Goal: Task Accomplishment & Management: Complete application form

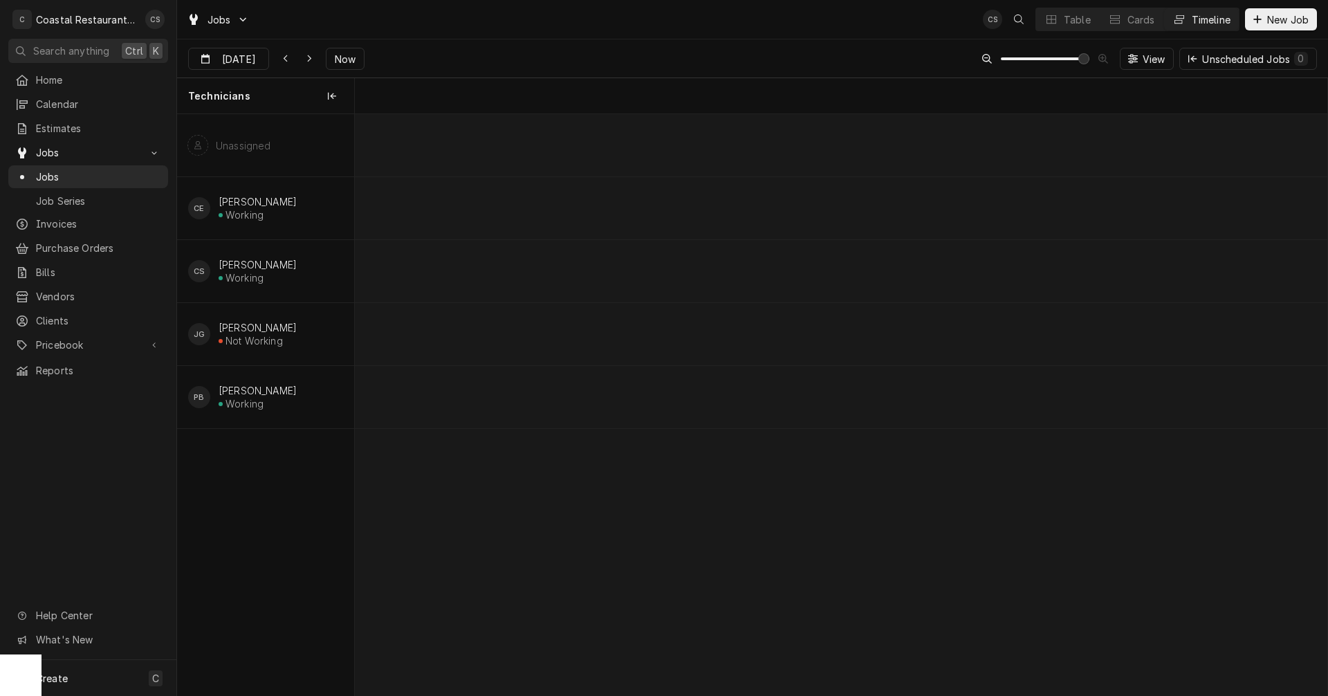
scroll to position [0, 19043]
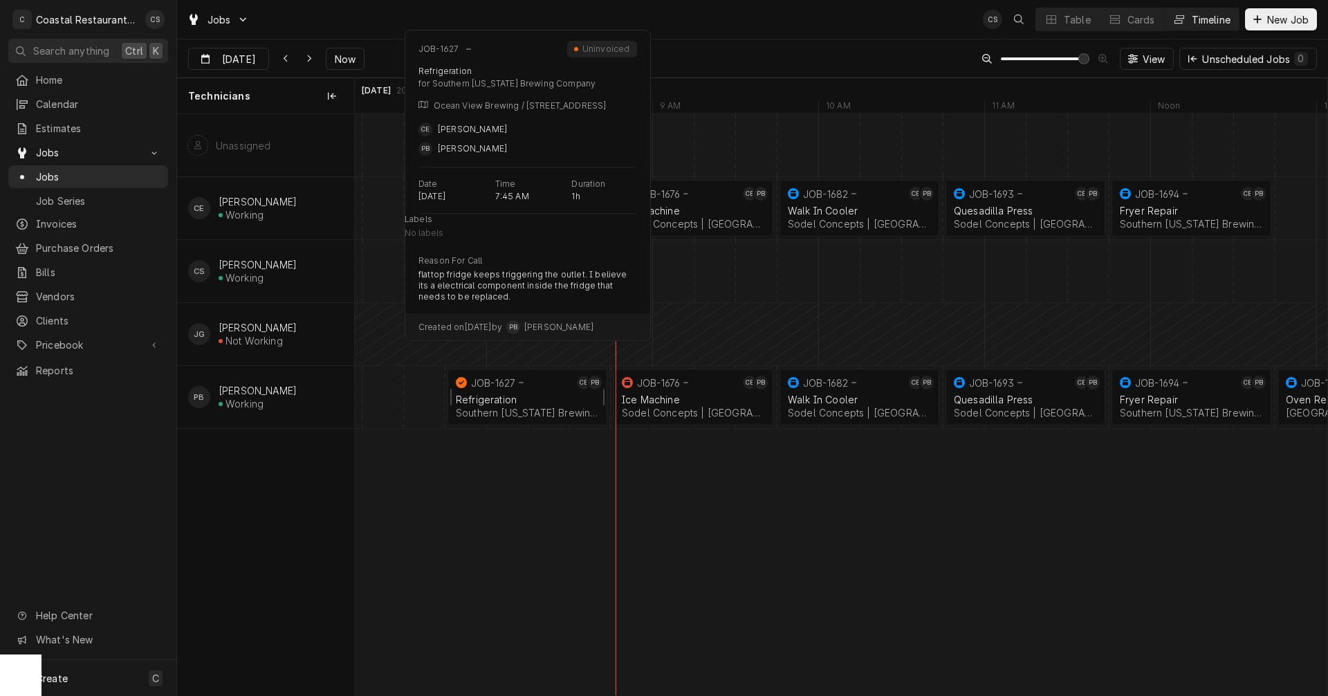
click at [520, 392] on div "Refrigeration Southern Delaware Brewing Company | Ocean View, 19970" at bounding box center [527, 406] width 149 height 30
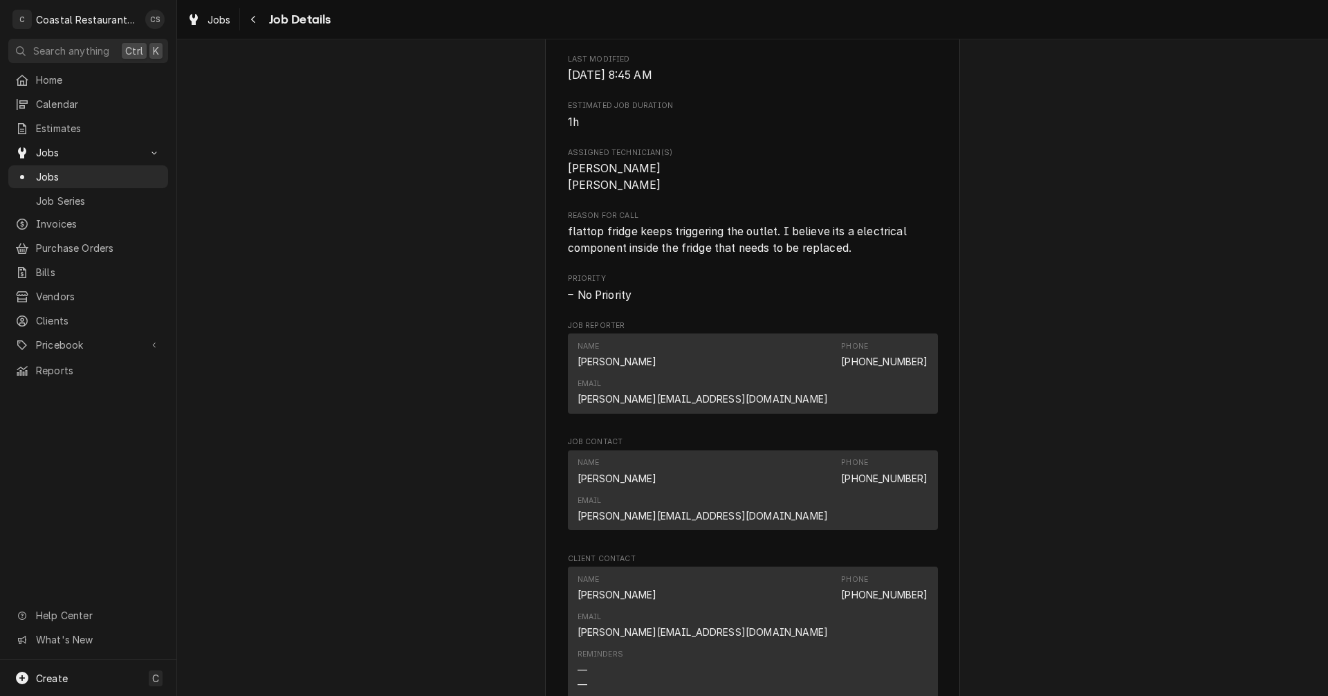
scroll to position [761, 0]
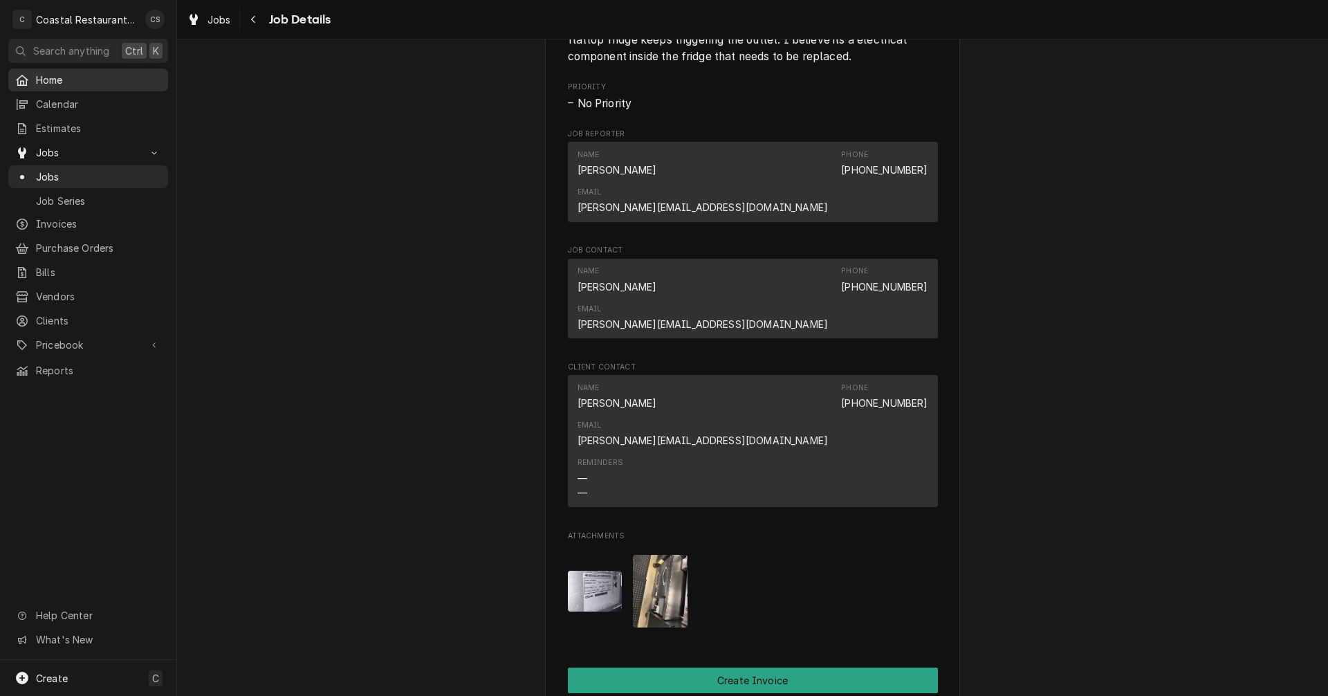
click at [65, 77] on span "Home" at bounding box center [98, 80] width 125 height 15
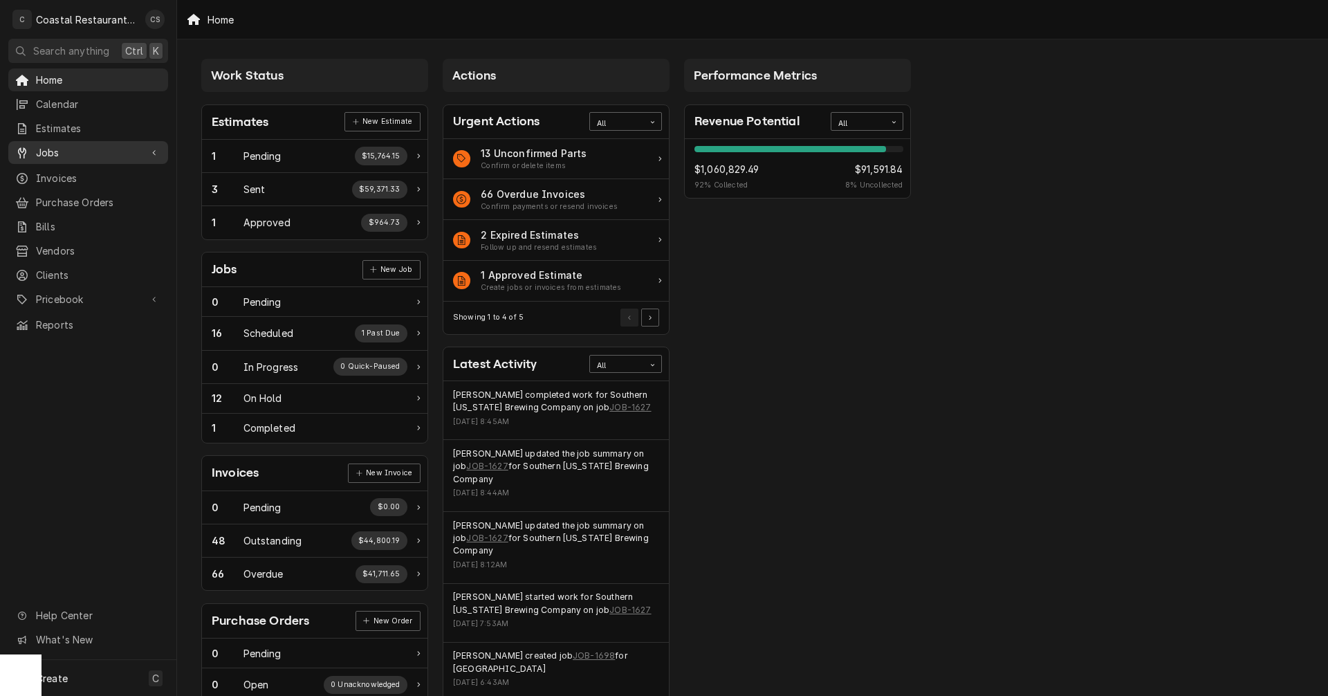
click at [55, 147] on span "Jobs" at bounding box center [88, 152] width 104 height 15
click at [65, 217] on span "Invoices" at bounding box center [98, 224] width 125 height 15
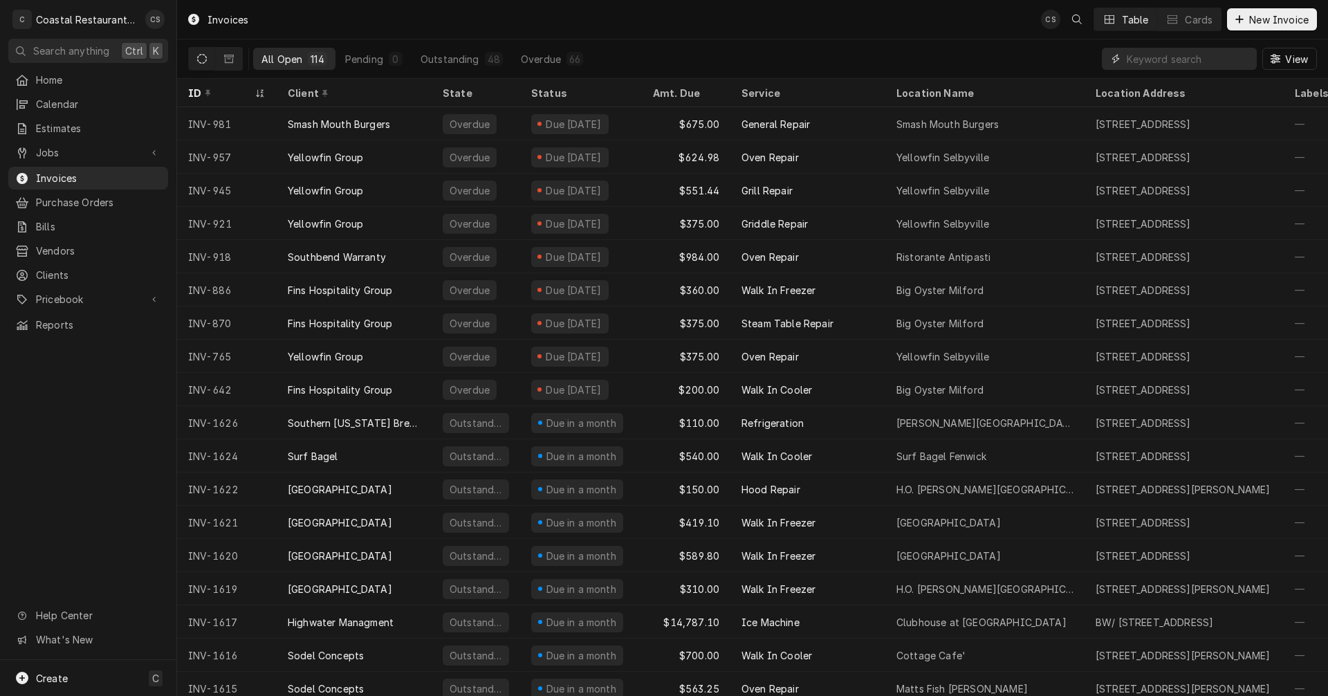
click at [1143, 57] on input "Dynamic Content Wrapper" at bounding box center [1188, 59] width 123 height 22
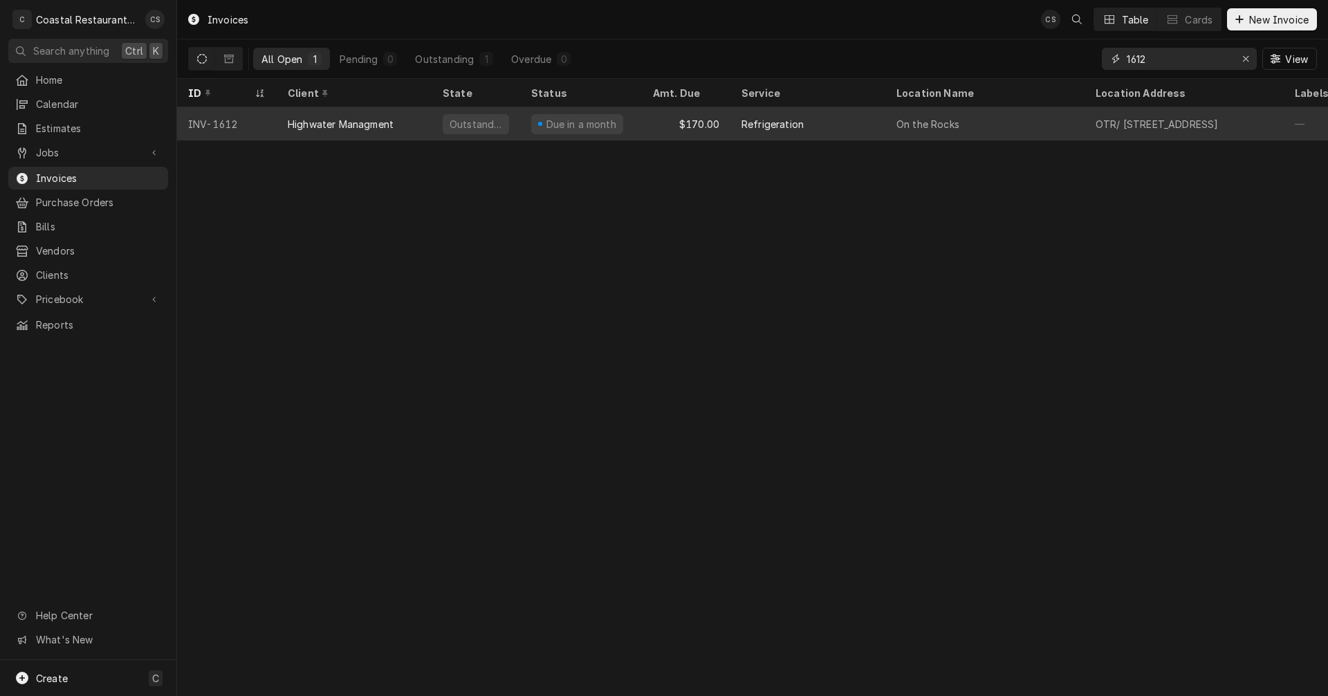
type input "1612"
click at [385, 125] on div "Highwater Managment" at bounding box center [341, 124] width 106 height 15
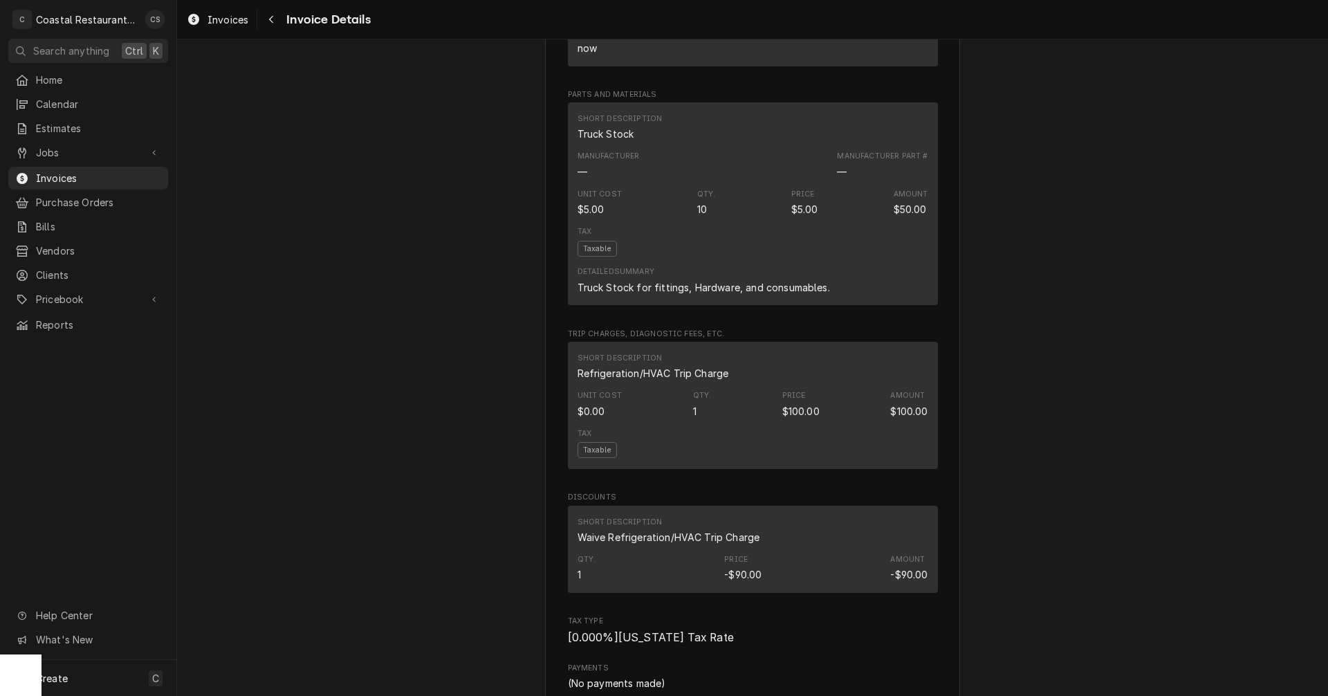
scroll to position [968, 0]
click at [774, 421] on div "Unit Cost $0.00 Qty. 1 Price $100.00 Amount $100.00" at bounding box center [753, 402] width 351 height 37
click at [757, 578] on div "Qty. 1 Price -$90.00 Amount -$90.00" at bounding box center [753, 566] width 351 height 37
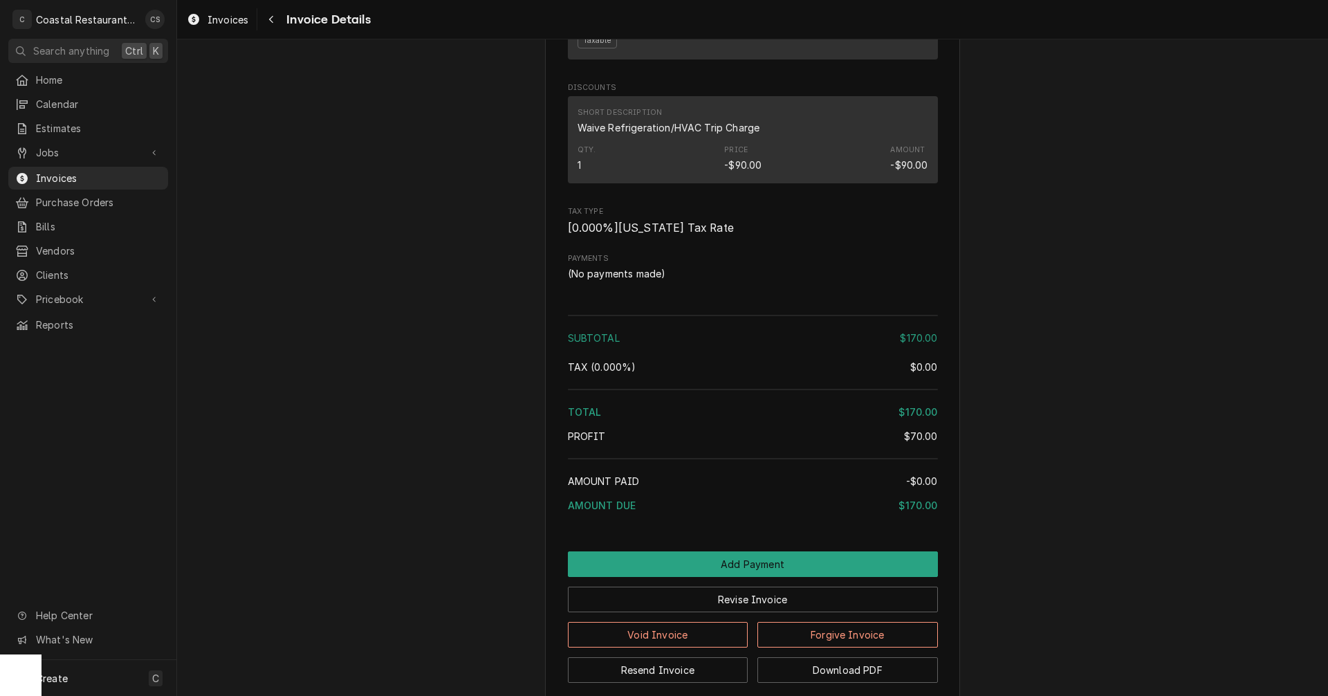
scroll to position [1488, 0]
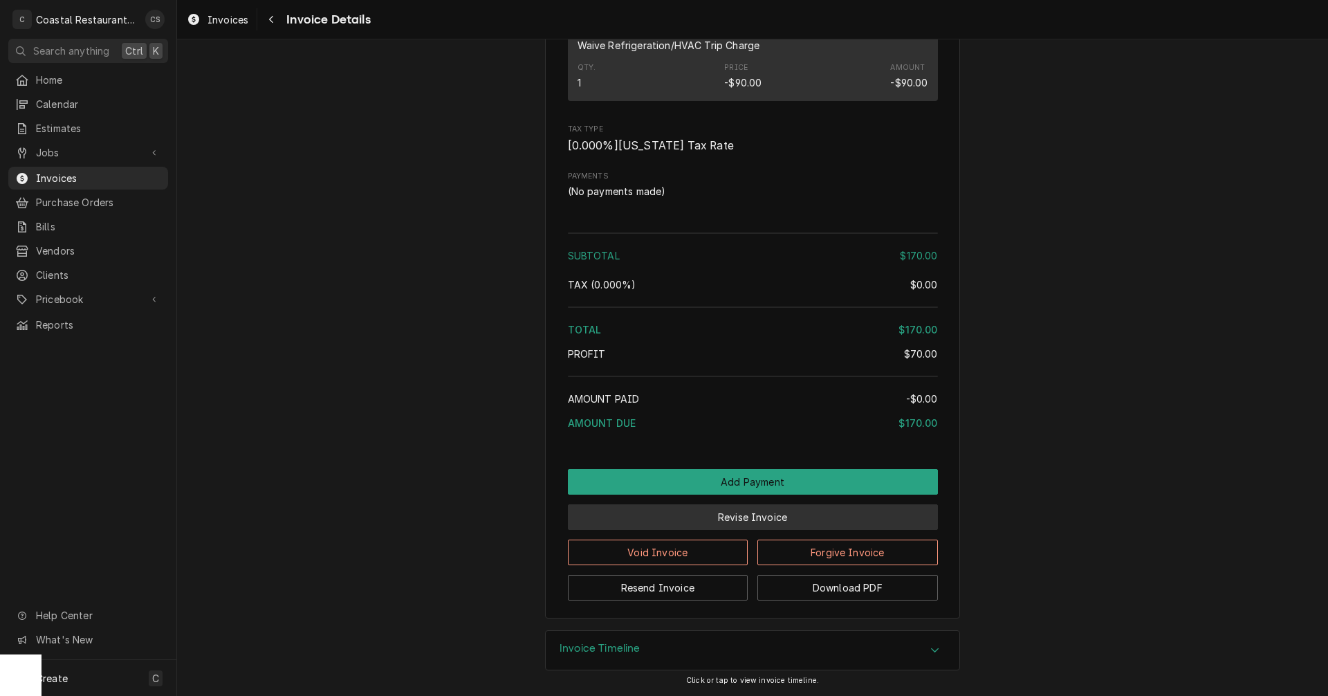
click at [749, 517] on button "Revise Invoice" at bounding box center [753, 517] width 370 height 26
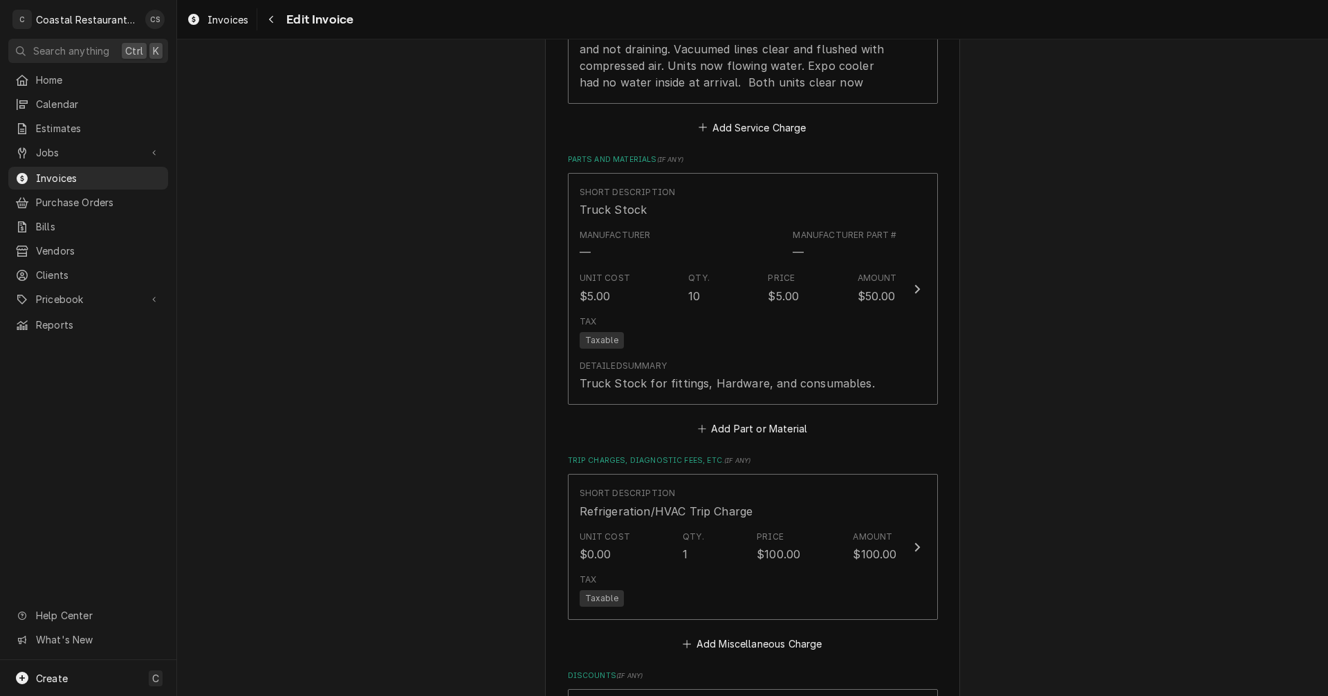
scroll to position [1660, 0]
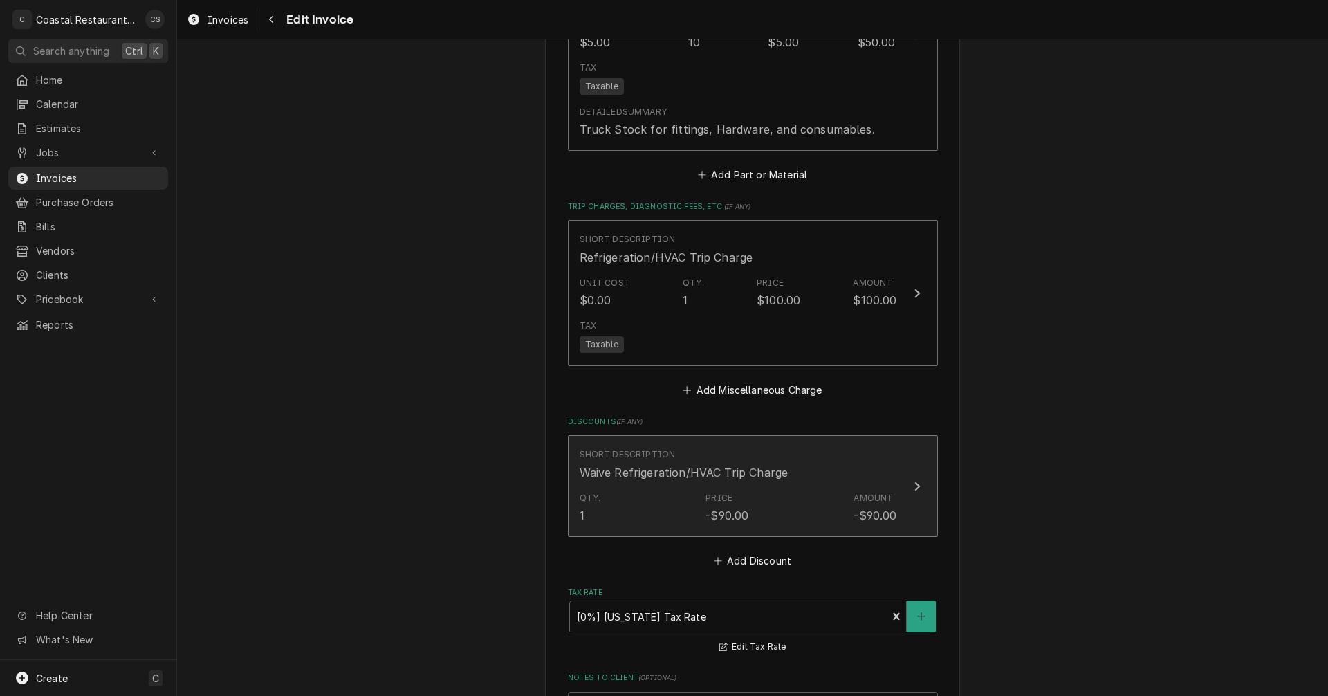
click at [775, 505] on div "Qty. 1 Price -$90.00 Amount -$90.00" at bounding box center [738, 507] width 317 height 43
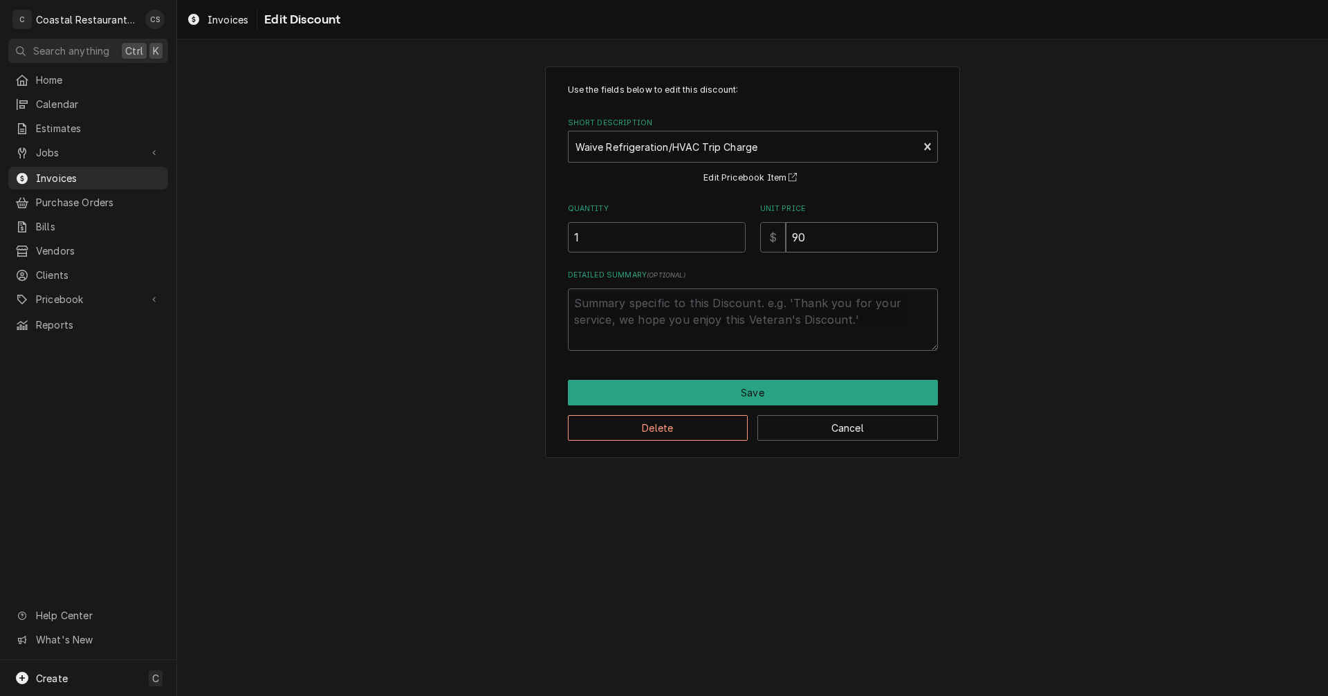
click at [818, 238] on input "90" at bounding box center [862, 237] width 152 height 30
type textarea "x"
type input "9"
type textarea "x"
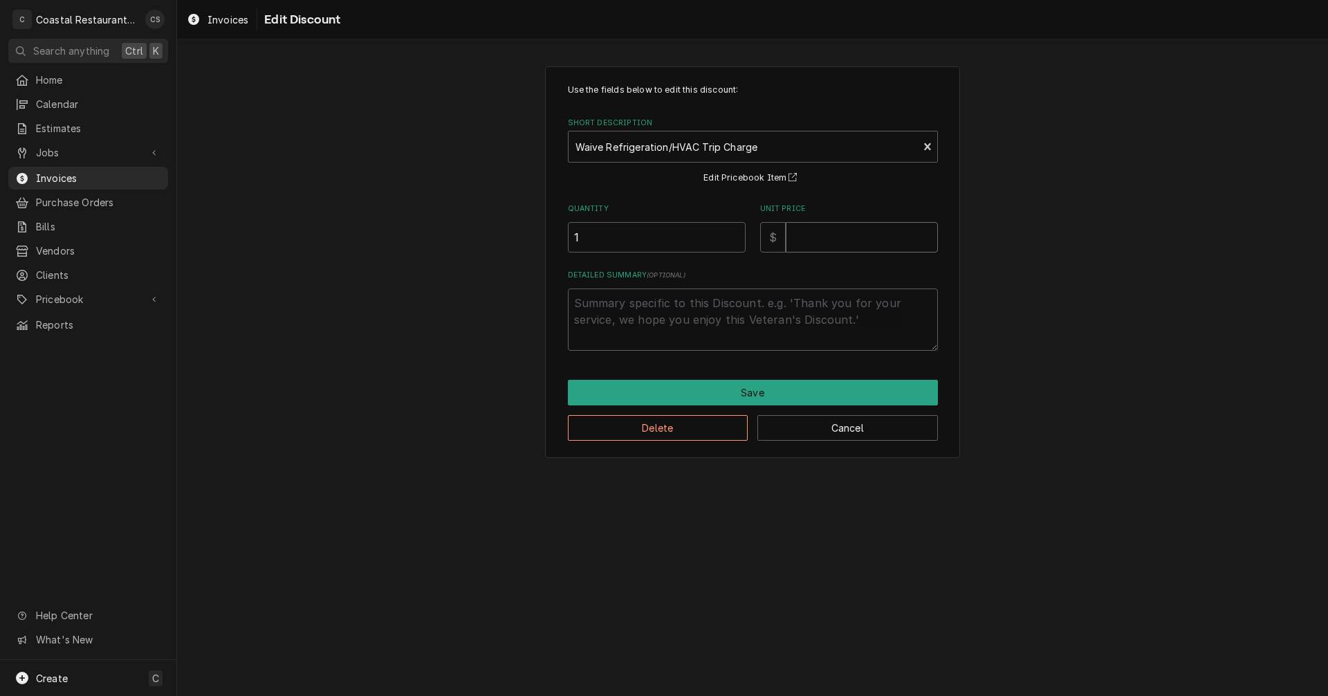
type input "1"
type textarea "x"
type input "10"
type textarea "x"
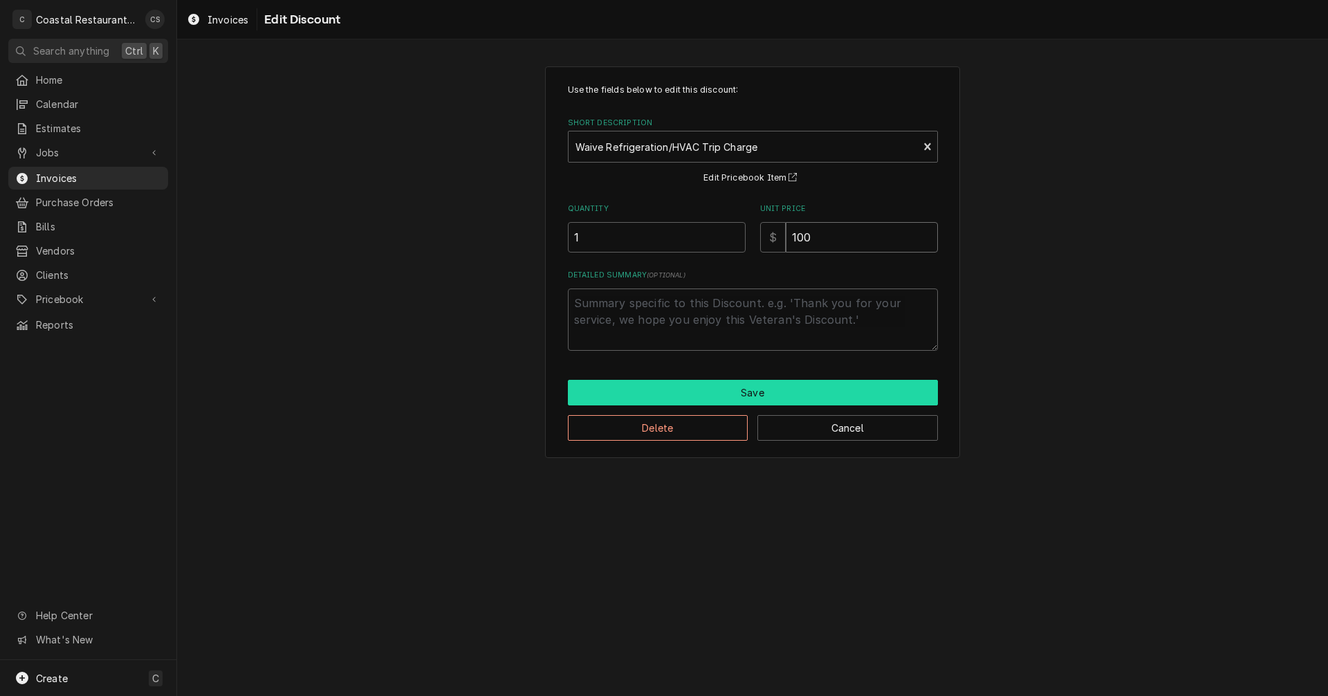
type input "100"
click at [771, 394] on button "Save" at bounding box center [753, 393] width 370 height 26
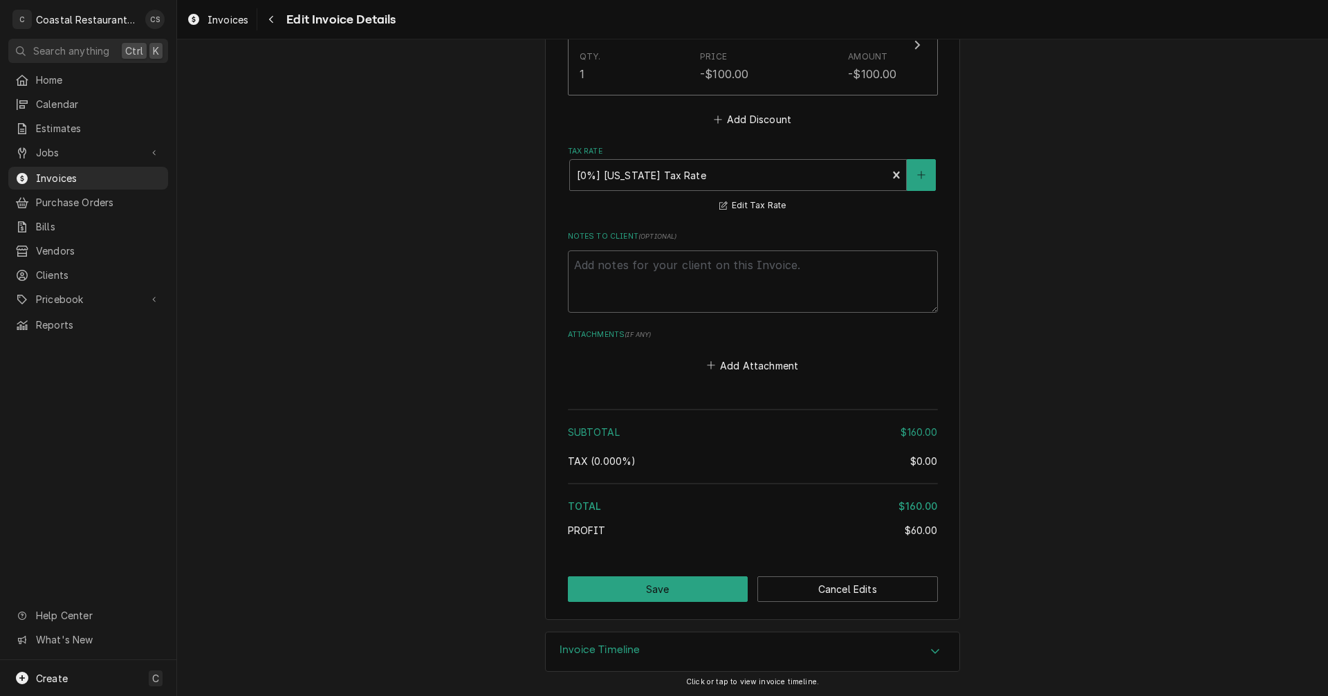
scroll to position [2103, 0]
click at [686, 588] on button "Save" at bounding box center [658, 588] width 181 height 26
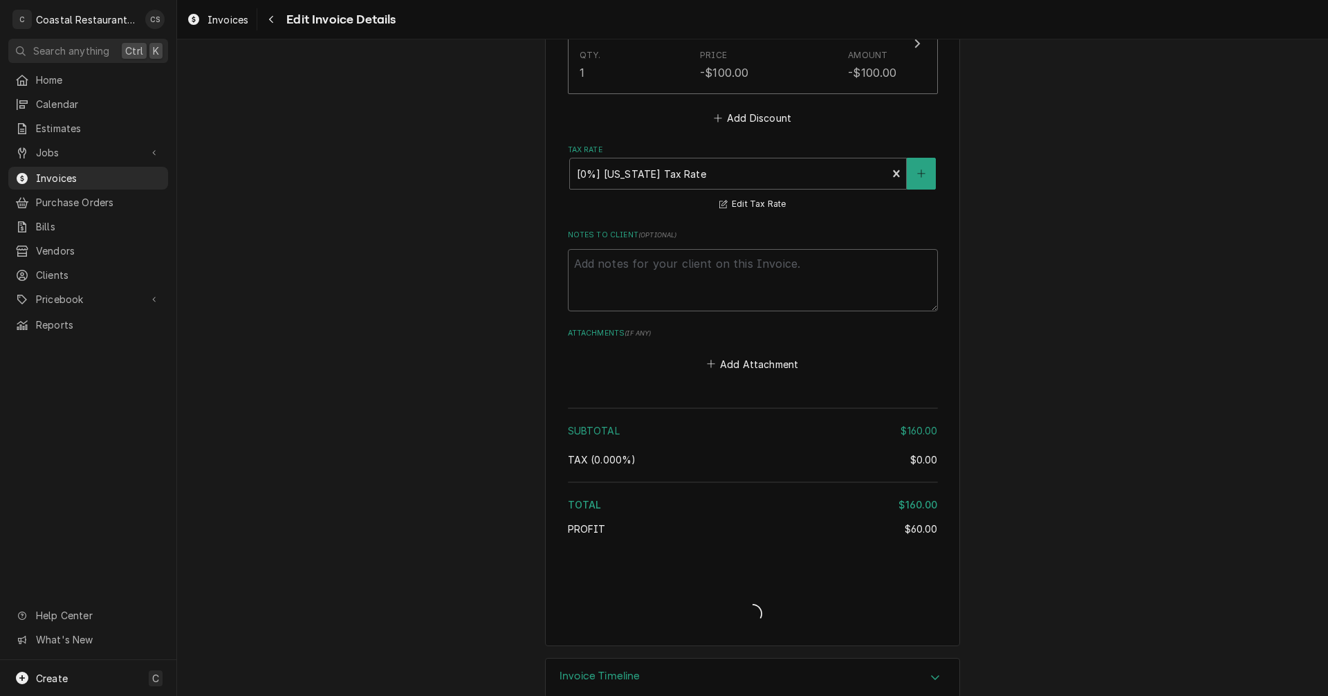
scroll to position [2130, 0]
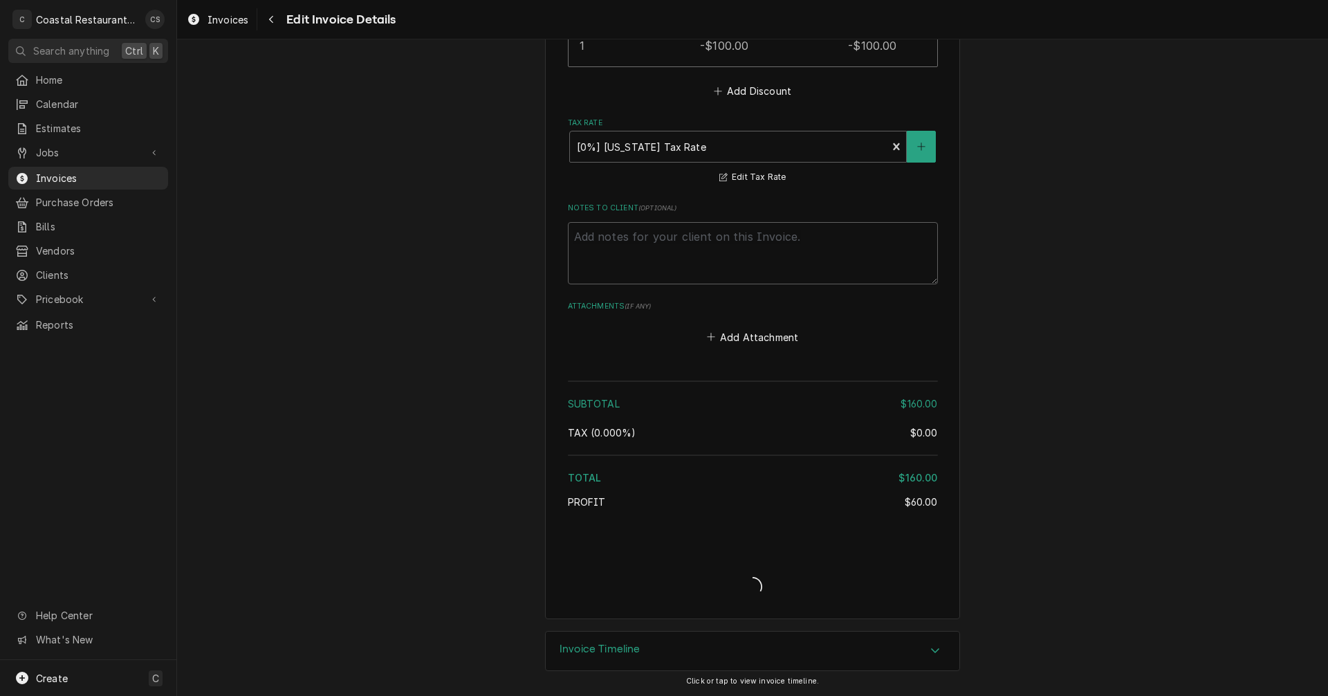
type textarea "x"
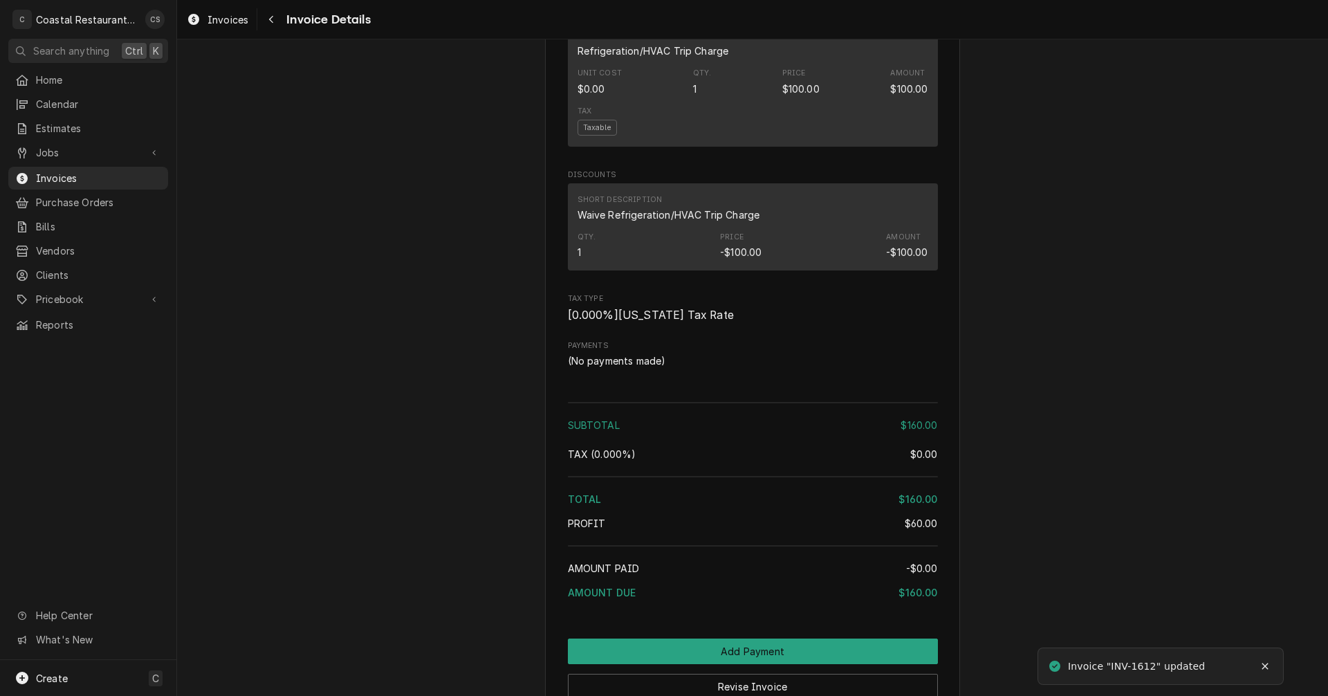
scroll to position [1488, 0]
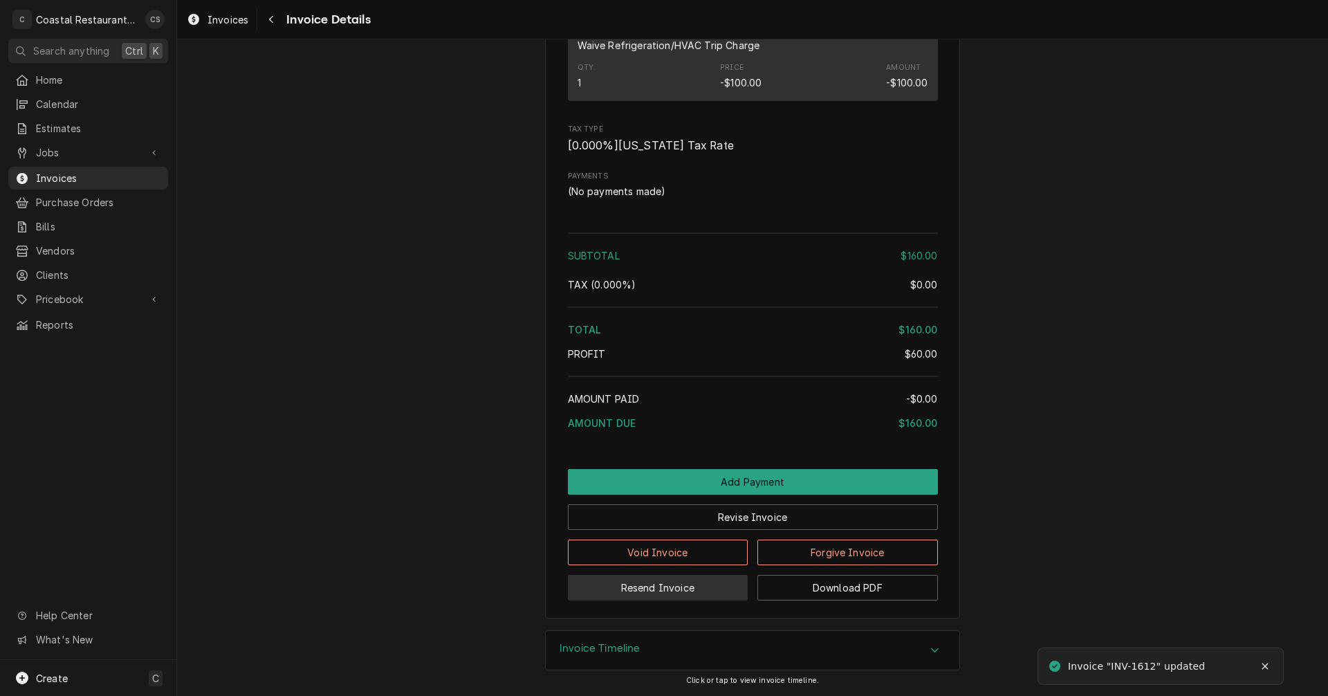
click at [657, 592] on button "Resend Invoice" at bounding box center [658, 588] width 181 height 26
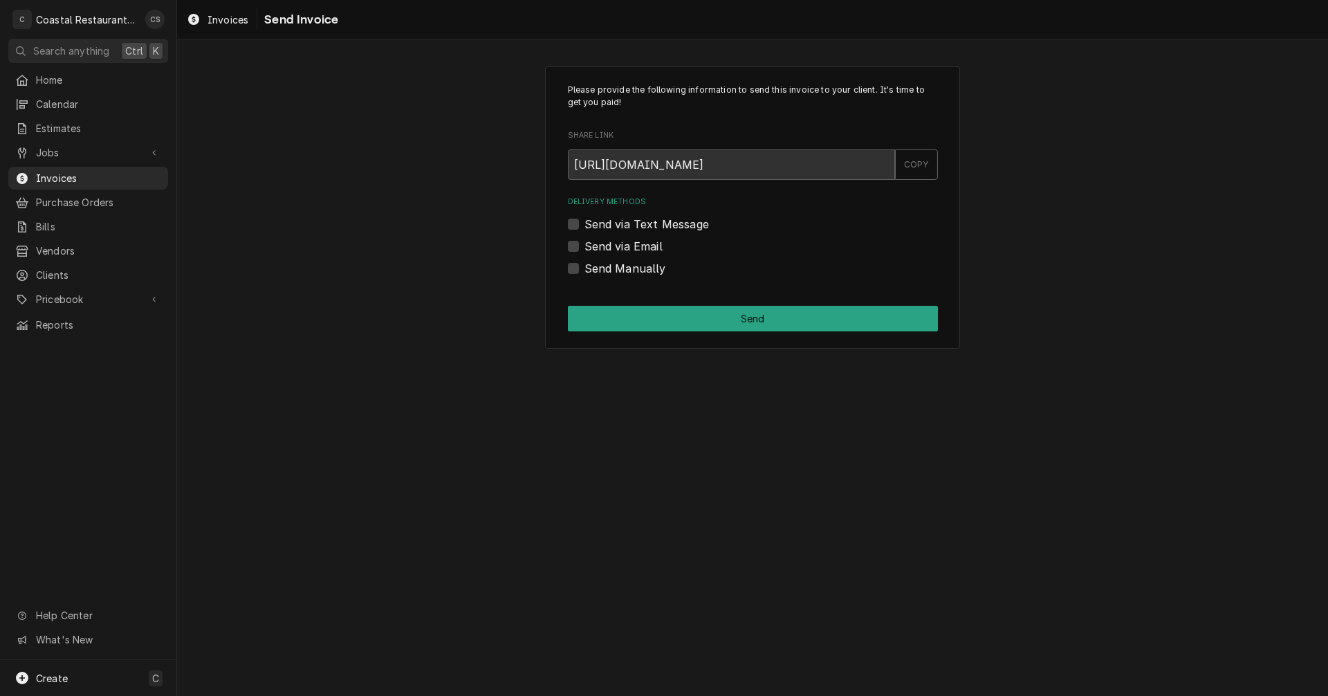
click at [584, 243] on label "Send via Email" at bounding box center [623, 246] width 78 height 17
click at [584, 243] on input "Send via Email" at bounding box center [769, 253] width 370 height 30
checkbox input "true"
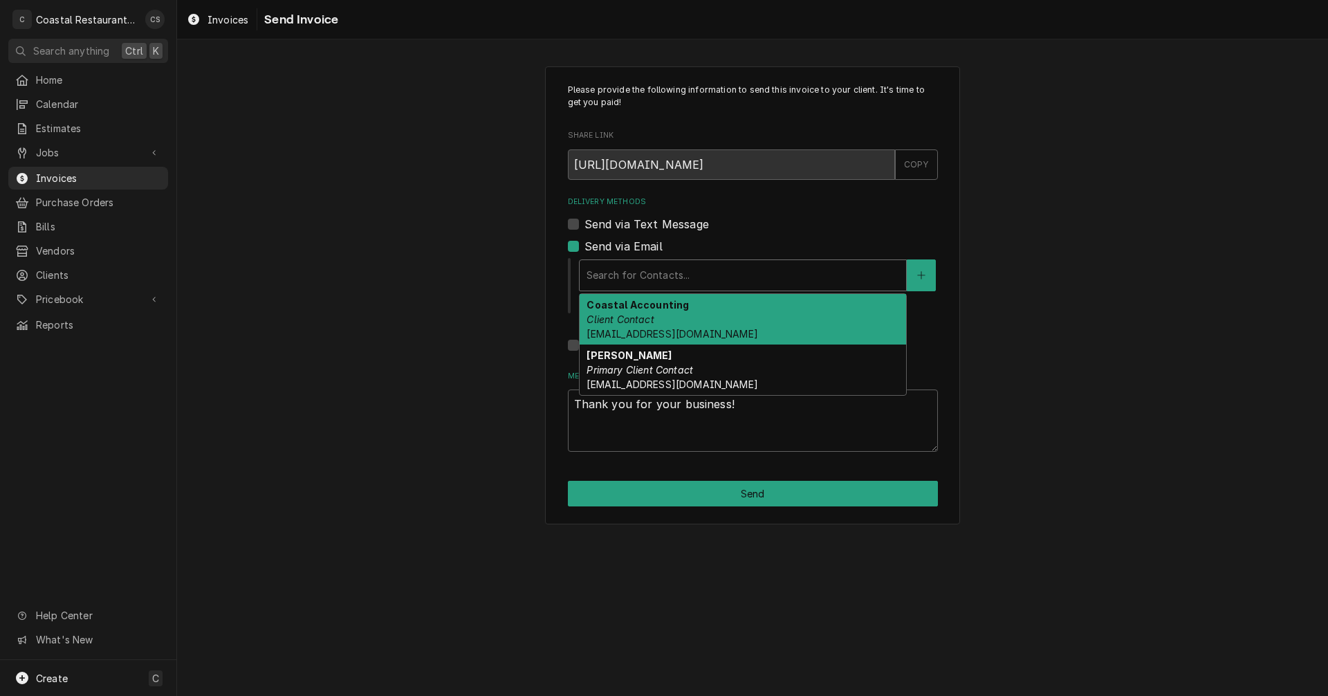
click at [616, 279] on div "Delivery Methods" at bounding box center [743, 275] width 313 height 25
click at [620, 320] on em "Client Contact" at bounding box center [620, 319] width 67 height 12
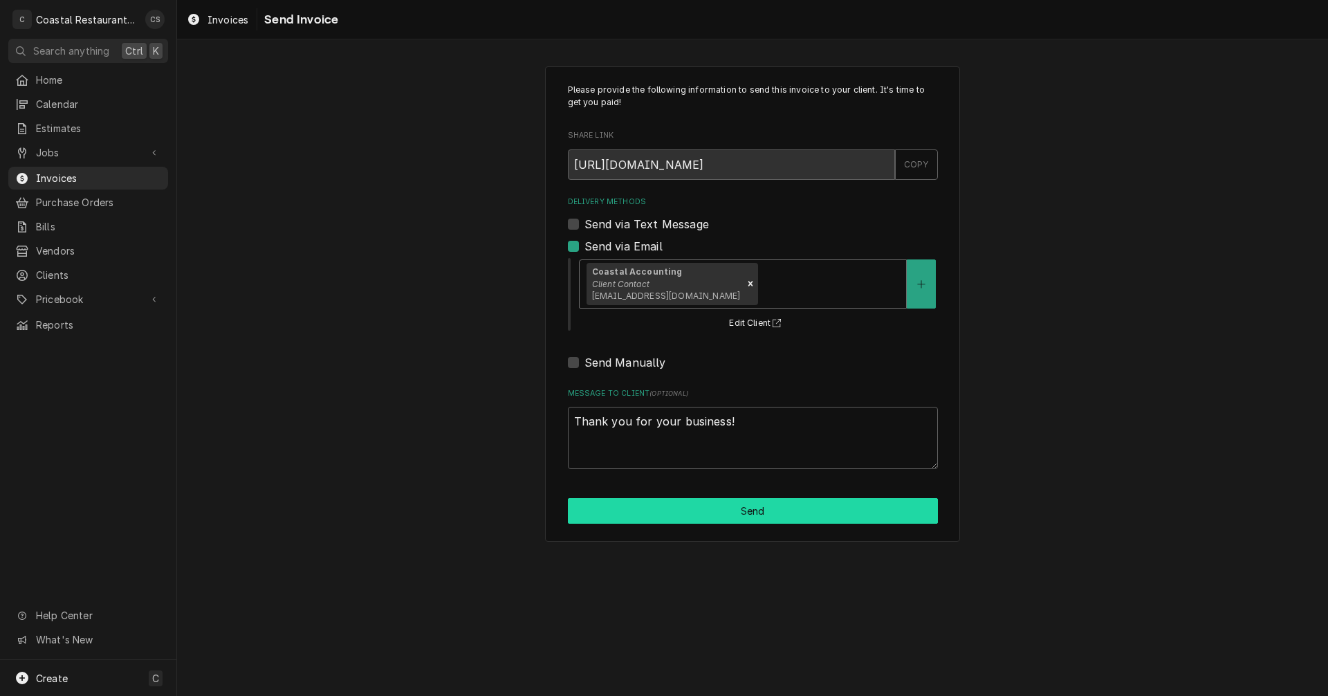
click at [745, 510] on button "Send" at bounding box center [753, 511] width 370 height 26
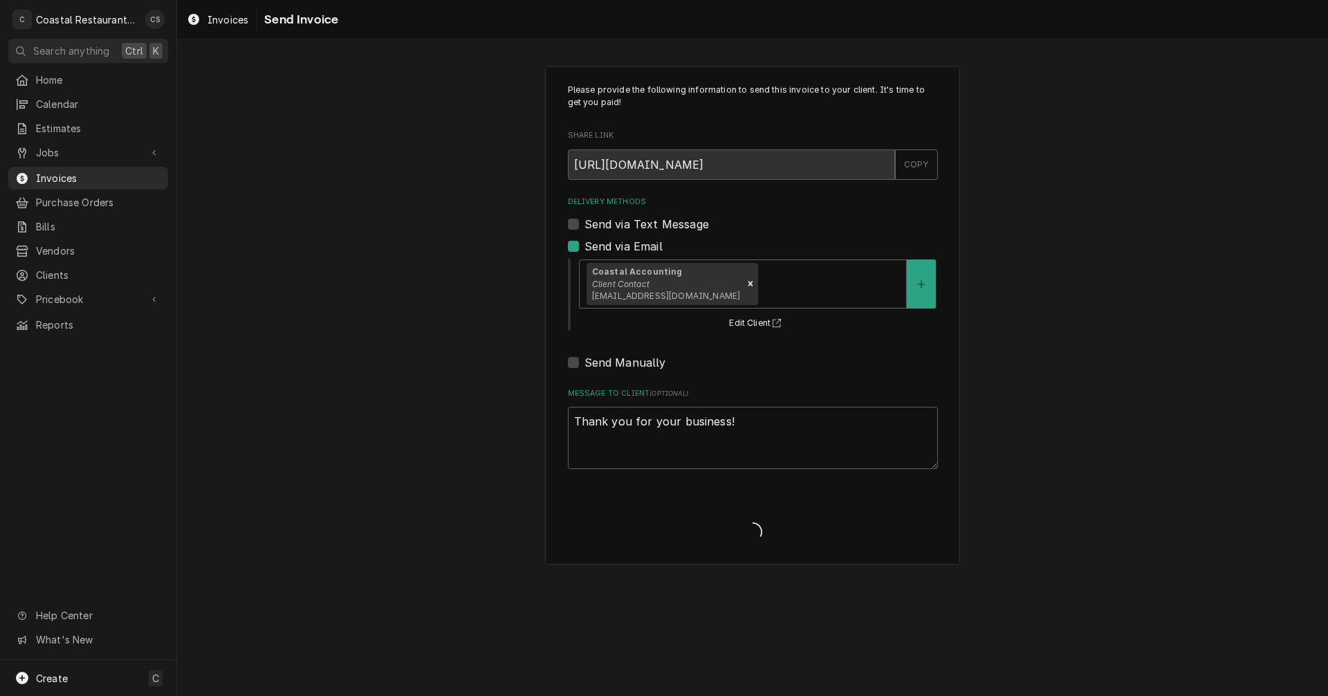
type textarea "x"
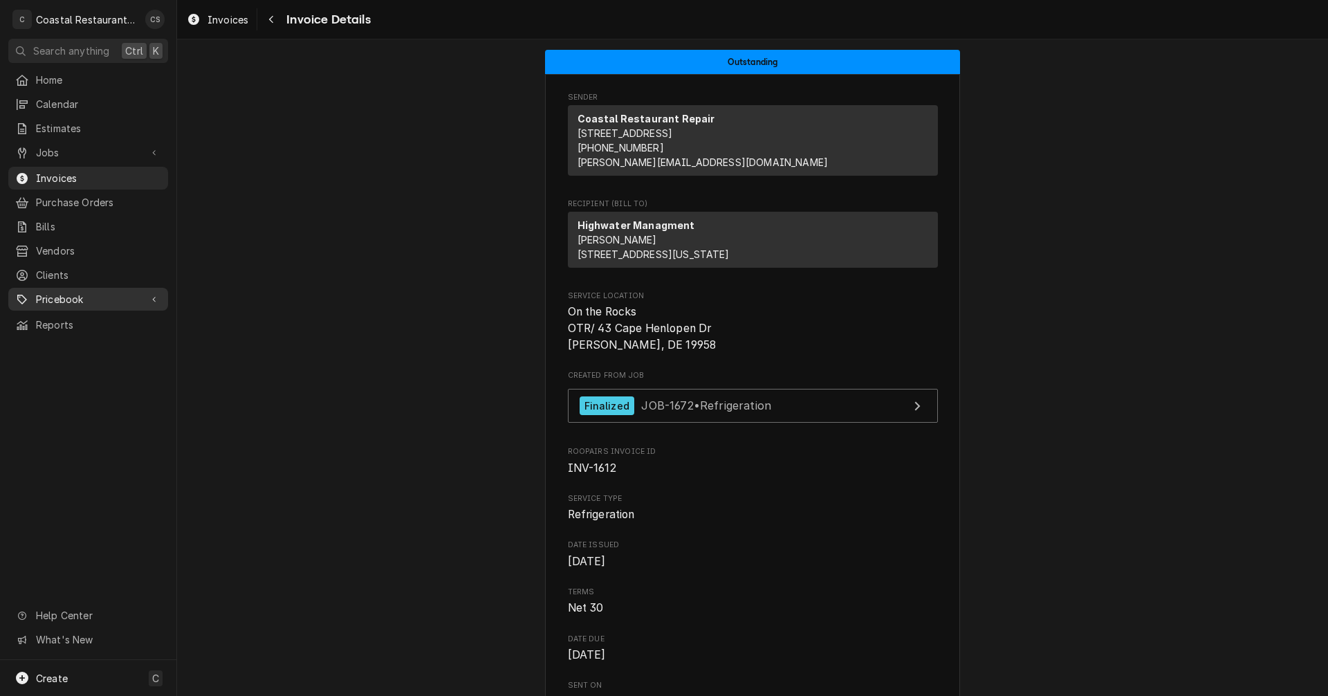
click at [60, 292] on span "Pricebook" at bounding box center [88, 299] width 104 height 15
click at [64, 316] on span "Services" at bounding box center [98, 323] width 125 height 15
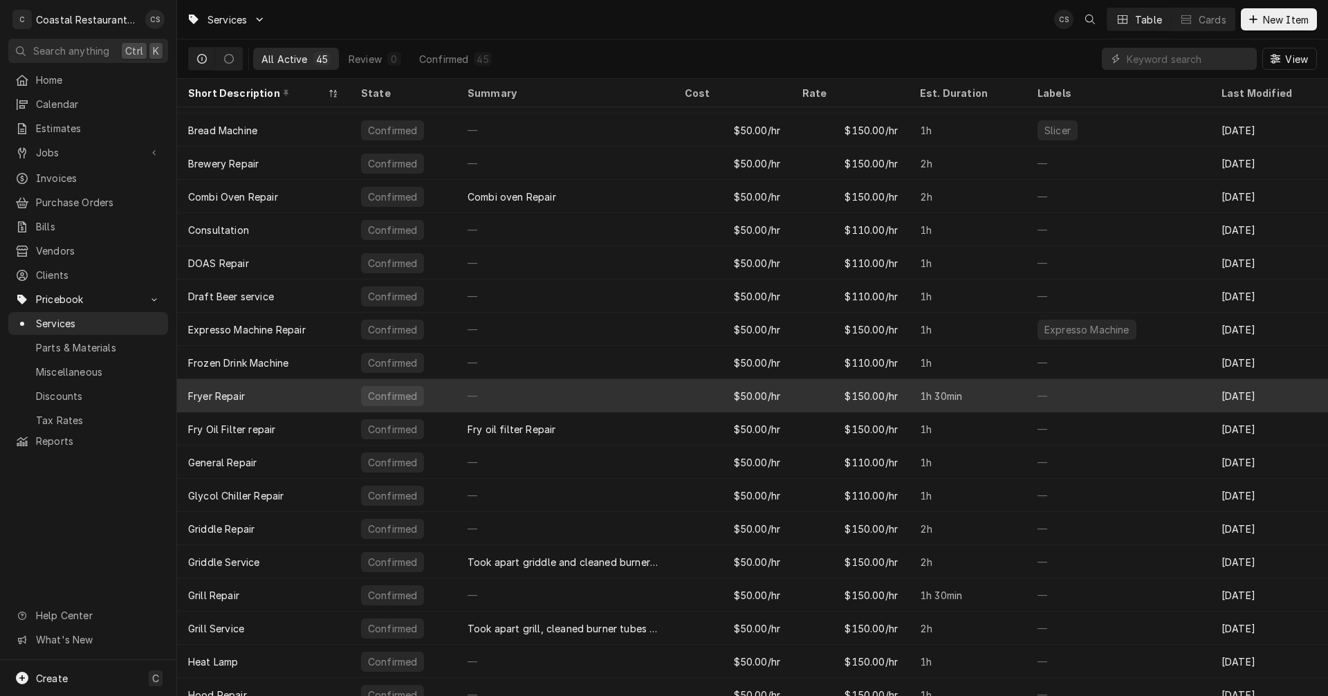
scroll to position [73, 0]
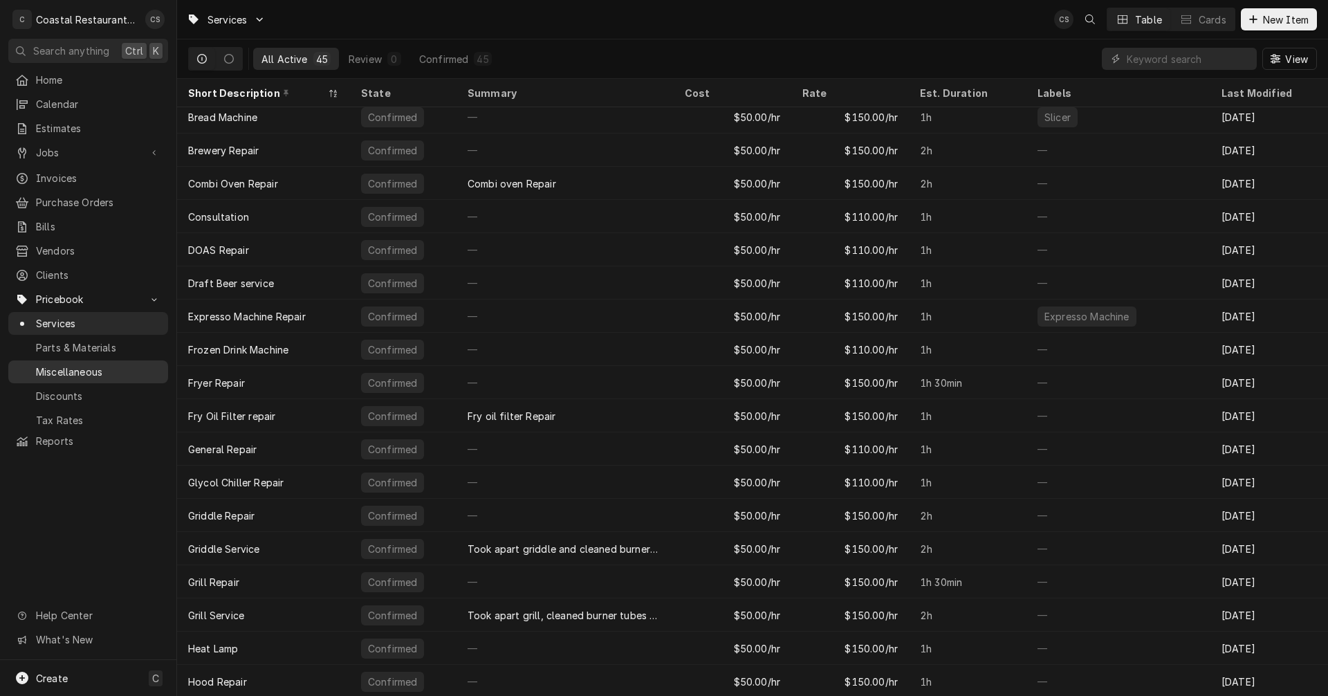
click at [75, 365] on span "Miscellaneous" at bounding box center [98, 372] width 125 height 15
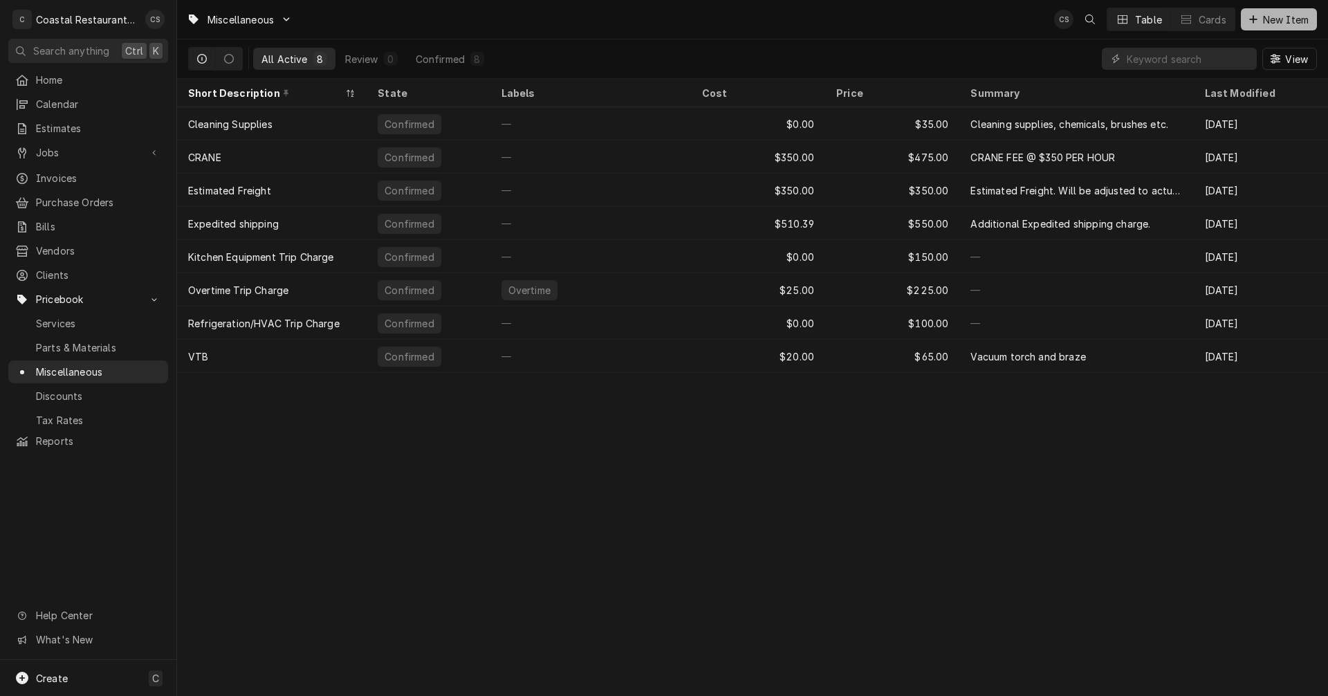
click at [1280, 15] on span "New Item" at bounding box center [1285, 19] width 51 height 15
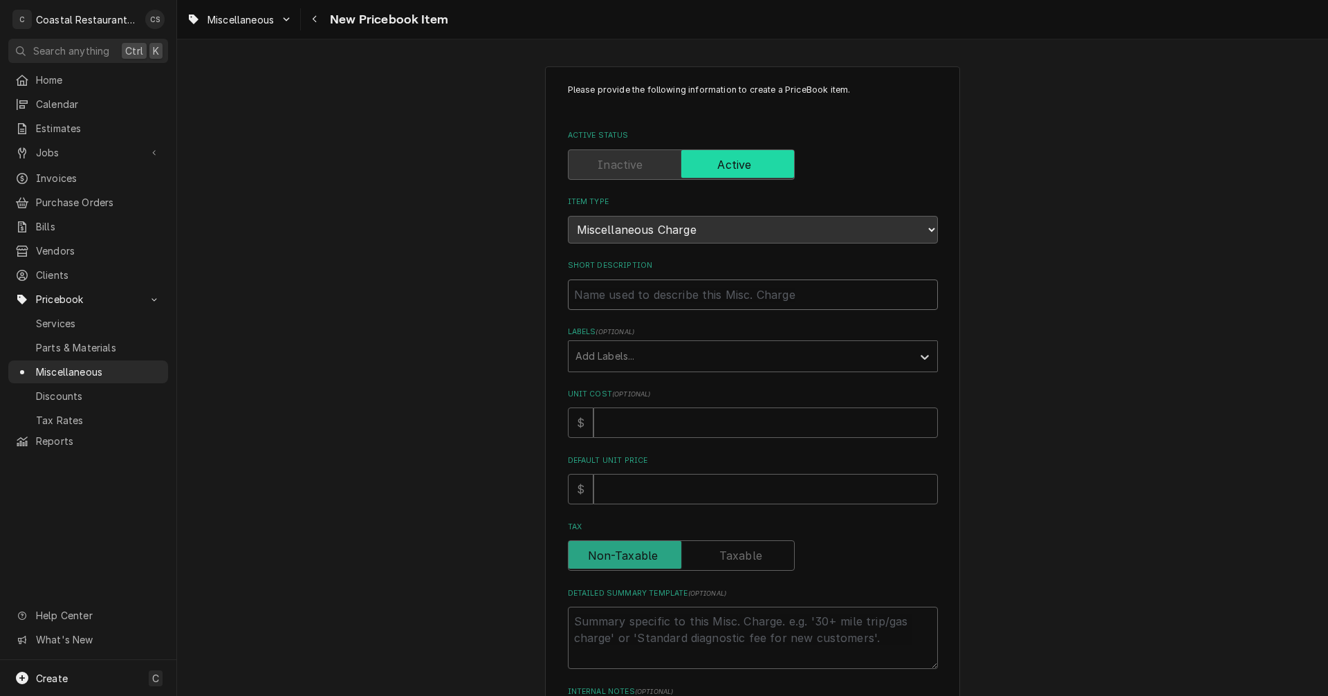
click at [612, 297] on input "Short Description" at bounding box center [753, 294] width 370 height 30
type textarea "x"
type input "S"
type textarea "x"
type input "Sc"
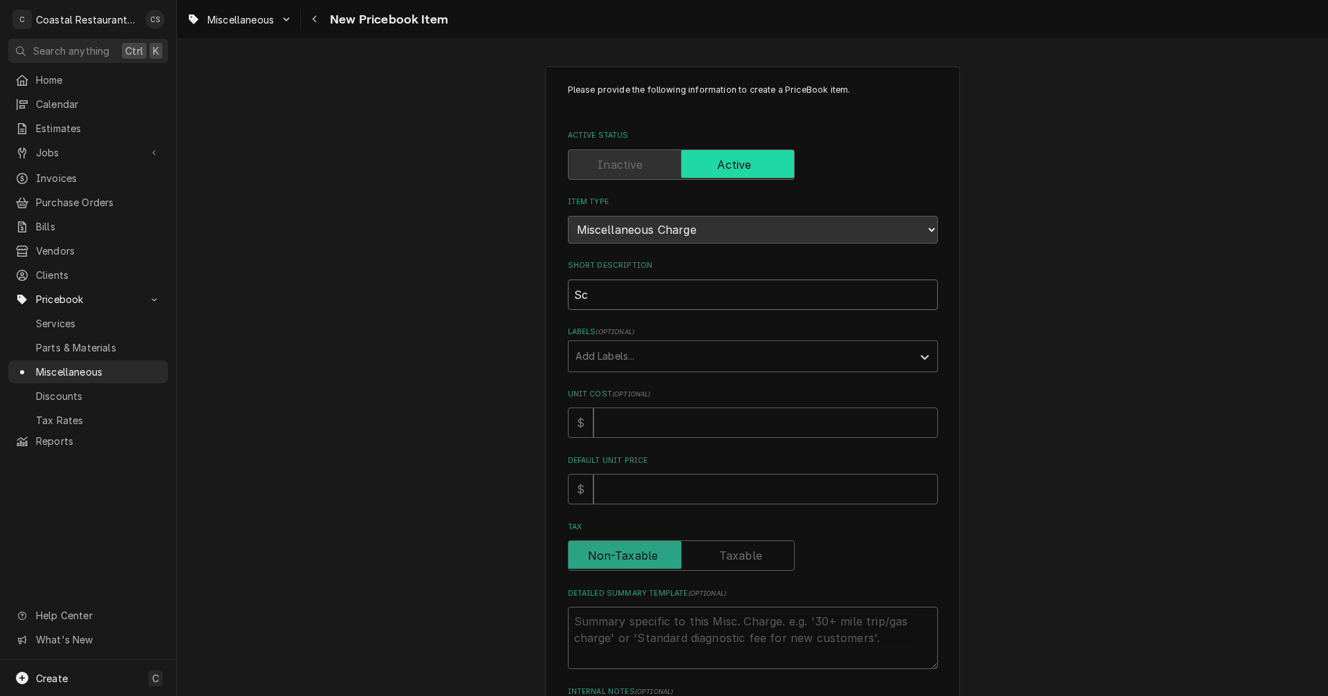
type textarea "x"
type input "Sco"
type textarea "x"
type input "Sc"
type textarea "x"
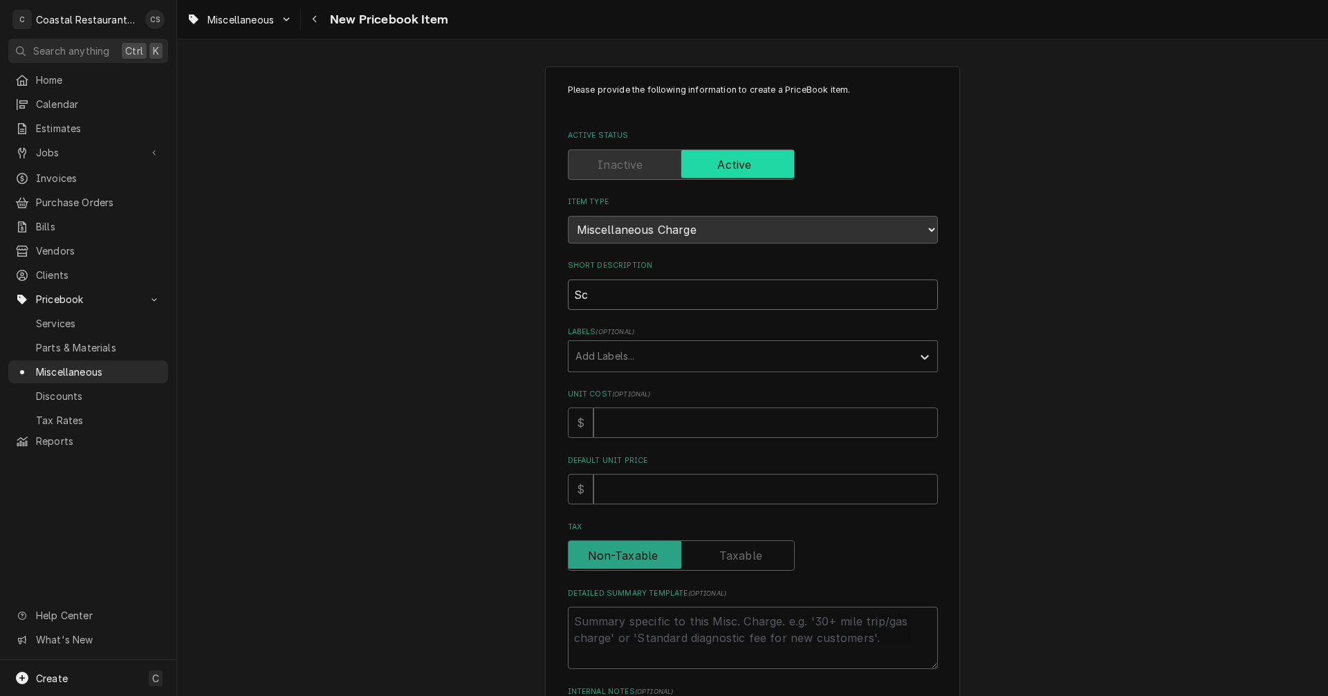
type input "Sch"
type textarea "x"
type input "Scho"
type textarea "x"
type input "Schoo"
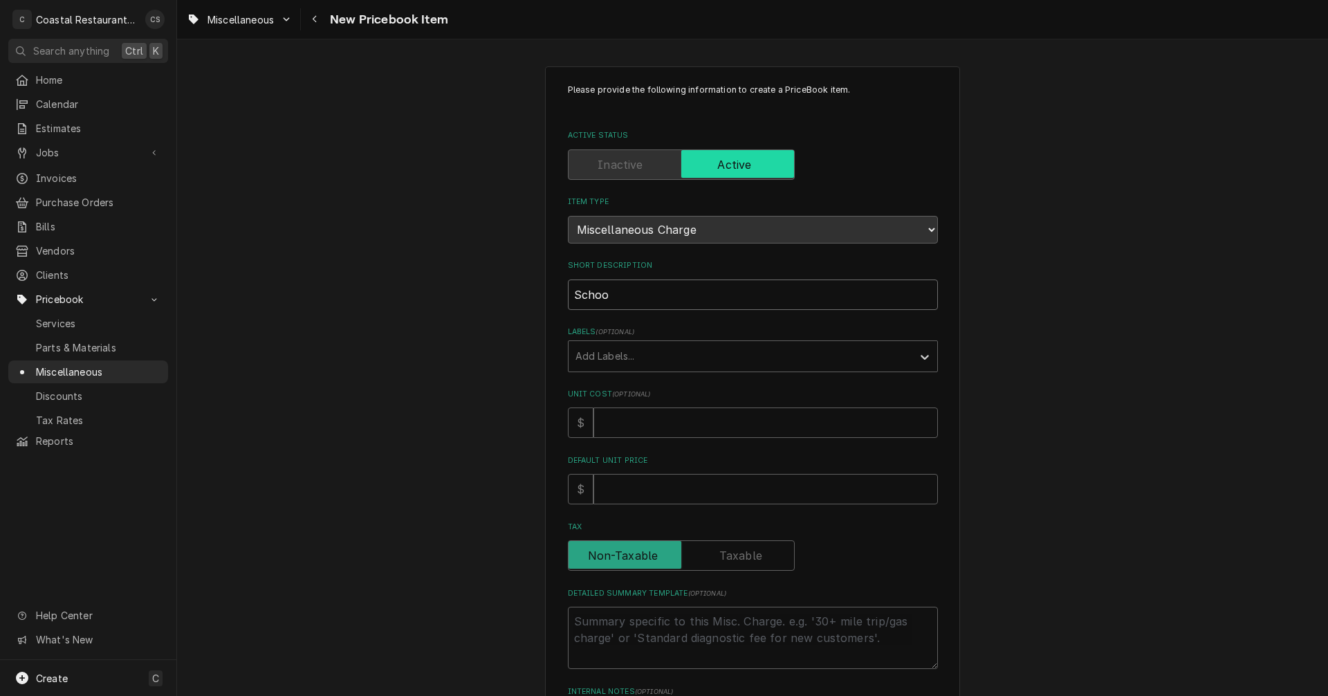
type textarea "x"
type input "School"
type textarea "x"
type input "Schools"
type textarea "x"
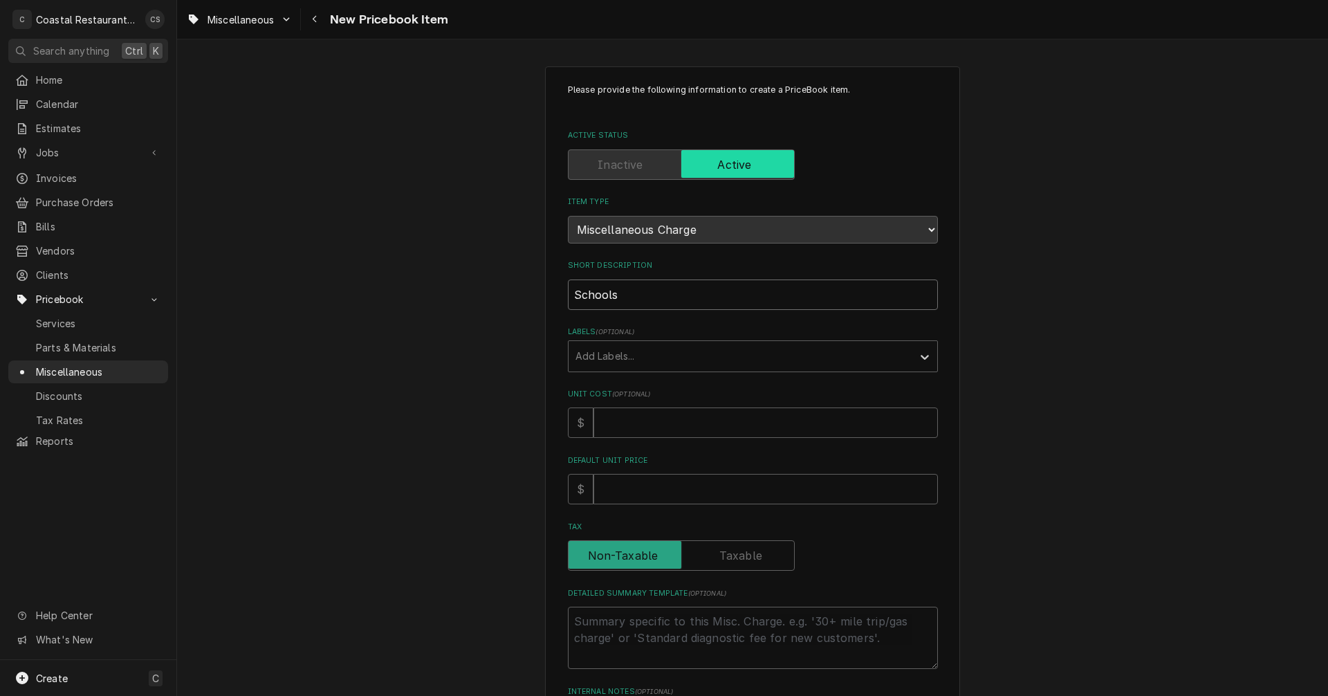
type input "Schools"
type textarea "x"
type input "Schools R"
type textarea "x"
type input "Schools Re"
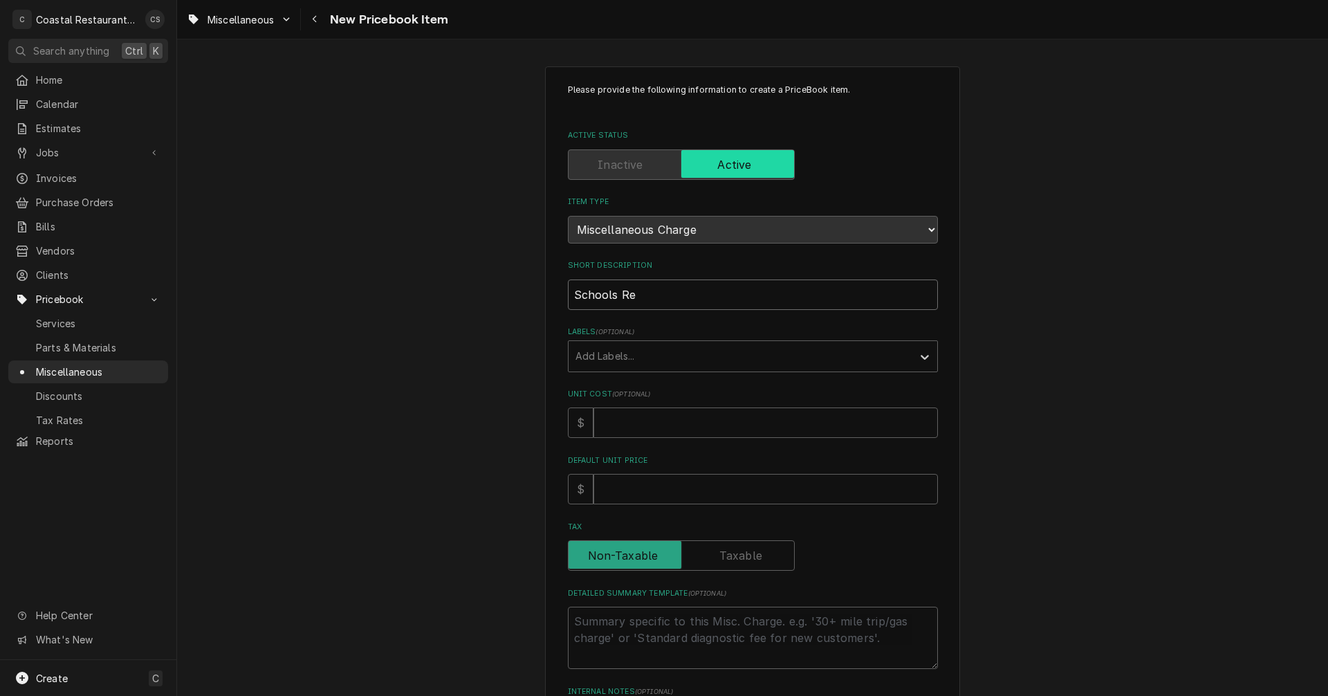
type textarea "x"
type input "Schools Ref"
type textarea "x"
type input "Schools Refr"
type textarea "x"
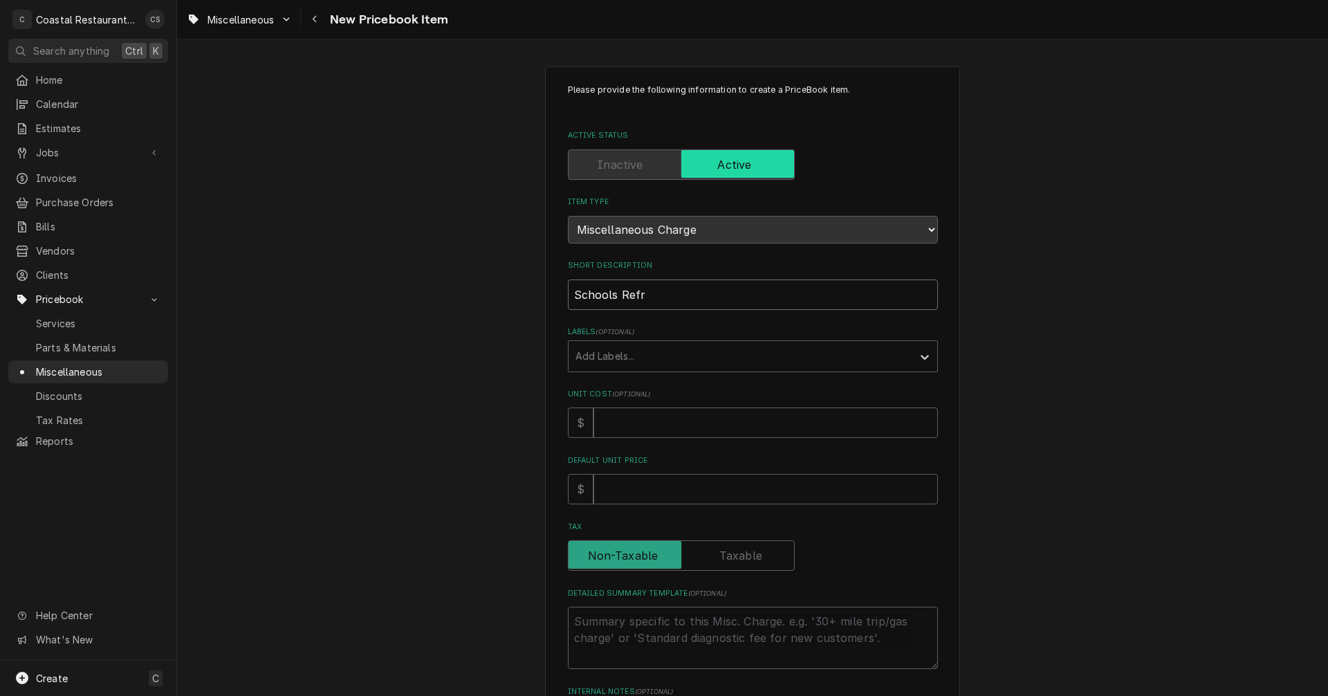
type input "Schools Refri"
type textarea "x"
type input "Schools Refrid"
type textarea "x"
type input "Schools Refride"
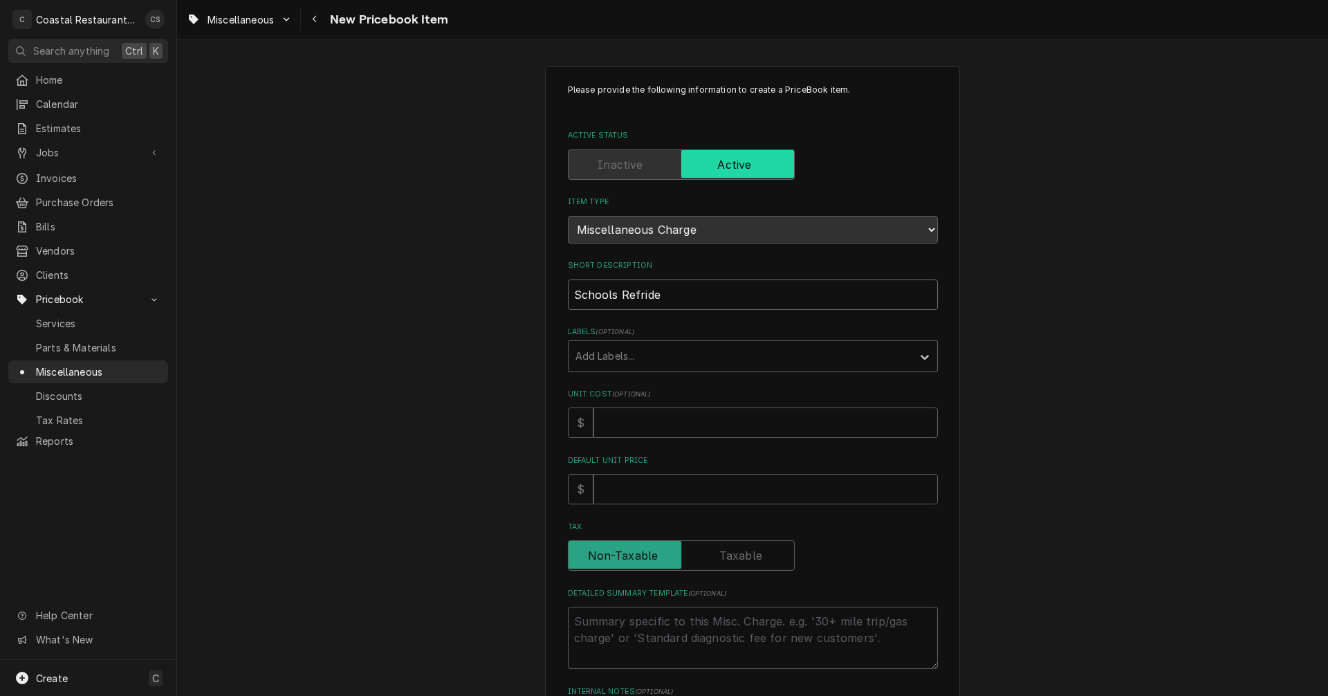
type textarea "x"
type input "Schools Refrider"
type textarea "x"
type input "Schools Refridera"
type textarea "x"
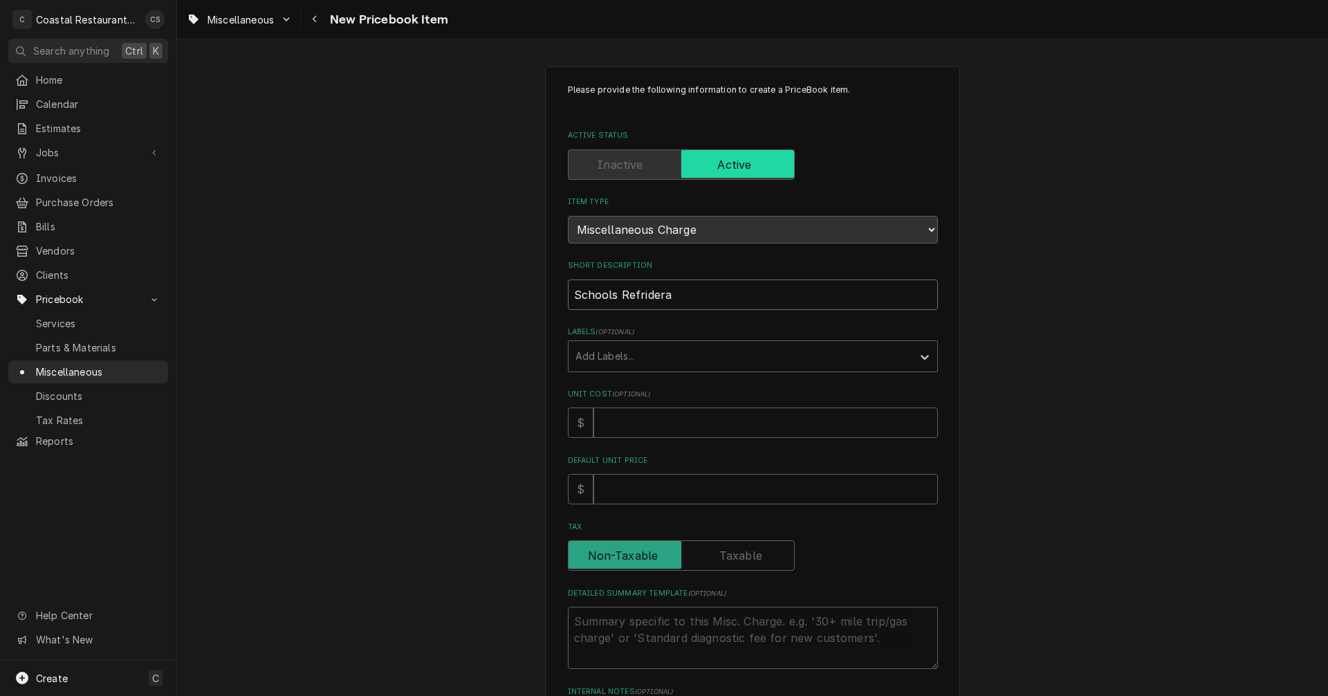
type input "Schools Refriderat"
type textarea "x"
type input "Schools Refriderati"
type textarea "x"
type input "Schools Refrideratio"
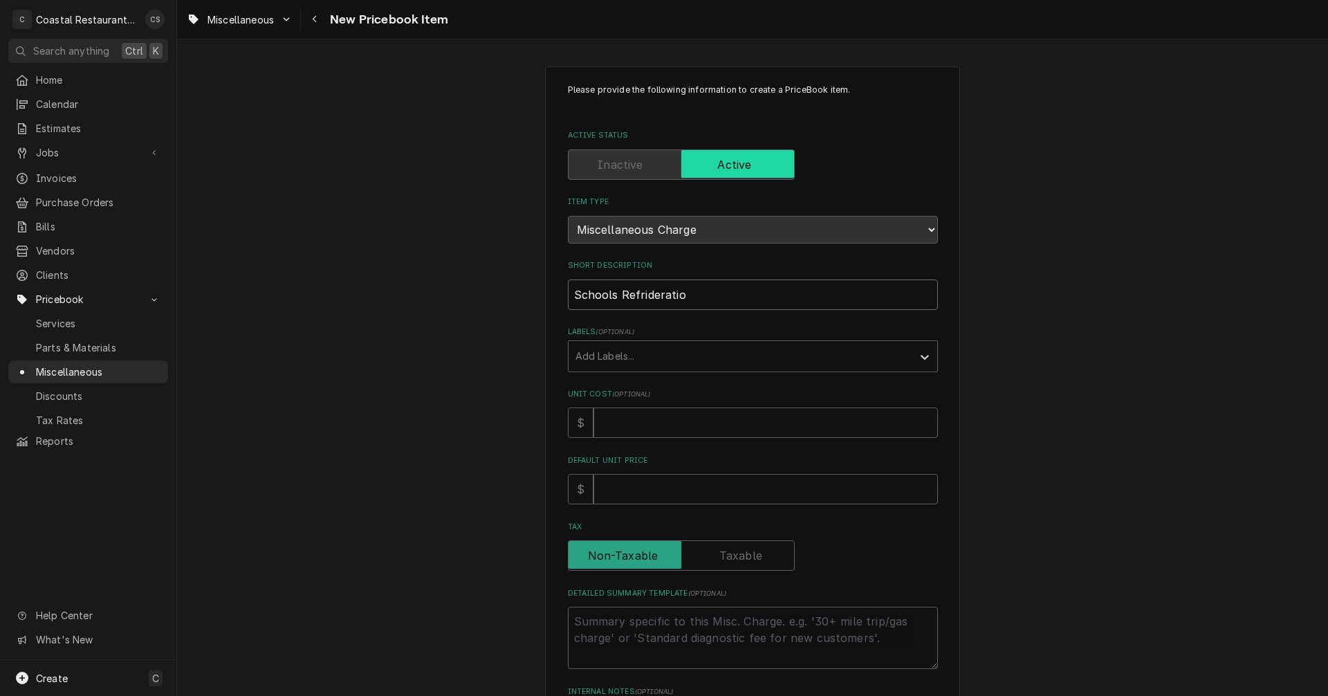
type textarea "x"
type input "Schools Refrideration"
type textarea "x"
type input "Schools Refrideration"
type textarea "x"
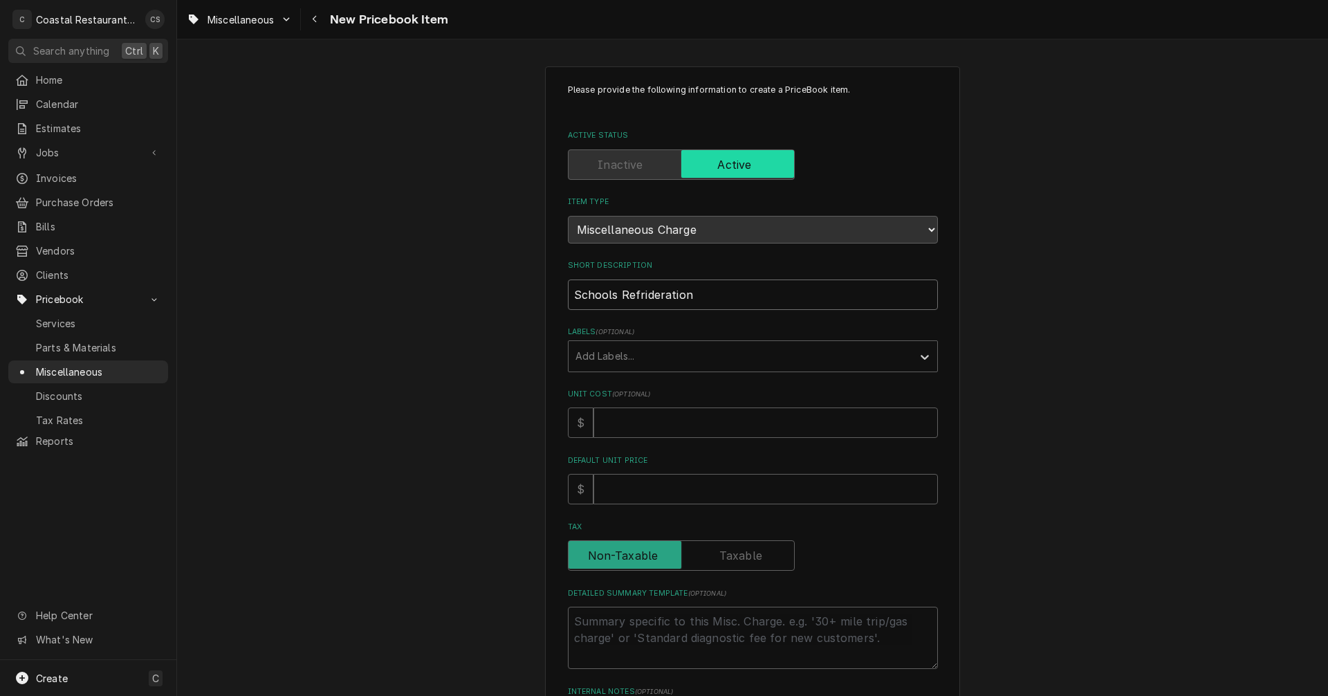
type input "Schools Refrideration"
type textarea "x"
type input "Schools Refrideratio"
type textarea "x"
type input "Schools Refriderati"
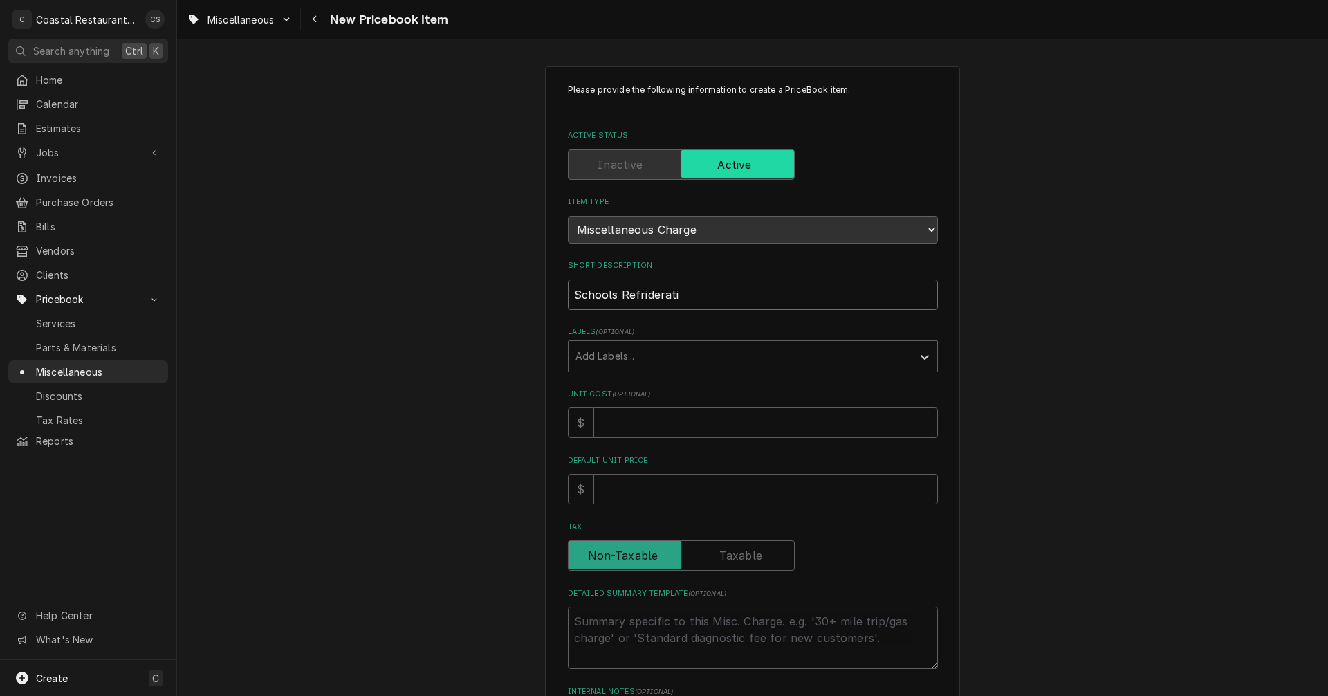
type textarea "x"
type input "Schools Refriderat"
type textarea "x"
type input "Schools Refridera"
type textarea "x"
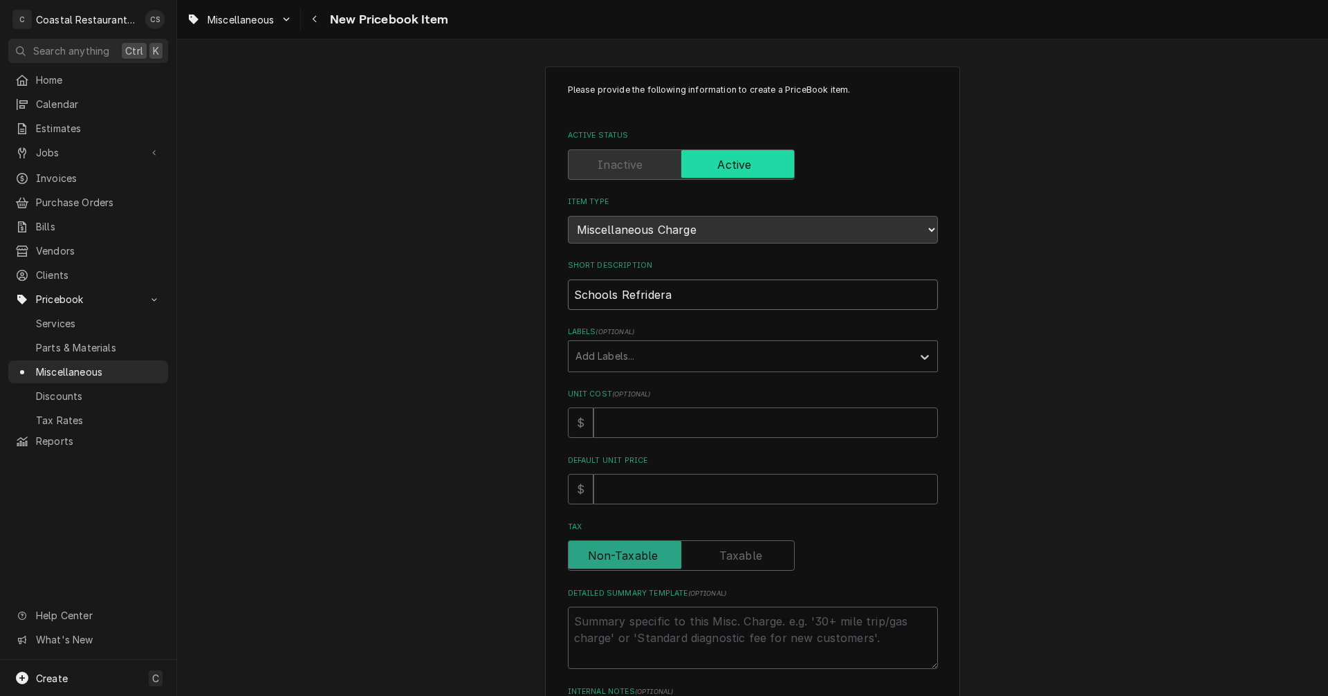
type input "Schools Refrider"
type textarea "x"
type input "Schools Refride"
type textarea "x"
type input "Schools Refrid"
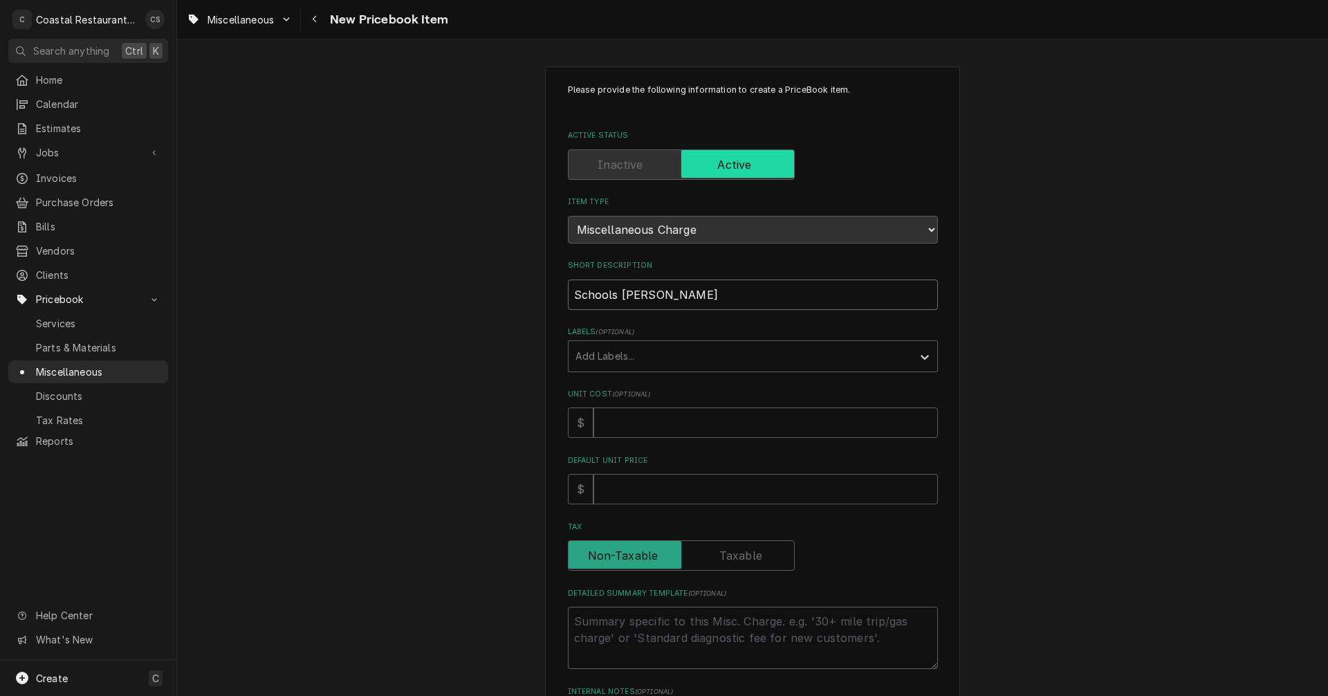
type textarea "x"
type input "Schools Refr"
type textarea "x"
type input "Schools Refrg"
type textarea "x"
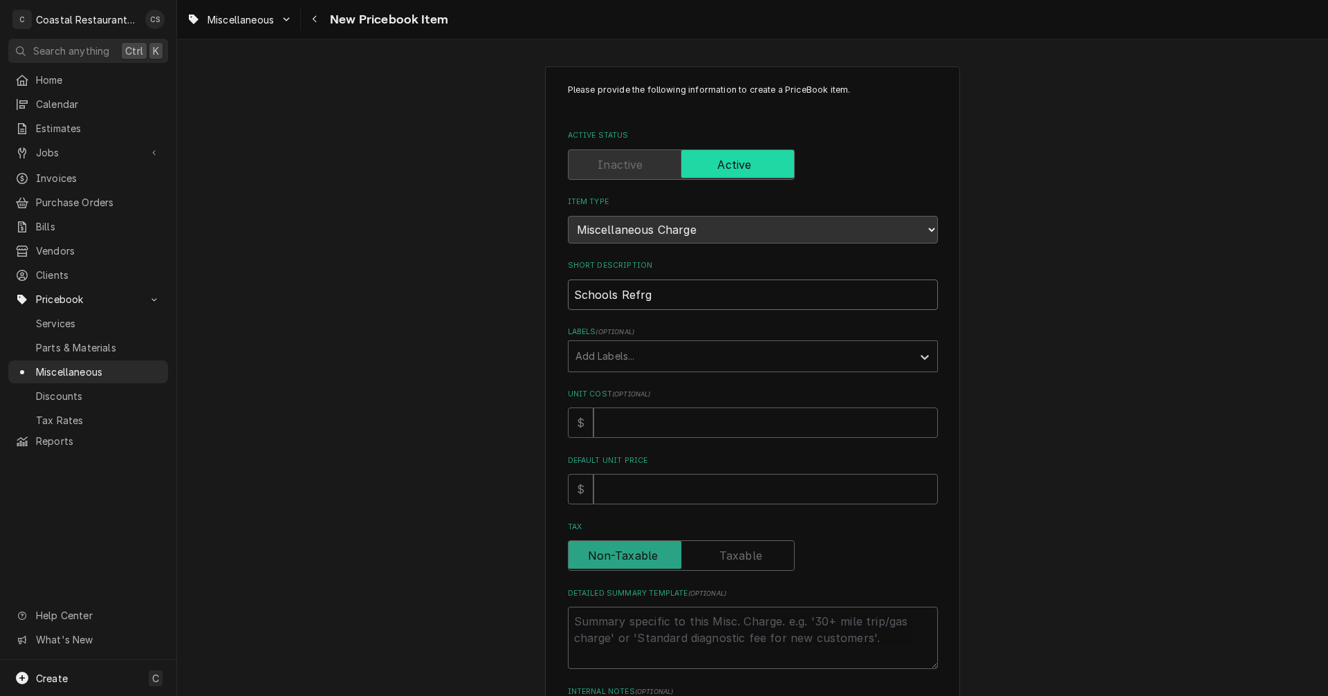
type input "Schools Refr"
type textarea "x"
type input "Schools Refri"
type textarea "x"
type input "Schools Refrig"
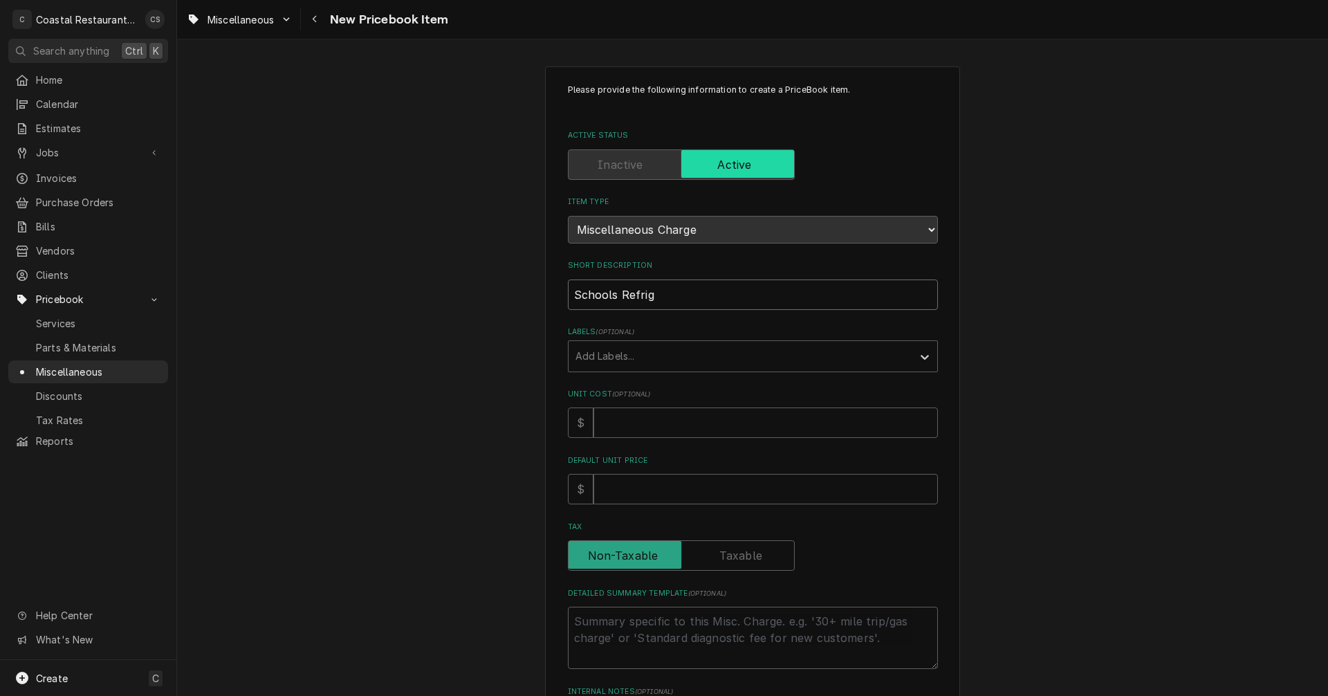
type textarea "x"
type input "Schools Refrige"
type textarea "x"
type input "Schools Refriger"
type textarea "x"
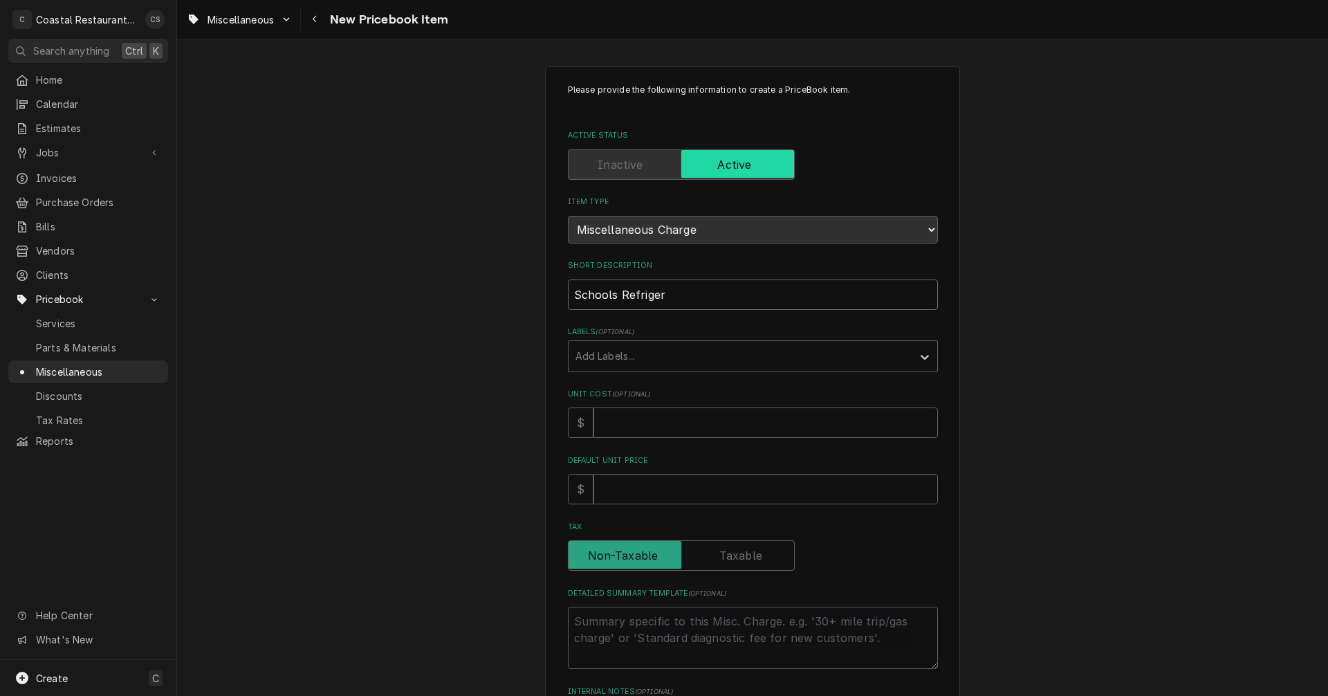
type input "Schools Refrigera"
type textarea "x"
type input "Schools Refrigerat"
type textarea "x"
type input "Schools Refrigerati"
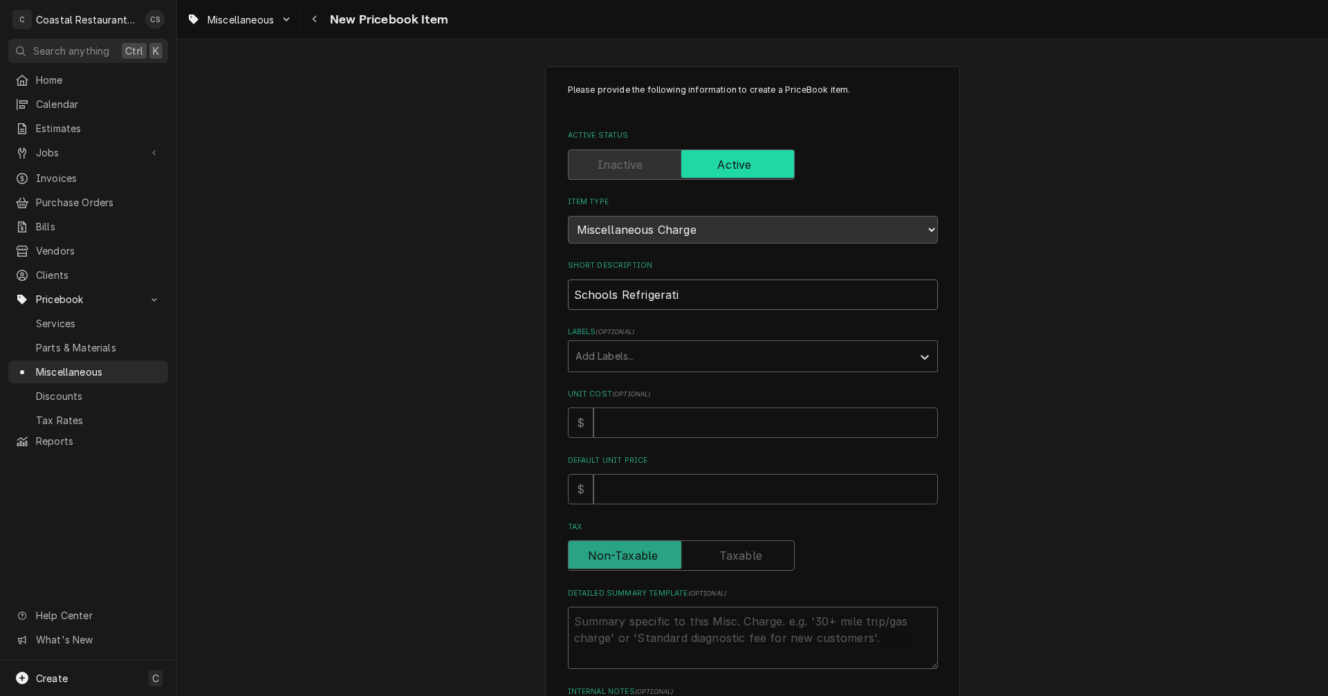
type textarea "x"
type input "Schools Refrigeratio"
type textarea "x"
type input "Schools Refrigeration"
type textarea "x"
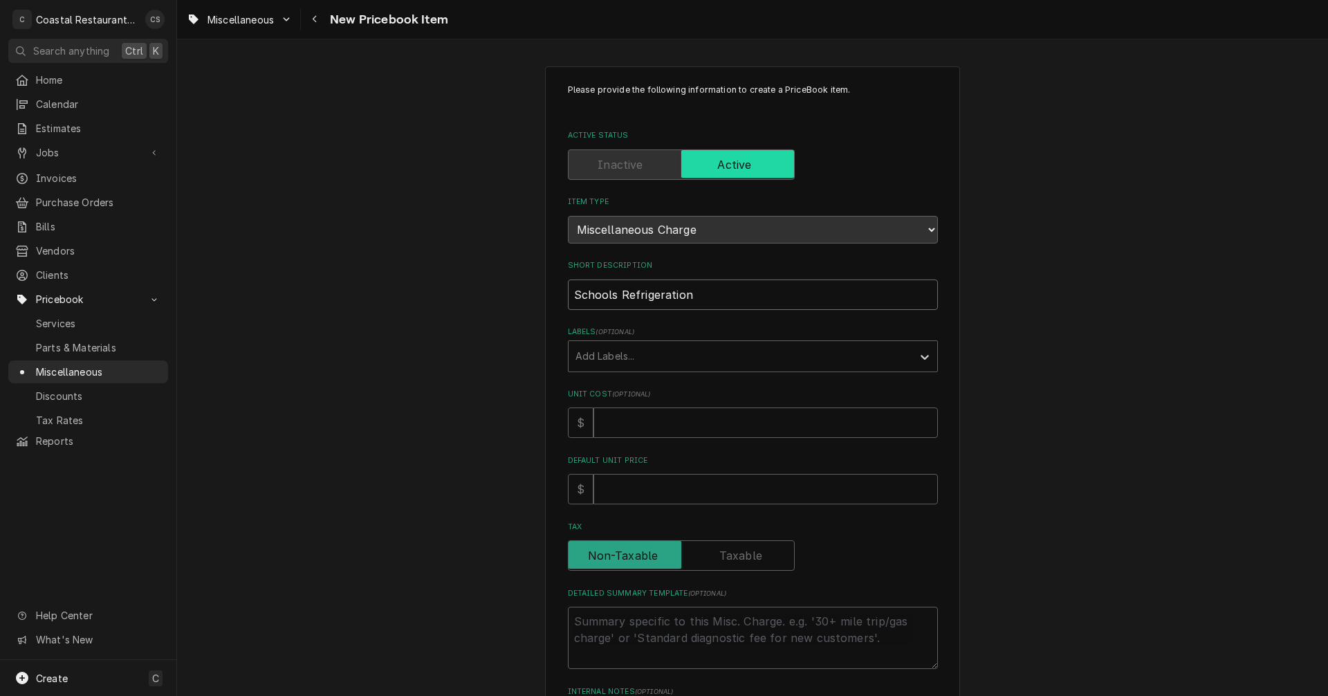
type input "Schools Refrigeration"
type textarea "x"
type input "Schools Refrigeration"
type textarea "x"
type input "Schools Refrigeration/"
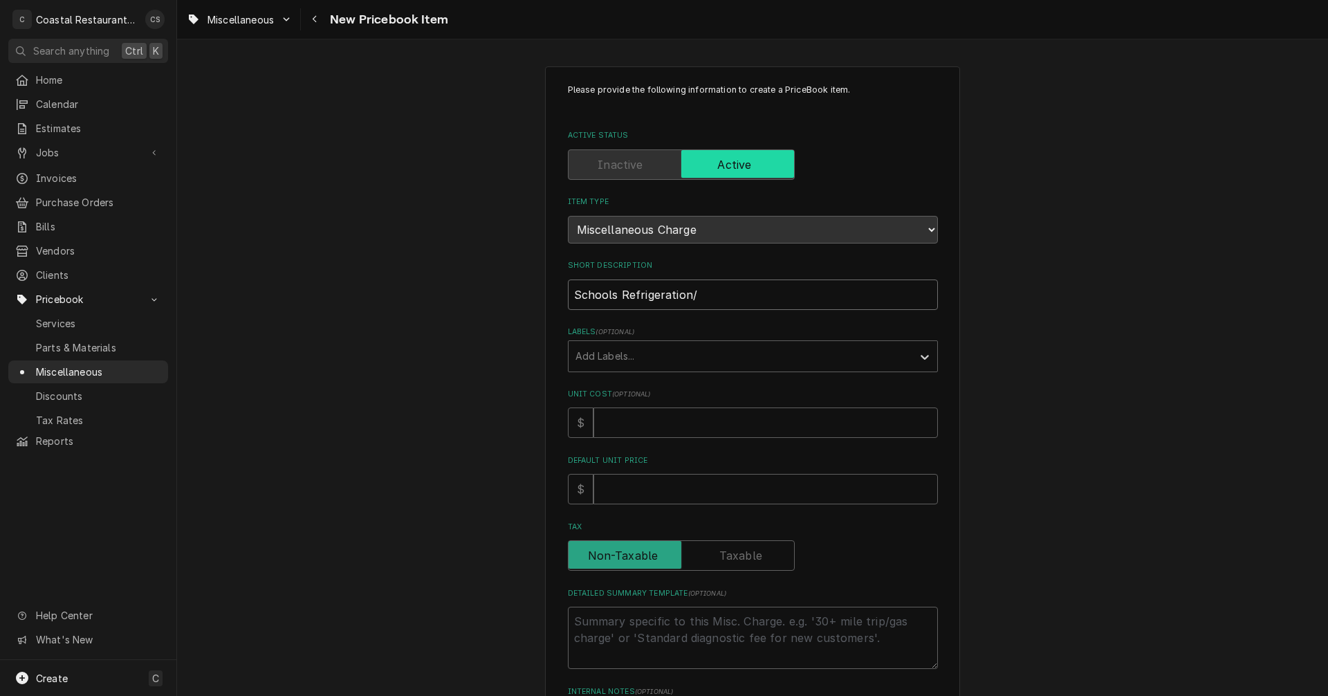
type textarea "x"
type input "Schools Refrigeration"
type textarea "x"
type input "Schools Refrigeration"
type textarea "x"
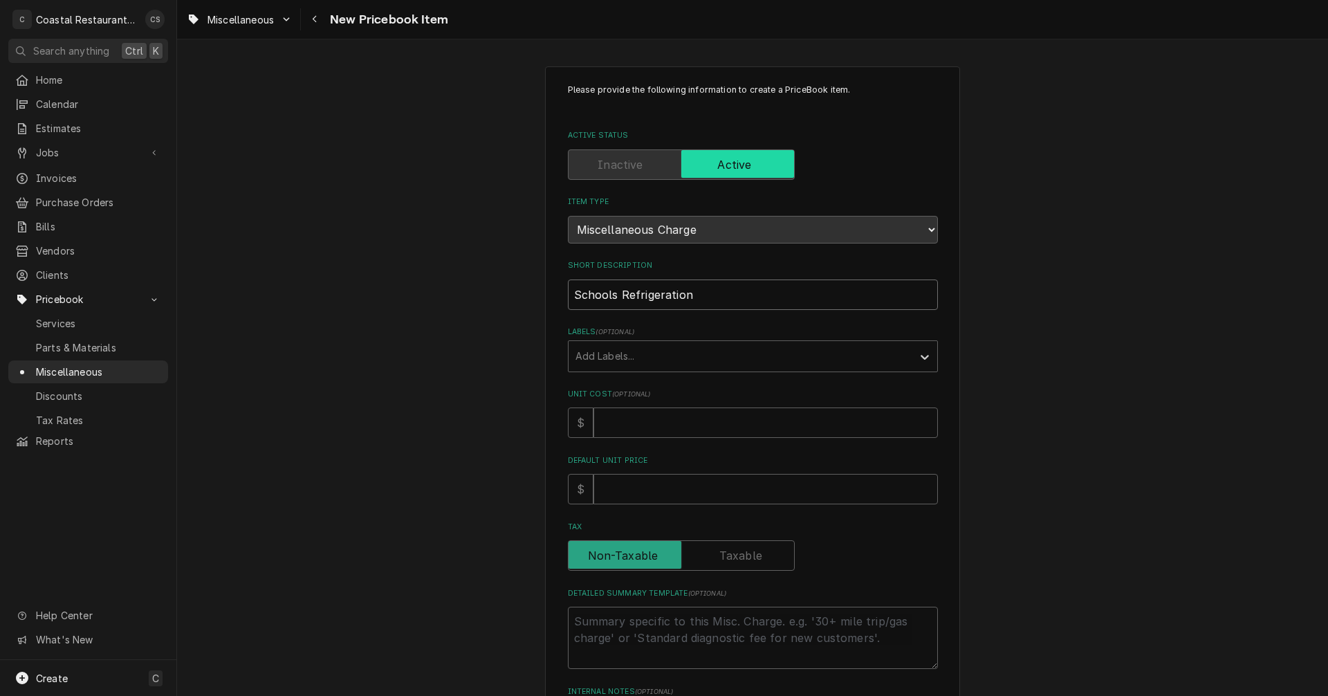
type input "Schools Refrigeration T"
type textarea "x"
type input "Schools Refrigeration Tr"
type textarea "x"
type input "Schools Refrigeration Tri"
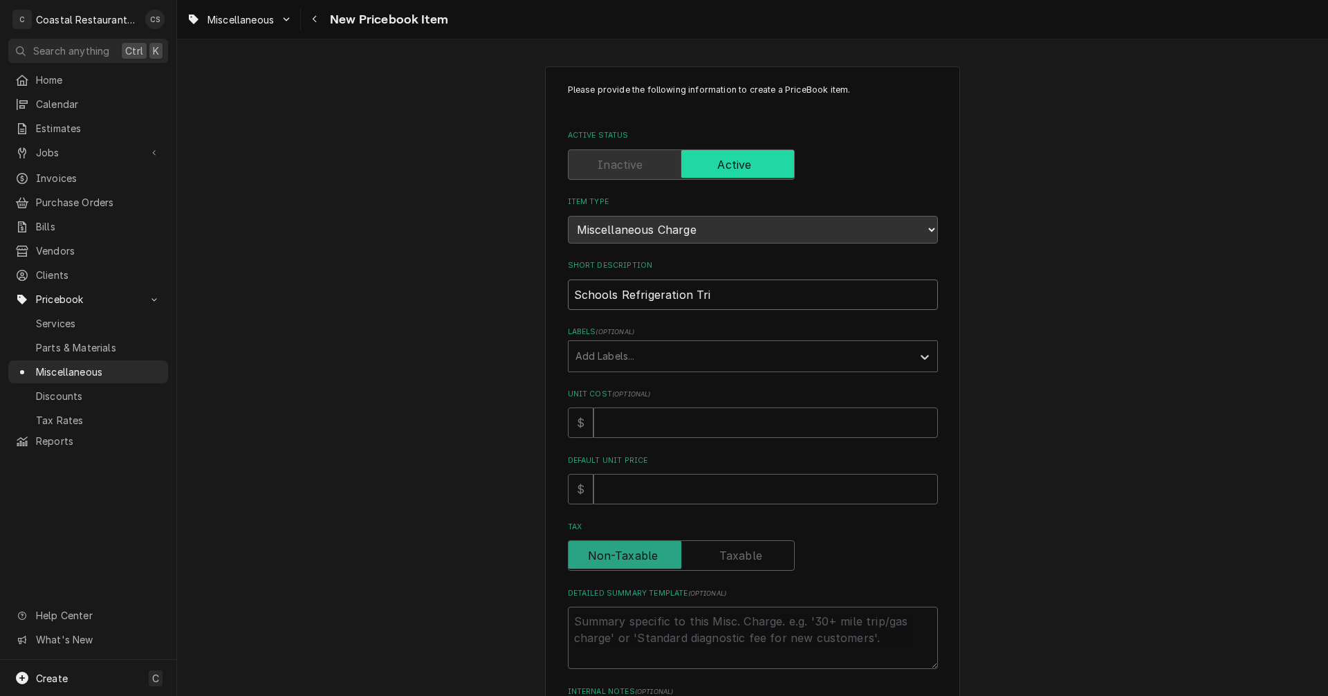
type textarea "x"
type input "Schools Refrigeration Trip"
type textarea "x"
type input "Schools Refrigeration Trip"
type textarea "x"
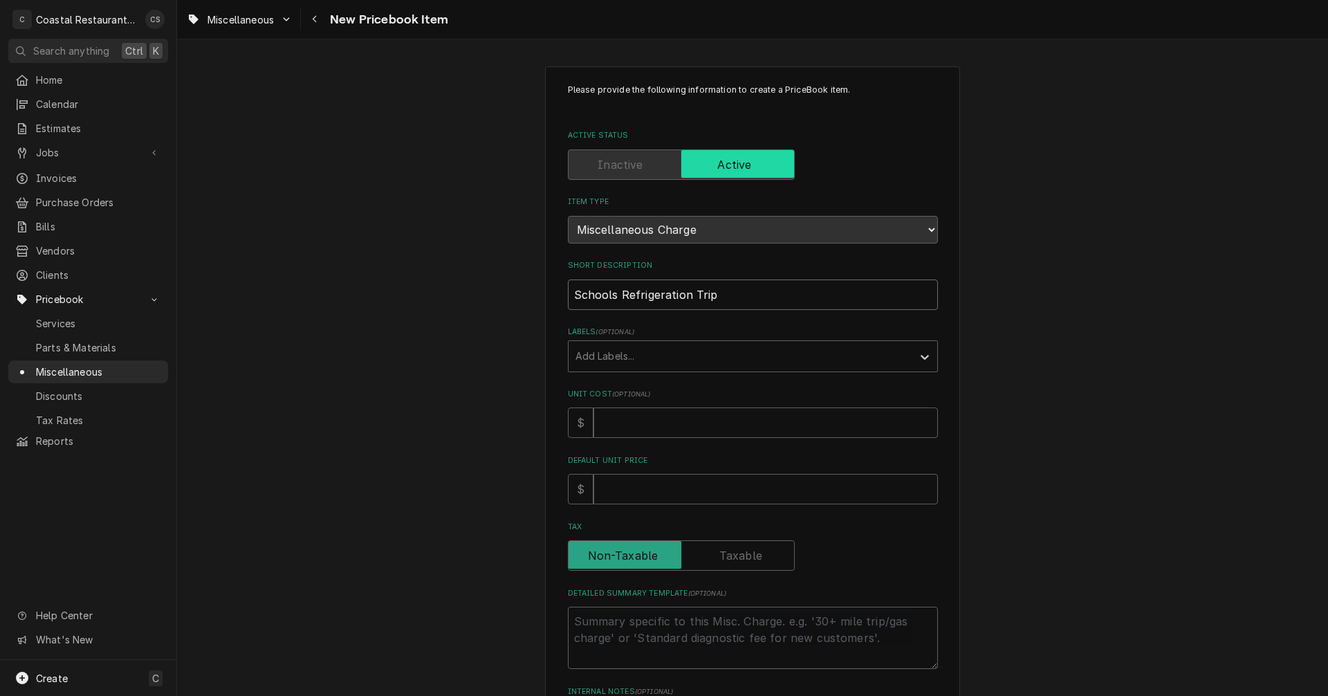
type input "Schools Refrigeration Trip c"
type textarea "x"
type input "Schools Refrigeration Trip ch"
type textarea "x"
type input "Schools Refrigeration Trip cha"
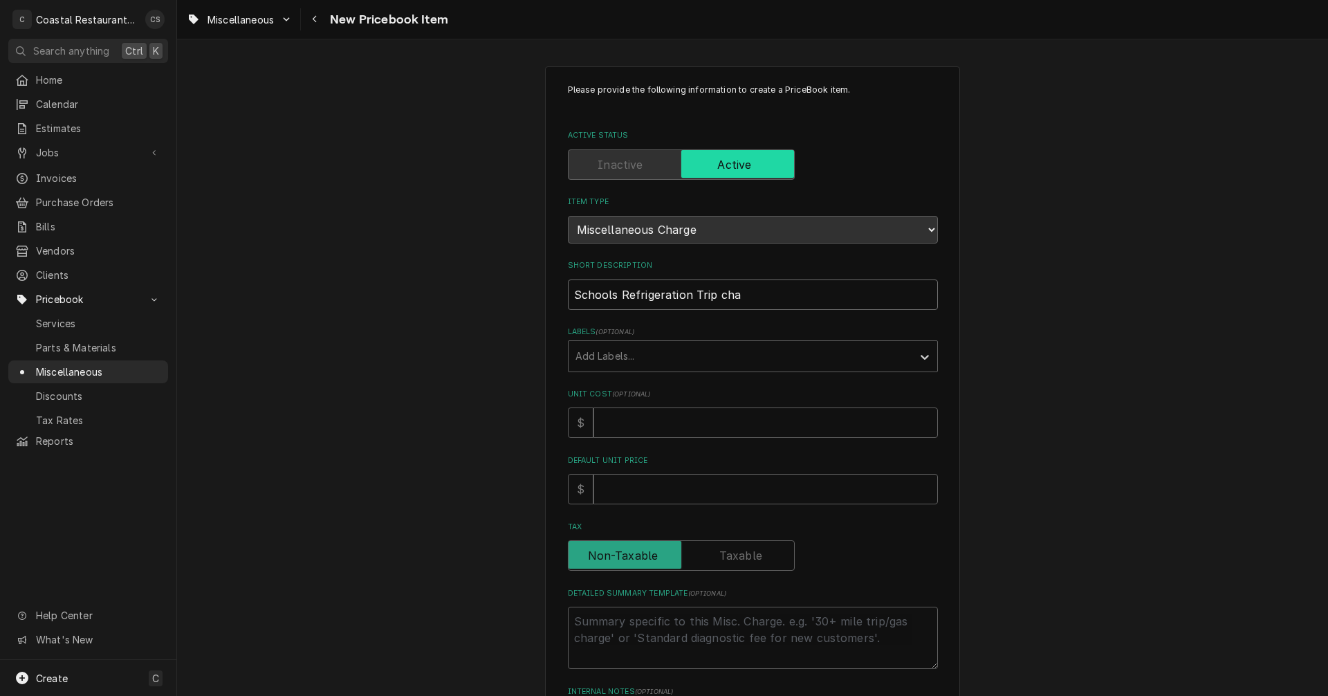
type textarea "x"
type input "Schools Refrigeration Trip char"
type textarea "x"
type input "Schools Refrigeration Trip charg"
type textarea "x"
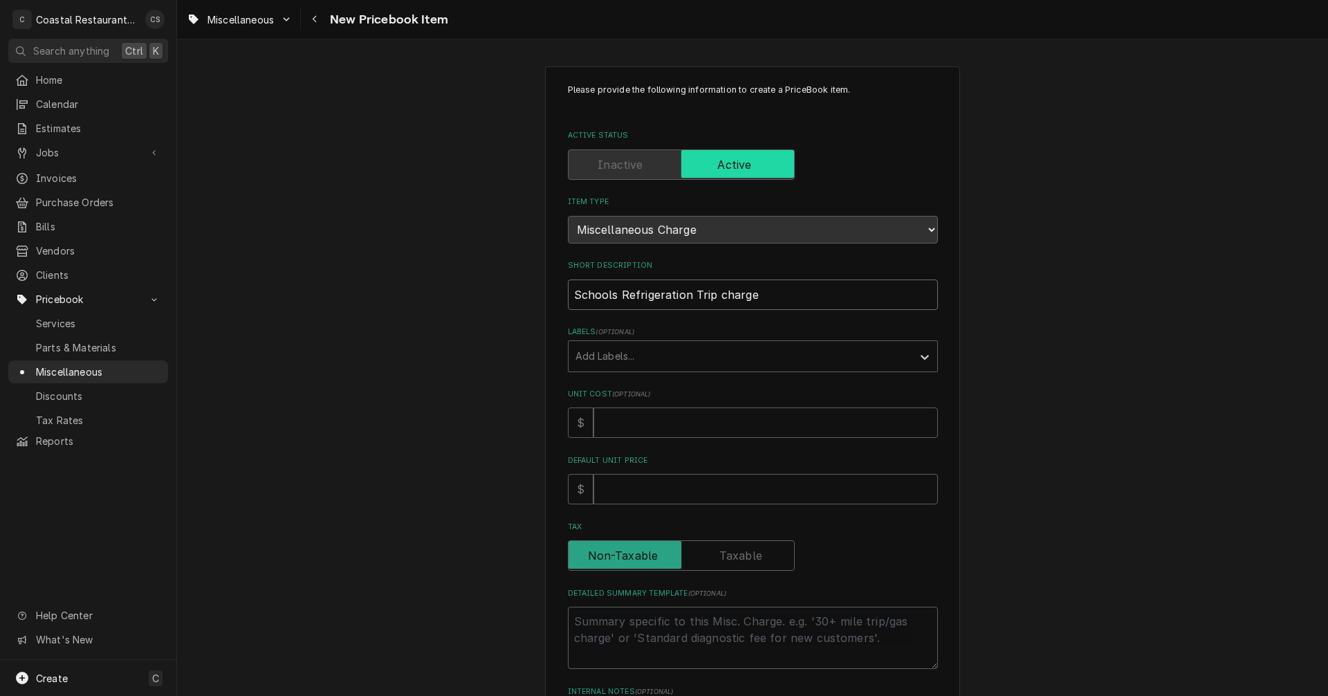
type input "Schools Refrigeration Trip charge"
click at [614, 425] on input "Unit Cost ( optional )" at bounding box center [765, 422] width 344 height 30
type textarea "x"
type input "5"
type textarea "x"
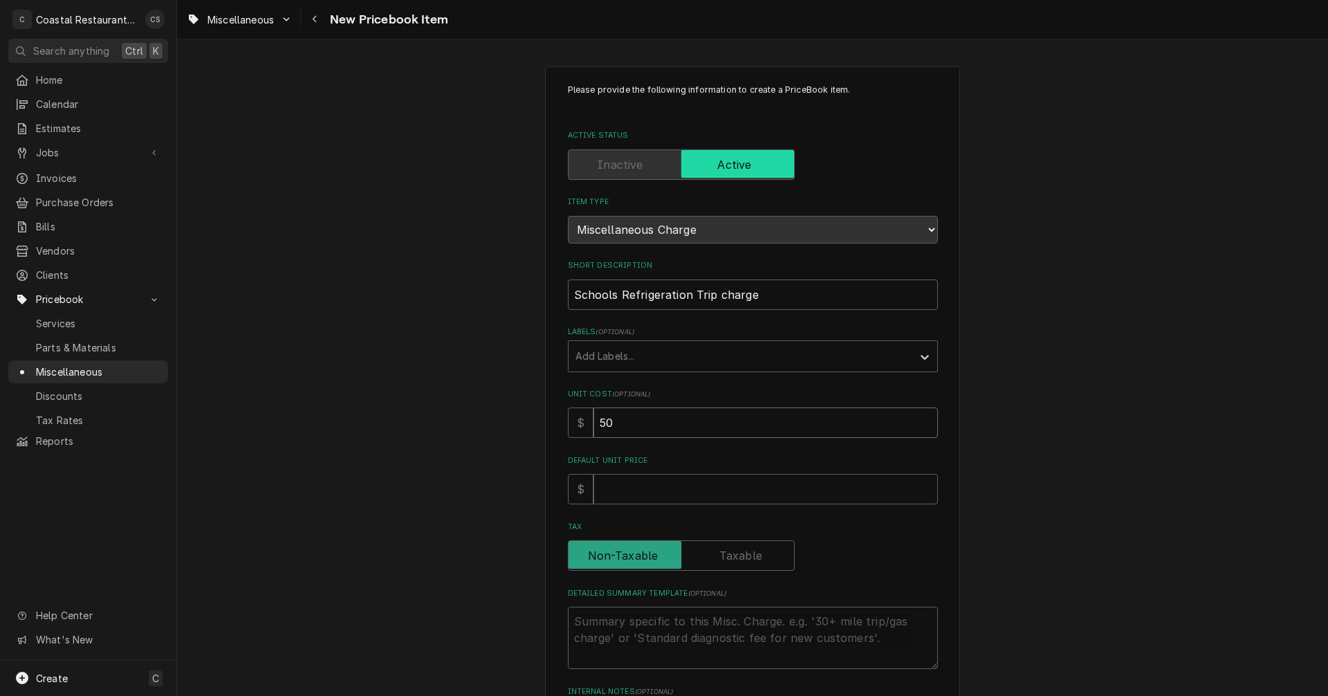
type input "50"
click at [632, 488] on input "Default Unit Price" at bounding box center [765, 489] width 344 height 30
type textarea "x"
type input "9"
type textarea "x"
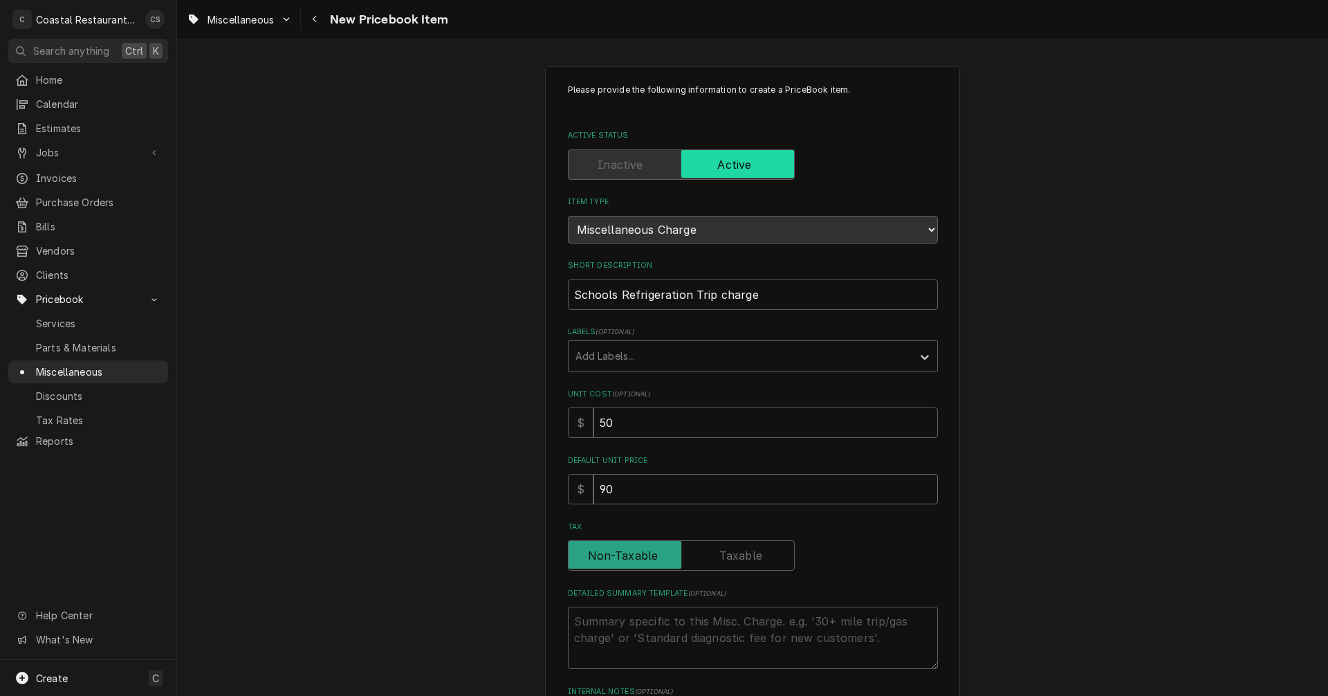
type input "90"
click at [728, 554] on label "Tax" at bounding box center [681, 555] width 227 height 30
click at [728, 554] on input "Tax" at bounding box center [681, 555] width 214 height 30
checkbox input "true"
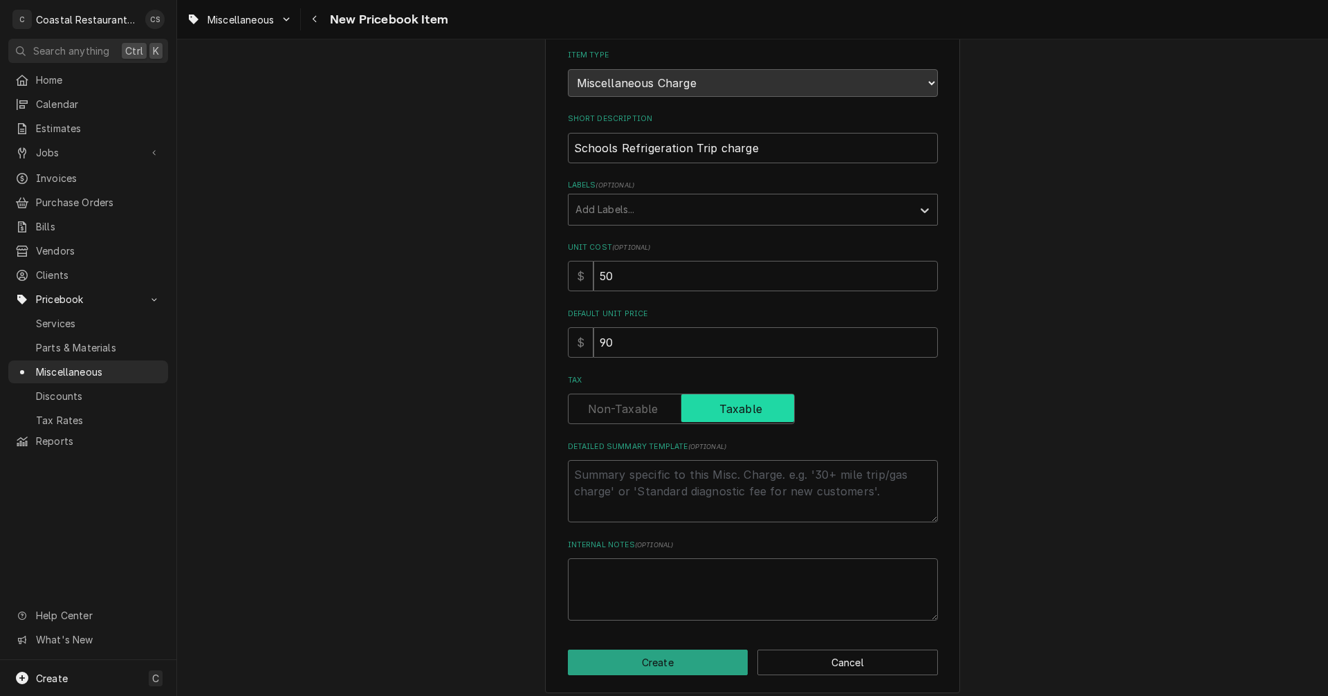
scroll to position [156, 0]
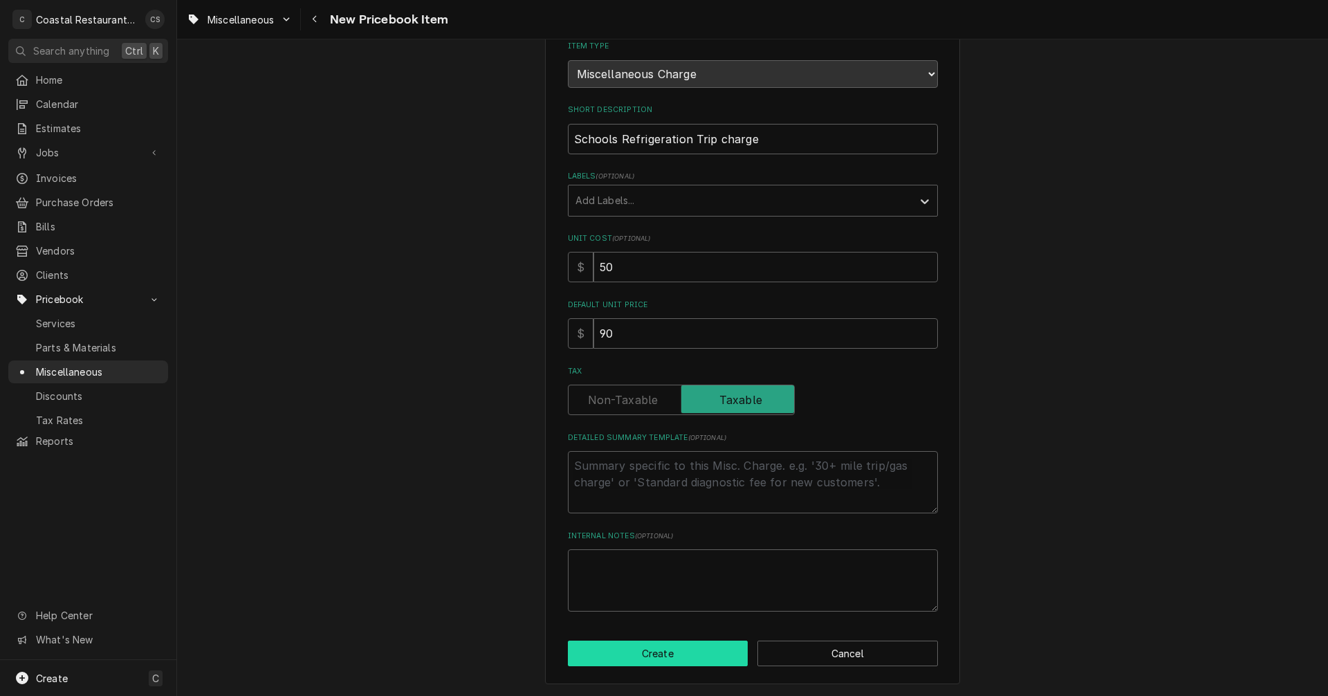
click at [670, 656] on button "Create" at bounding box center [658, 654] width 181 height 26
type textarea "x"
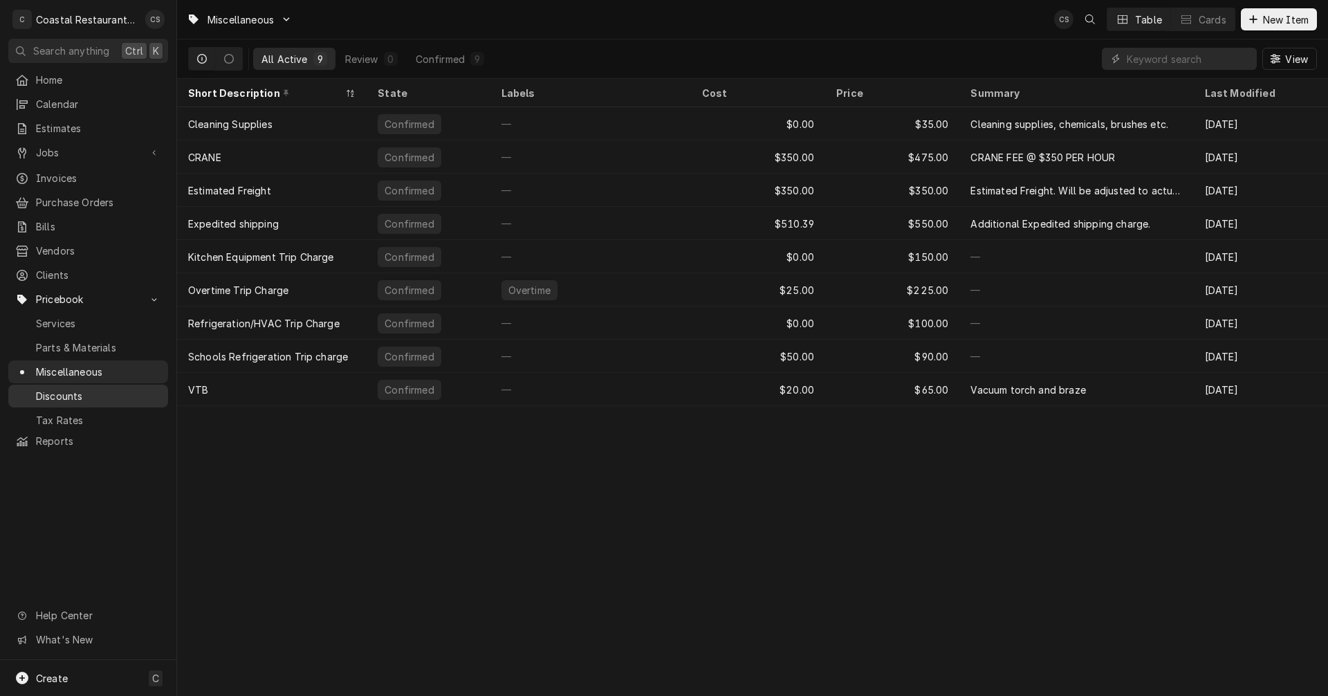
click at [74, 389] on span "Discounts" at bounding box center [98, 396] width 125 height 15
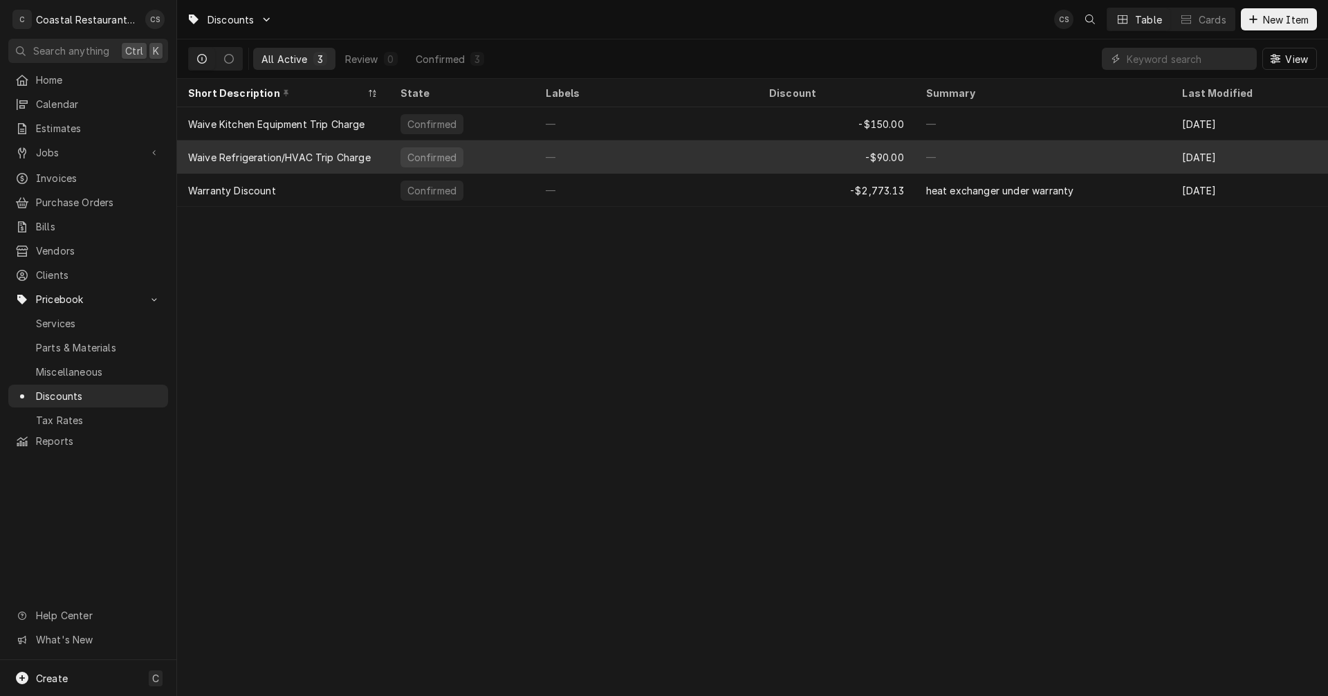
click at [885, 151] on div "-$90.00" at bounding box center [836, 156] width 157 height 33
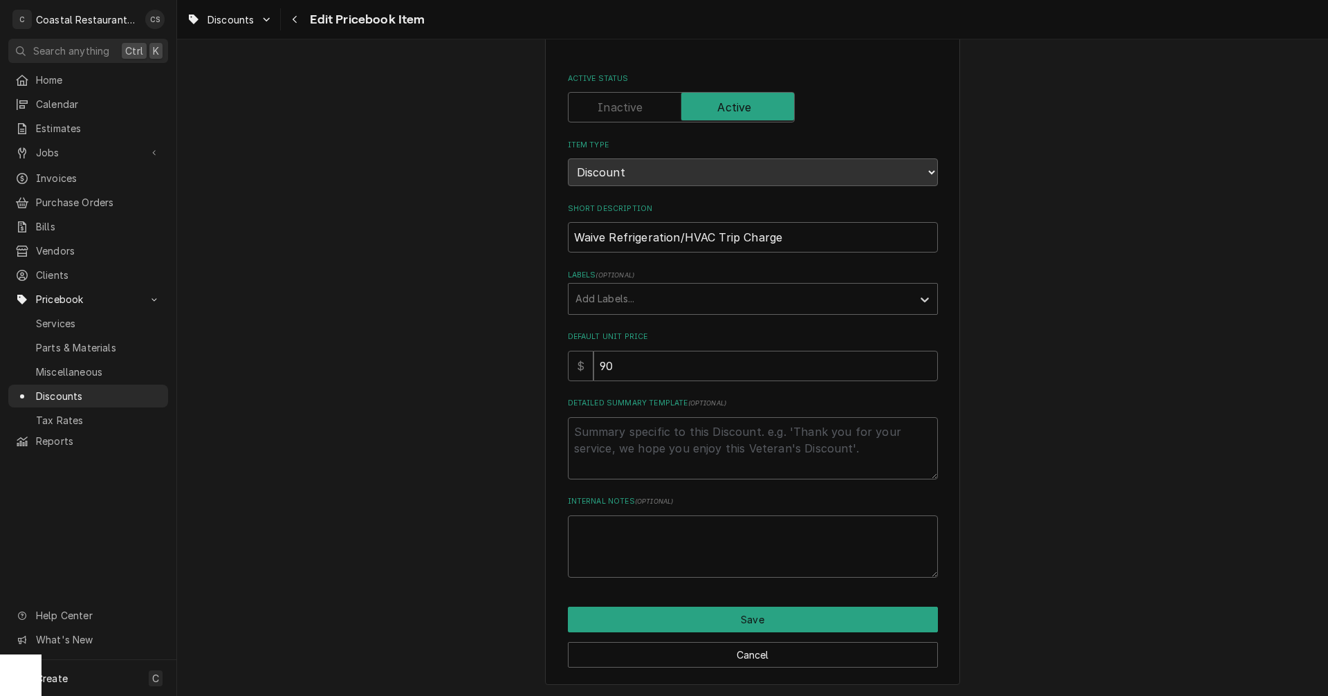
scroll to position [136, 0]
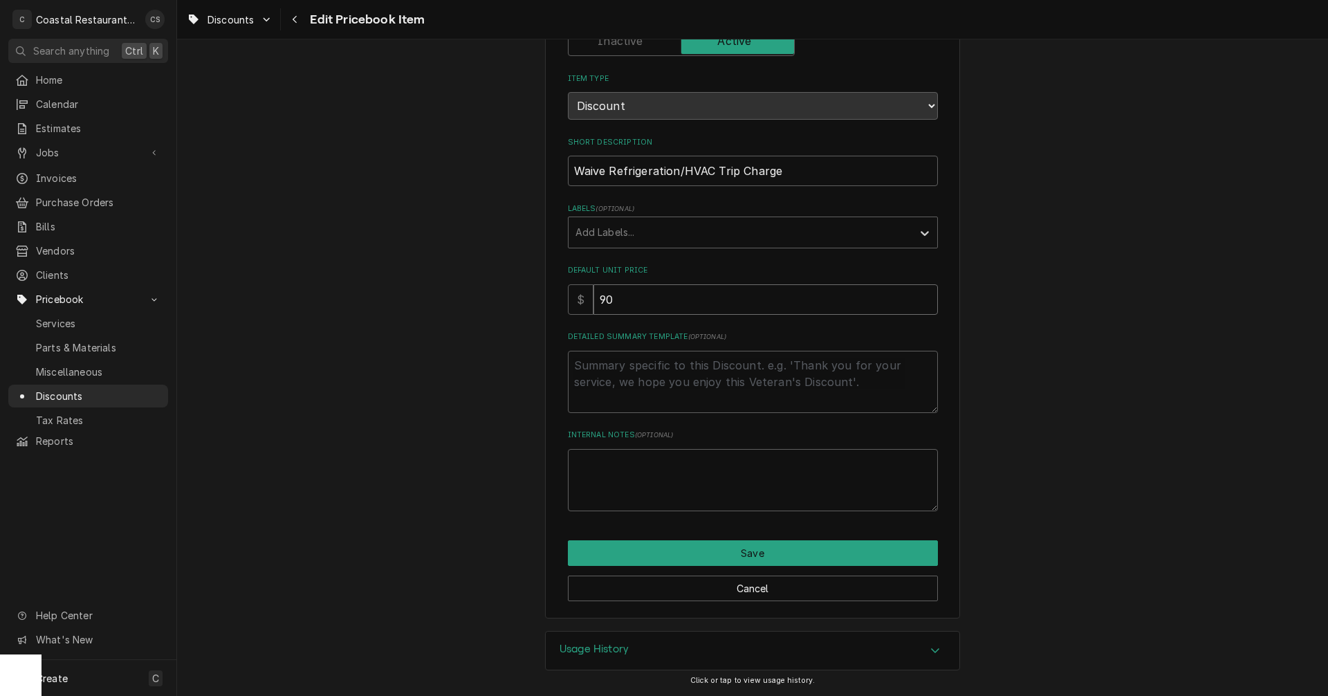
click at [621, 301] on input "90" at bounding box center [765, 299] width 344 height 30
type textarea "x"
type input "9"
type textarea "x"
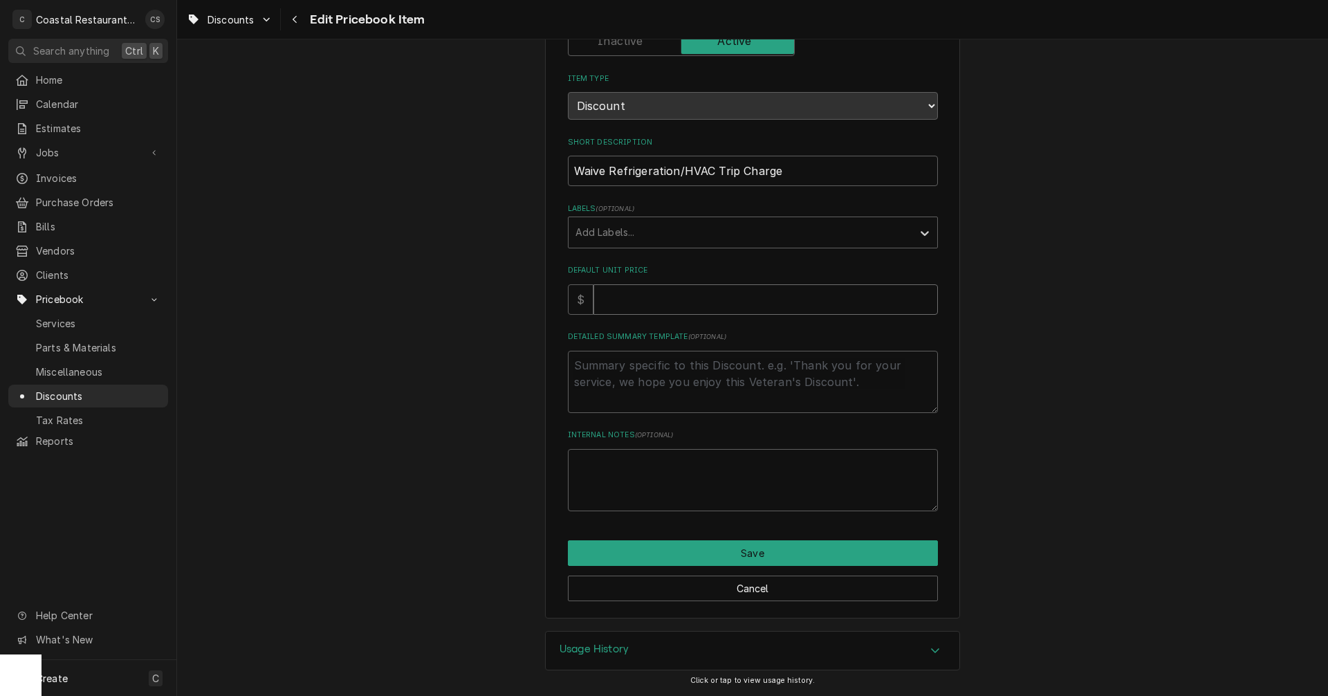
type input "1"
type textarea "x"
type input "10"
type textarea "x"
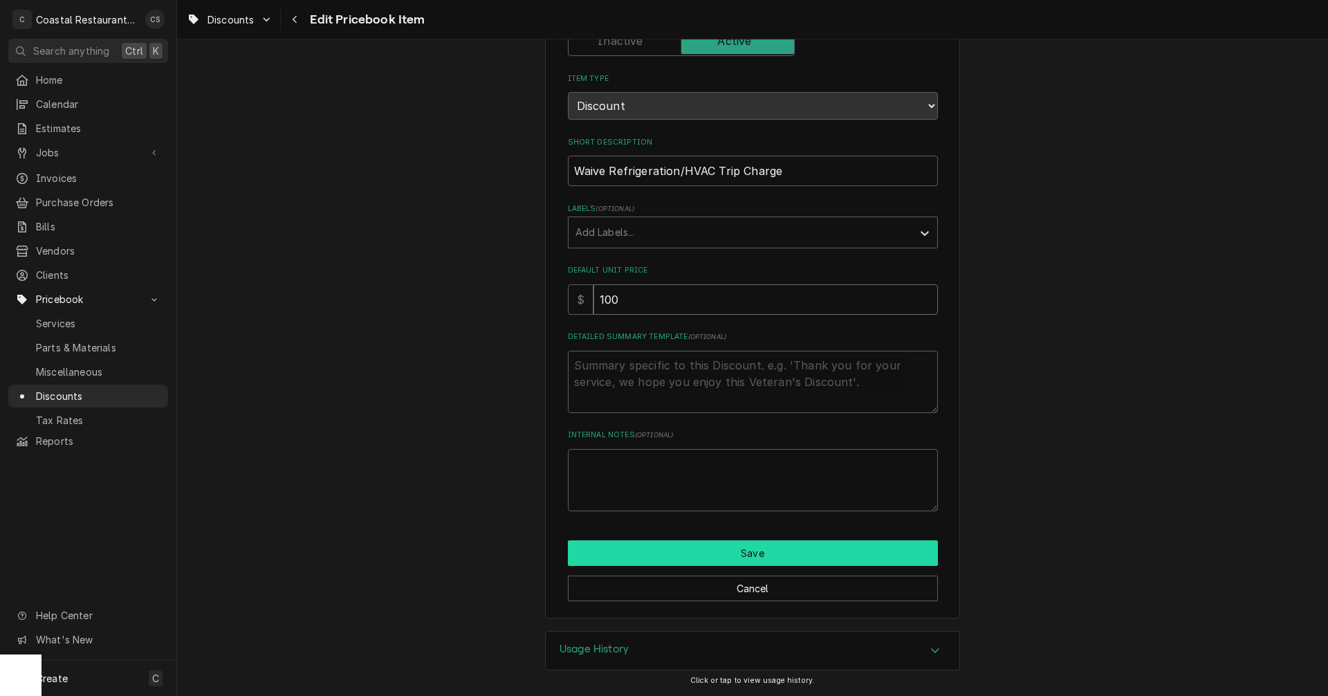
type input "100"
click at [771, 554] on button "Save" at bounding box center [753, 553] width 370 height 26
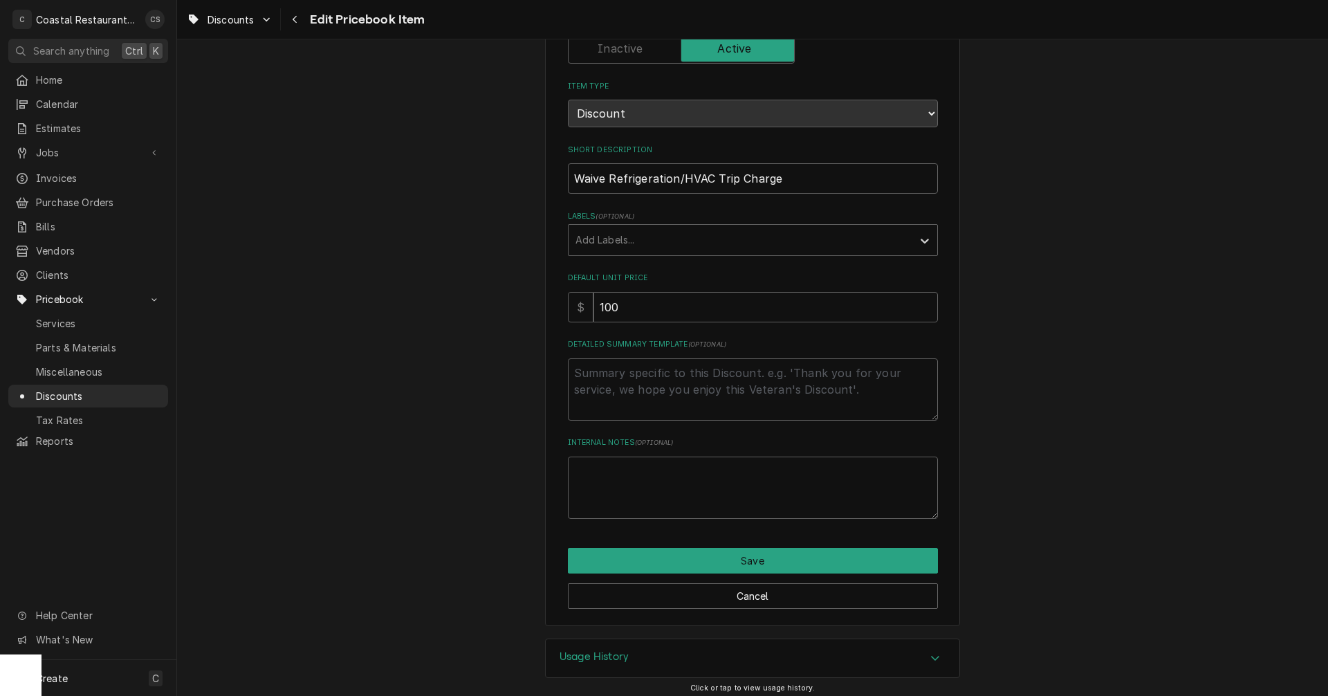
type textarea "x"
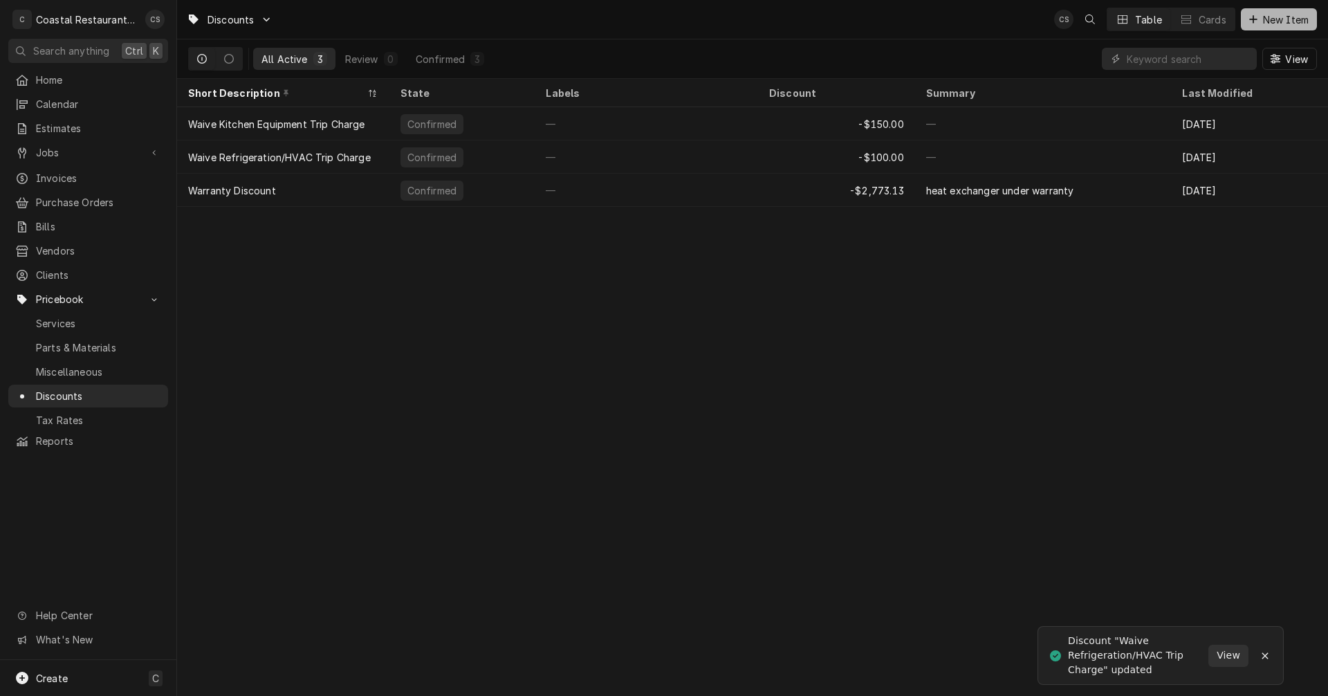
click at [1260, 19] on span "New Item" at bounding box center [1285, 19] width 51 height 15
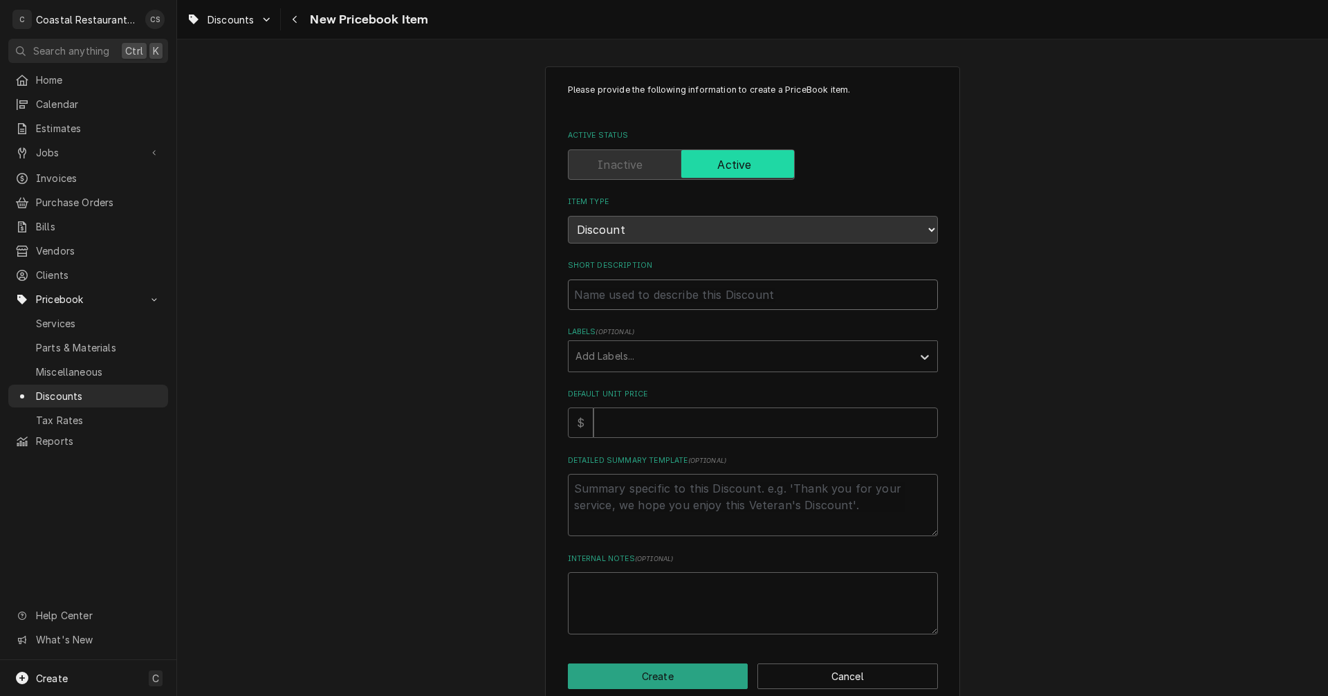
click at [599, 295] on input "Short Description" at bounding box center [753, 294] width 370 height 30
type textarea "x"
type input "W"
type textarea "x"
type input "Wa"
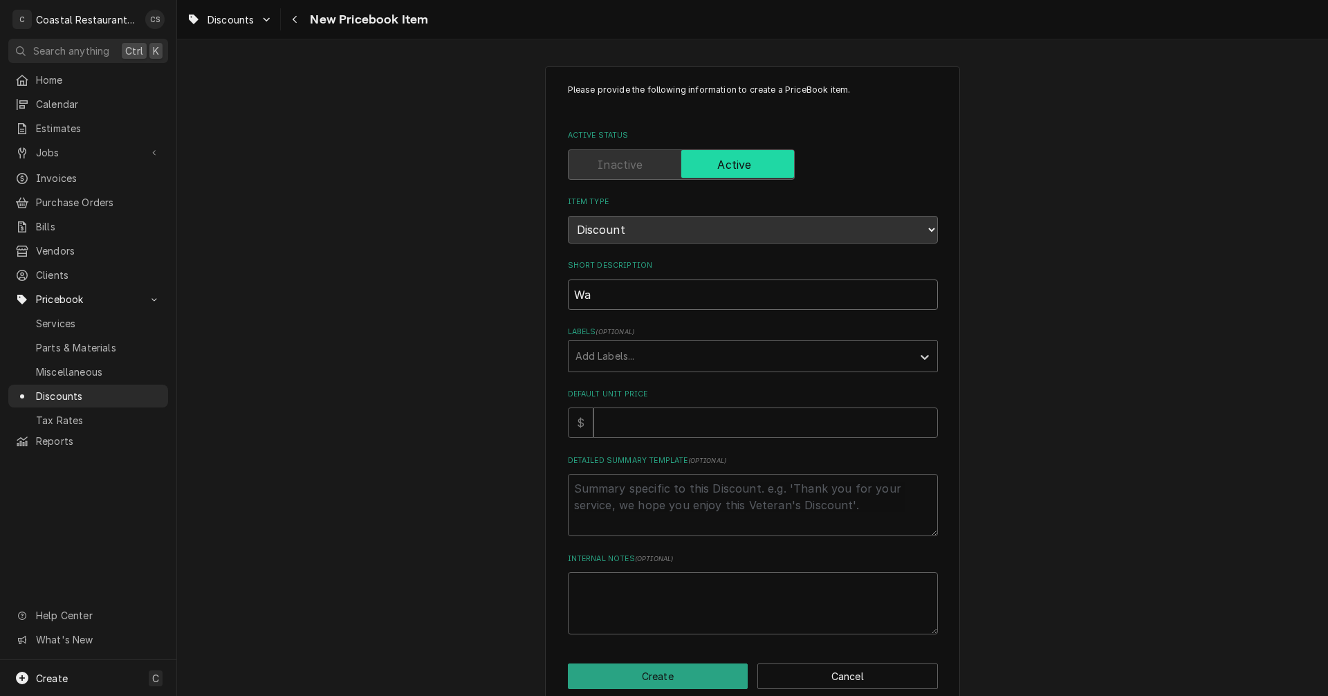
type textarea "x"
type input "Wai"
type textarea "x"
type input "Waiv"
type textarea "x"
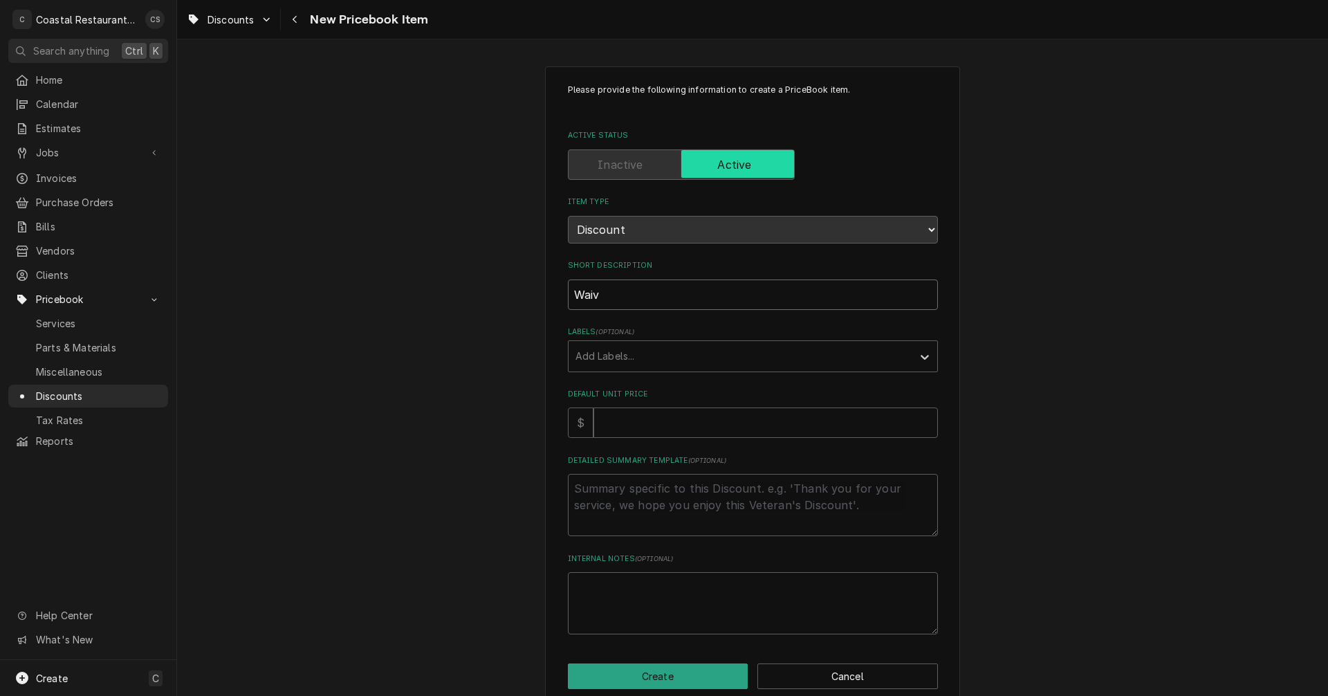
type input "Waive"
type textarea "x"
type input "Waive"
type textarea "x"
type input "Waive S"
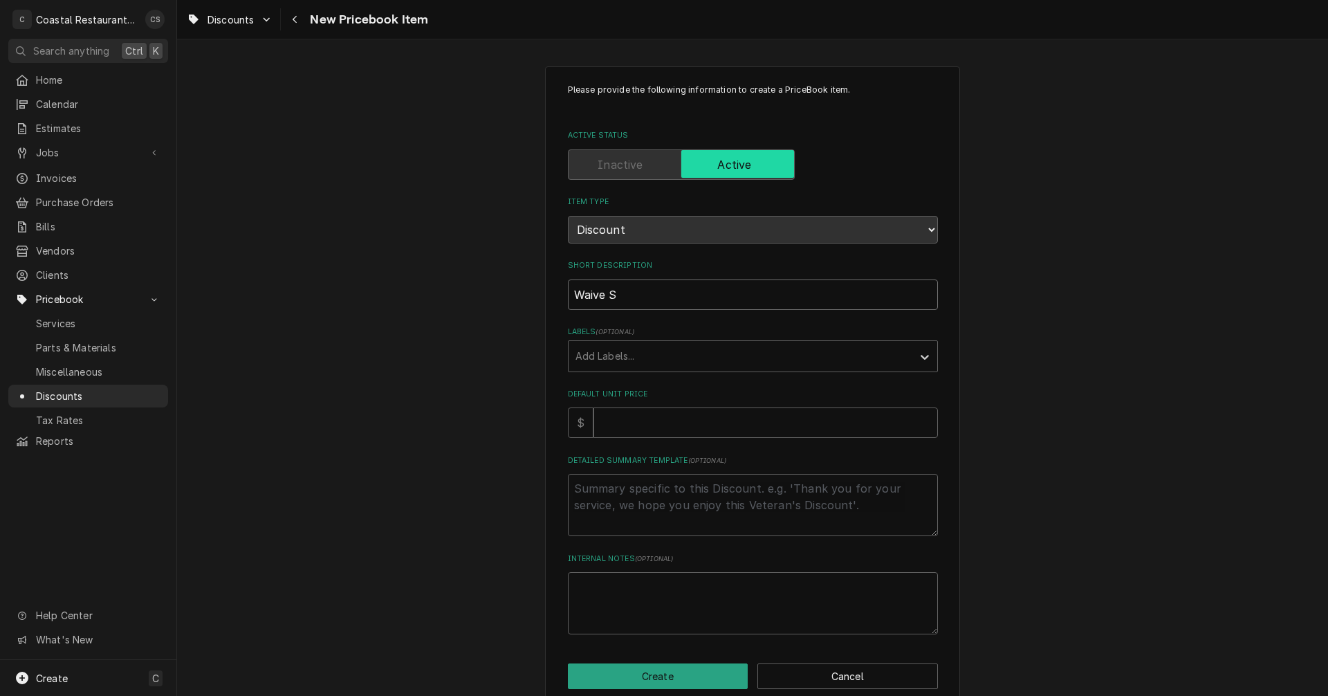
type textarea "x"
type input "Waive Sc"
type textarea "x"
type input "Waive Sch"
type textarea "x"
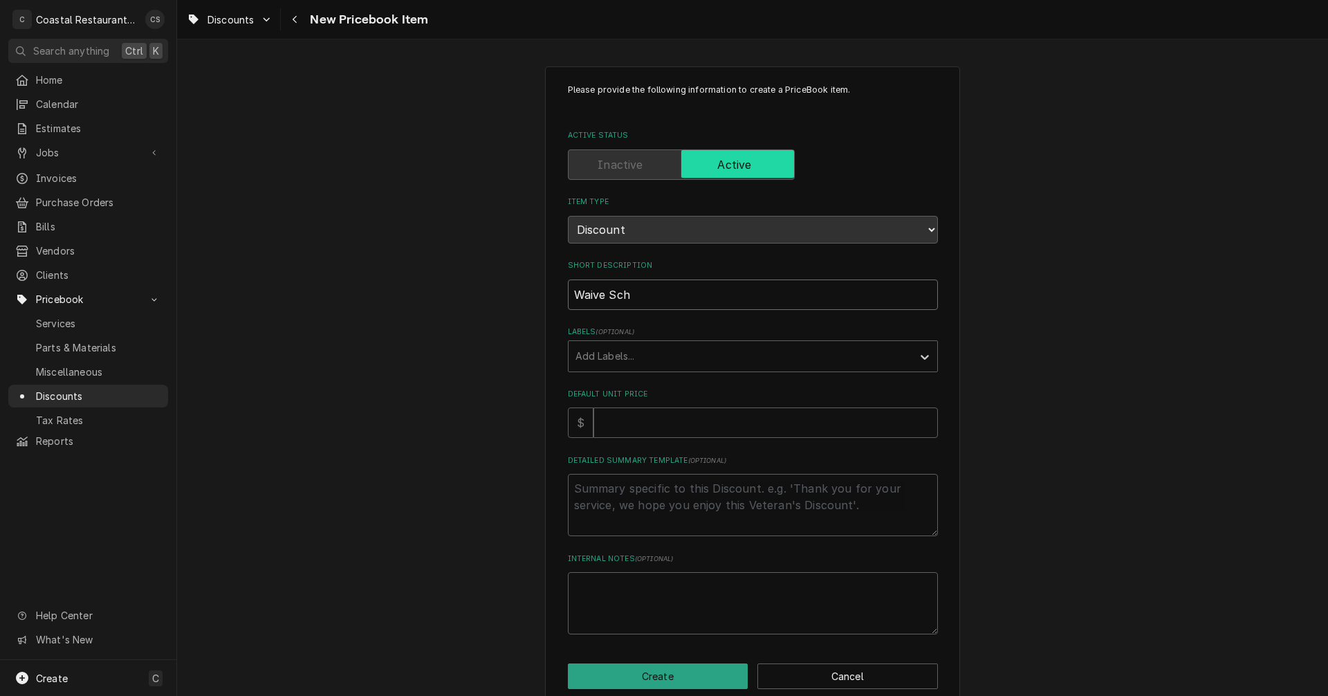
type input "Waive Scho"
type textarea "x"
type input "Waive Schoo"
type textarea "x"
type input "Waive School"
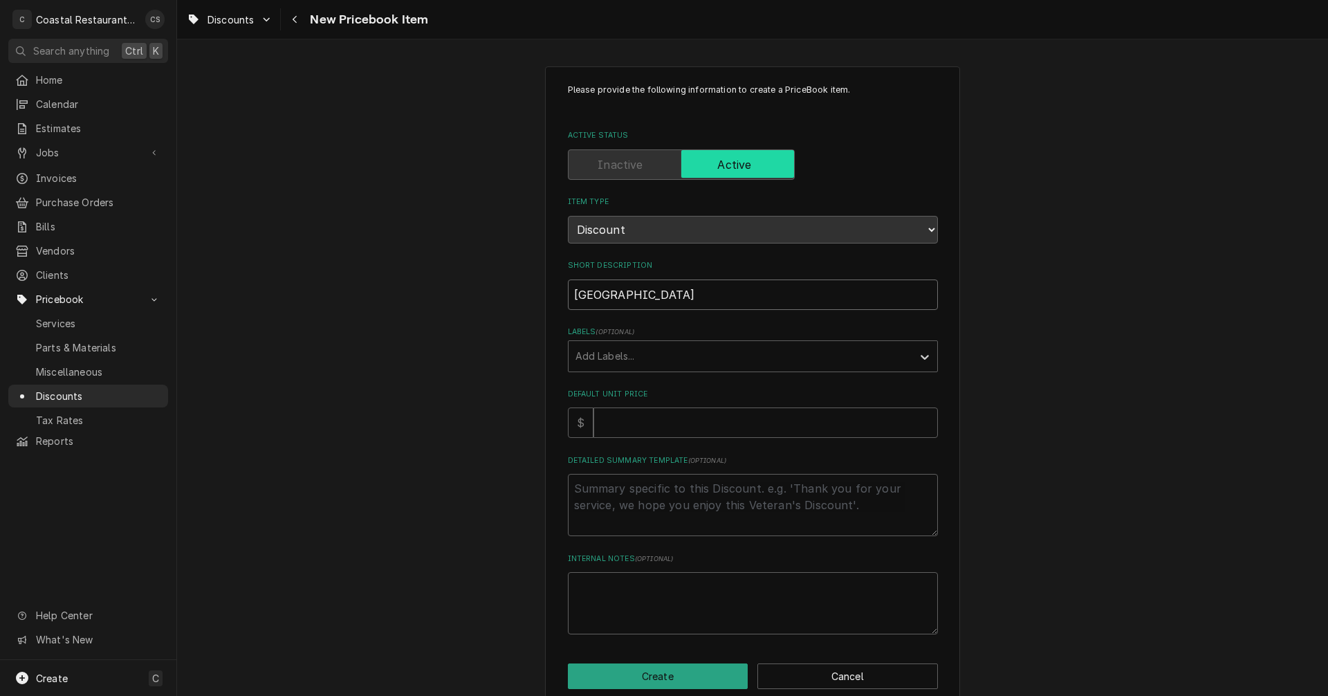
type textarea "x"
type input "Waive School"
type textarea "x"
type input "Waive School R"
type textarea "x"
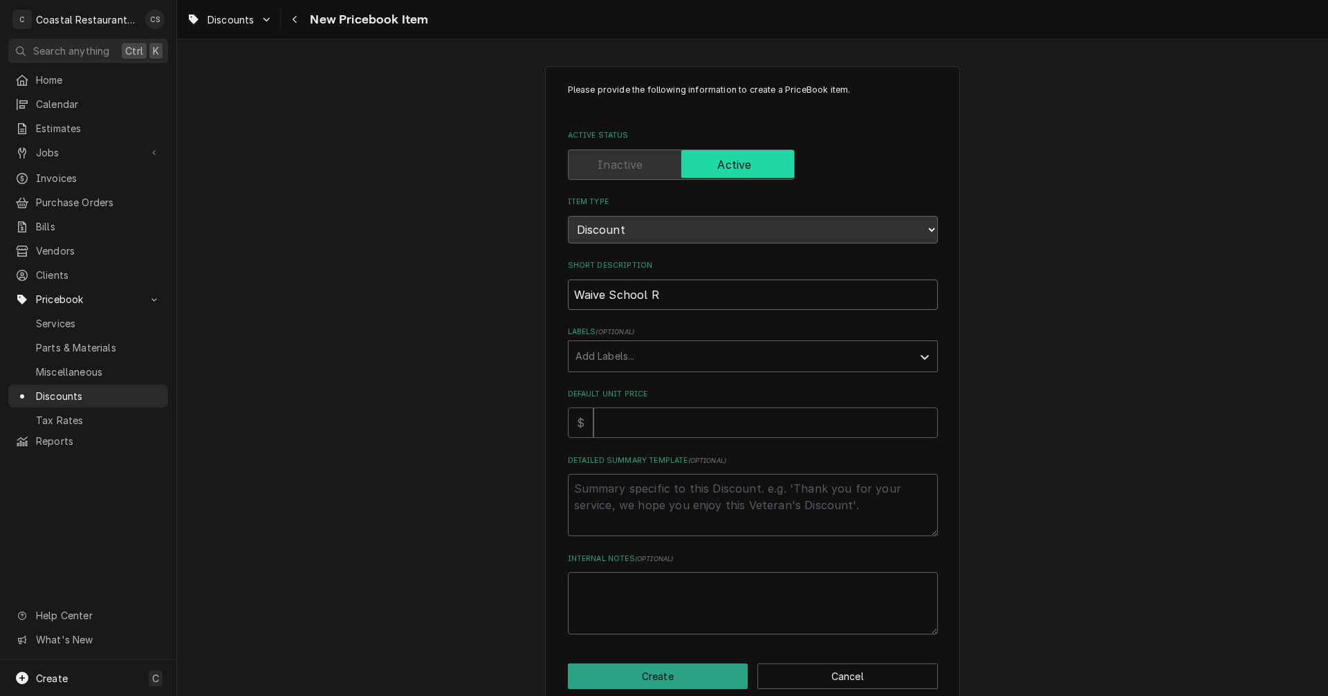
type input "Waive School Re"
type textarea "x"
type input "Waive School Reg"
type textarea "x"
type input "Waive School Re"
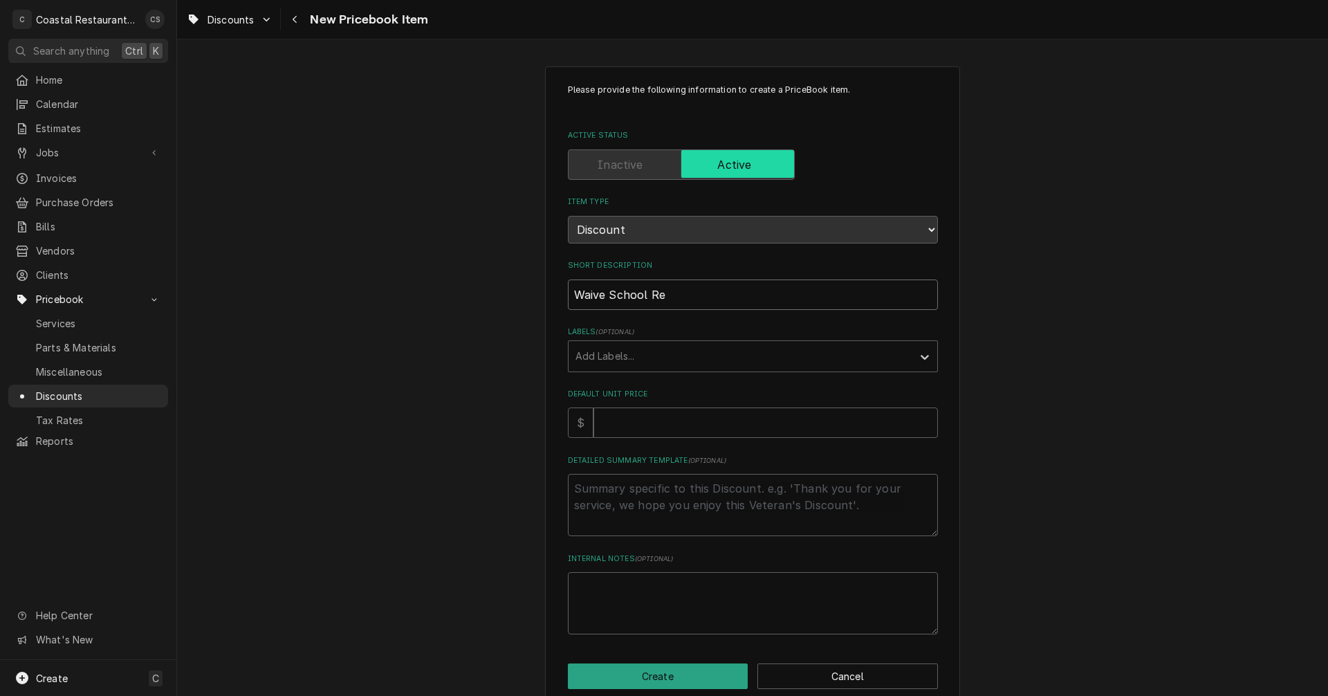
type textarea "x"
type input "Waive School Ref"
type textarea "x"
type input "Waive School Refr"
type textarea "x"
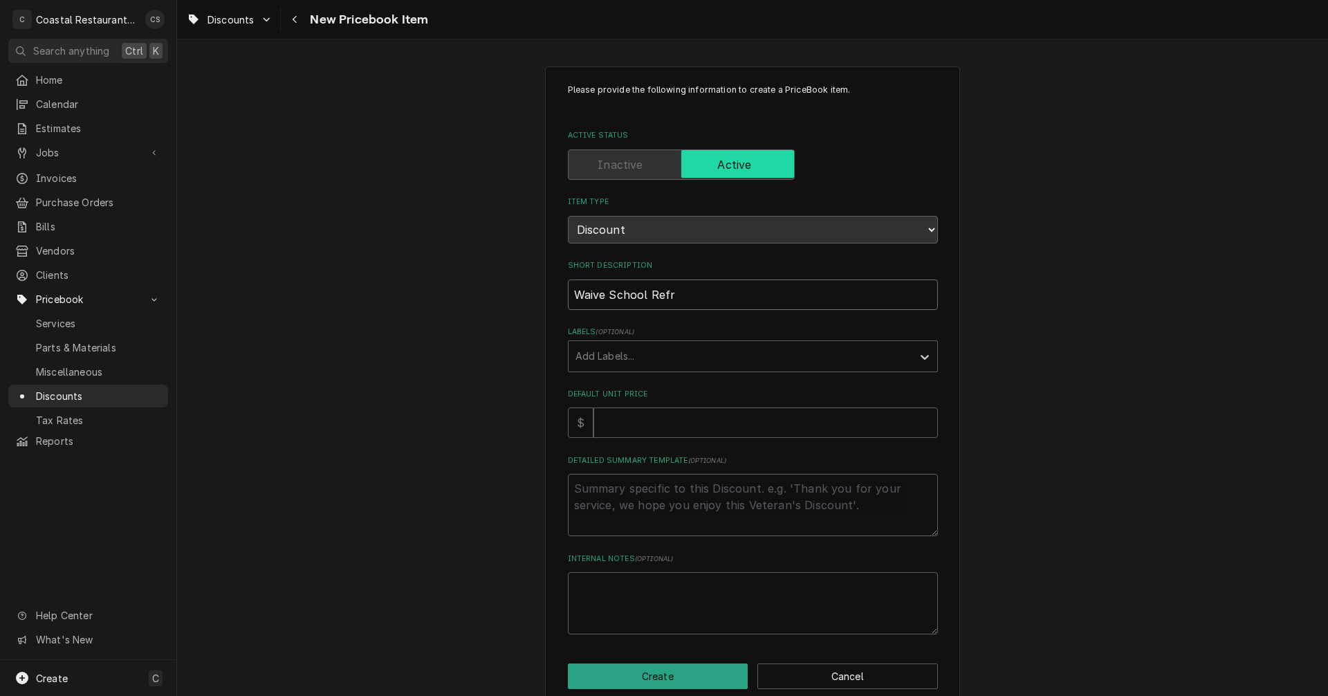
type input "Waive School Refri"
type textarea "x"
type input "Waive School Refrig"
type textarea "x"
type input "Waive School Refrige"
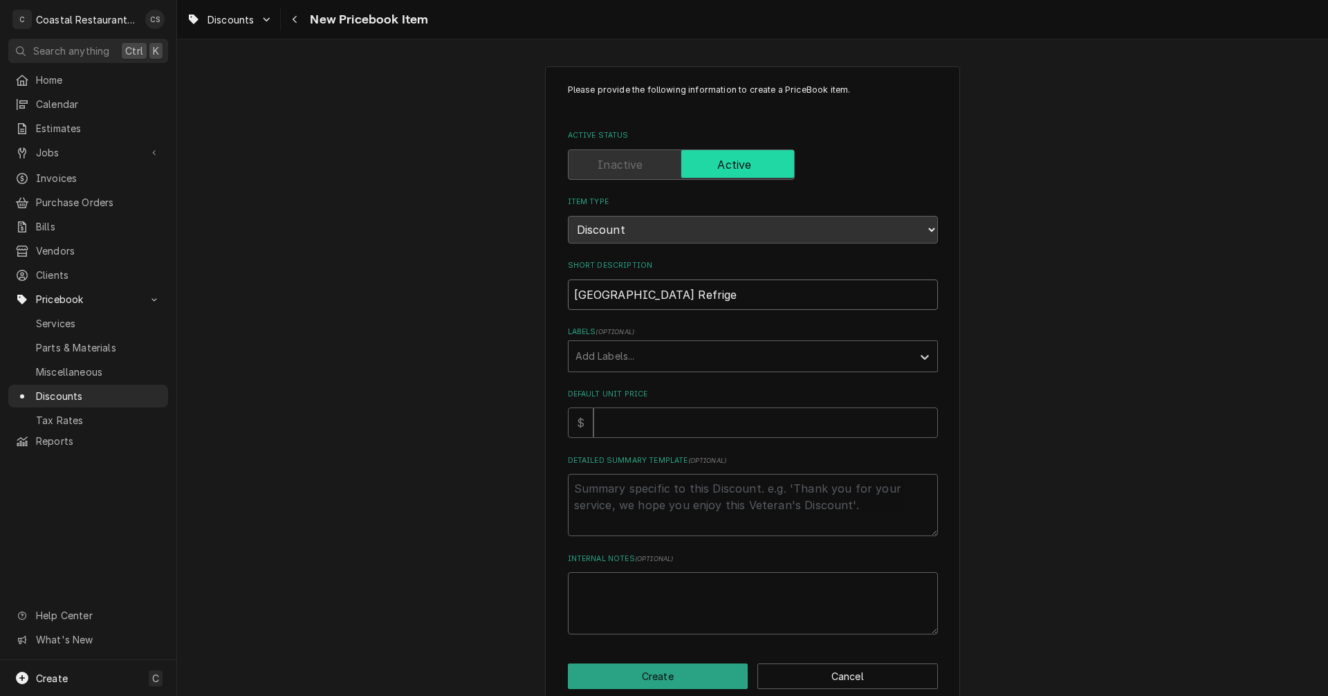
type textarea "x"
type input "Waive School Refriger"
type textarea "x"
type input "Waive School Refrigera"
type textarea "x"
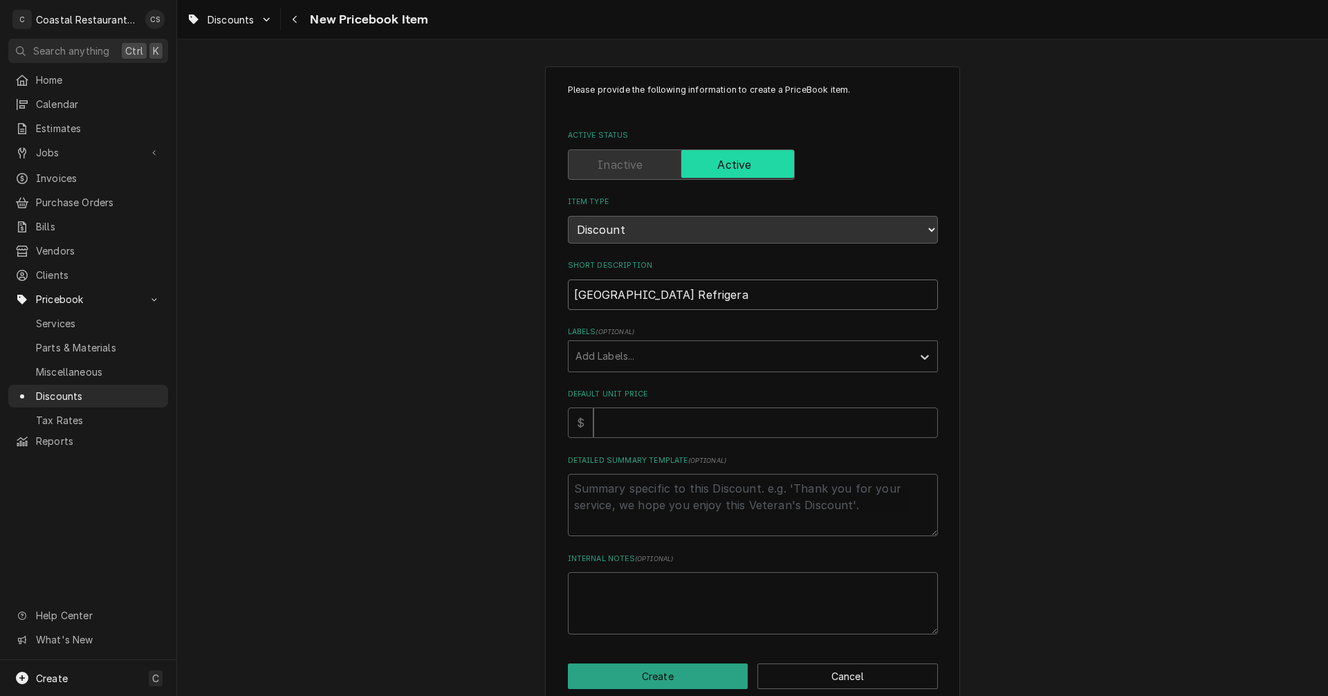
type input "Waive School Refrigerat"
type textarea "x"
type input "Waive School Refrigerati"
type textarea "x"
type input "Waive School Refrigeratio"
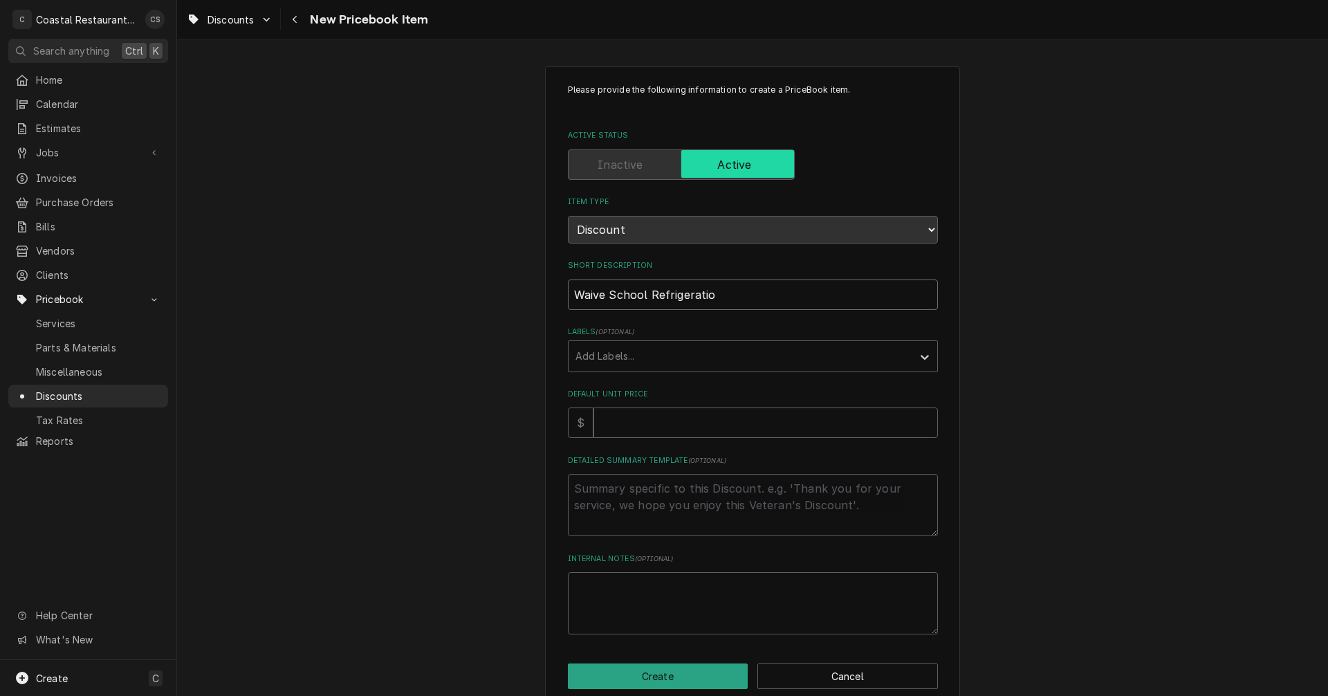
type textarea "x"
type input "Waive School Refrigeration"
type textarea "x"
type input "Waive School Refrigeration"
type textarea "x"
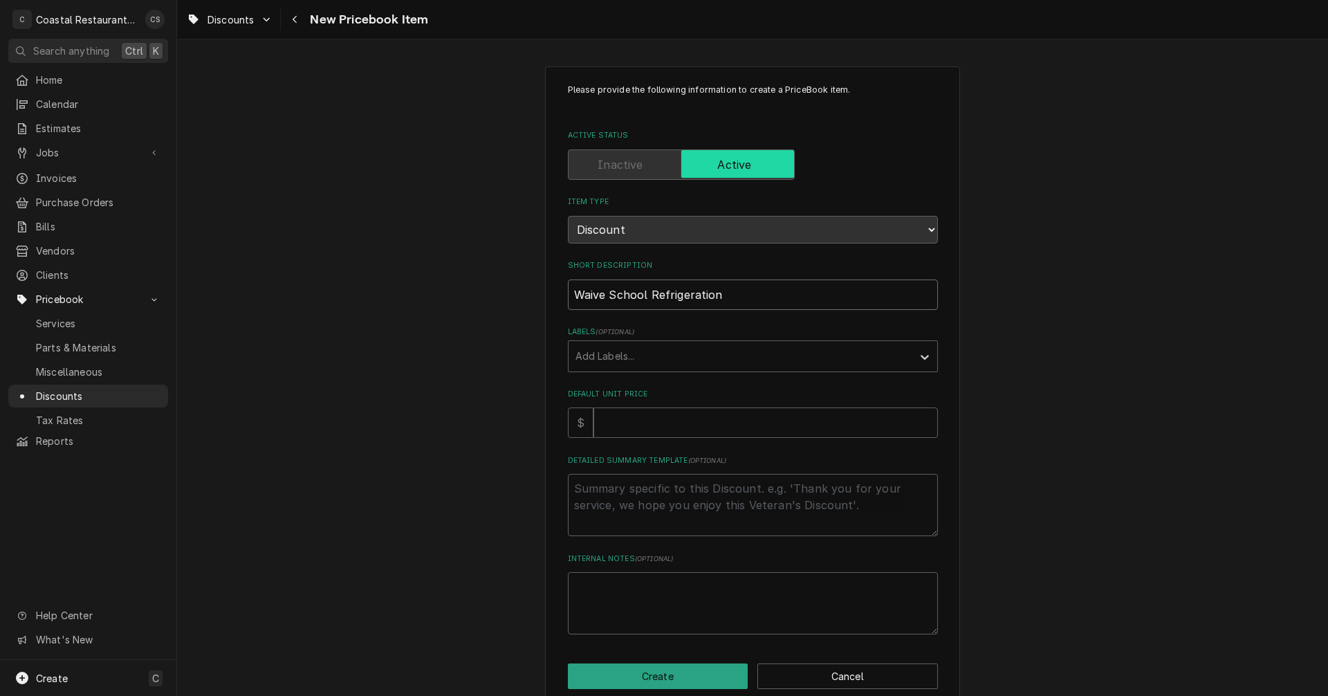
type input "Waive School Refrigeration T"
type textarea "x"
type input "Waive School Refrigeration Tr"
type textarea "x"
type input "Waive School Refrigeration Tri"
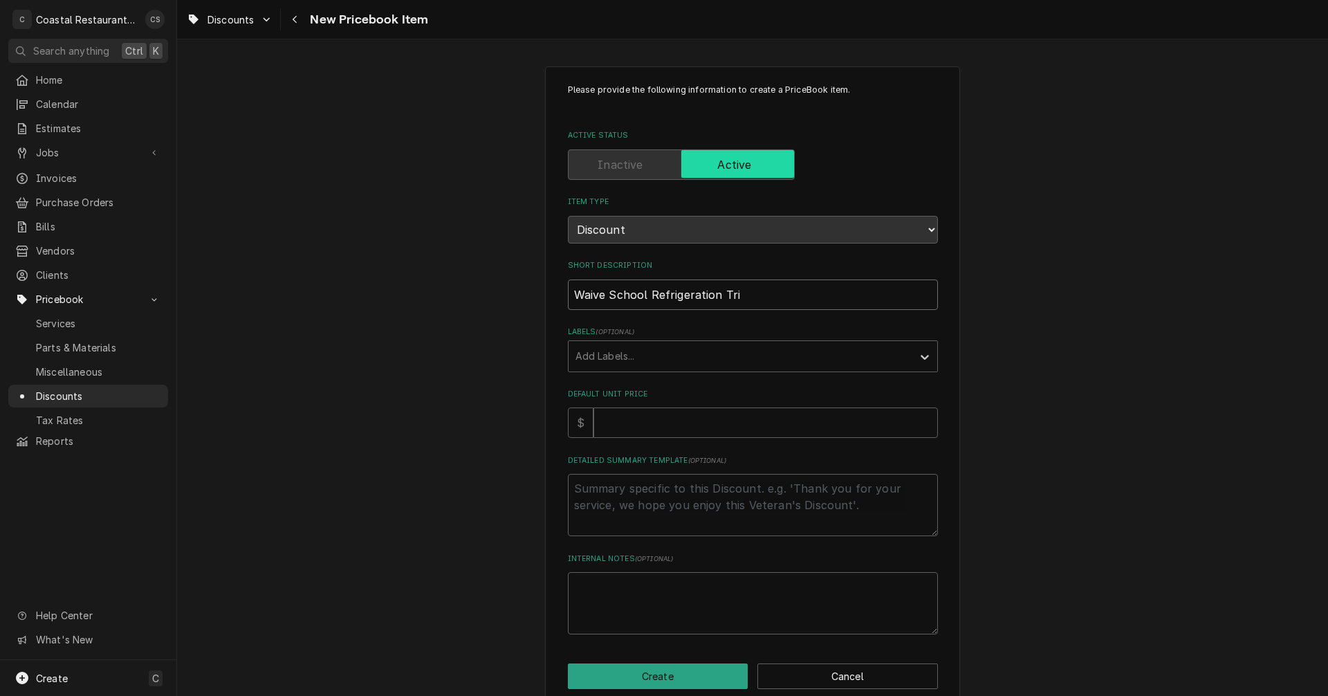
type textarea "x"
type input "Waive School Refrigeration Trip"
type textarea "x"
type input "Waive School Refrigeration Trip"
type textarea "x"
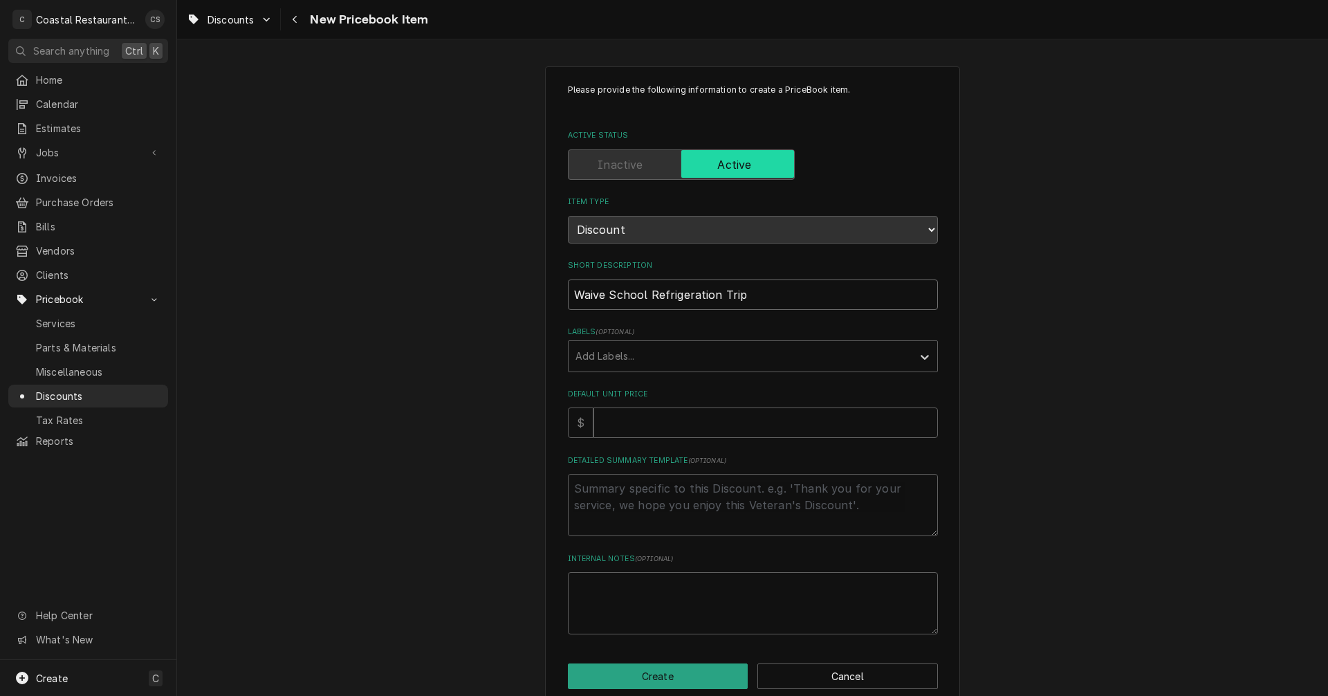
type input "Waive School Refrigeration Trip C"
type textarea "x"
type input "Waive School Refrigeration Trip Ch"
type textarea "x"
type input "Waive School Refrigeration Trip Cha"
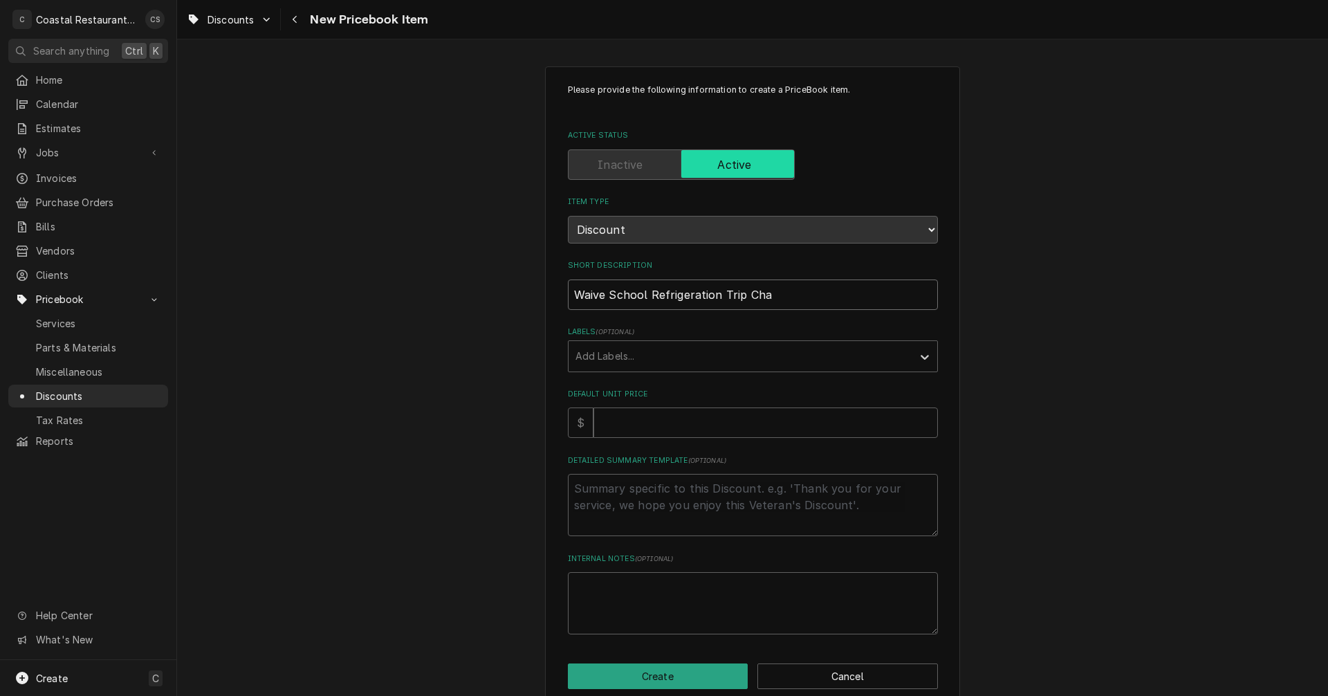
type textarea "x"
type input "Waive School Refrigeration Trip Char"
type textarea "x"
type input "Waive School Refrigeration Trip Charg"
type textarea "x"
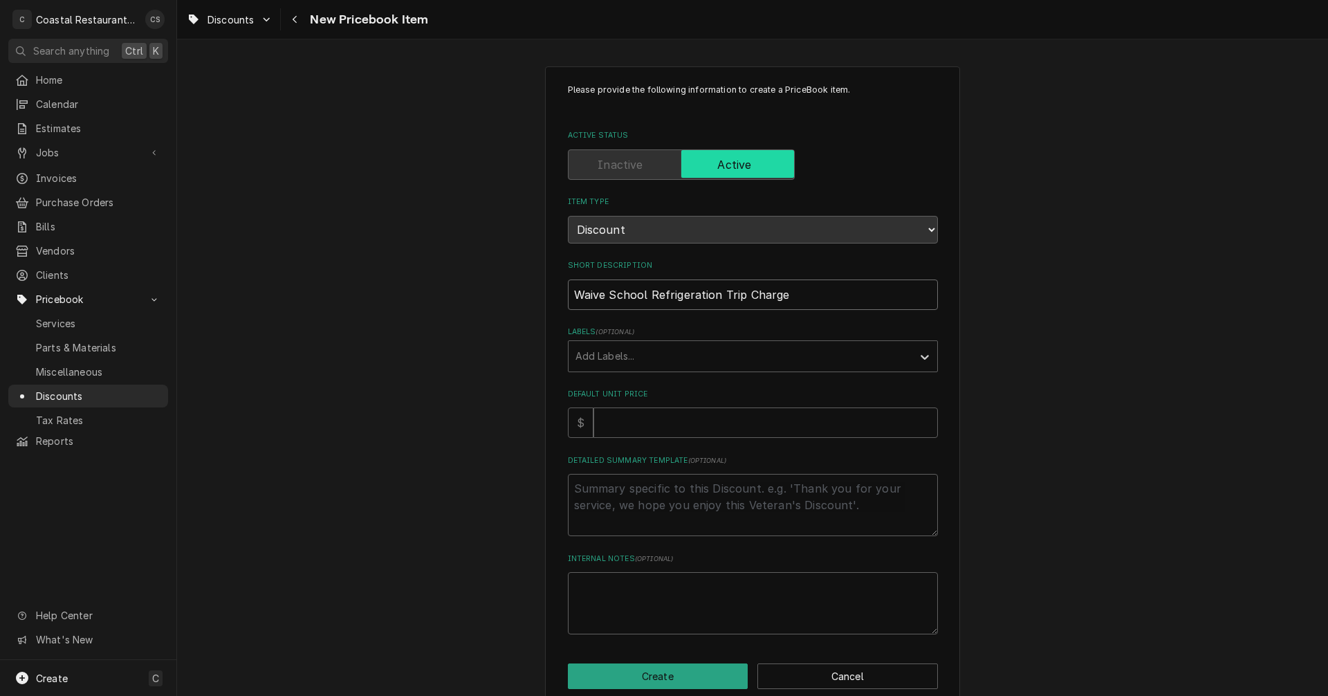
type input "Waive School Refrigeration Trip Charge"
click at [615, 427] on input "Default Unit Price" at bounding box center [765, 422] width 344 height 30
type textarea "x"
type input "9"
type textarea "x"
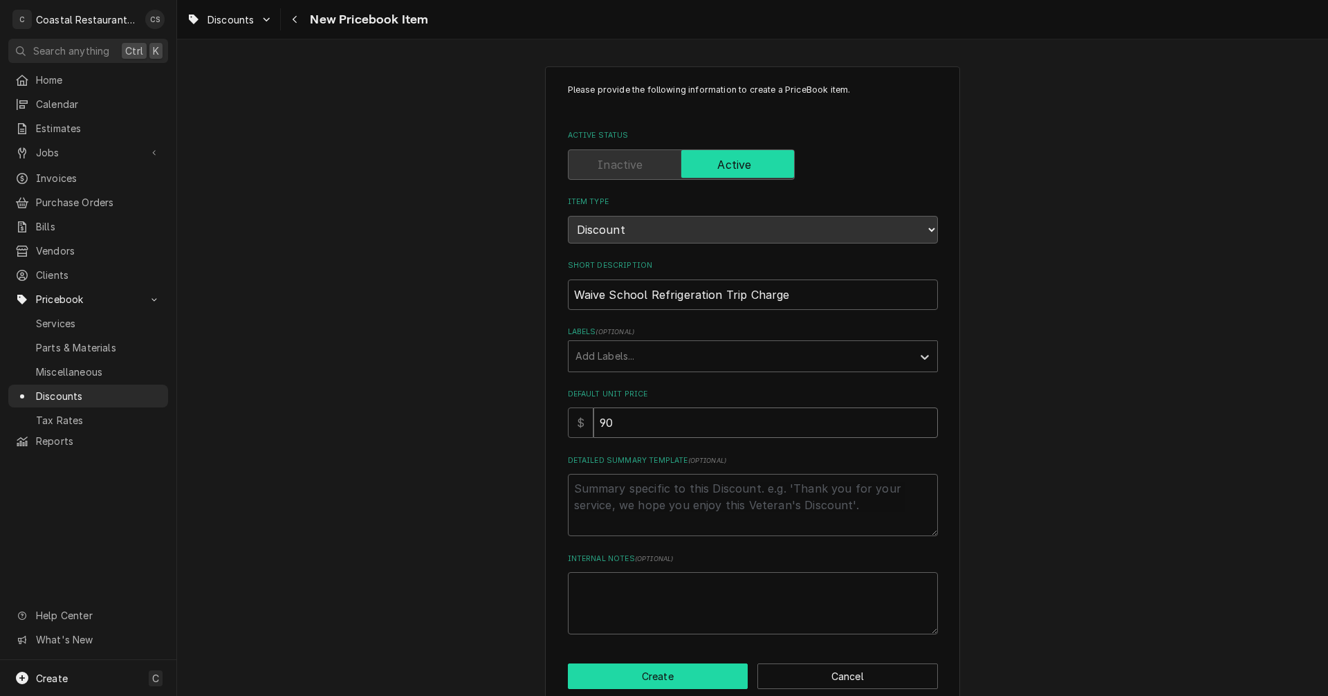
type input "90"
click at [664, 673] on button "Create" at bounding box center [658, 676] width 181 height 26
type textarea "x"
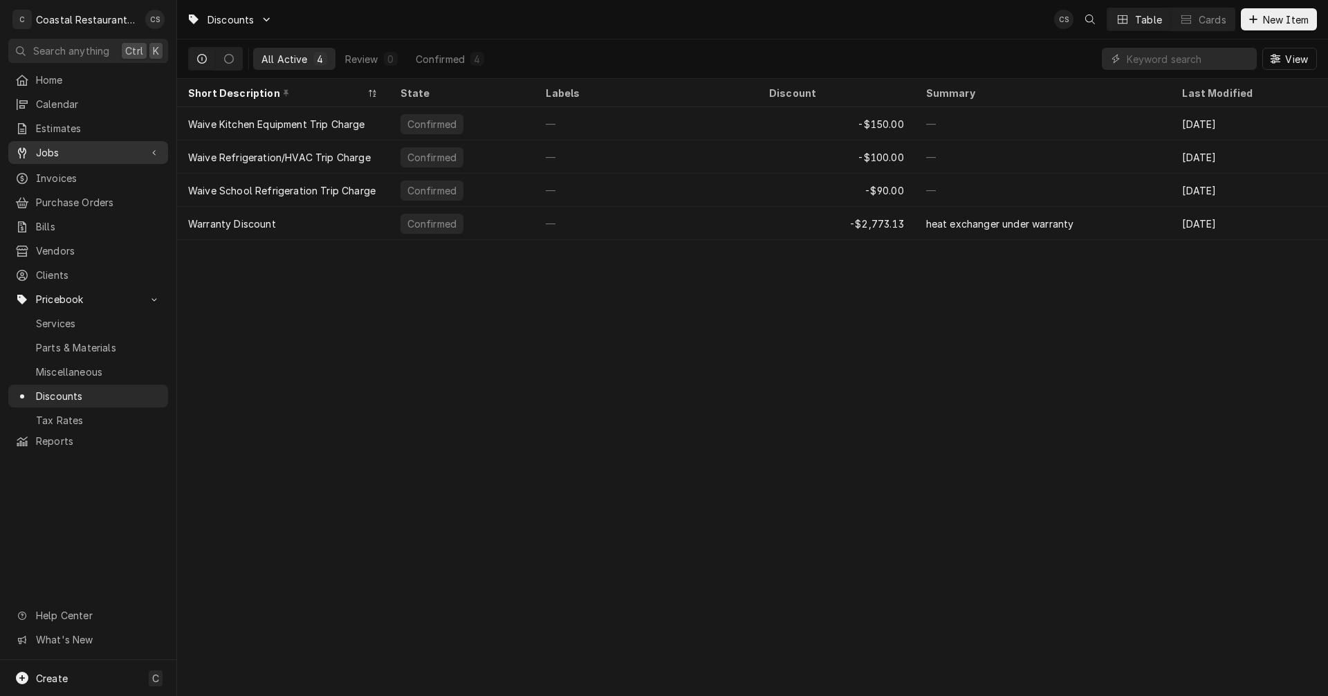
click at [68, 145] on span "Jobs" at bounding box center [88, 152] width 104 height 15
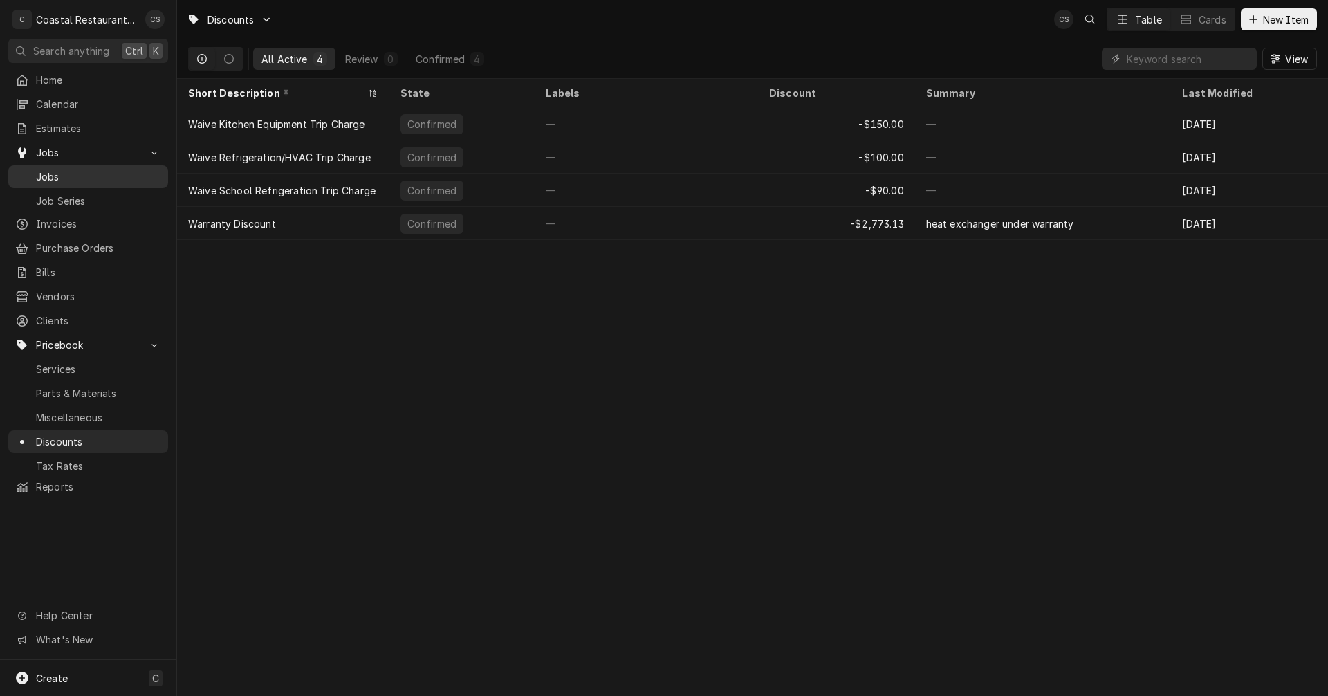
click at [63, 169] on span "Jobs" at bounding box center [98, 176] width 125 height 15
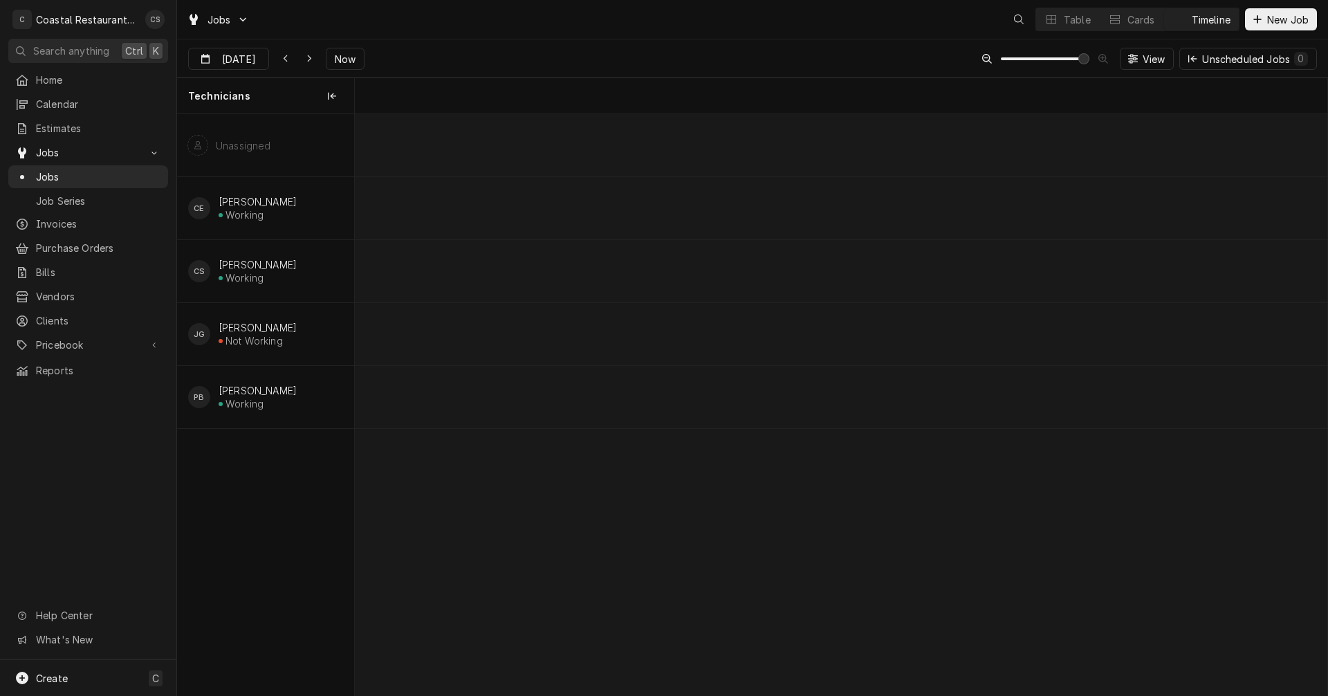
scroll to position [0, 19292]
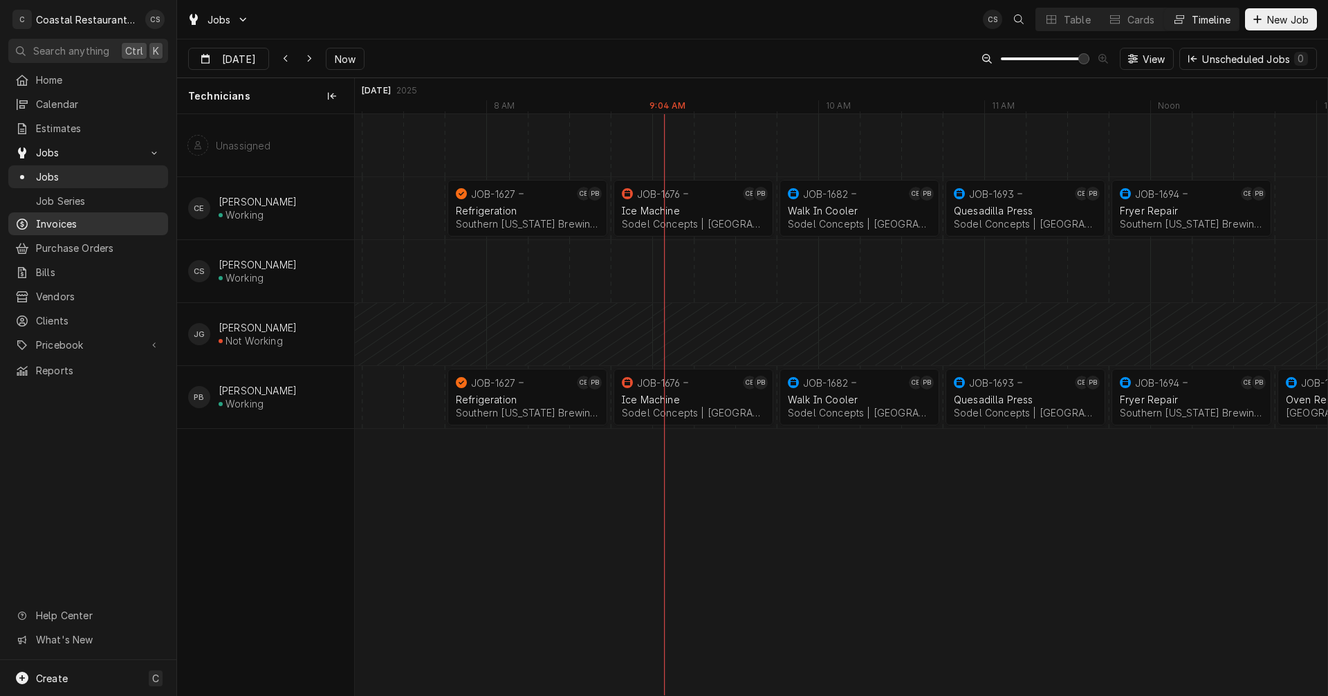
click at [62, 217] on span "Invoices" at bounding box center [98, 224] width 125 height 15
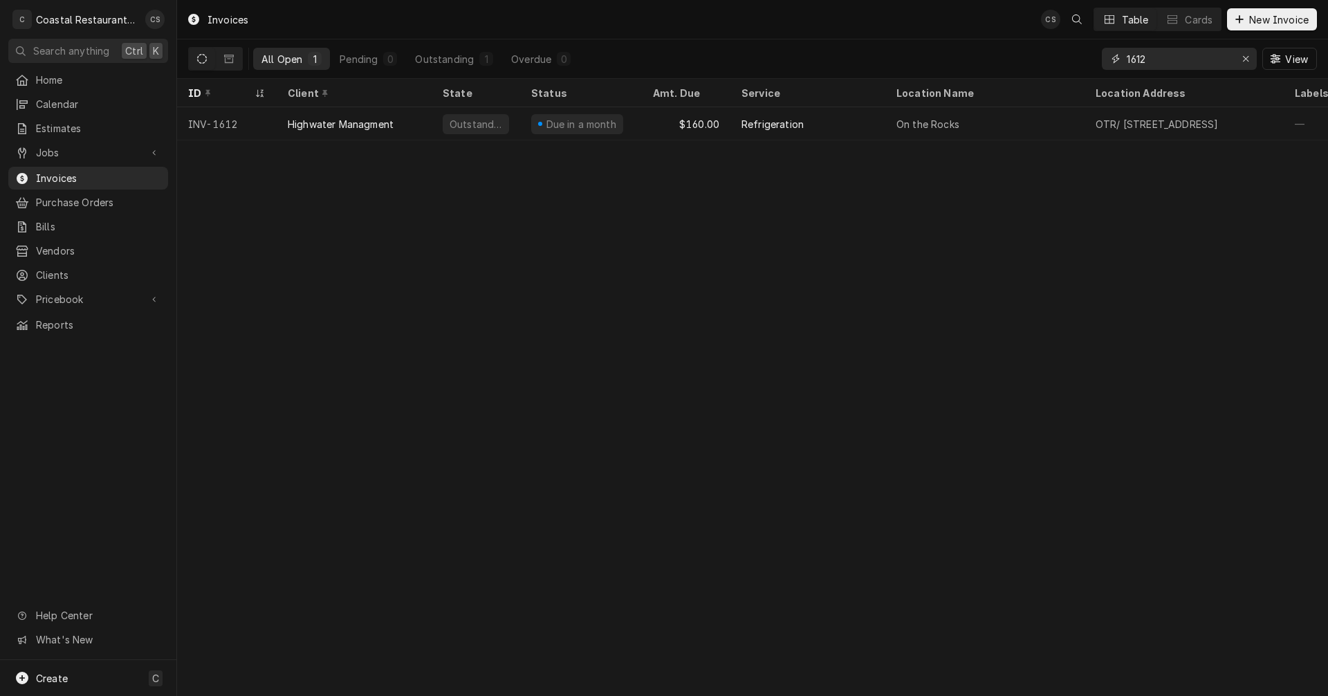
click at [1154, 58] on input "1612" at bounding box center [1179, 59] width 104 height 22
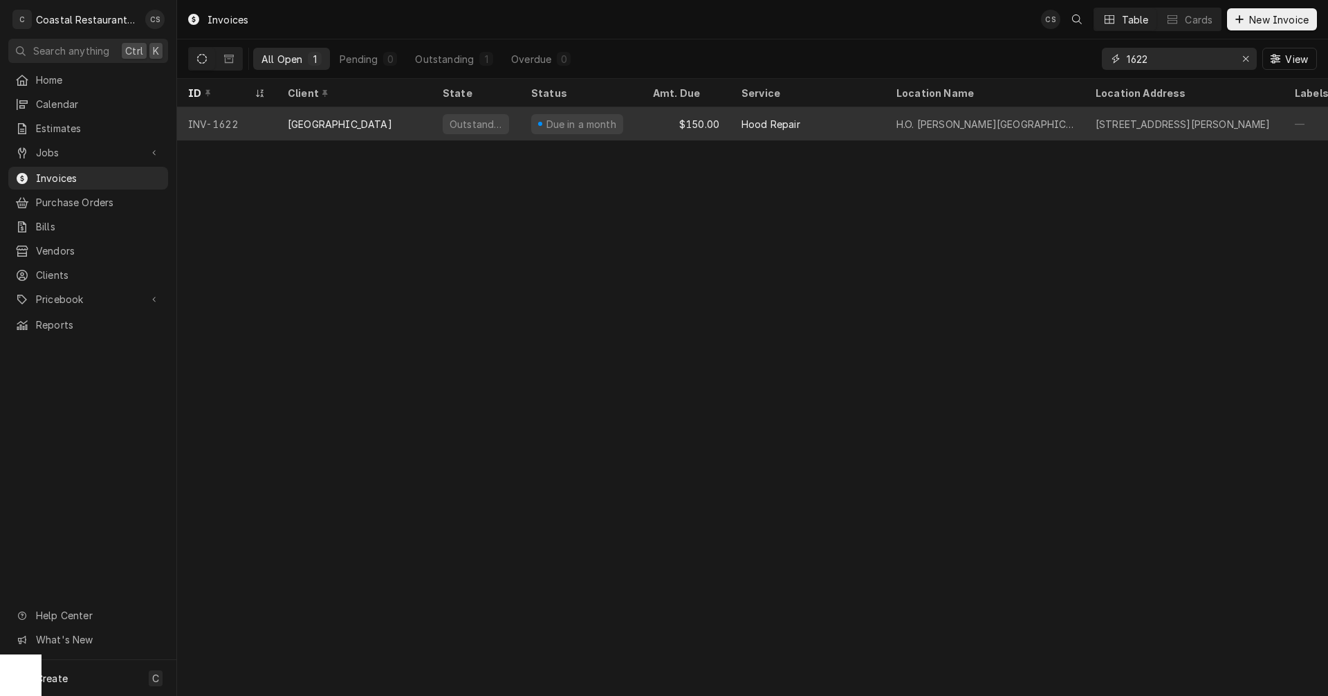
type input "1622"
click at [392, 118] on div "[GEOGRAPHIC_DATA]" at bounding box center [340, 124] width 104 height 15
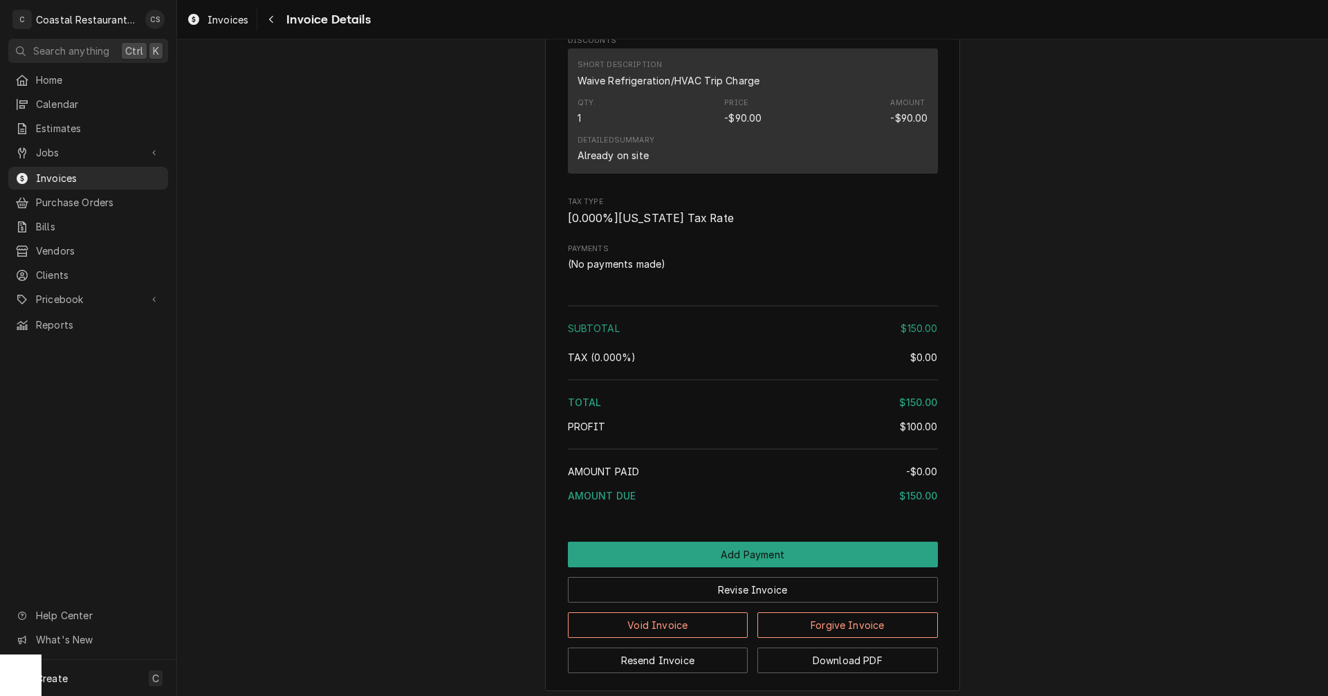
scroll to position [1245, 0]
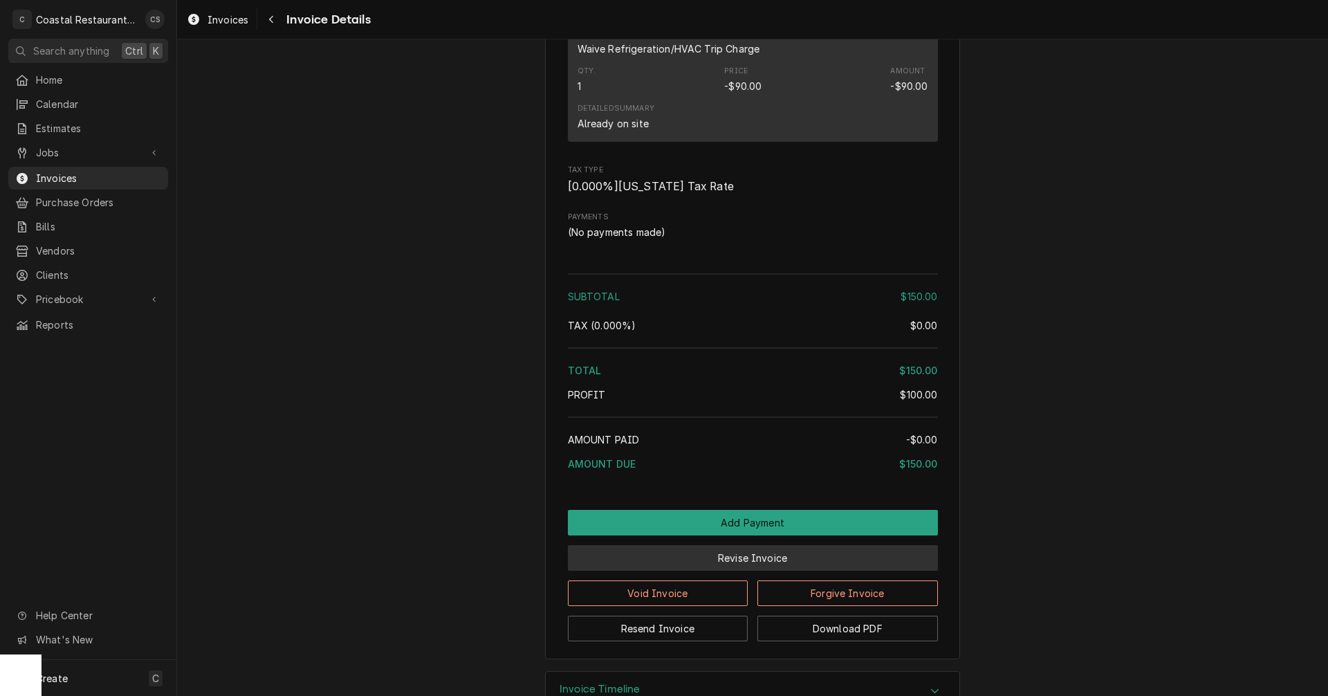
click at [740, 571] on button "Revise Invoice" at bounding box center [753, 558] width 370 height 26
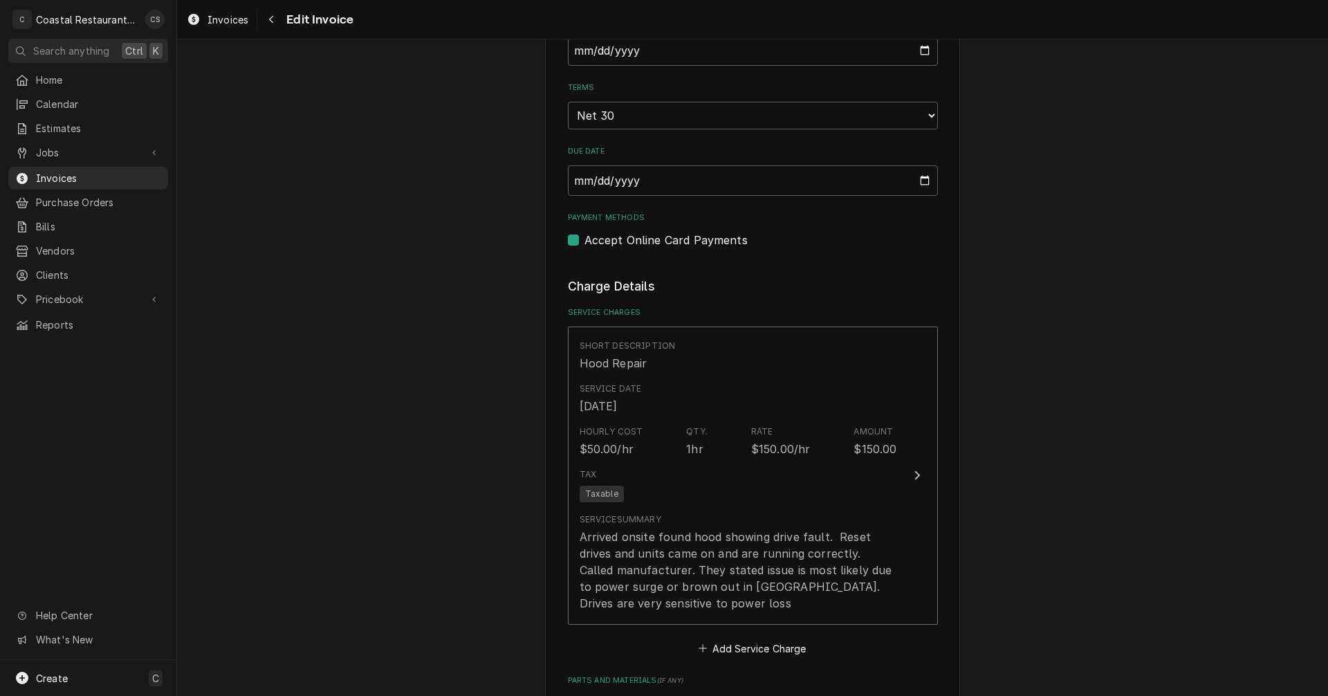
scroll to position [1107, 0]
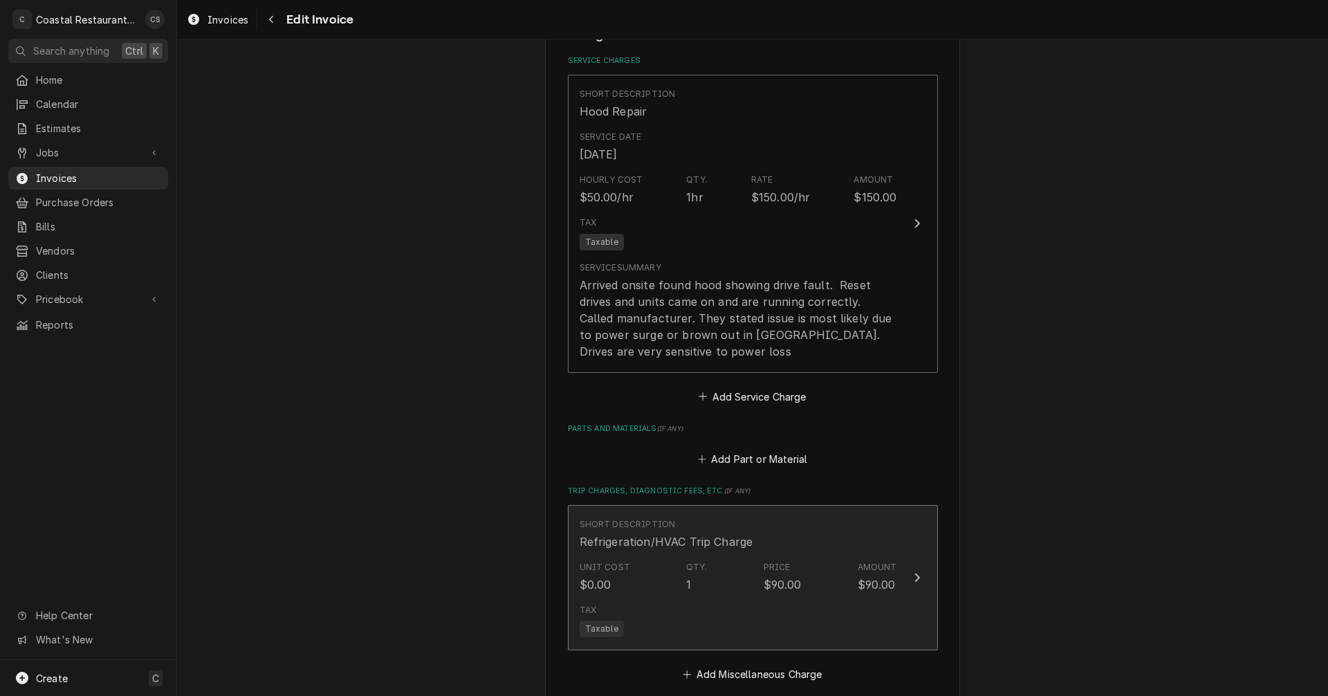
click at [764, 549] on div "Short Description Refrigeration/HVAC Trip Charge" at bounding box center [738, 534] width 317 height 43
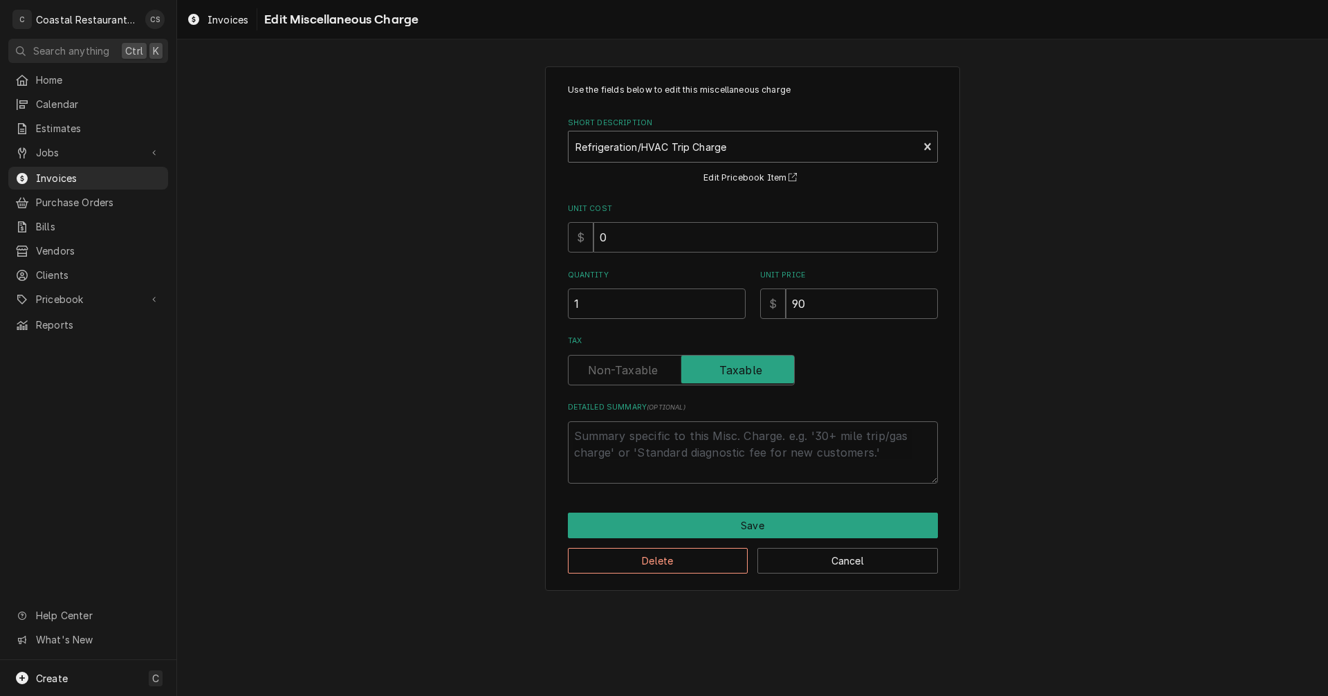
click at [669, 147] on div "Short Description" at bounding box center [743, 146] width 336 height 25
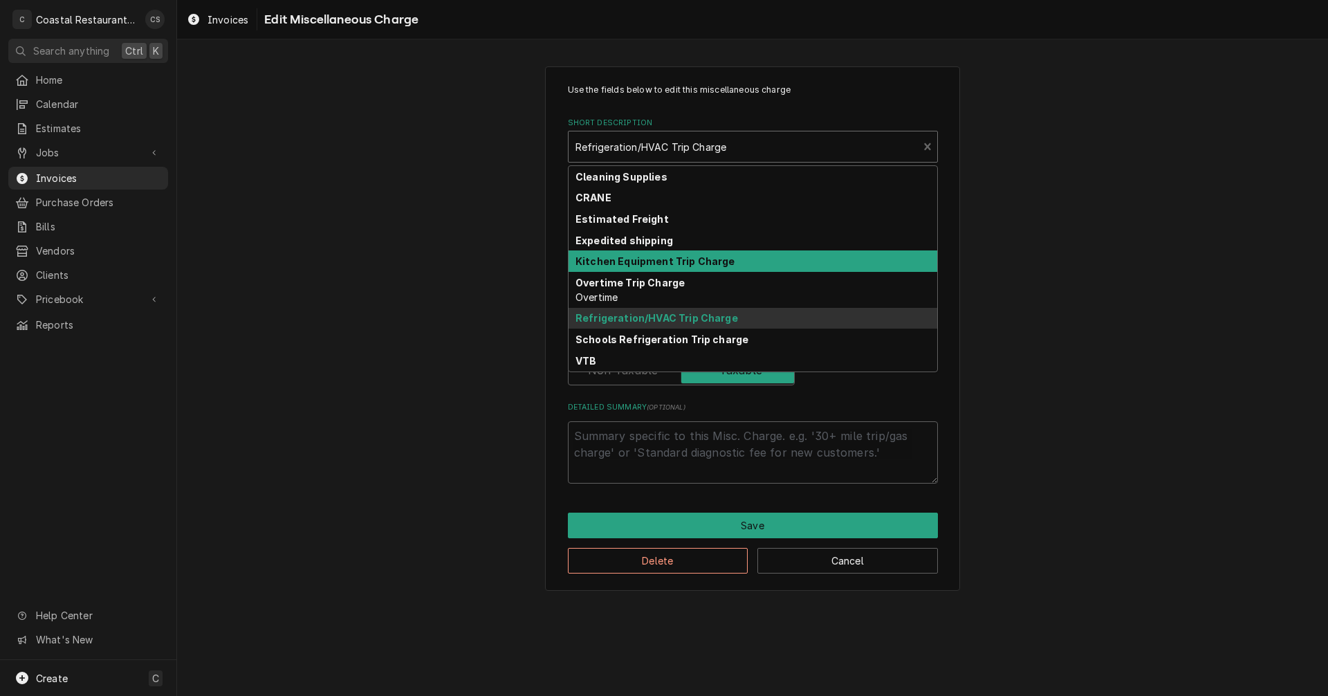
click at [661, 261] on strong "Kitchen Equipment Trip Charge" at bounding box center [655, 261] width 160 height 12
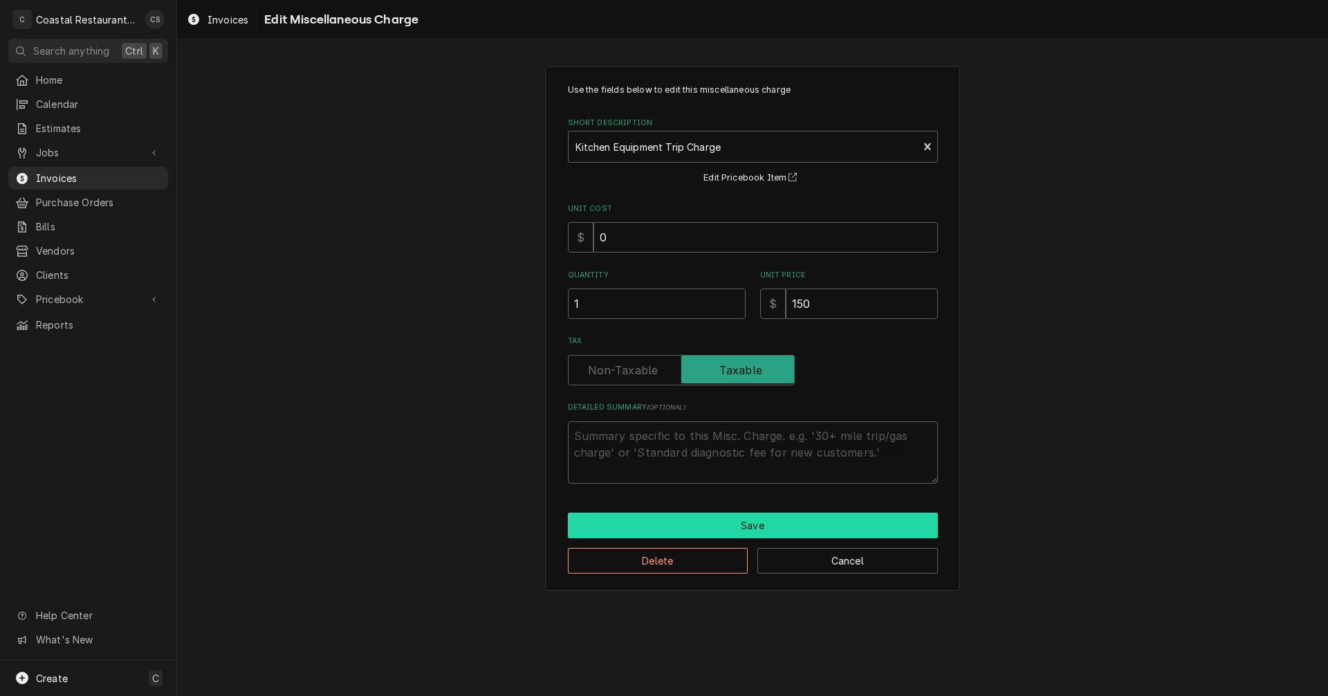
click at [655, 523] on button "Save" at bounding box center [753, 526] width 370 height 26
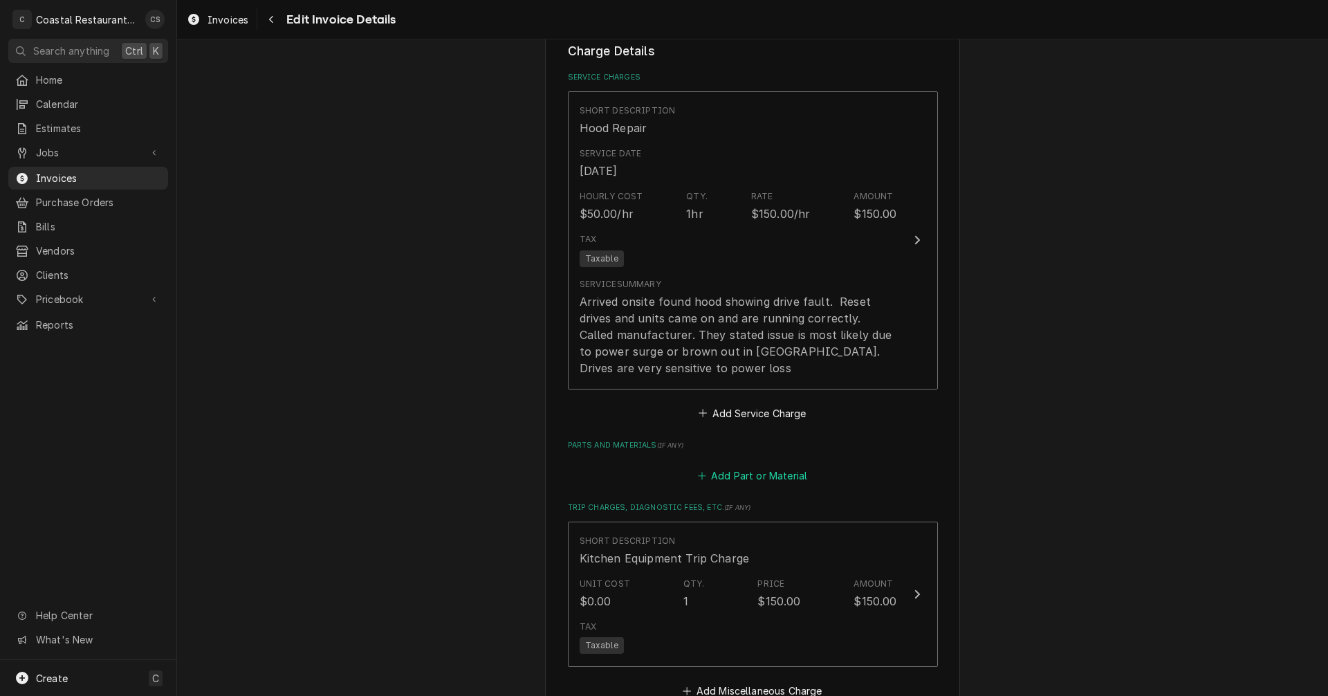
scroll to position [1436, 0]
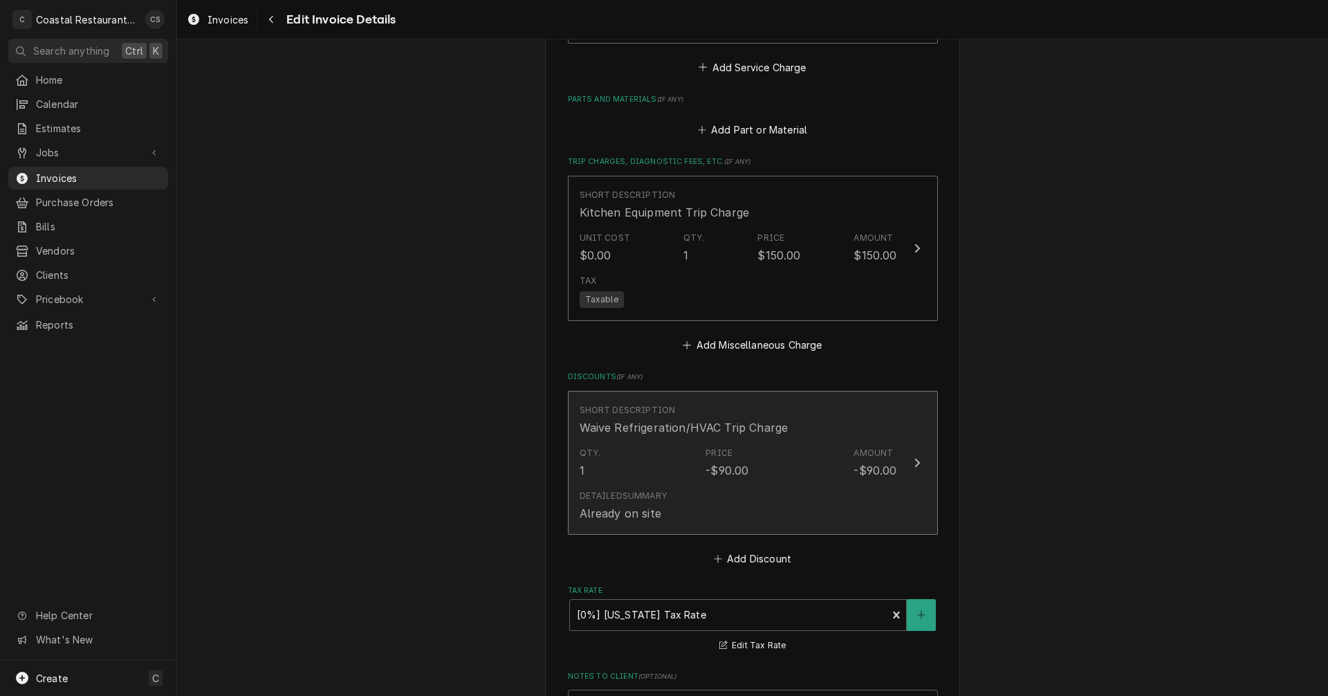
click at [719, 469] on div "-$90.00" at bounding box center [727, 470] width 43 height 17
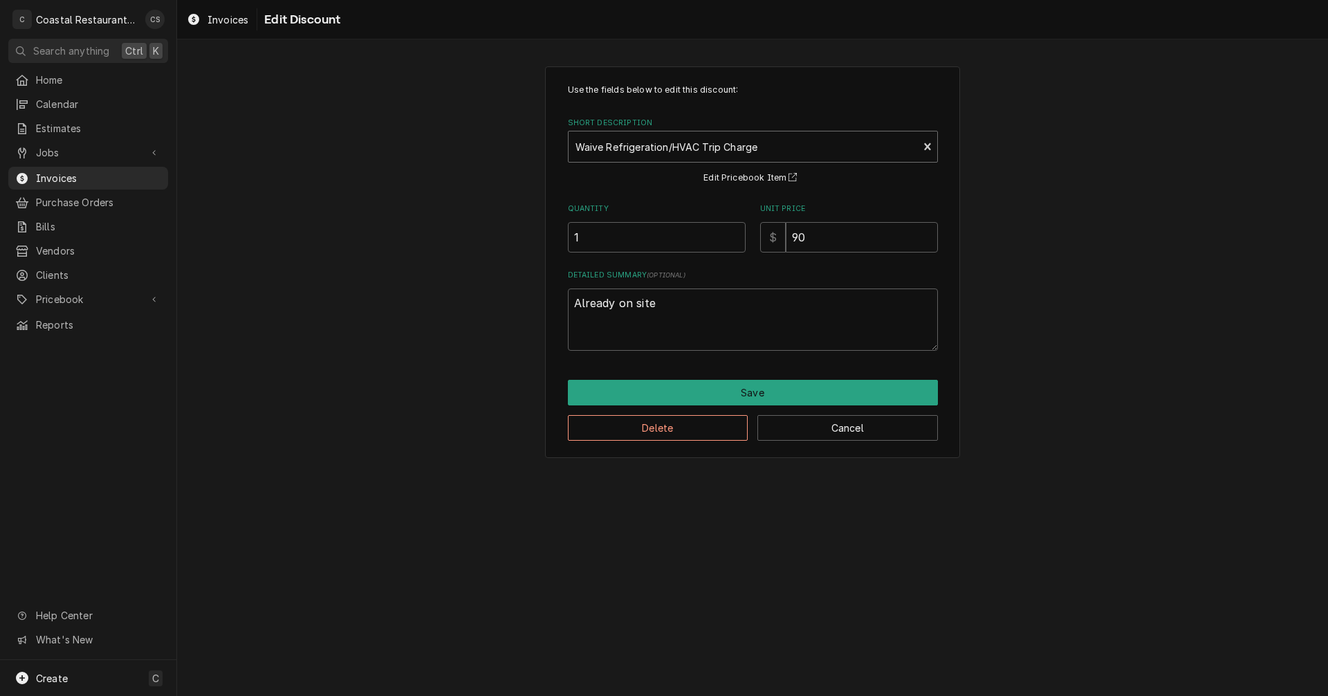
click at [684, 142] on div "Short Description" at bounding box center [743, 146] width 336 height 25
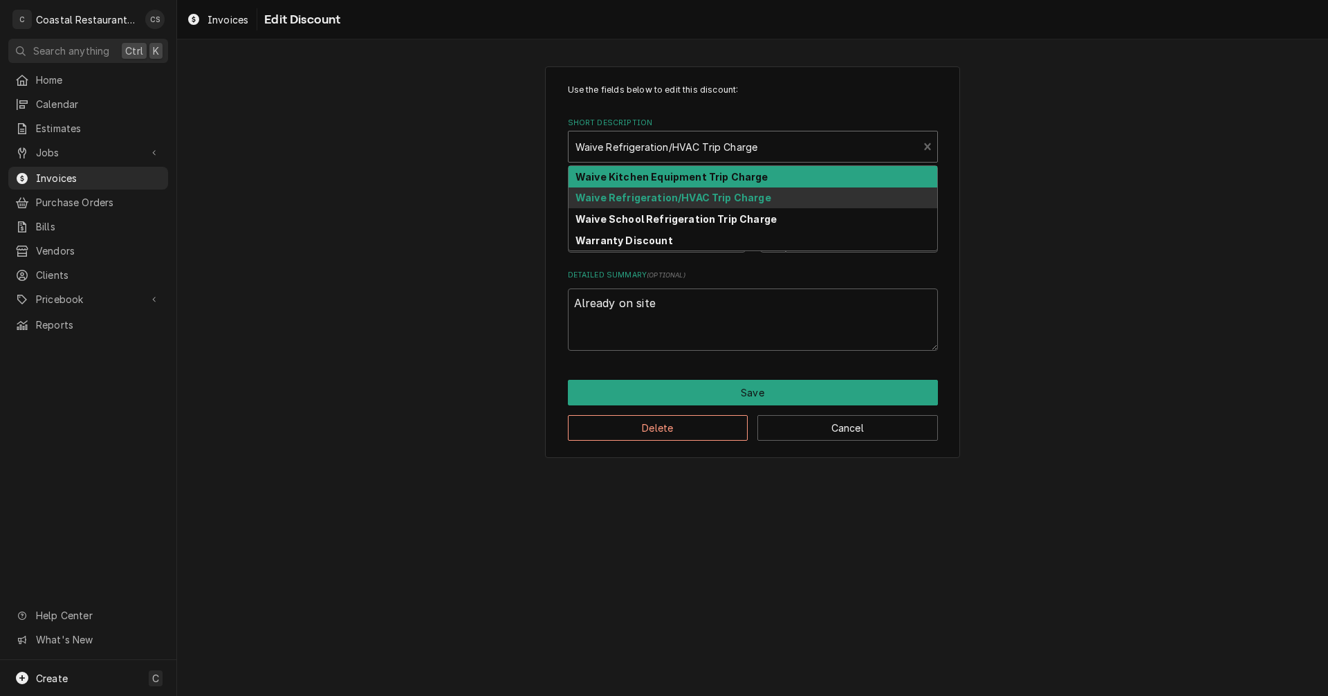
click at [667, 179] on strong "Waive Kitchen Equipment Trip Charge" at bounding box center [671, 177] width 193 height 12
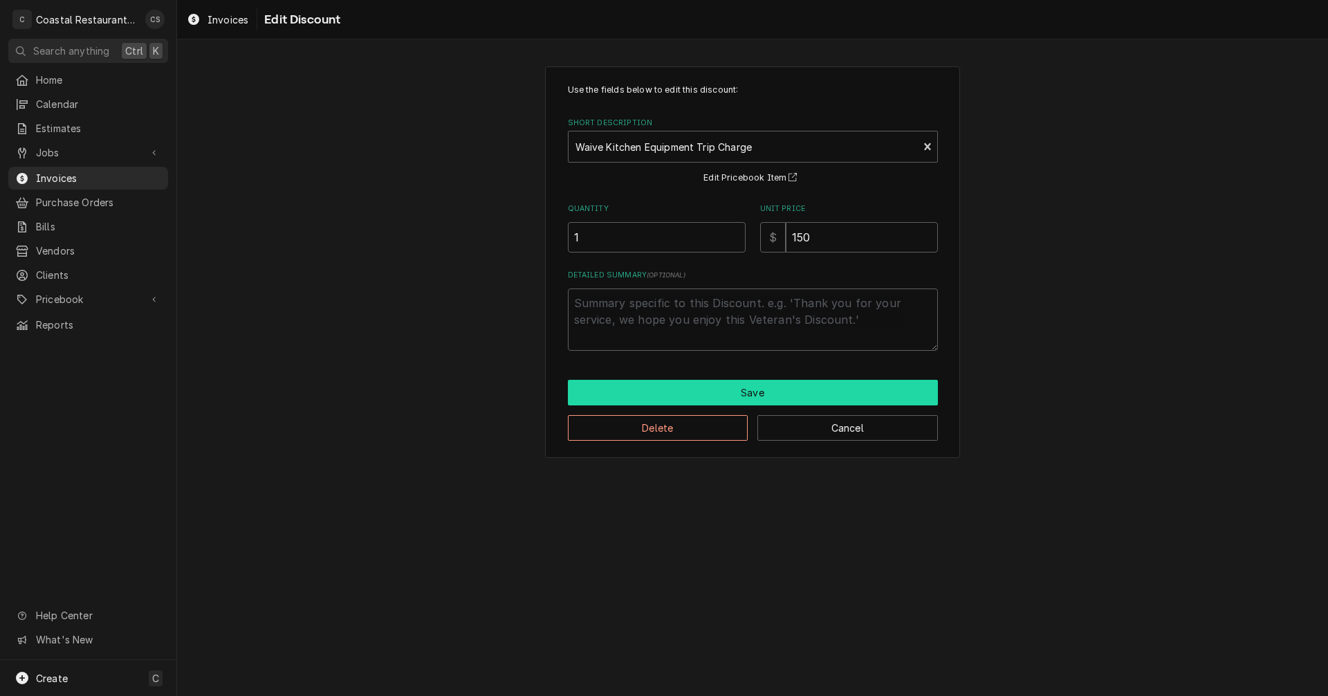
click at [724, 396] on button "Save" at bounding box center [753, 393] width 370 height 26
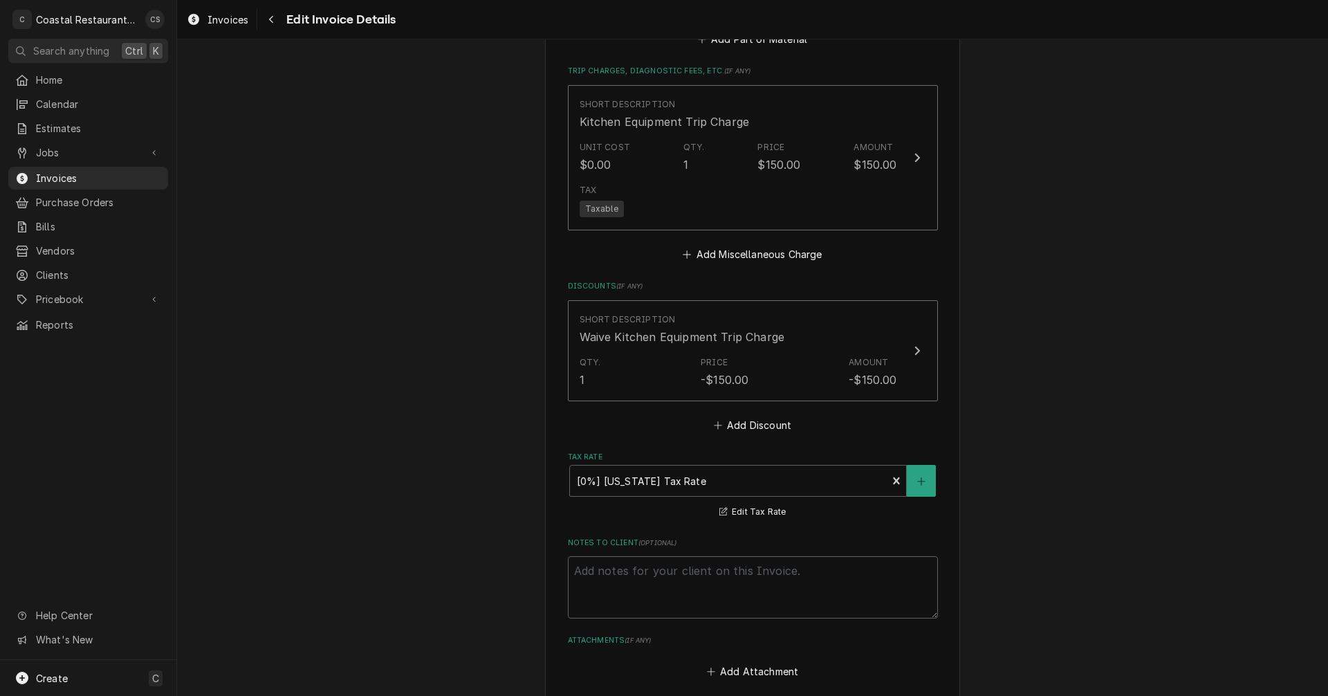
scroll to position [1765, 0]
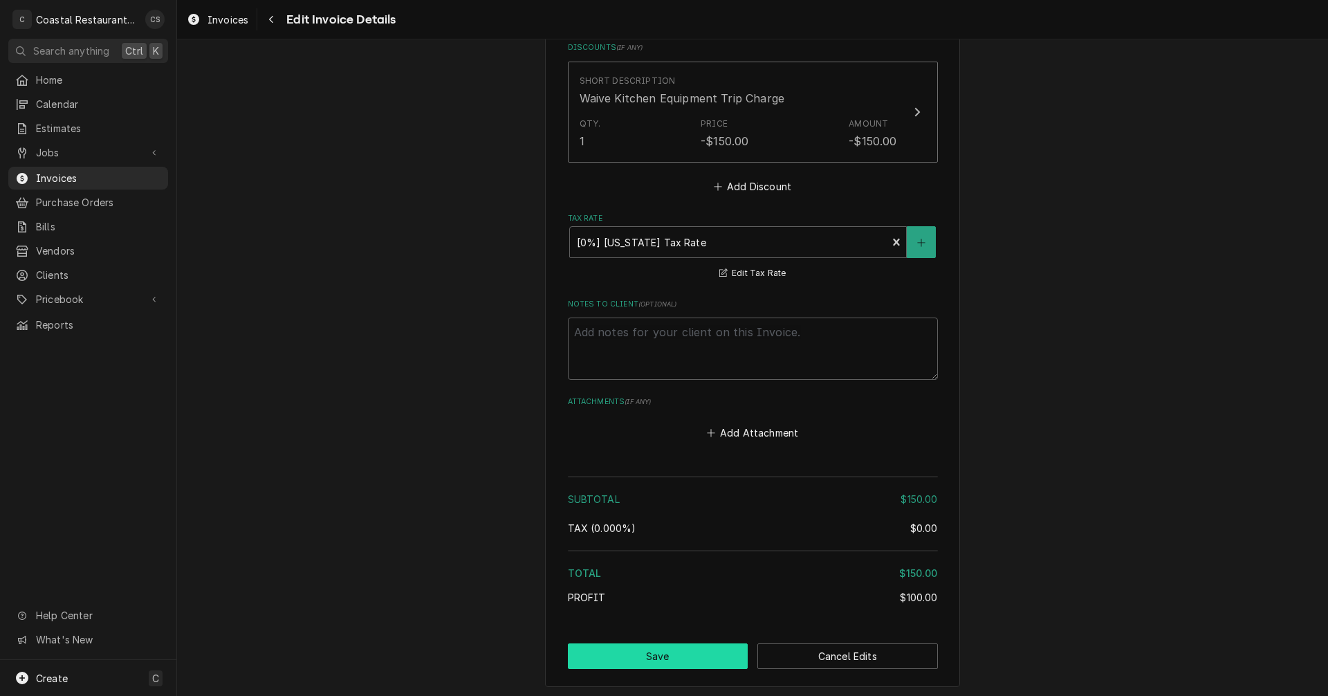
click at [680, 657] on button "Save" at bounding box center [658, 656] width 181 height 26
type textarea "x"
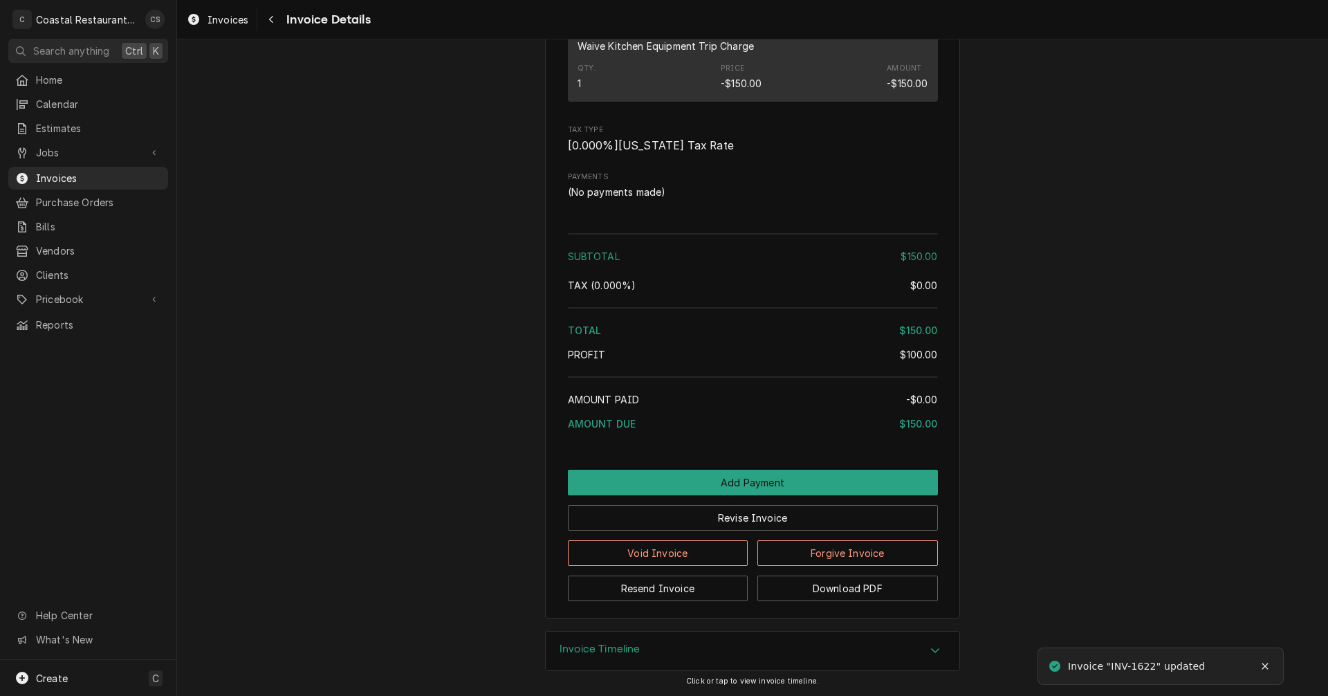
scroll to position [1293, 0]
click at [674, 589] on button "Resend Invoice" at bounding box center [658, 588] width 181 height 26
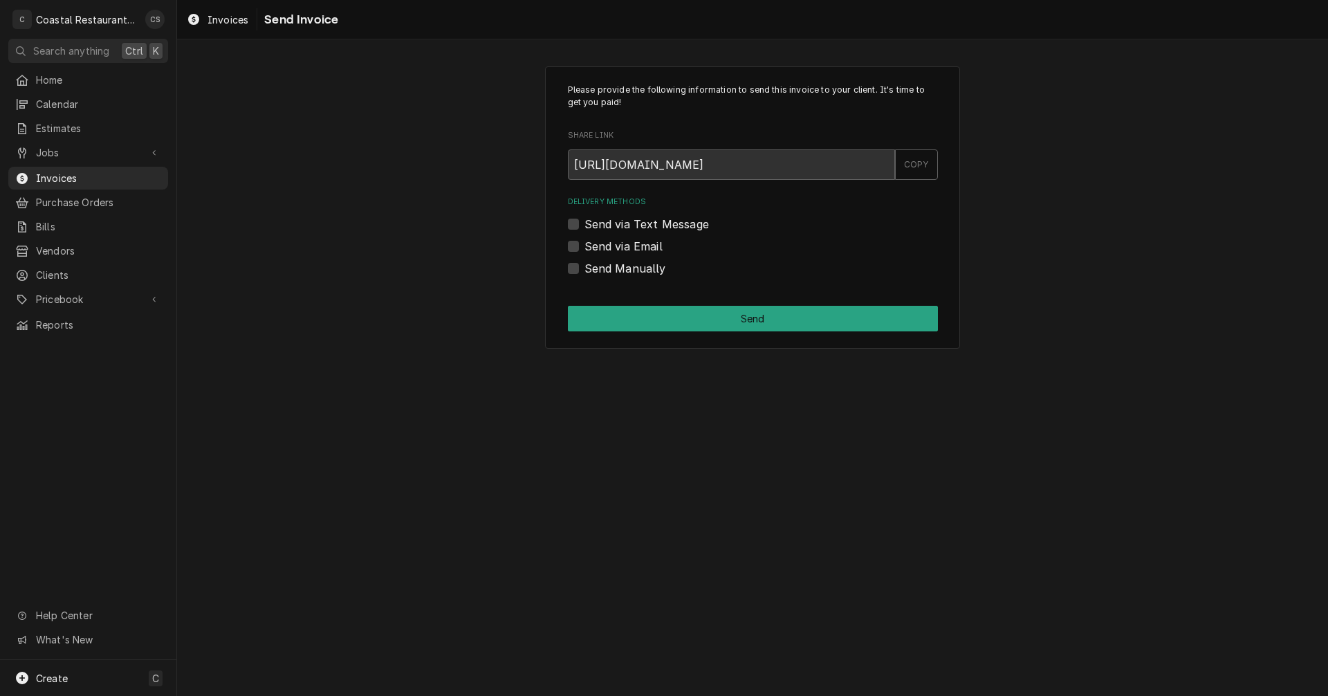
click at [584, 245] on label "Send via Email" at bounding box center [623, 246] width 78 height 17
click at [584, 245] on input "Send via Email" at bounding box center [769, 253] width 370 height 30
checkbox input "true"
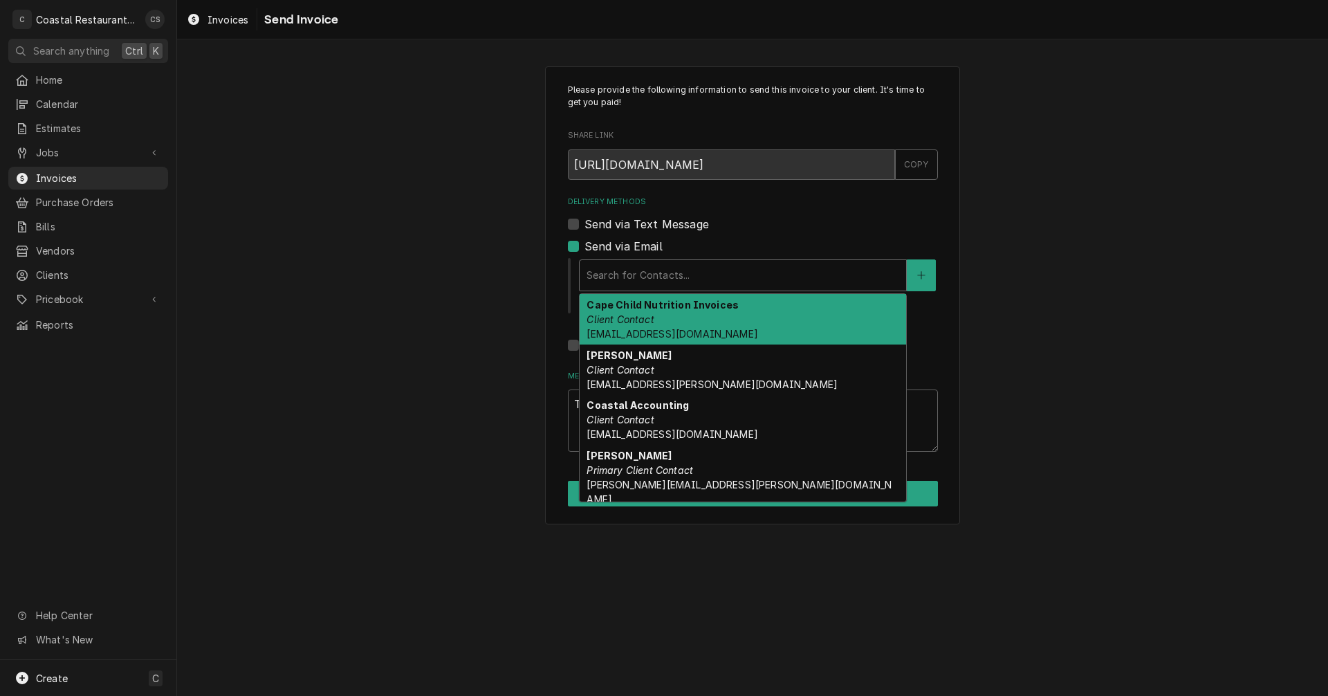
click at [628, 286] on div "Delivery Methods" at bounding box center [743, 275] width 313 height 25
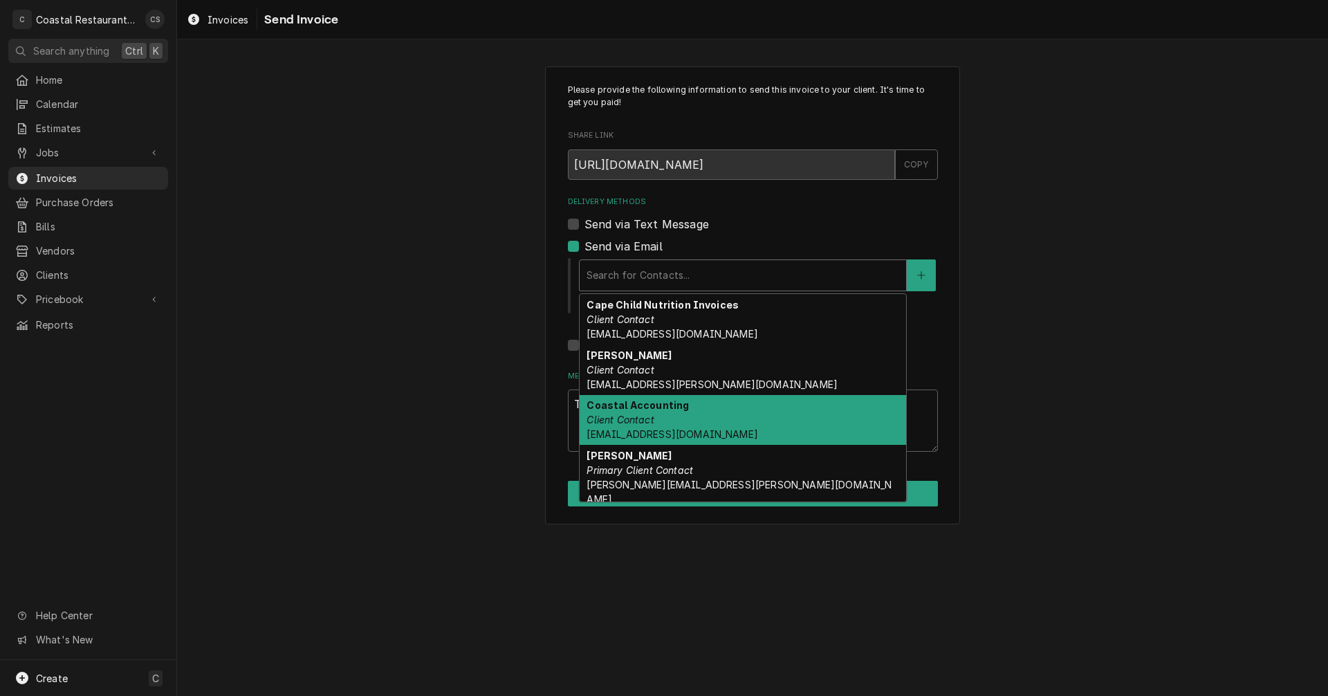
click at [633, 423] on em "Client Contact" at bounding box center [620, 420] width 67 height 12
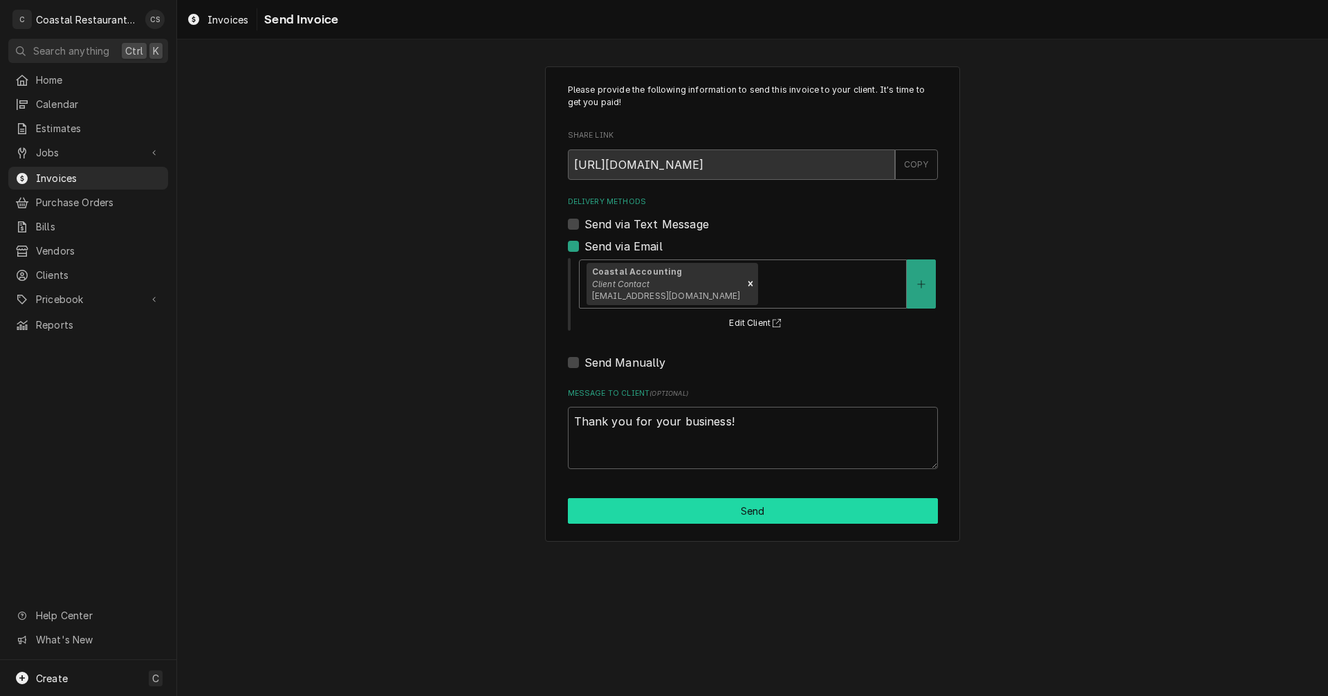
click at [768, 516] on button "Send" at bounding box center [753, 511] width 370 height 26
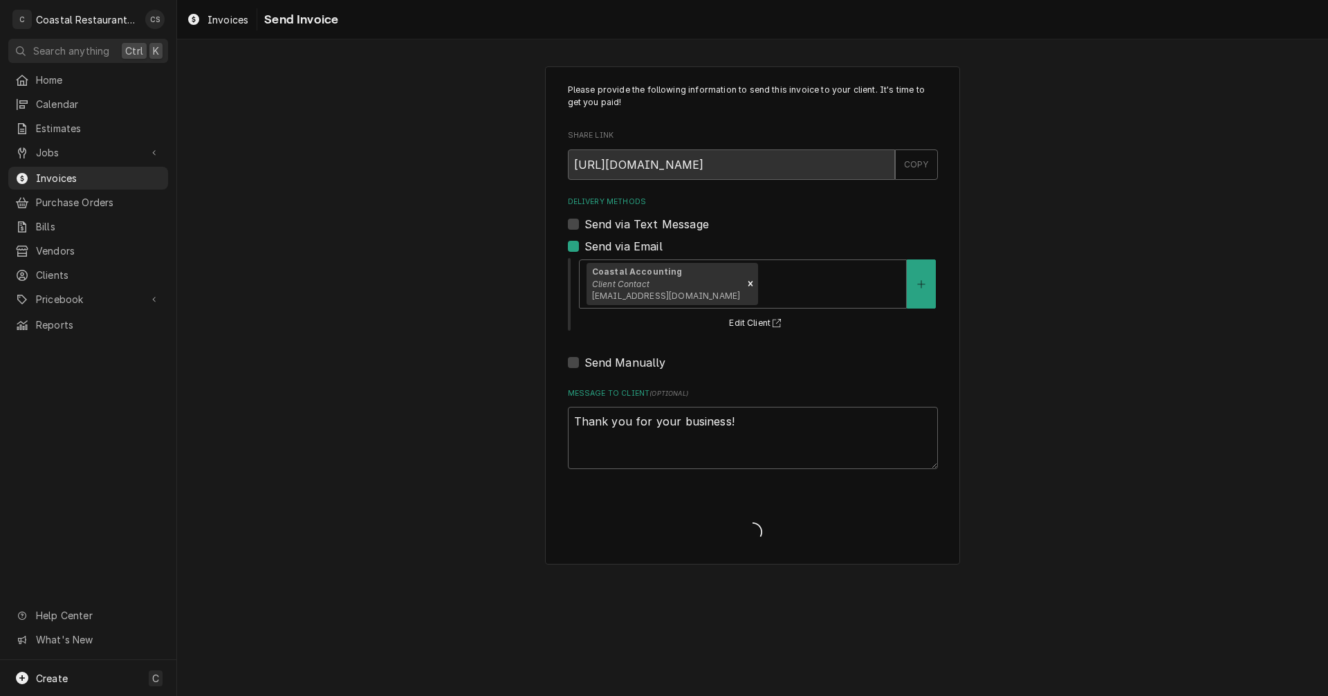
type textarea "x"
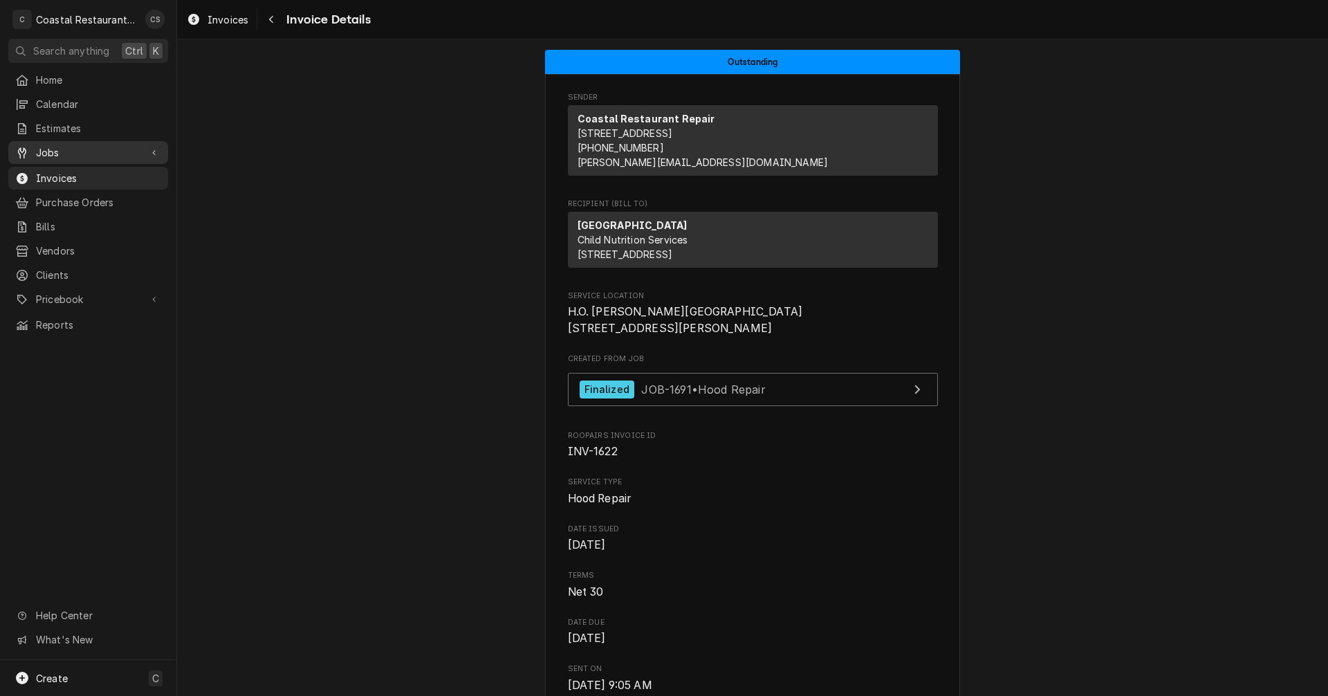
click at [79, 148] on span "Jobs" at bounding box center [88, 152] width 104 height 15
click at [69, 169] on span "Jobs" at bounding box center [98, 176] width 125 height 15
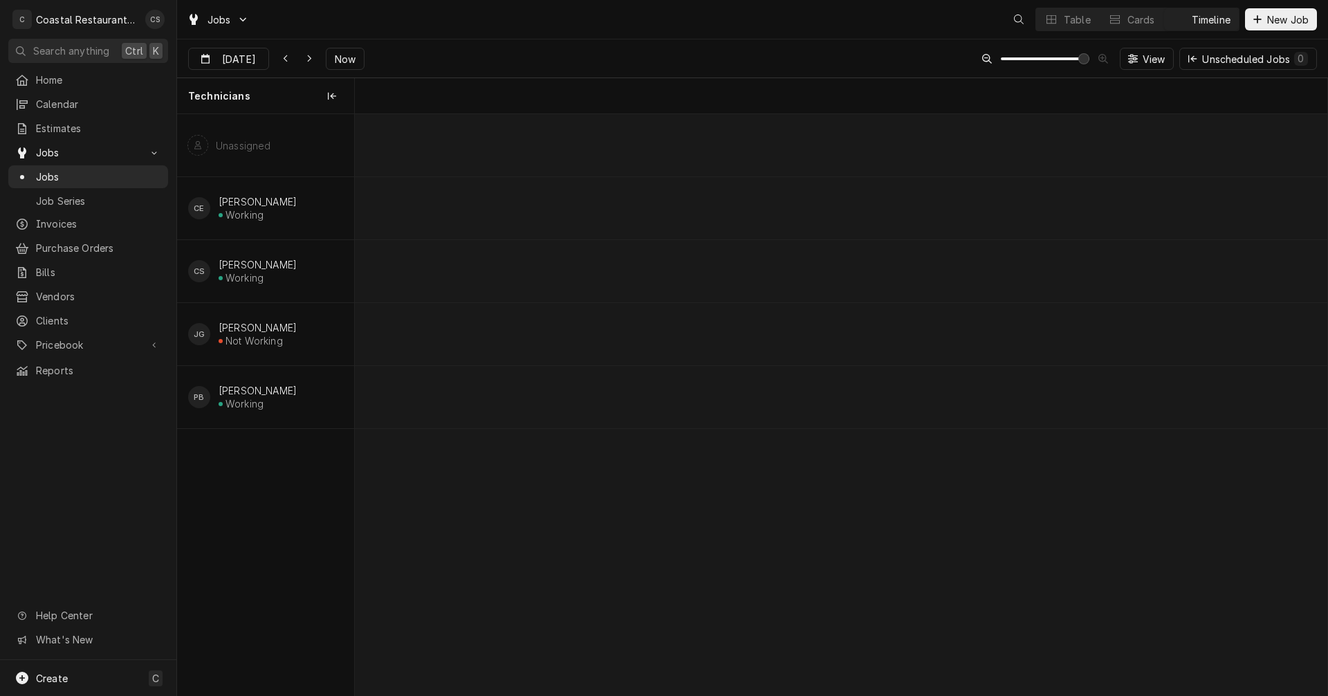
scroll to position [0, 19292]
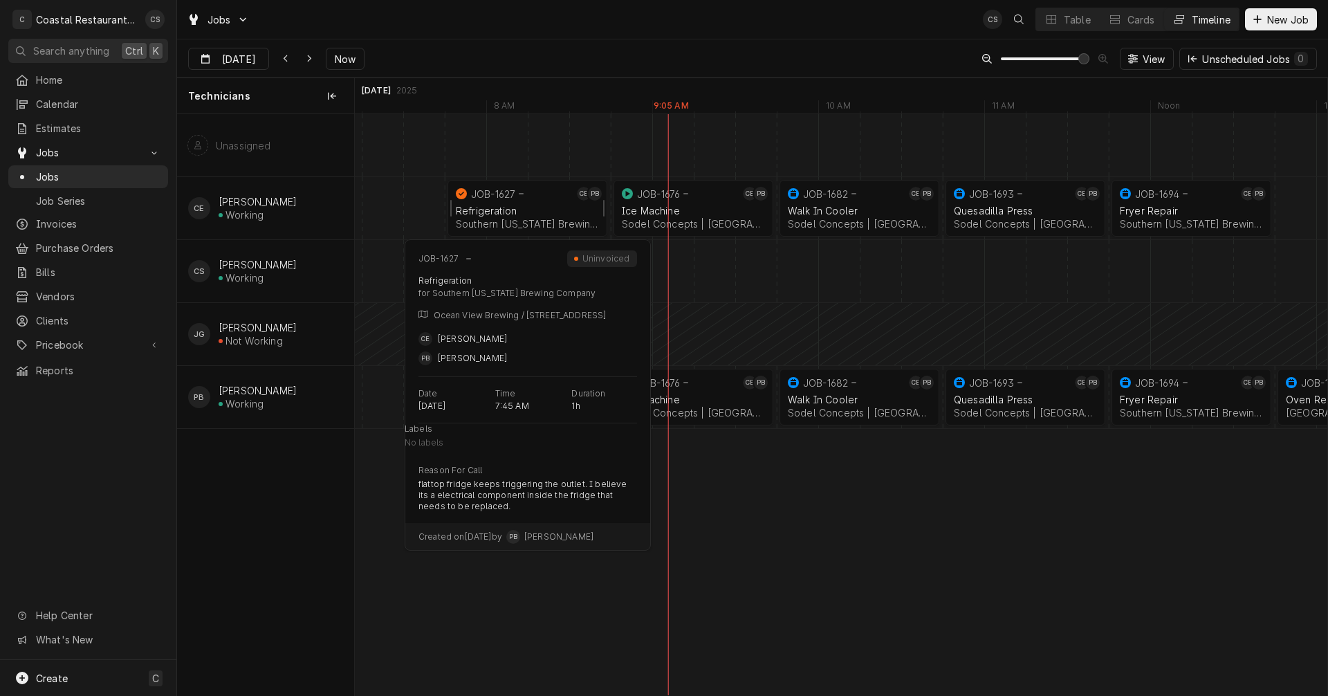
click at [516, 212] on div "Refrigeration" at bounding box center [527, 211] width 143 height 12
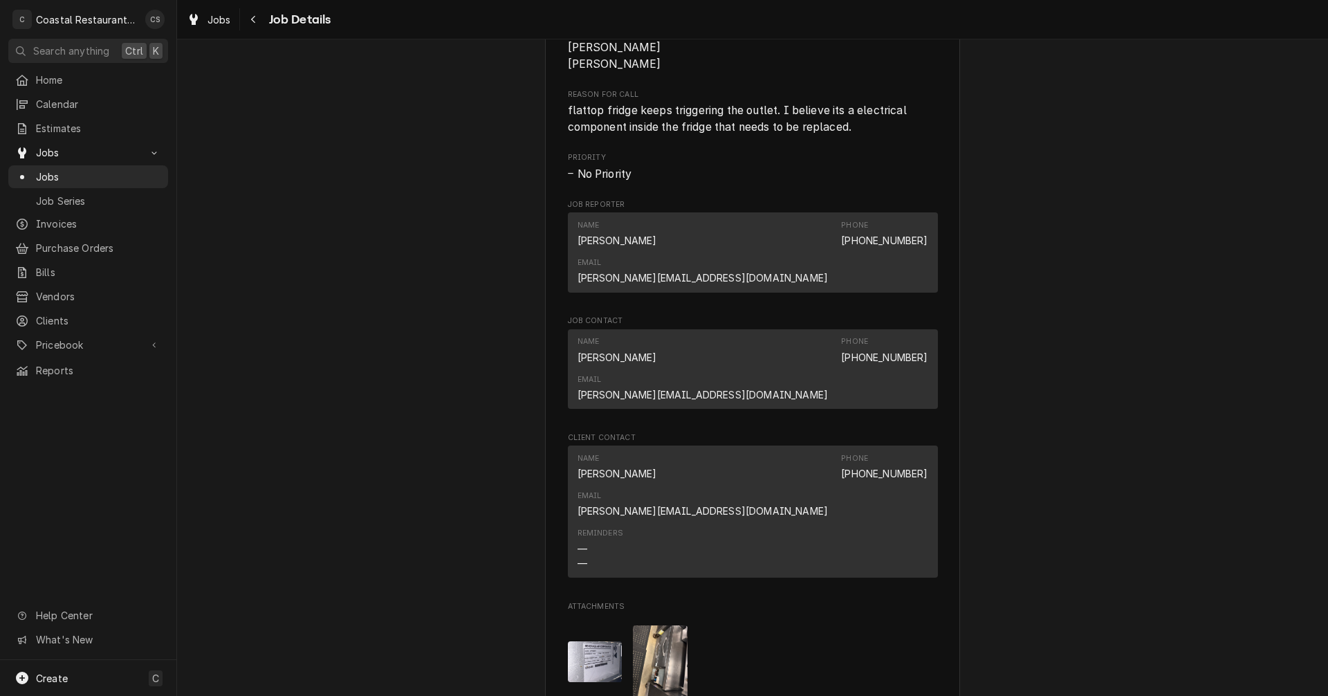
scroll to position [761, 0]
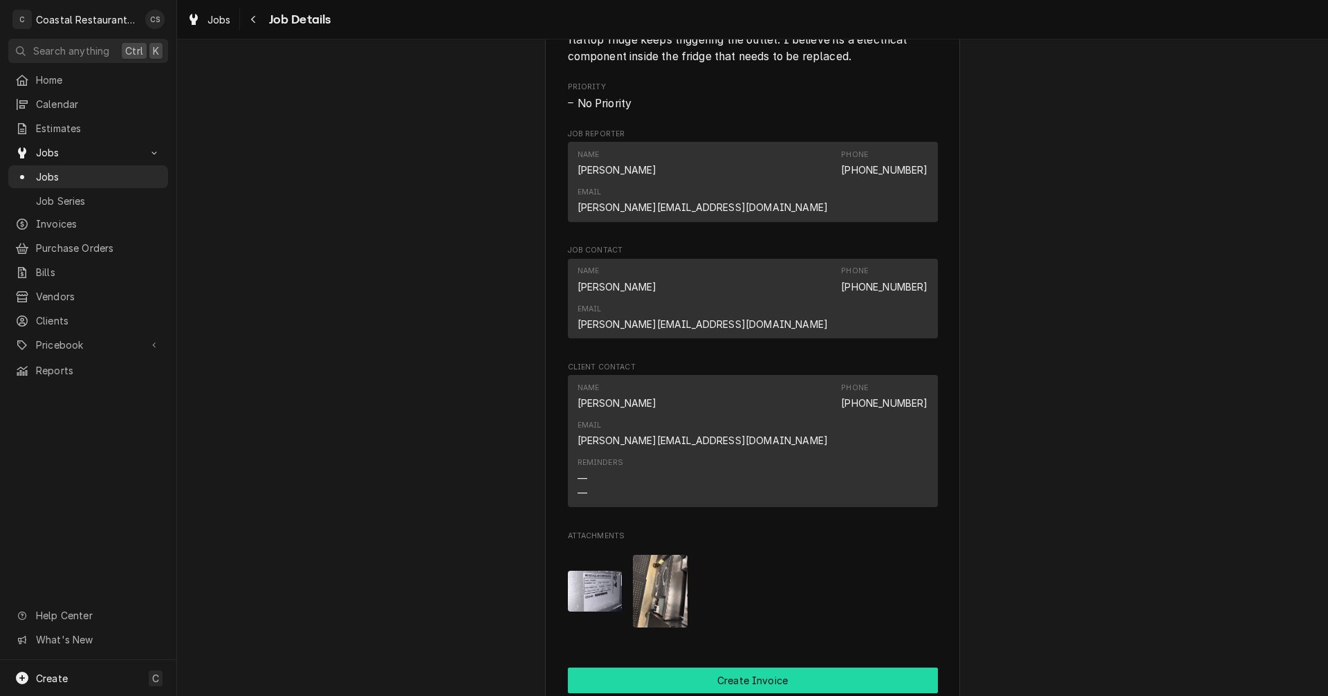
click at [748, 667] on button "Create Invoice" at bounding box center [753, 680] width 370 height 26
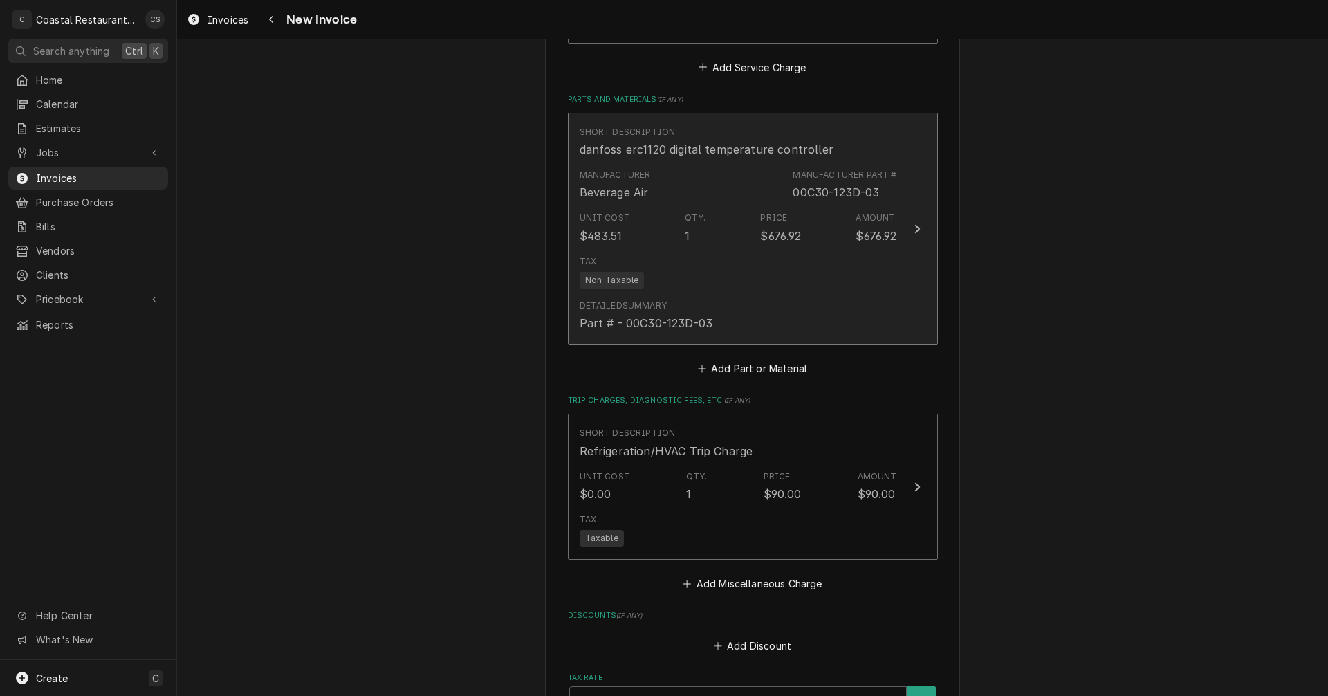
scroll to position [1660, 0]
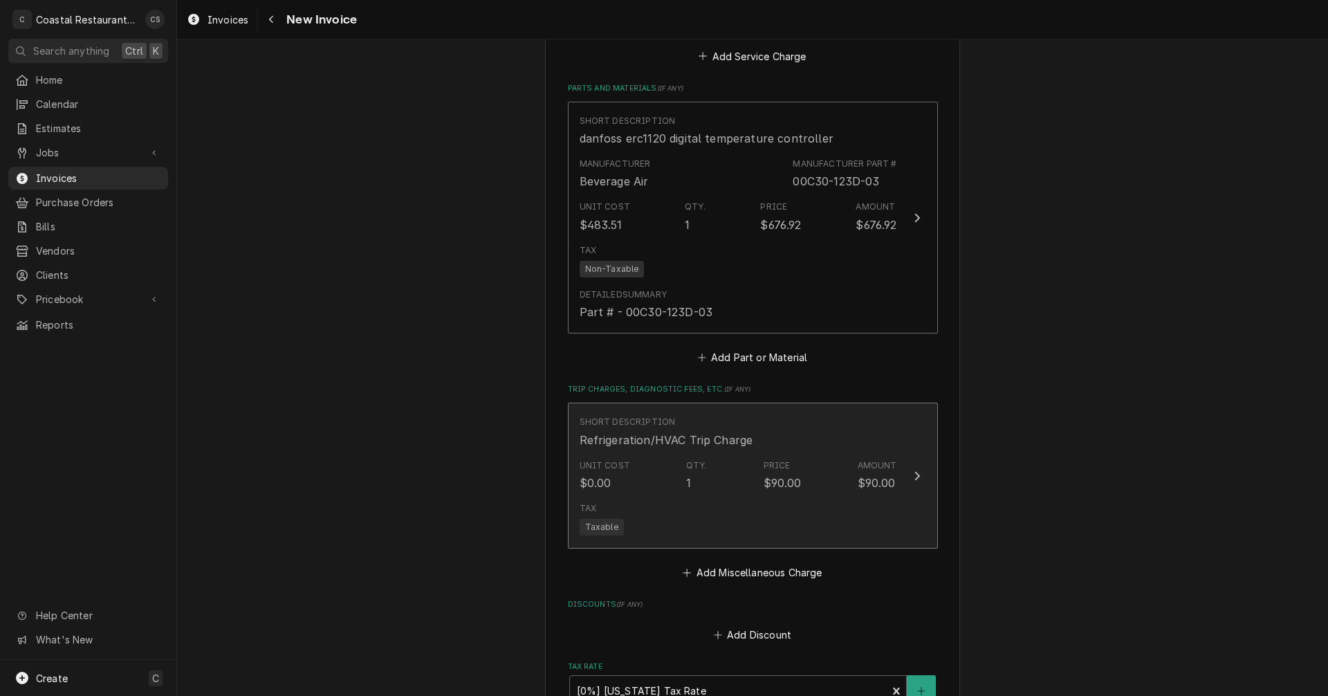
click at [765, 497] on div "Tax Taxable" at bounding box center [738, 519] width 317 height 44
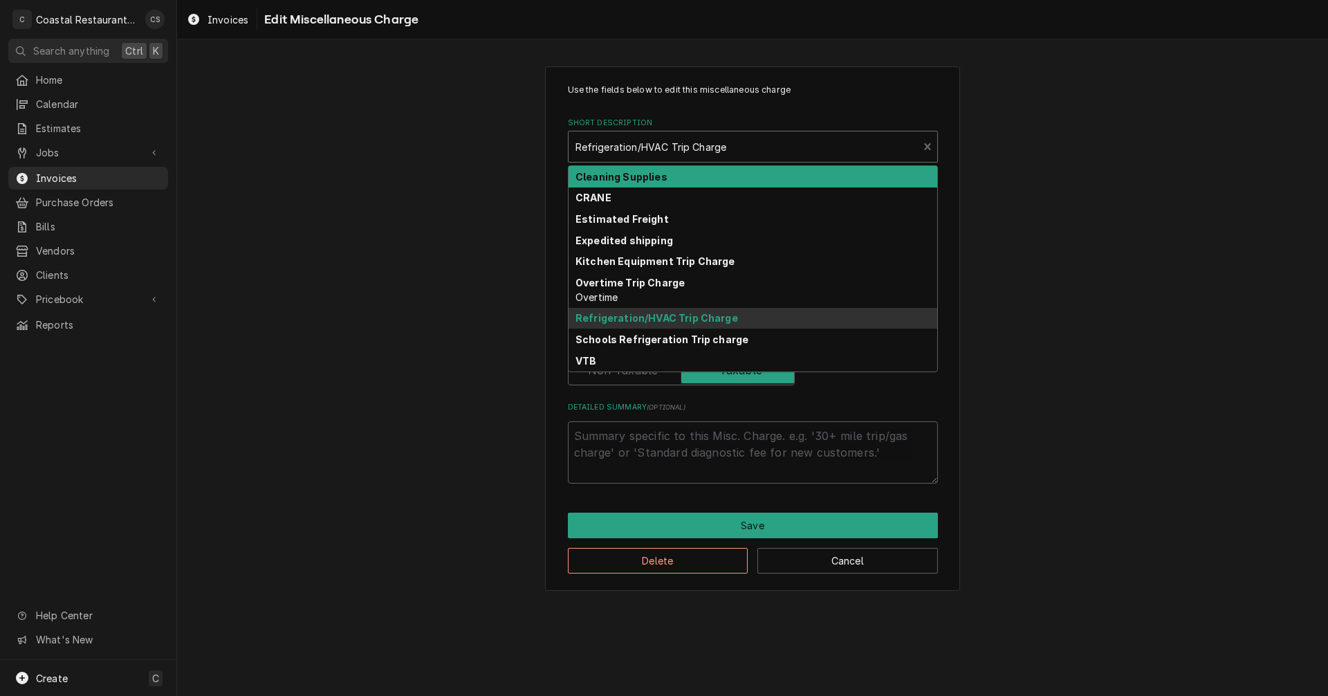
click at [681, 146] on div "Short Description" at bounding box center [743, 146] width 336 height 25
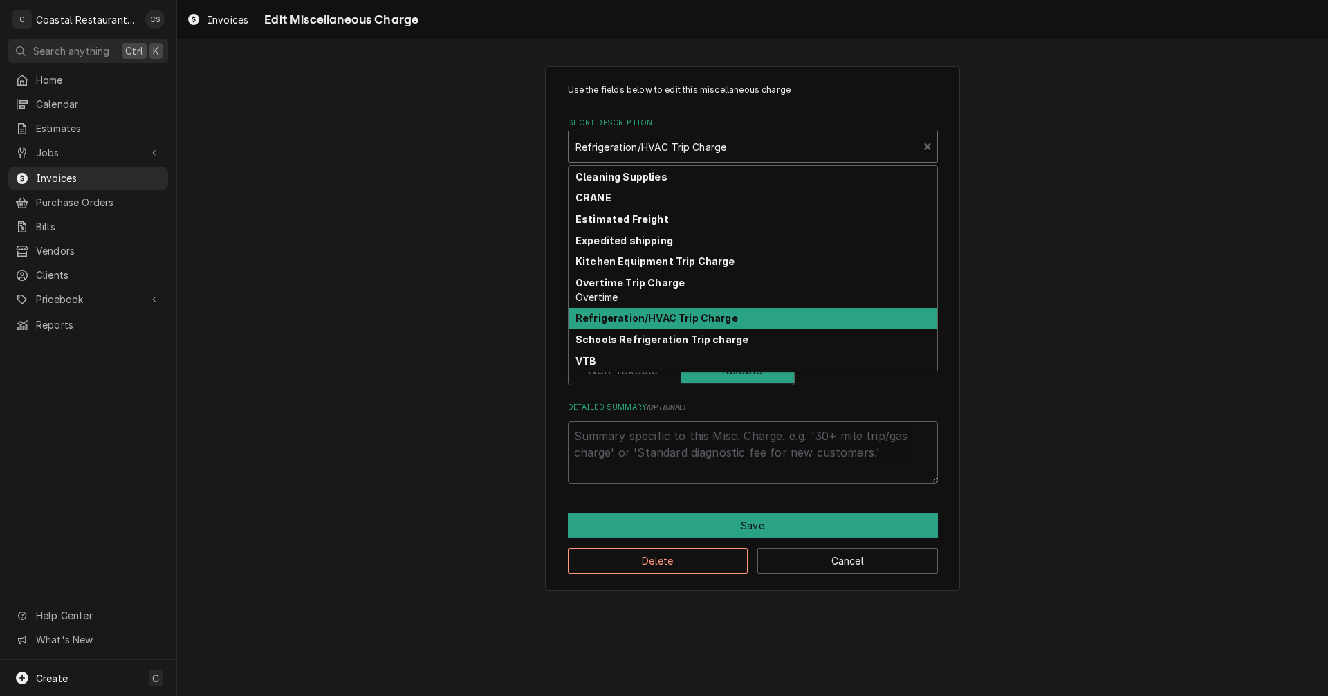
click at [666, 320] on strong "Refrigeration/HVAC Trip Charge" at bounding box center [656, 318] width 163 height 12
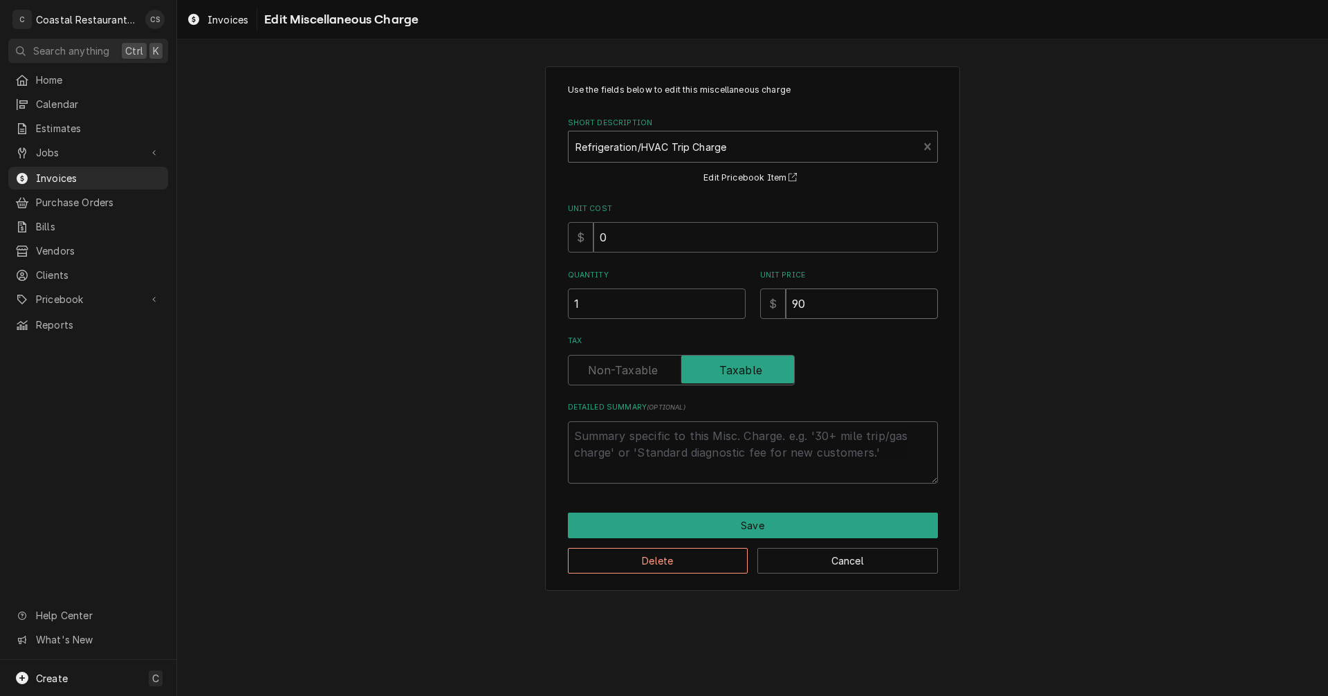
click at [813, 308] on input "90" at bounding box center [862, 303] width 152 height 30
type textarea "x"
type input "9"
type textarea "x"
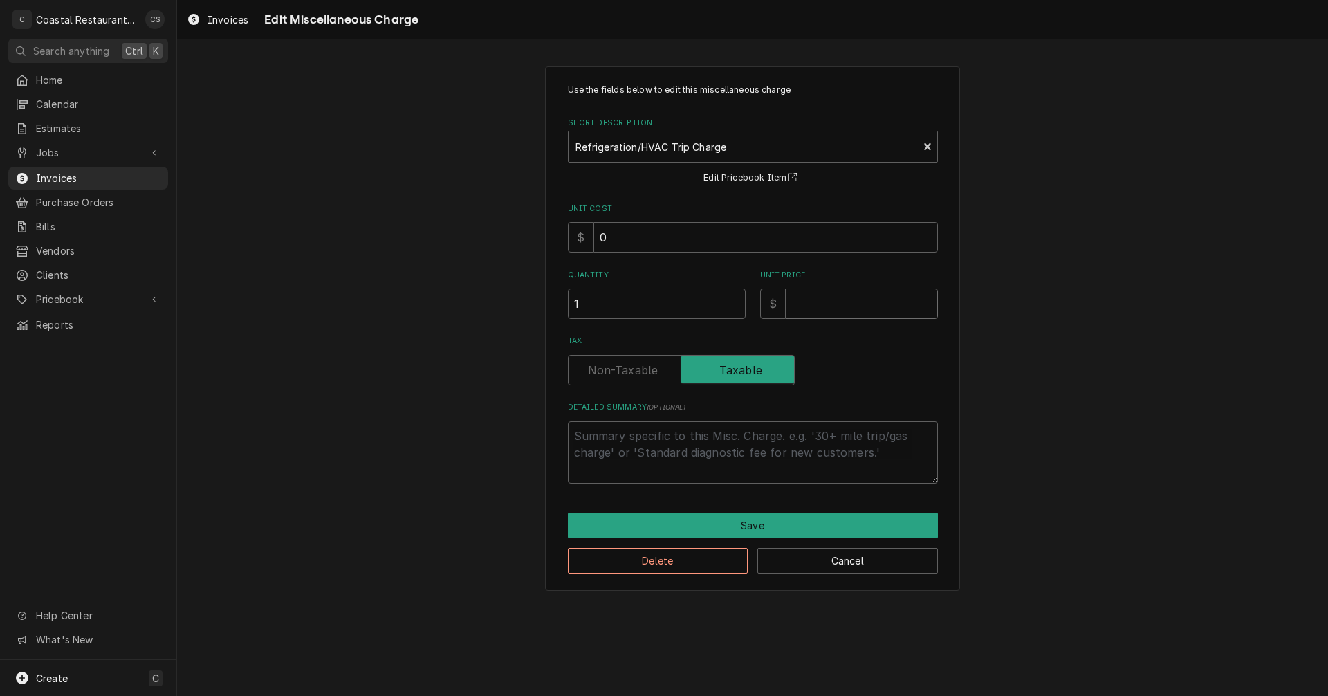
type input "1"
type textarea "x"
type input "10"
type textarea "x"
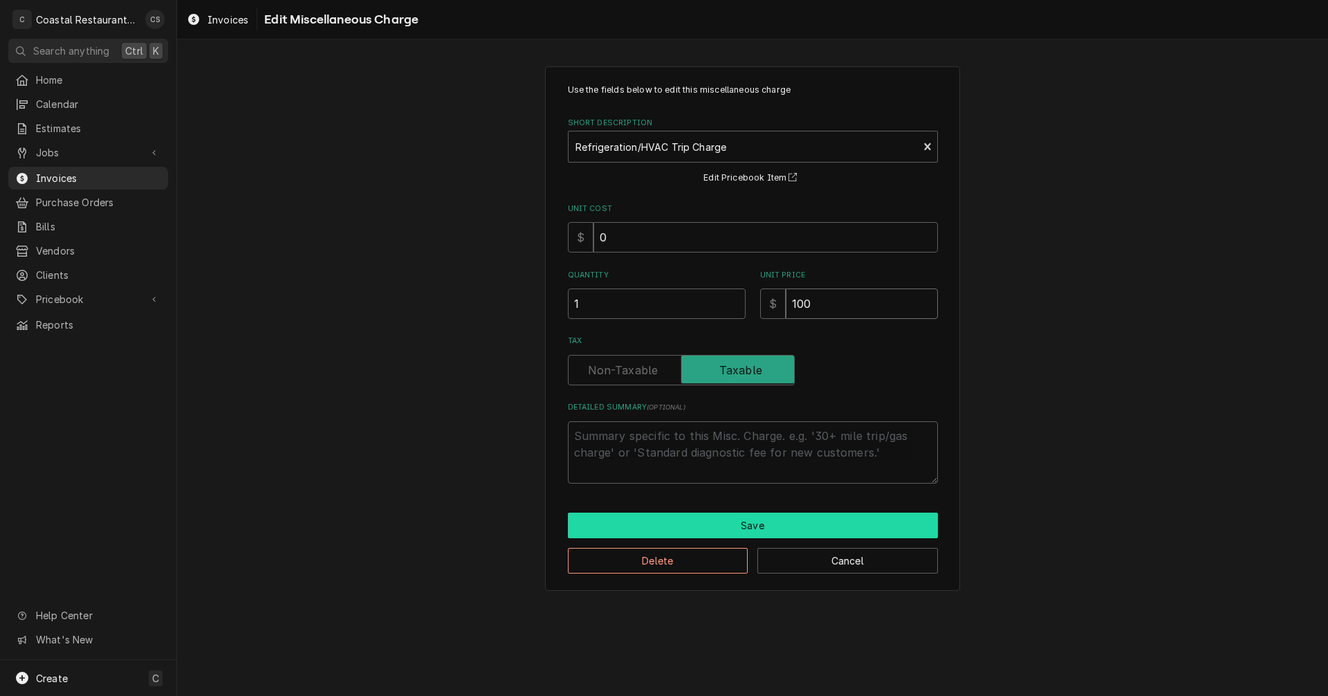
type input "100"
click at [750, 524] on button "Save" at bounding box center [753, 526] width 370 height 26
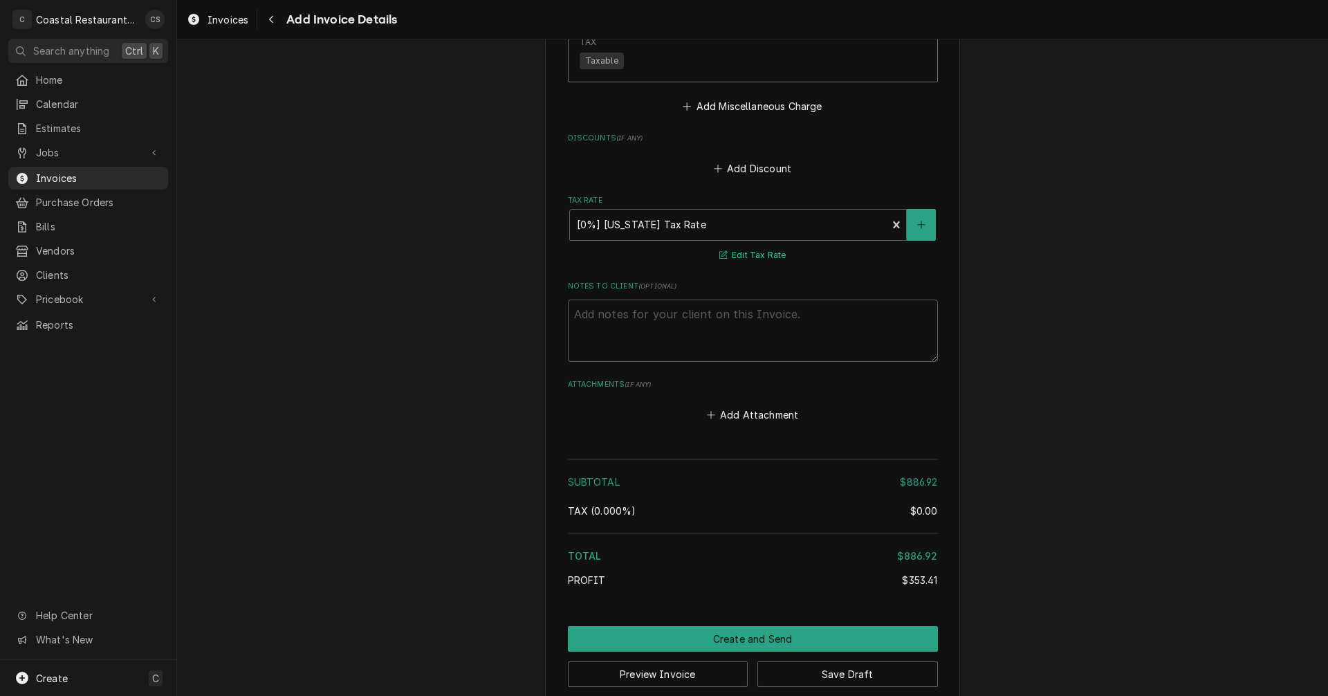
scroll to position [2128, 0]
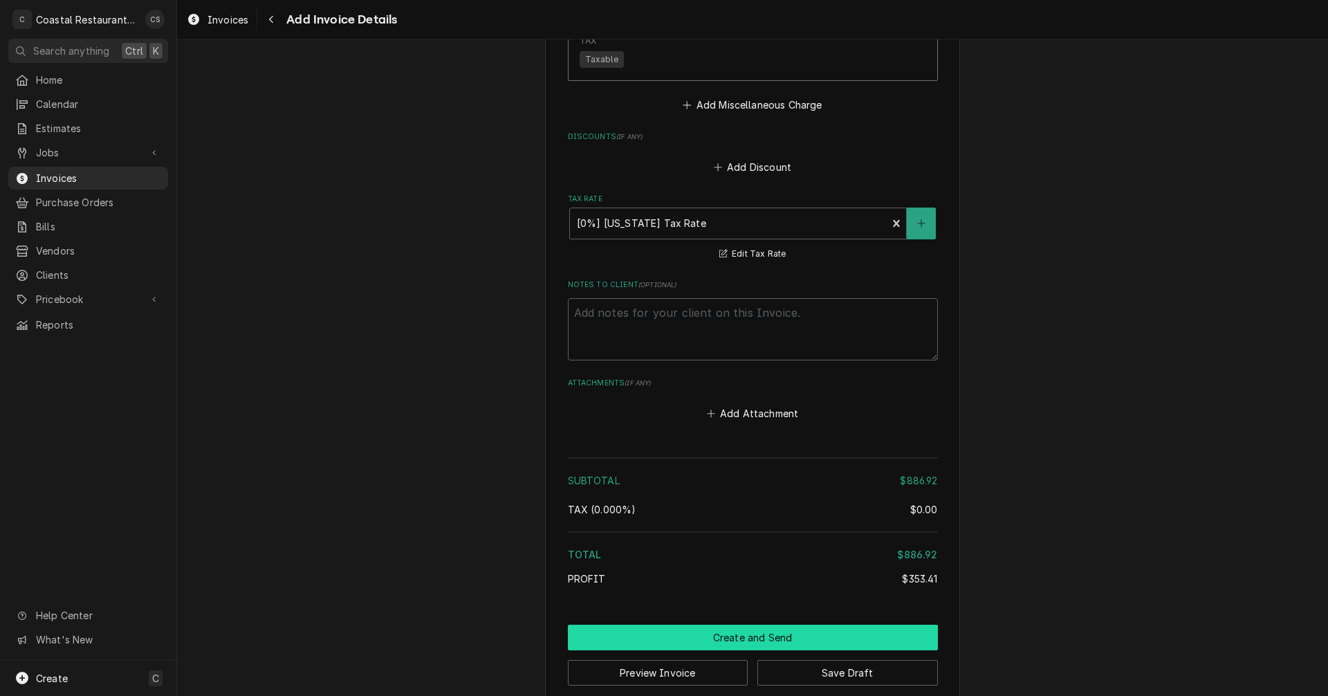
click at [746, 625] on button "Create and Send" at bounding box center [753, 638] width 370 height 26
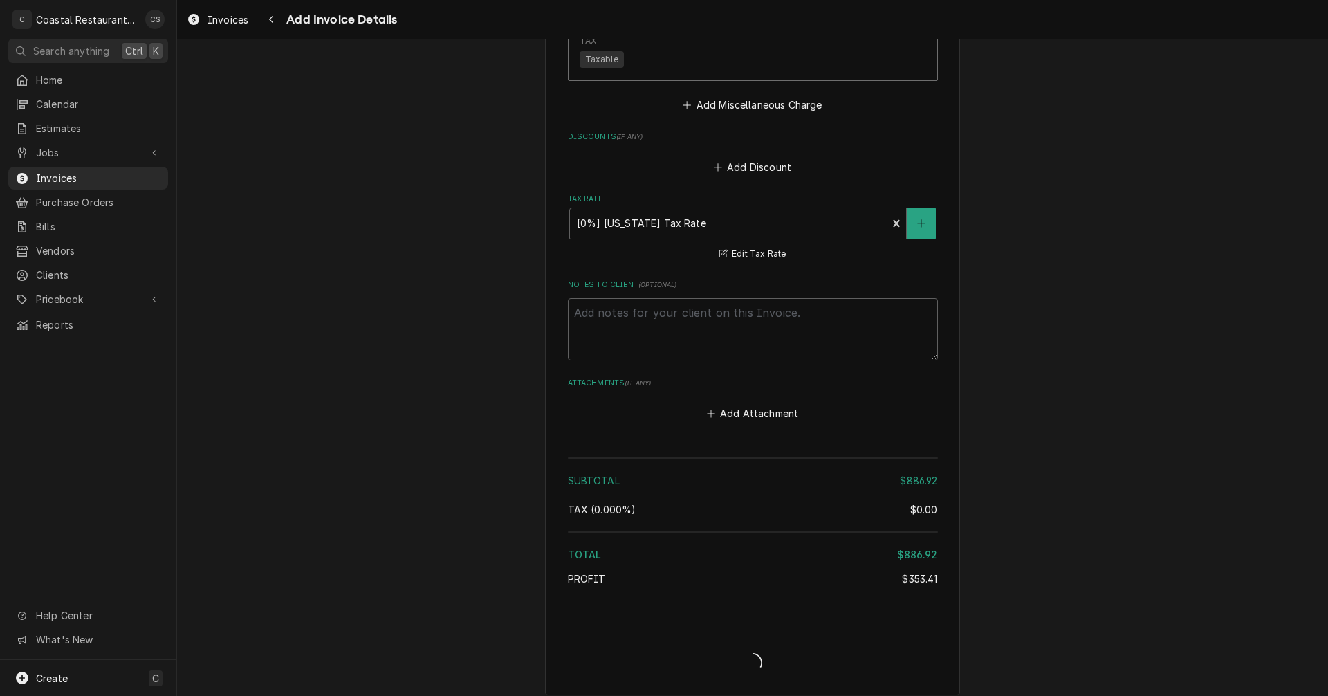
scroll to position [2123, 0]
type textarea "x"
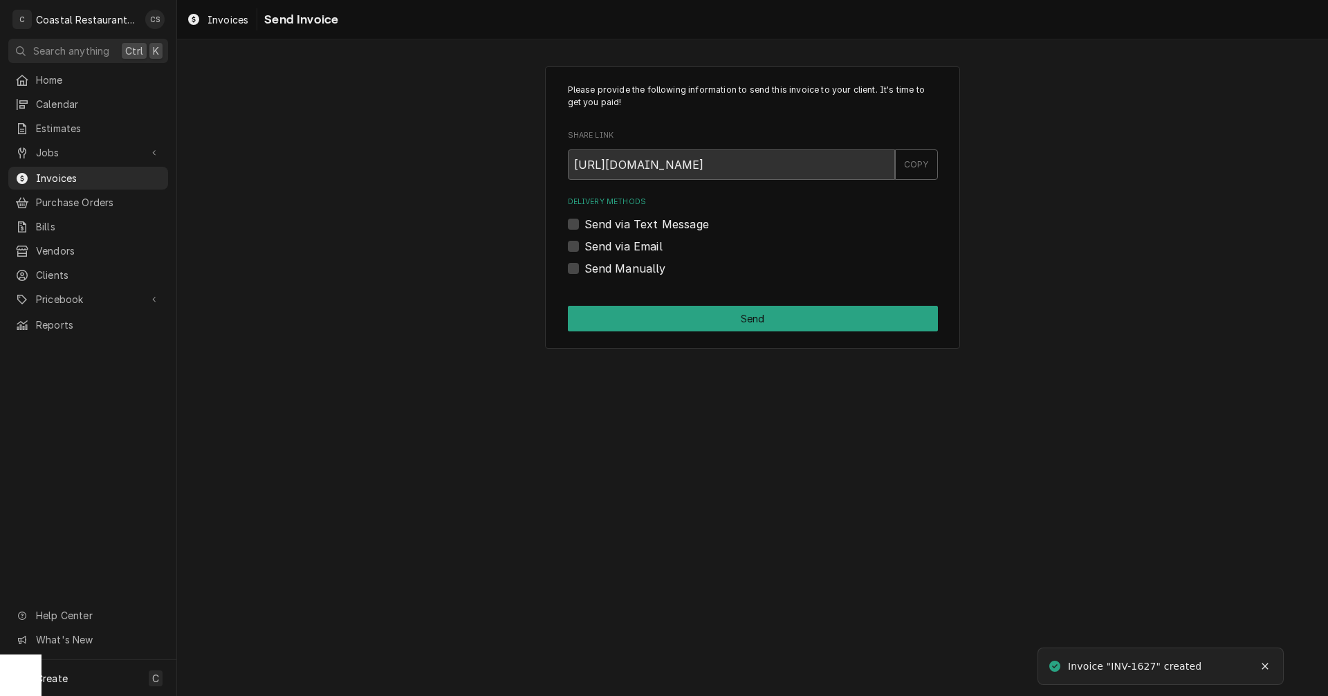
click at [584, 242] on label "Send via Email" at bounding box center [623, 246] width 78 height 17
click at [584, 242] on input "Send via Email" at bounding box center [769, 253] width 370 height 30
checkbox input "true"
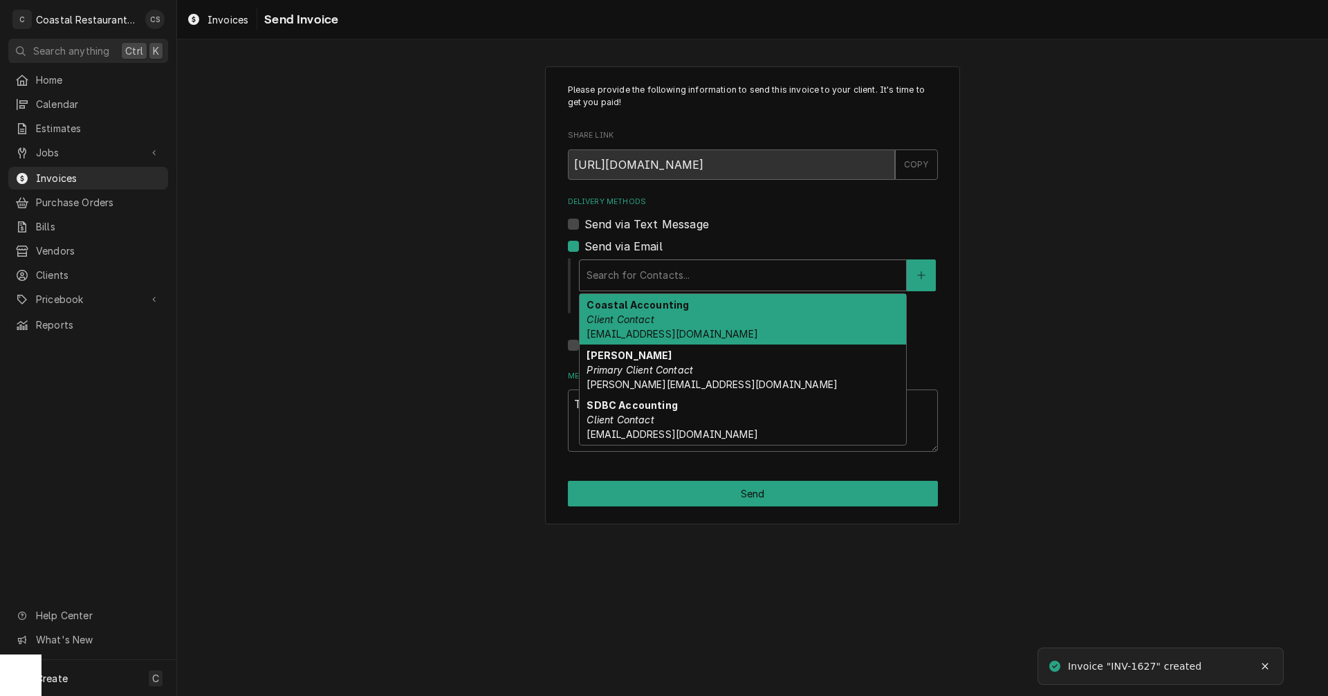
click at [611, 277] on div "Delivery Methods" at bounding box center [743, 275] width 313 height 25
click at [636, 317] on em "Client Contact" at bounding box center [620, 319] width 67 height 12
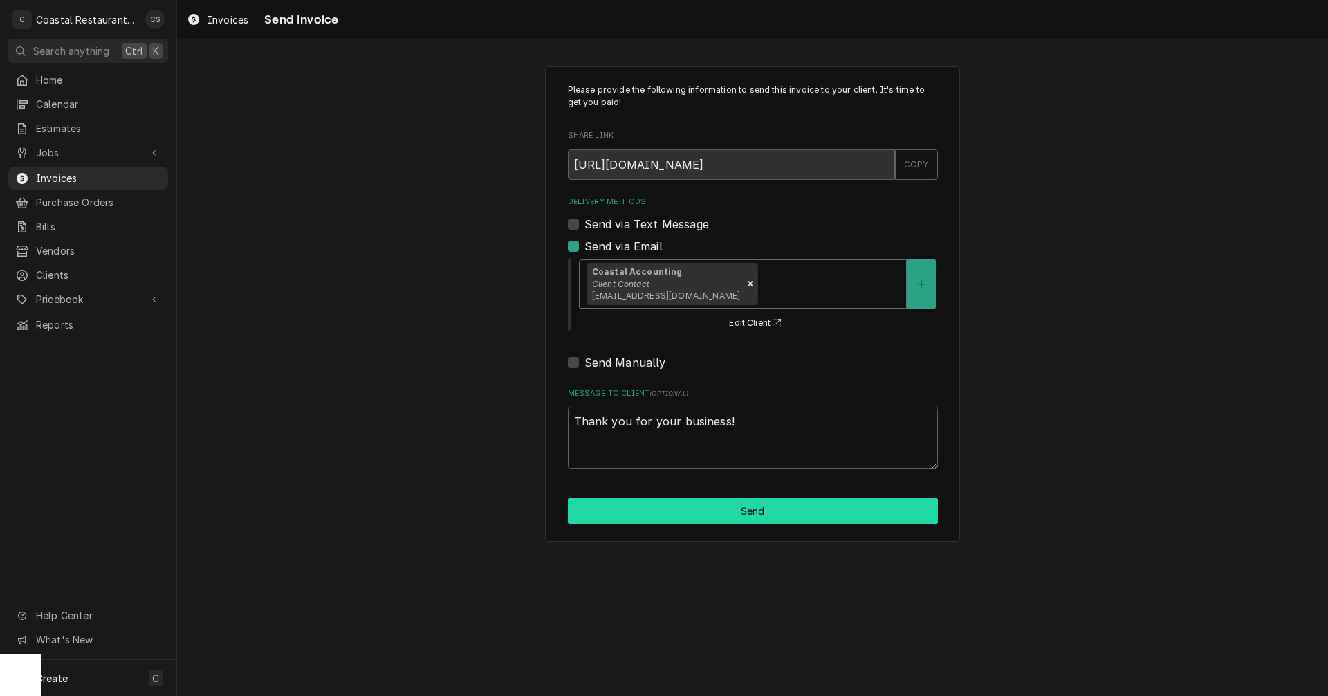
click at [745, 514] on button "Send" at bounding box center [753, 511] width 370 height 26
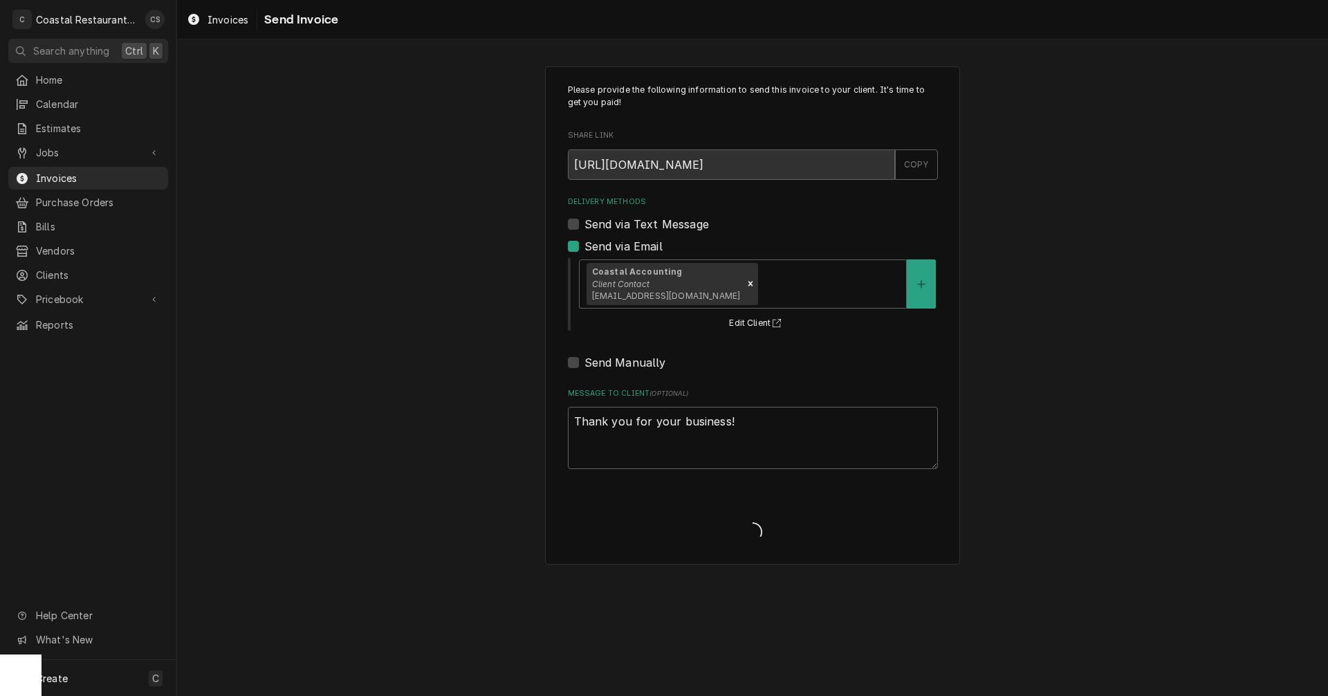
type textarea "x"
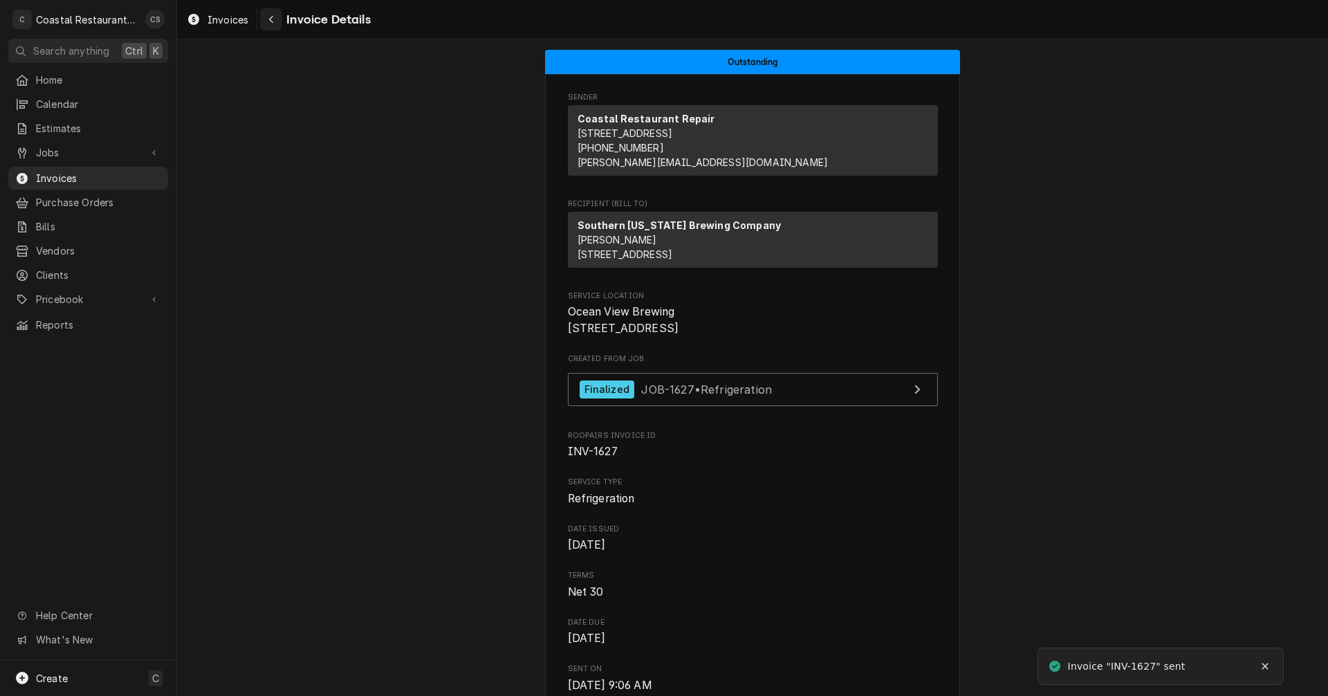
click at [274, 17] on icon "Navigate back" at bounding box center [271, 20] width 6 height 10
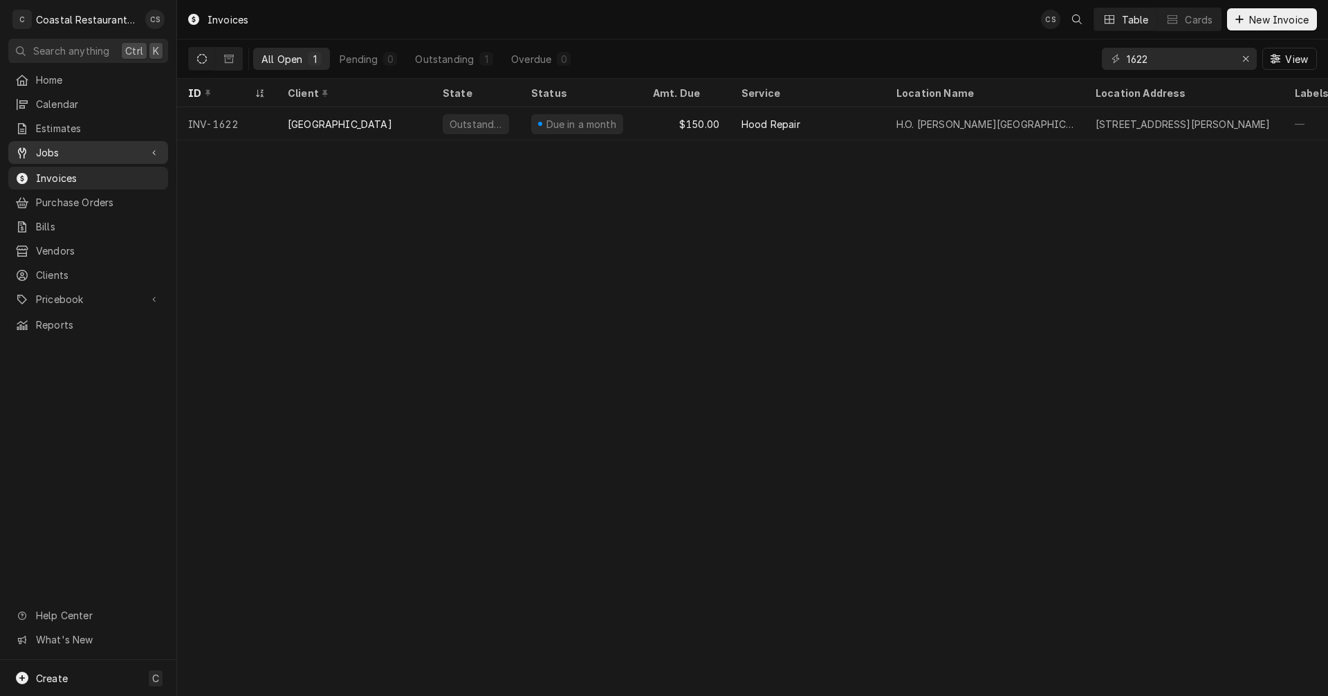
click at [100, 145] on span "Jobs" at bounding box center [88, 152] width 104 height 15
click at [89, 176] on span "Jobs" at bounding box center [98, 176] width 125 height 15
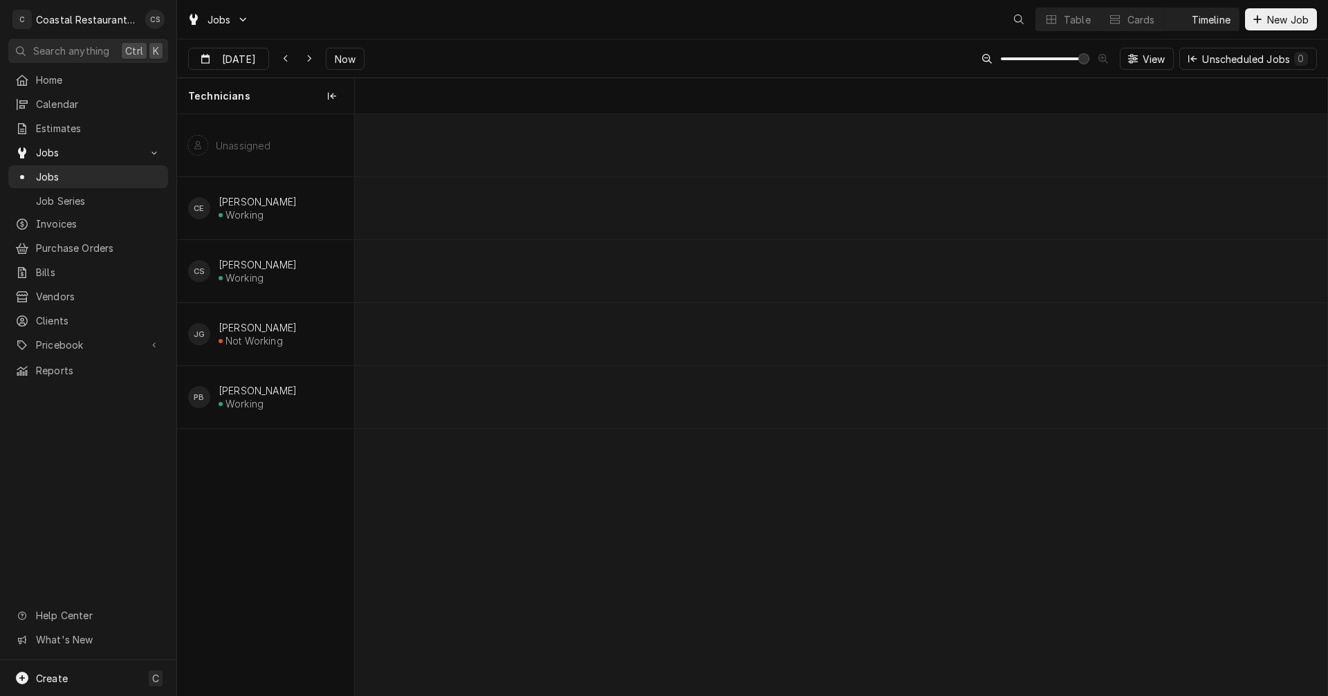
scroll to position [0, 19292]
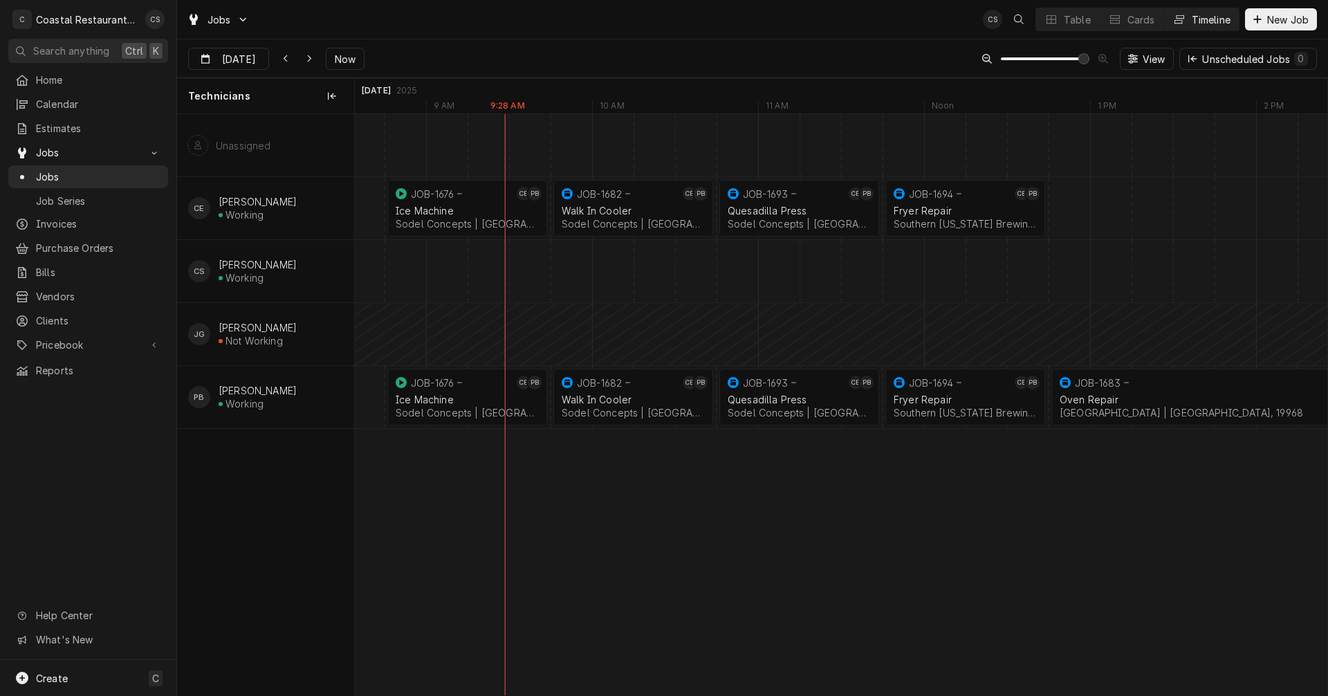
scroll to position [0, 19546]
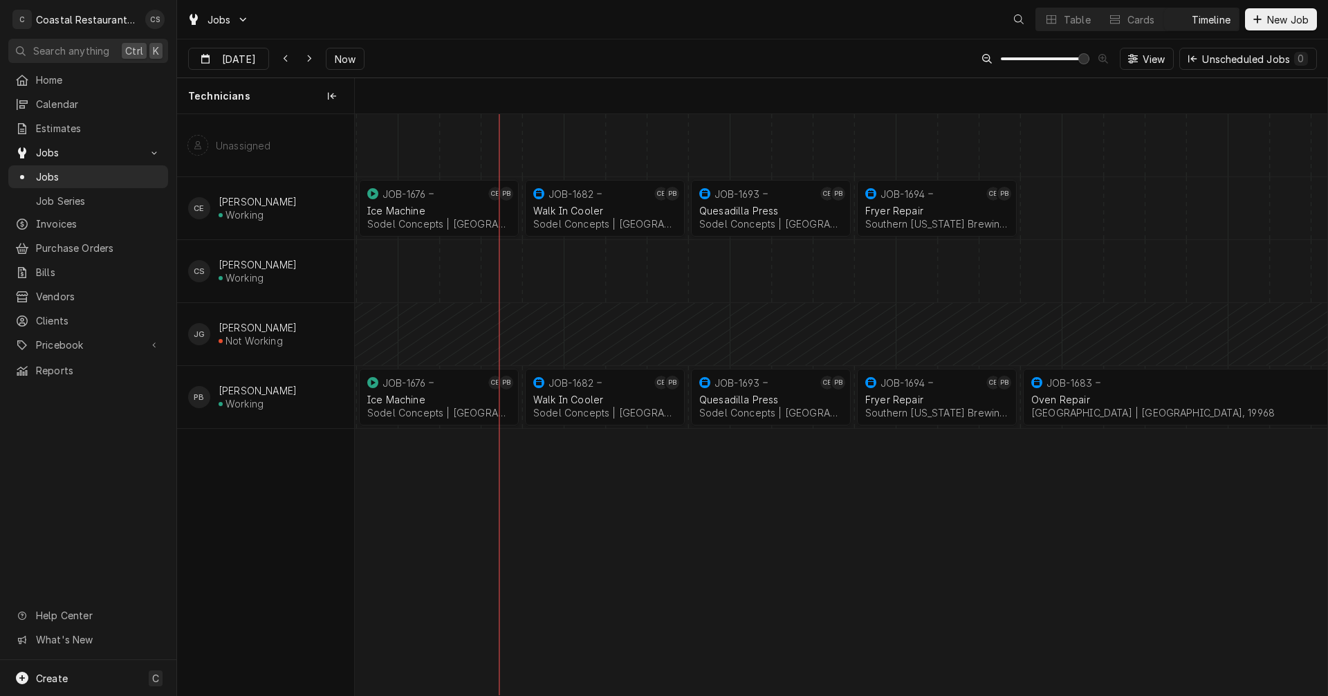
scroll to position [0, 19297]
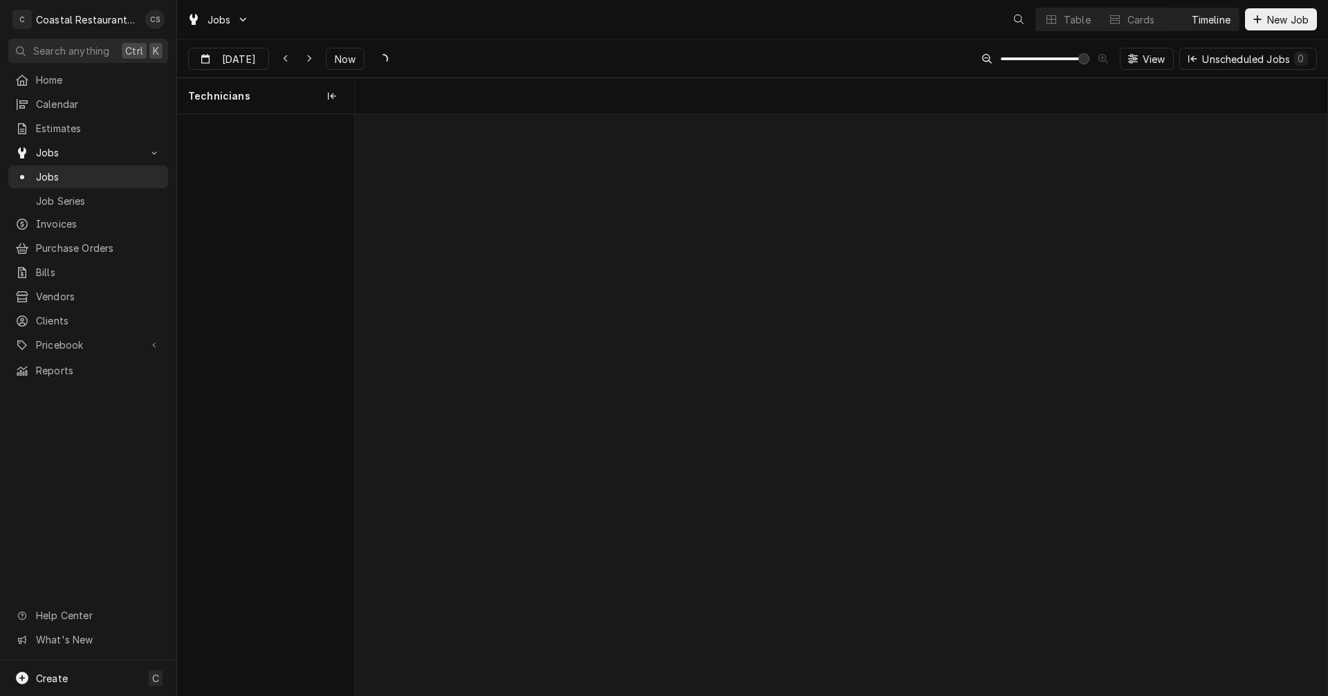
scroll to position [0, 19297]
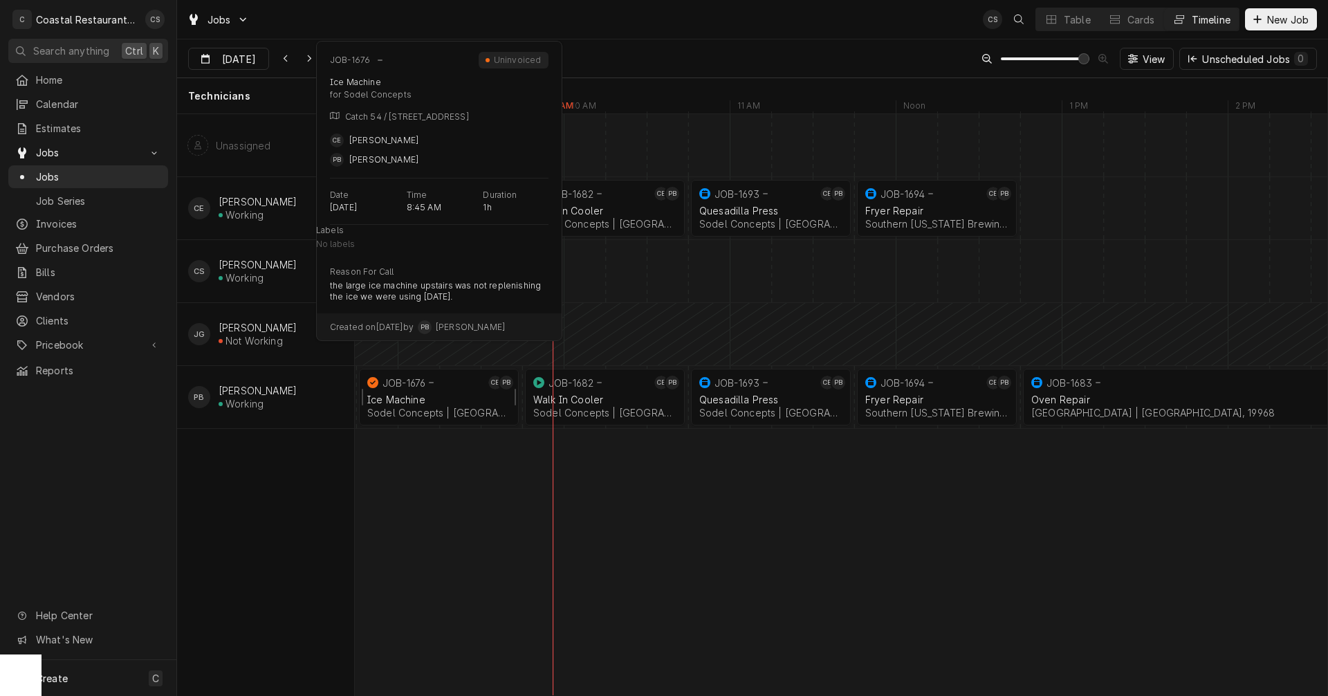
click at [445, 397] on div "Ice Machine" at bounding box center [438, 400] width 143 height 12
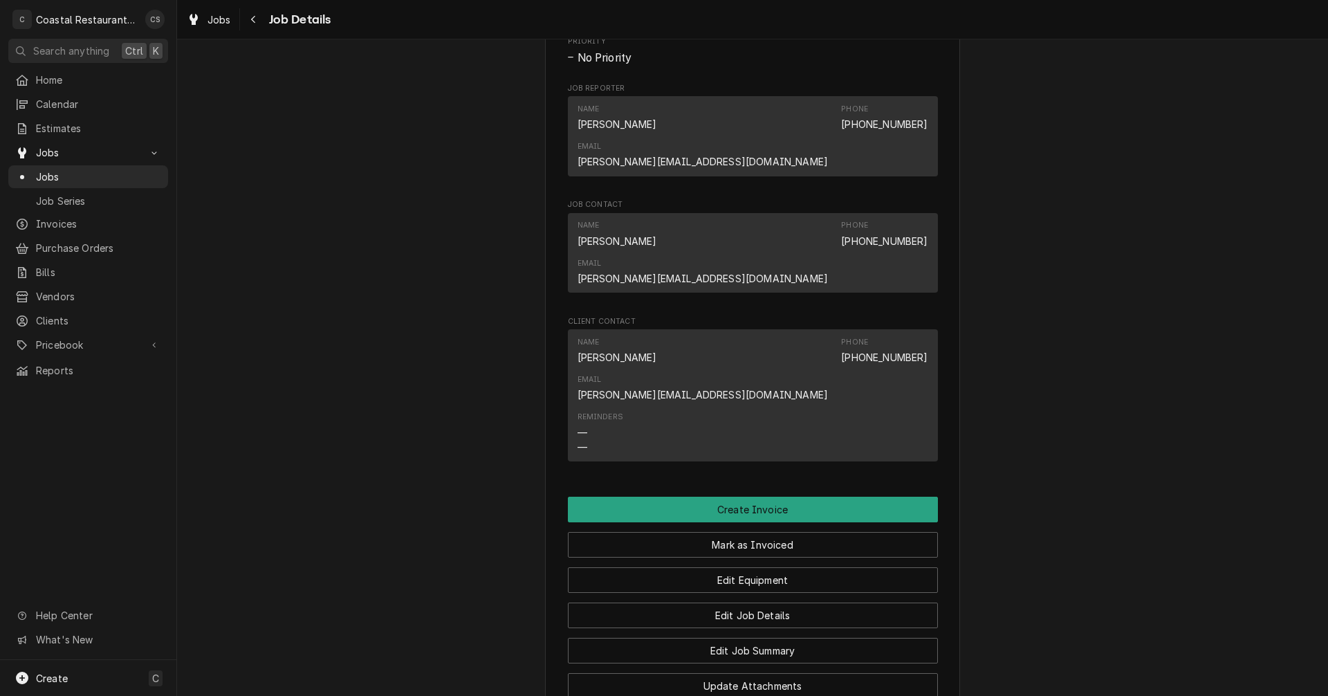
scroll to position [830, 0]
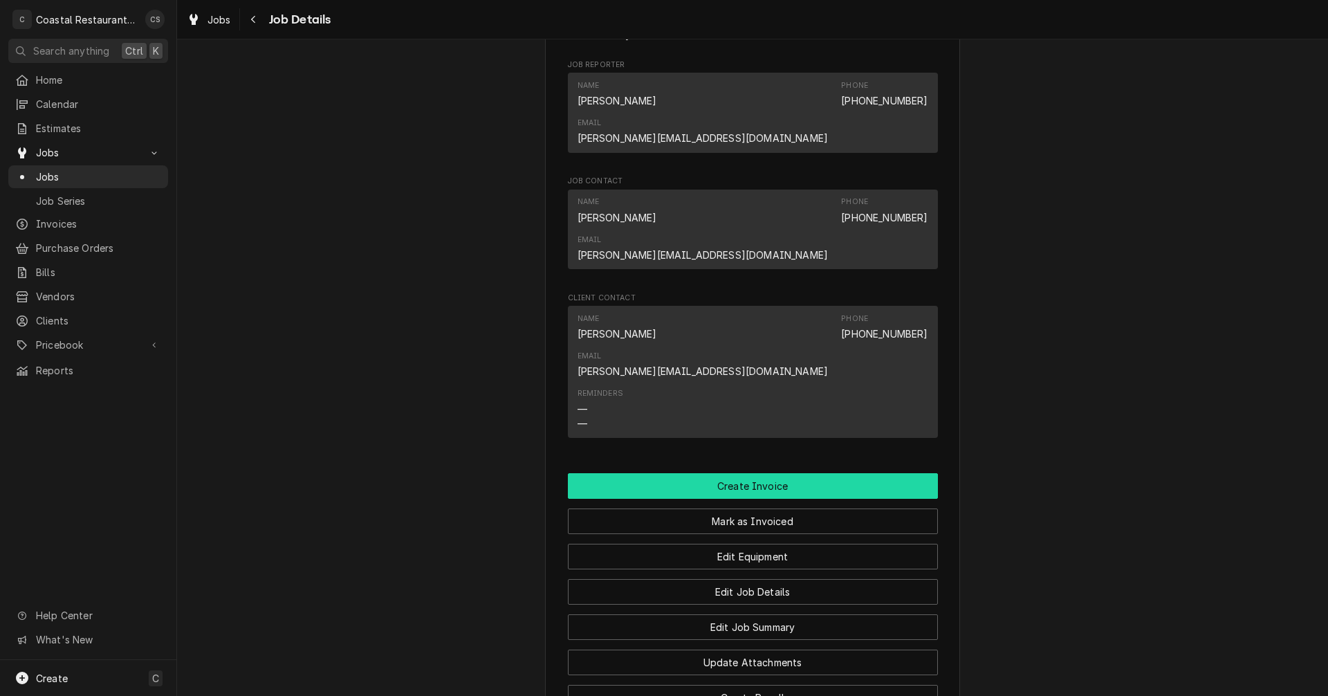
click at [748, 473] on button "Create Invoice" at bounding box center [753, 486] width 370 height 26
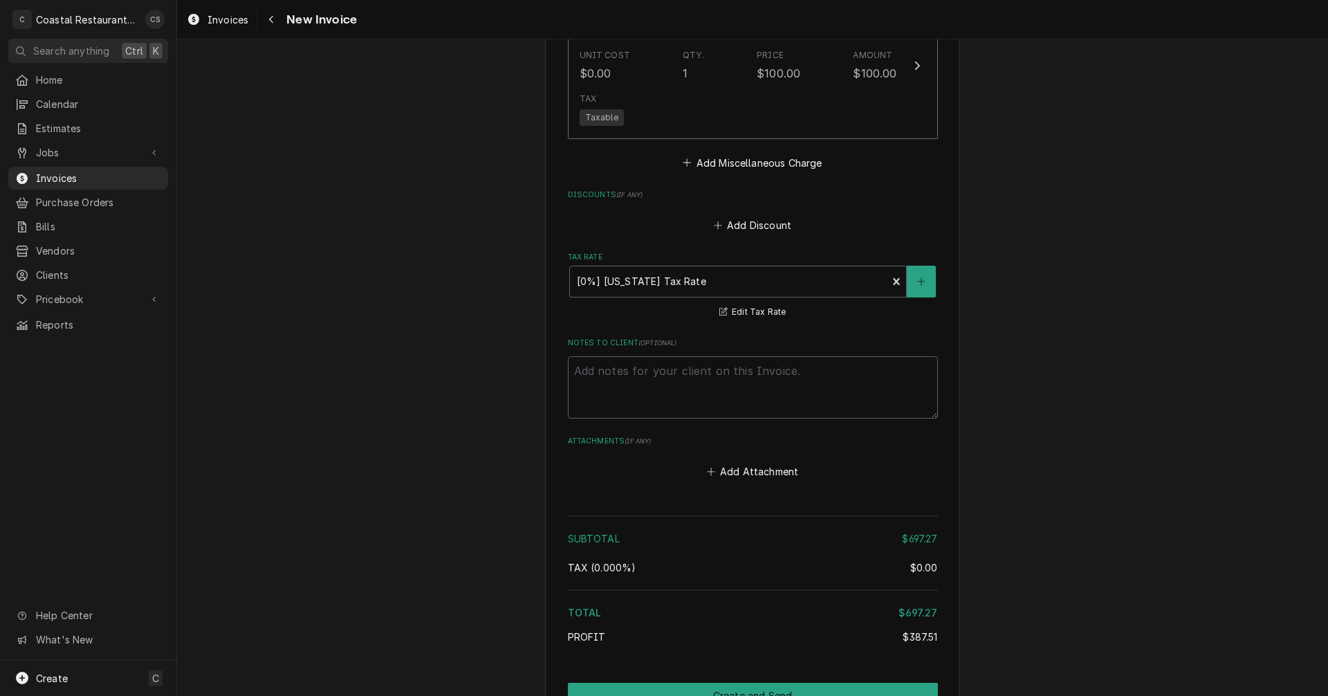
scroll to position [2276, 0]
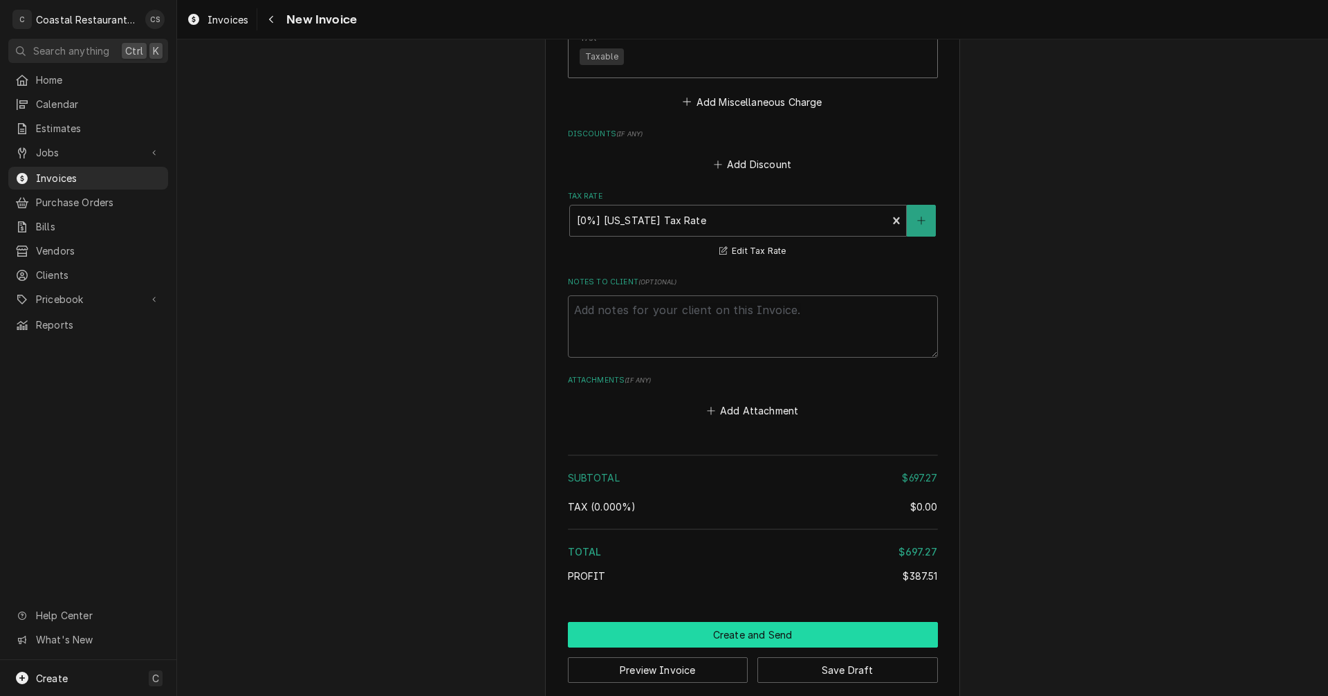
click at [753, 622] on button "Create and Send" at bounding box center [753, 635] width 370 height 26
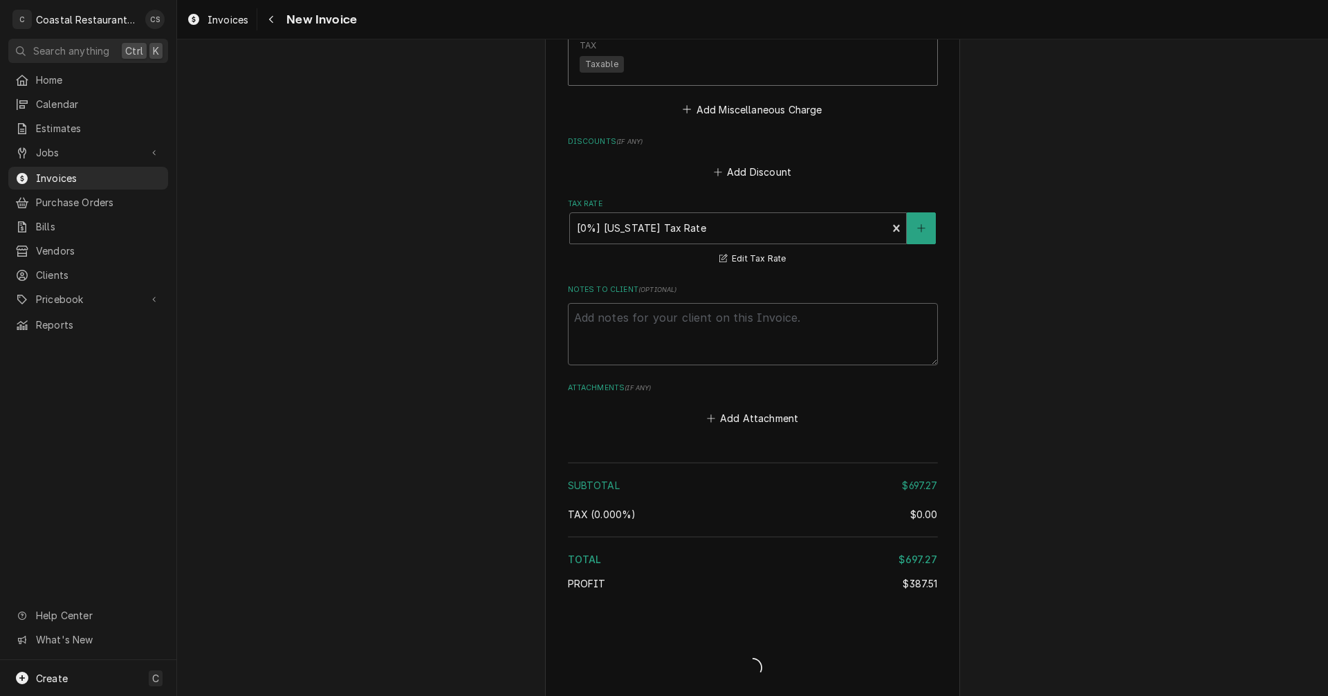
type textarea "x"
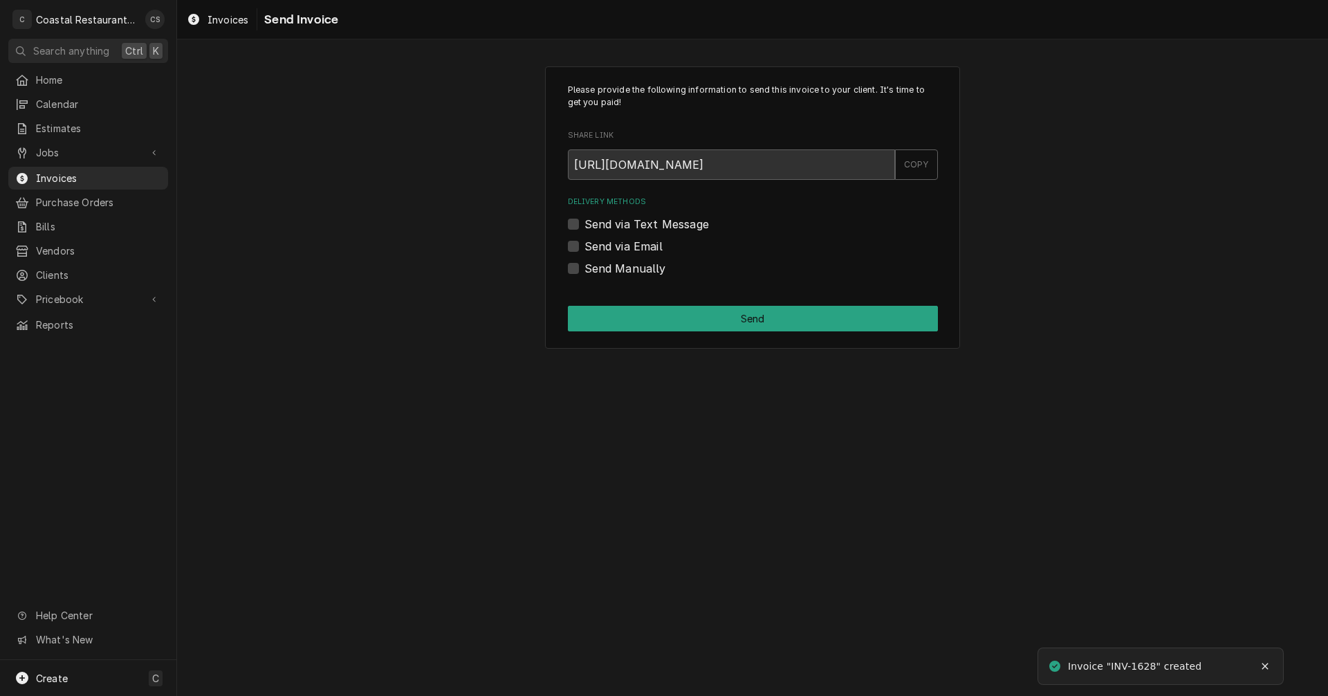
click at [584, 243] on label "Send via Email" at bounding box center [623, 246] width 78 height 17
click at [584, 243] on input "Send via Email" at bounding box center [769, 253] width 370 height 30
checkbox input "true"
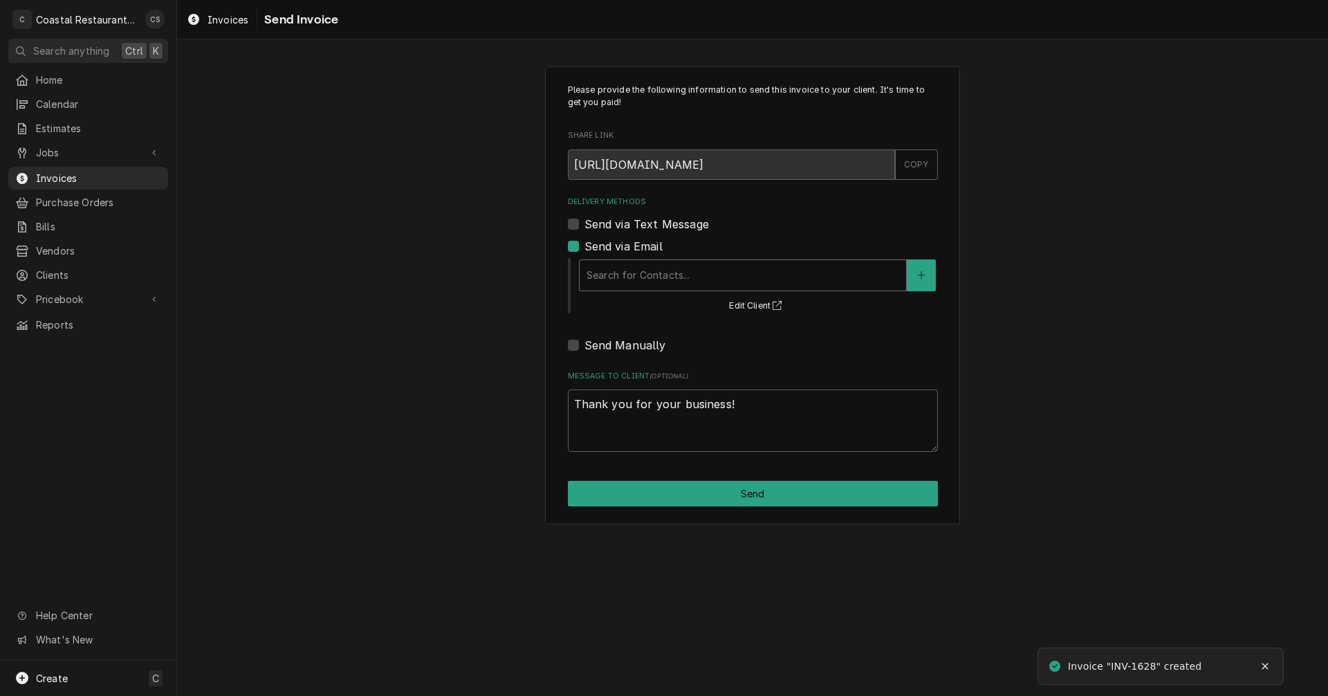
click at [628, 285] on div "Delivery Methods" at bounding box center [743, 275] width 313 height 25
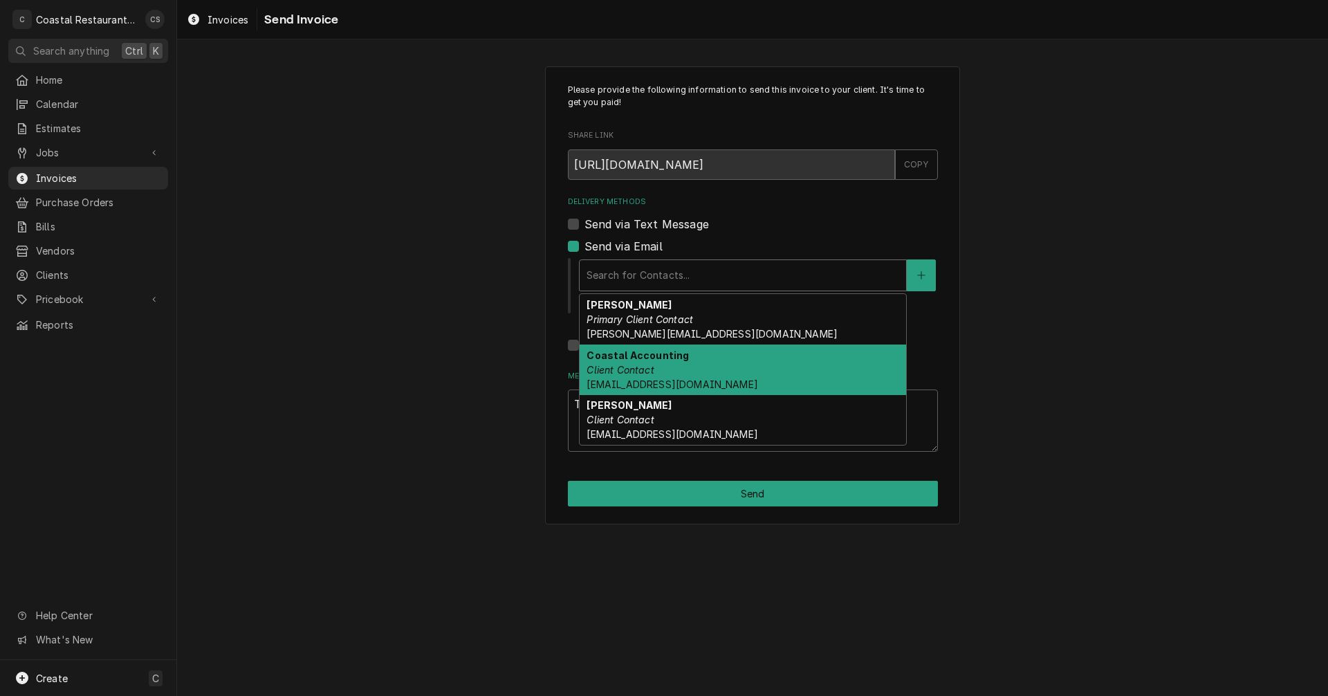
click at [638, 359] on strong "Coastal Accounting" at bounding box center [638, 355] width 102 height 12
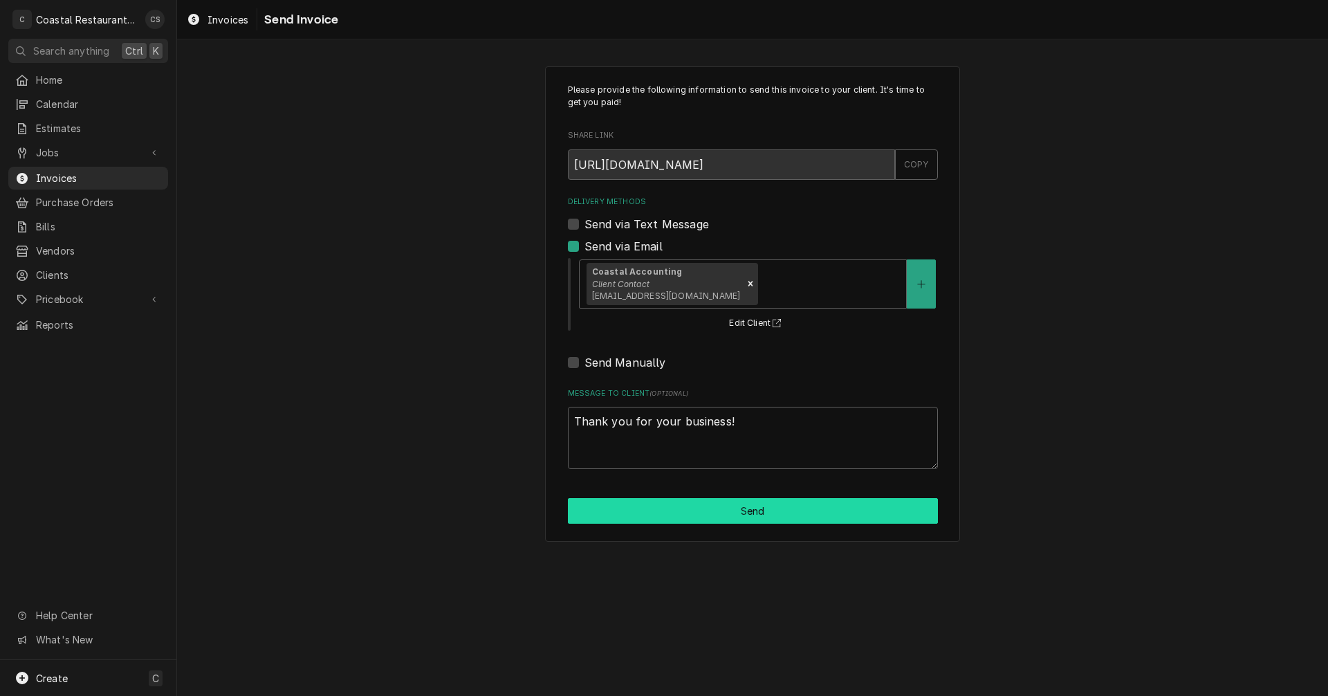
click at [753, 516] on button "Send" at bounding box center [753, 511] width 370 height 26
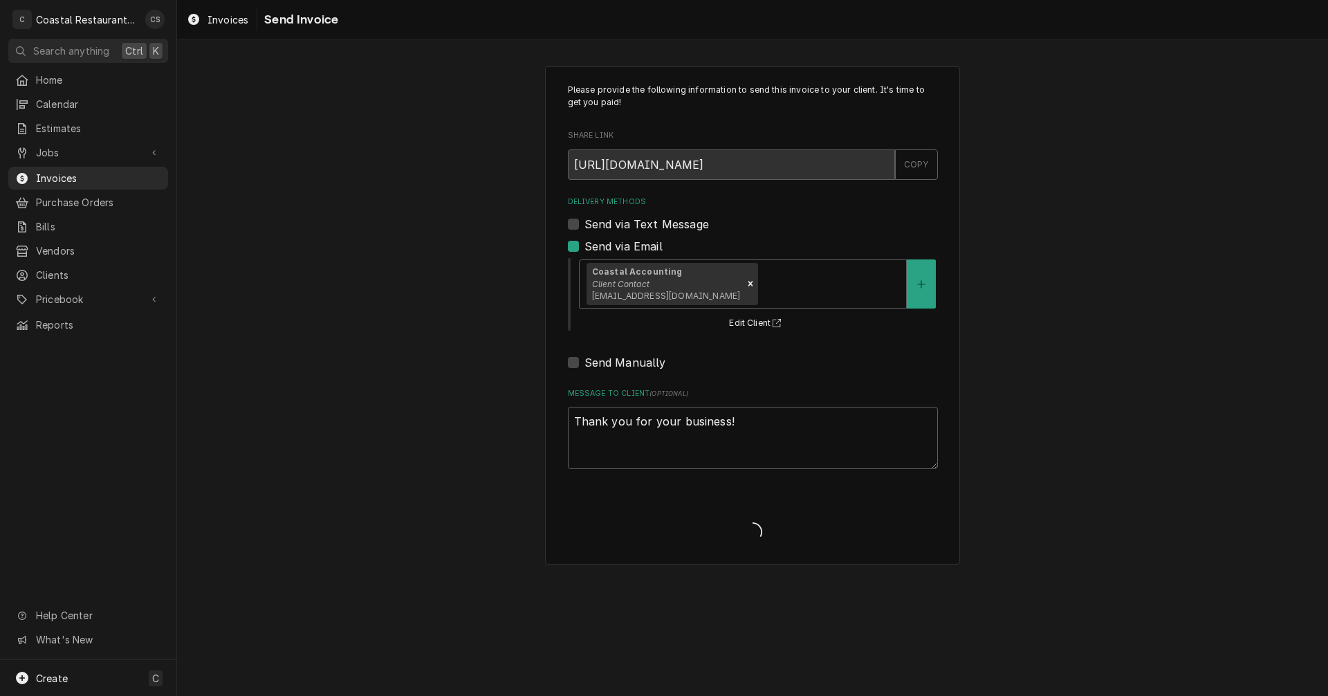
type textarea "x"
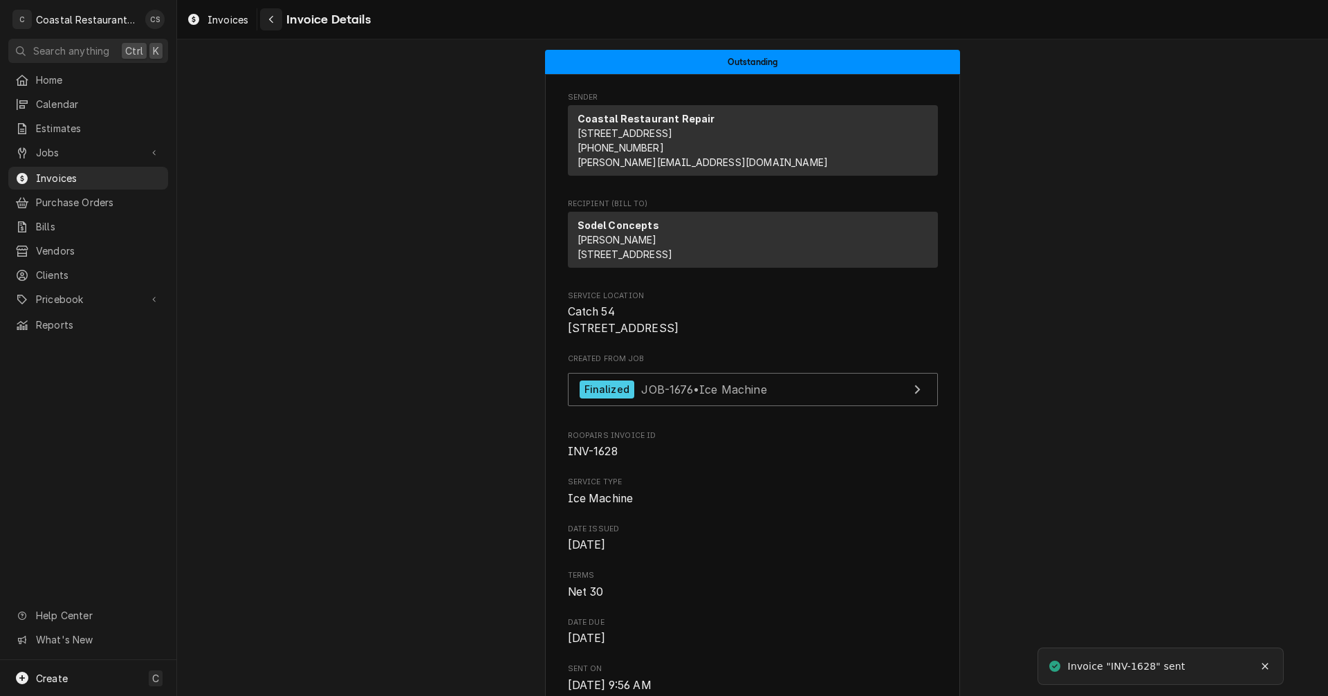
click at [275, 18] on div "Navigate back" at bounding box center [271, 19] width 14 height 14
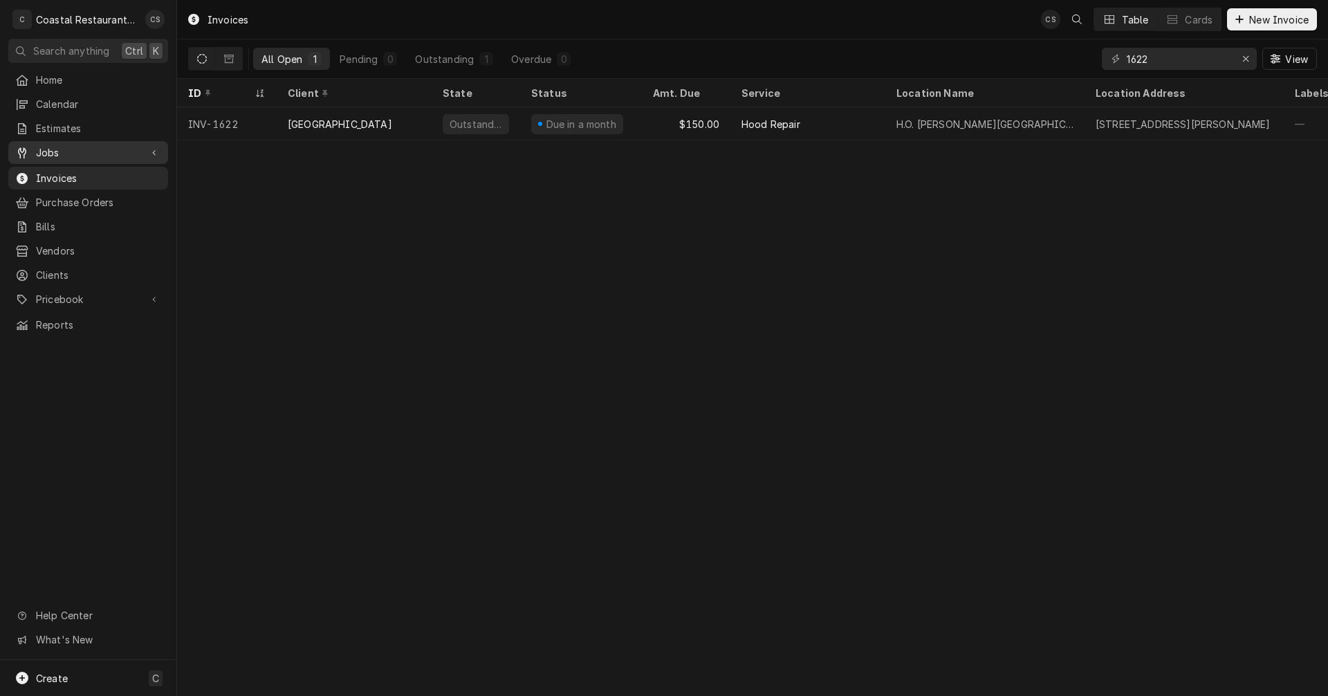
click at [65, 145] on span "Jobs" at bounding box center [88, 152] width 104 height 15
click at [68, 169] on span "Jobs" at bounding box center [98, 176] width 125 height 15
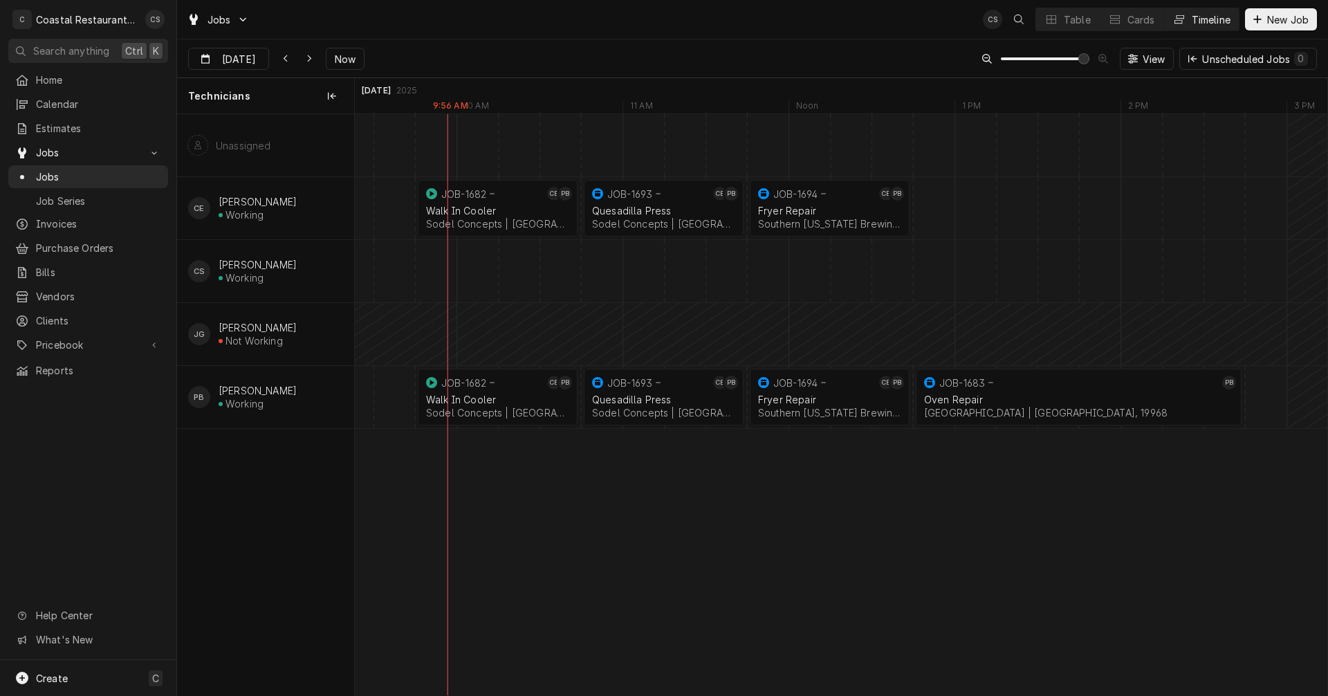
scroll to position [0, 19433]
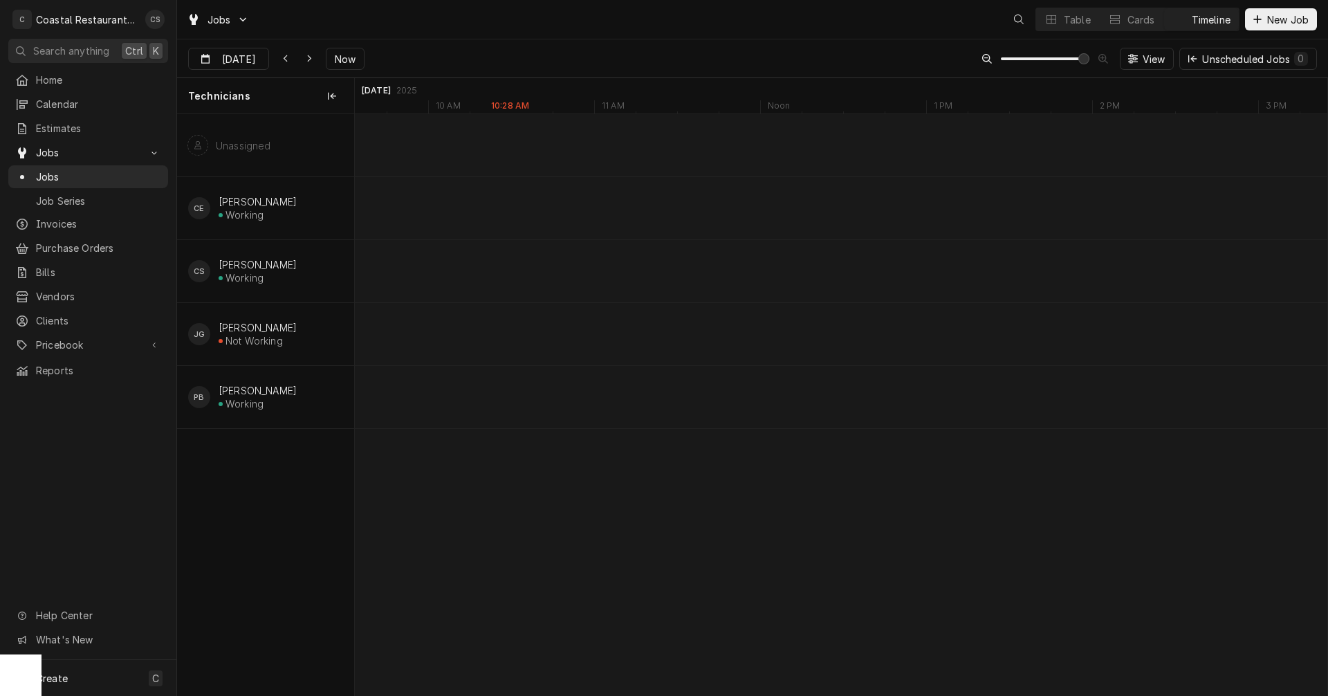
scroll to position [0, 19267]
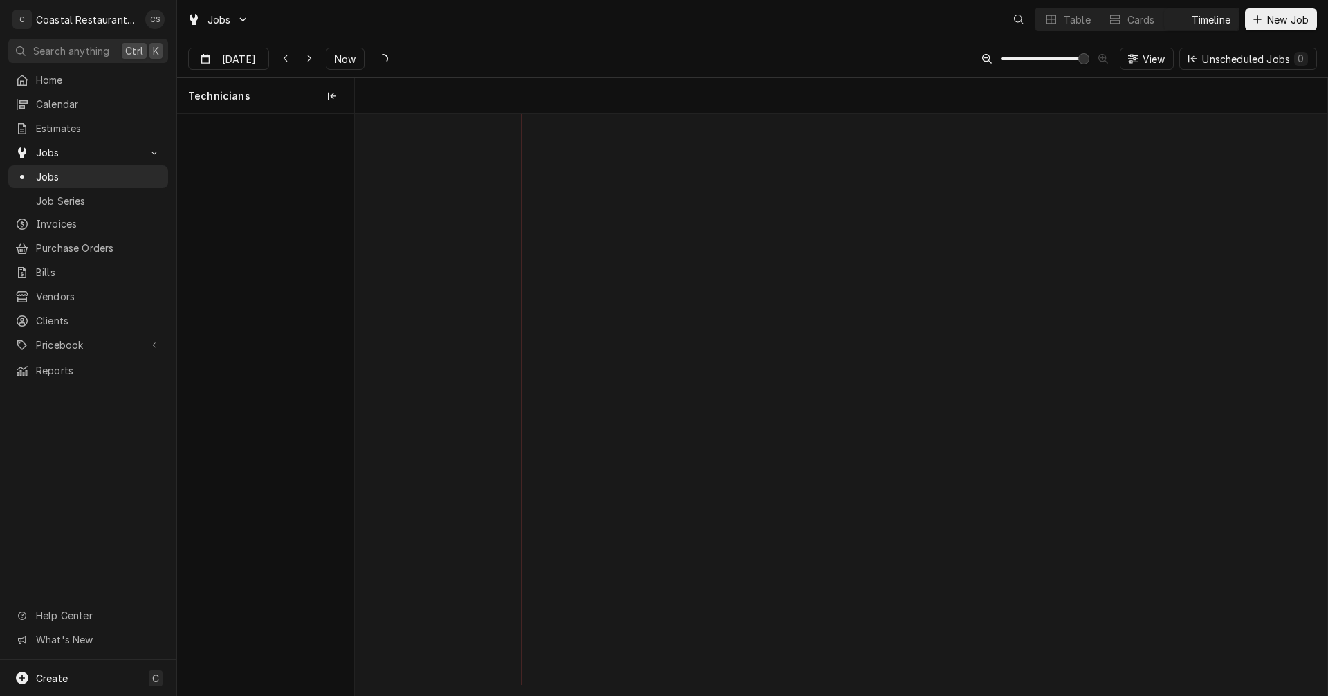
scroll to position [0, 19267]
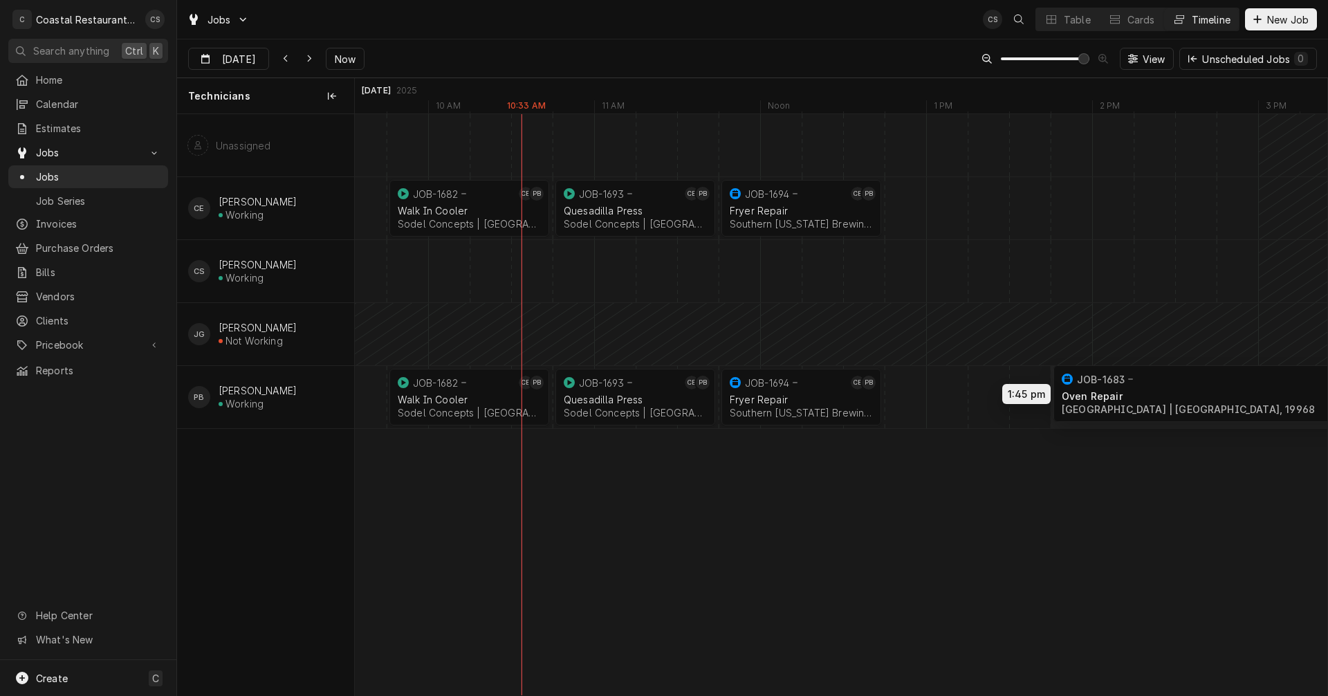
drag, startPoint x: 988, startPoint y: 399, endPoint x: 1154, endPoint y: 396, distance: 166.0
click at [1154, 396] on div "9:45 AM 10:45 AM JOB-1682 CE PB Walk In Cooler Sodel Concepts | Selbyville, 199…" at bounding box center [841, 404] width 973 height 581
click at [912, 405] on div "Dynamic Content Wrapper" at bounding box center [1071, 397] width 39967 height 62
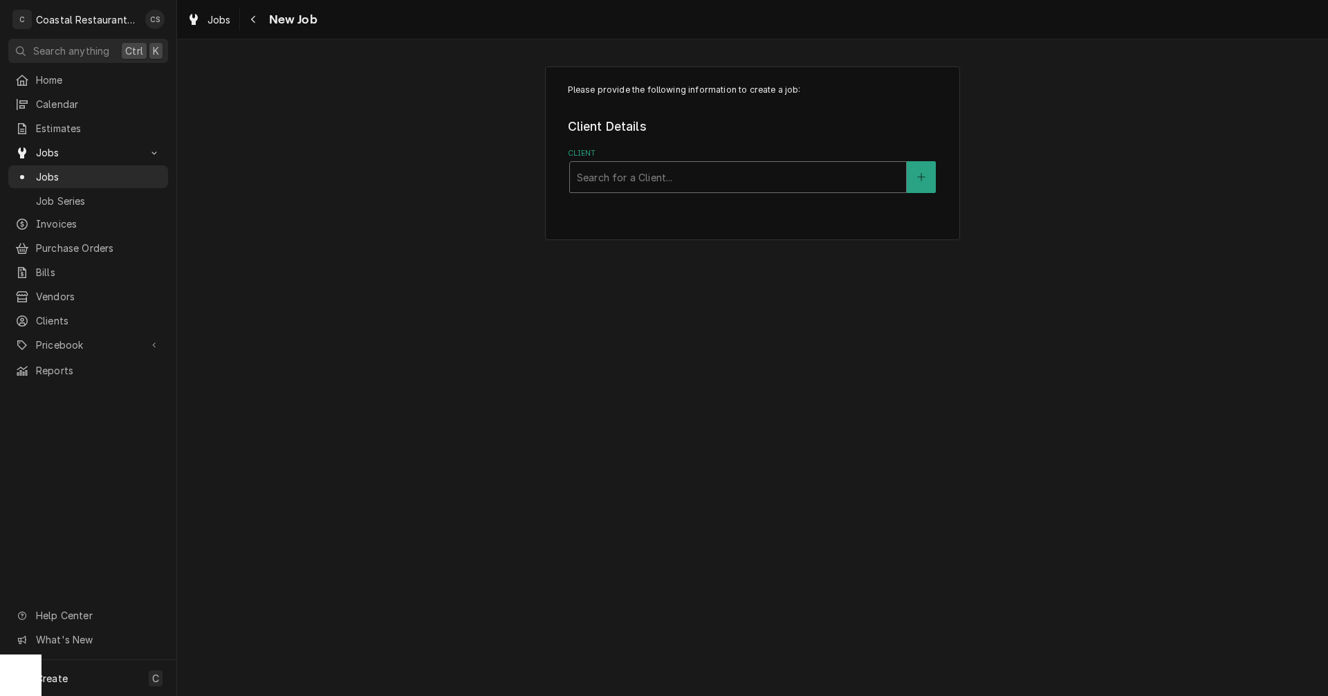
click at [616, 173] on div "Client" at bounding box center [738, 177] width 322 height 25
type input "sodel"
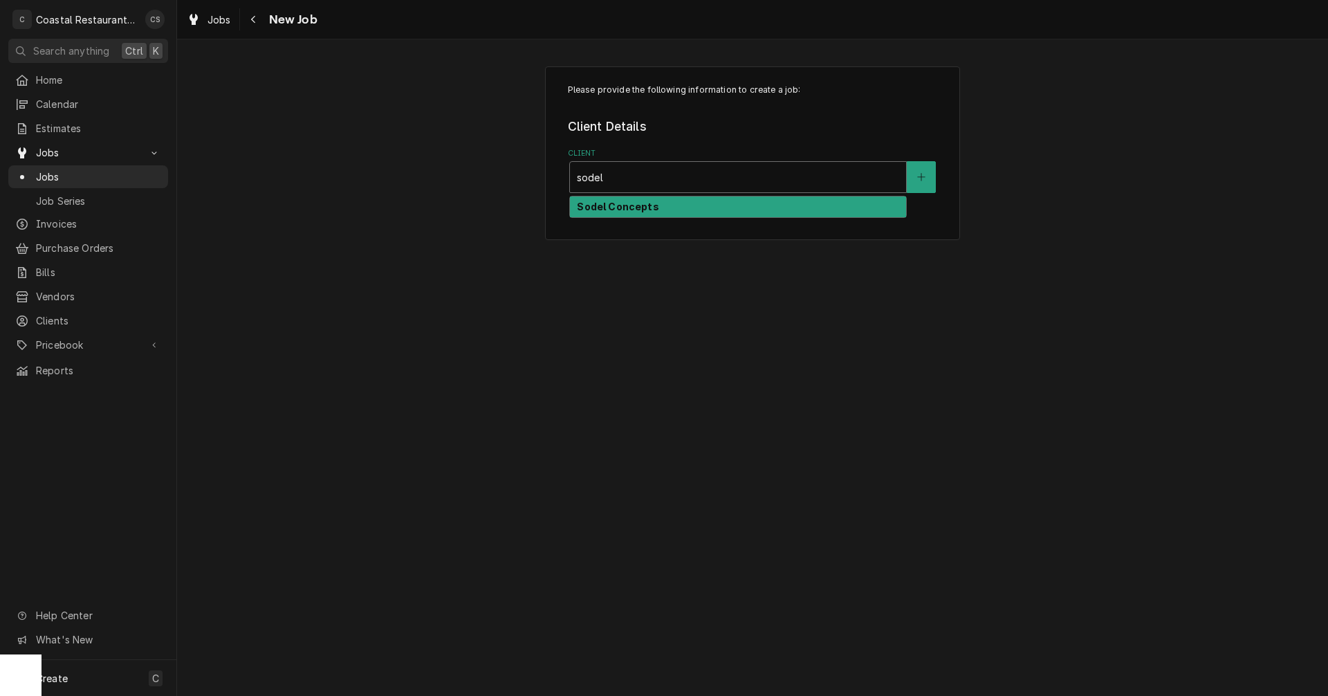
click at [624, 205] on strong "Sodel Concepts" at bounding box center [618, 207] width 82 height 12
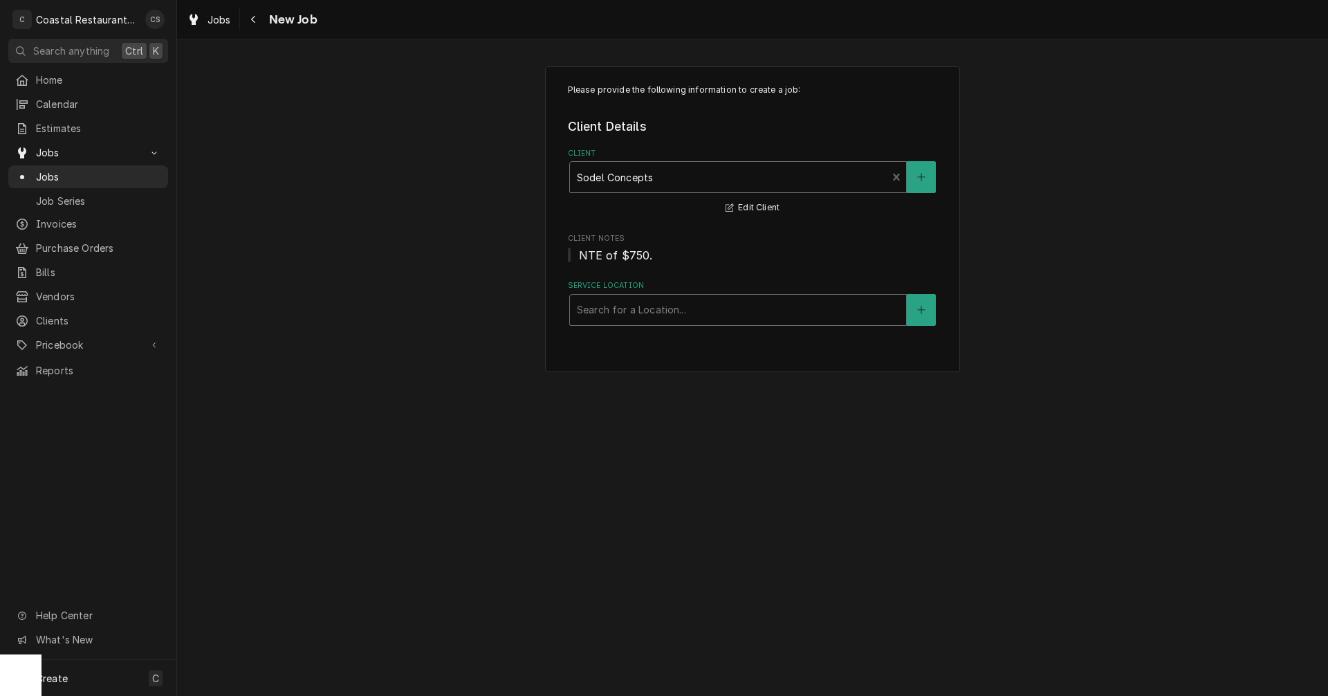
click at [601, 308] on div "Service Location" at bounding box center [738, 309] width 322 height 25
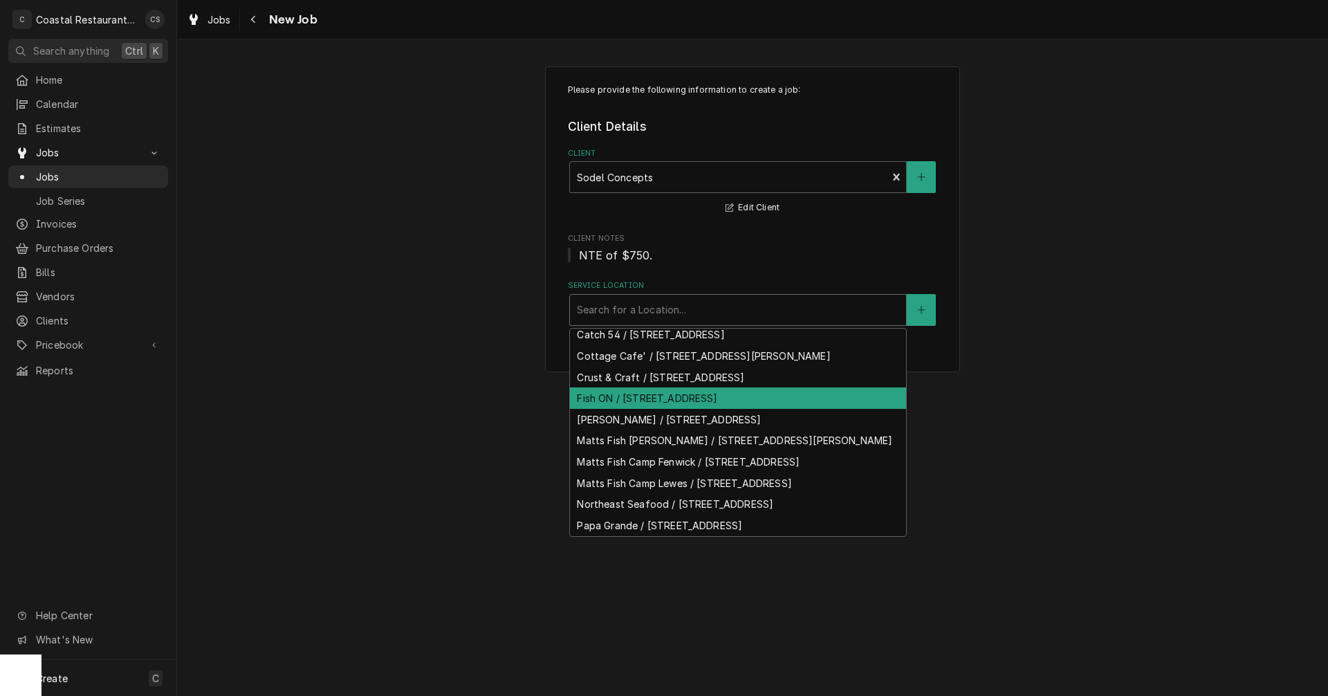
scroll to position [120, 0]
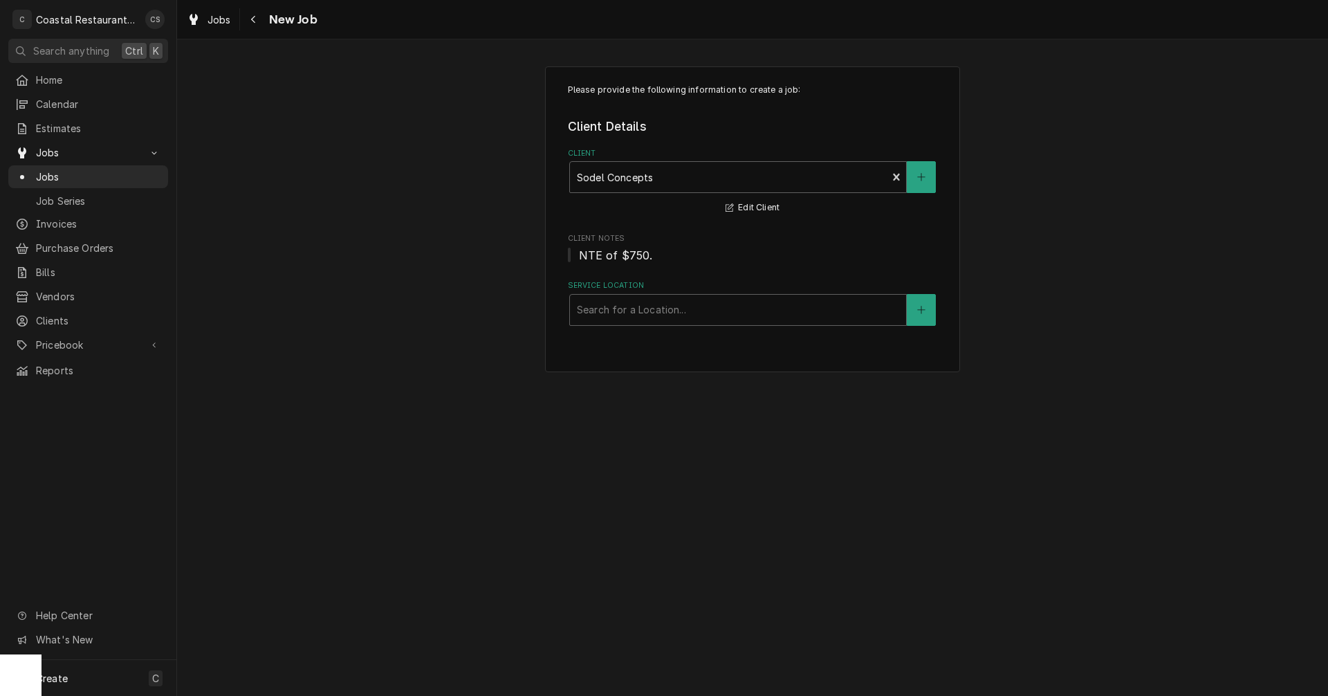
click at [362, 411] on div "Please provide the following information to create a job: Client Details Client…" at bounding box center [752, 367] width 1151 height 656
click at [69, 313] on span "Clients" at bounding box center [98, 320] width 125 height 15
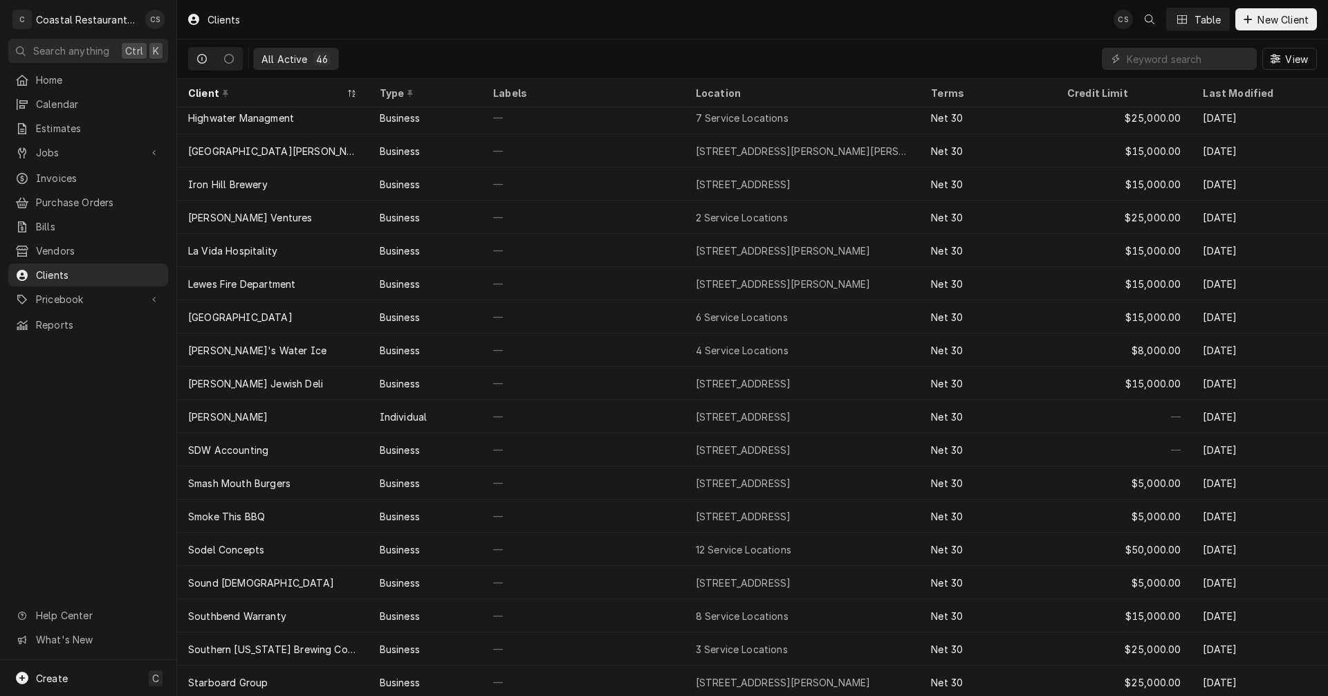
scroll to position [671, 0]
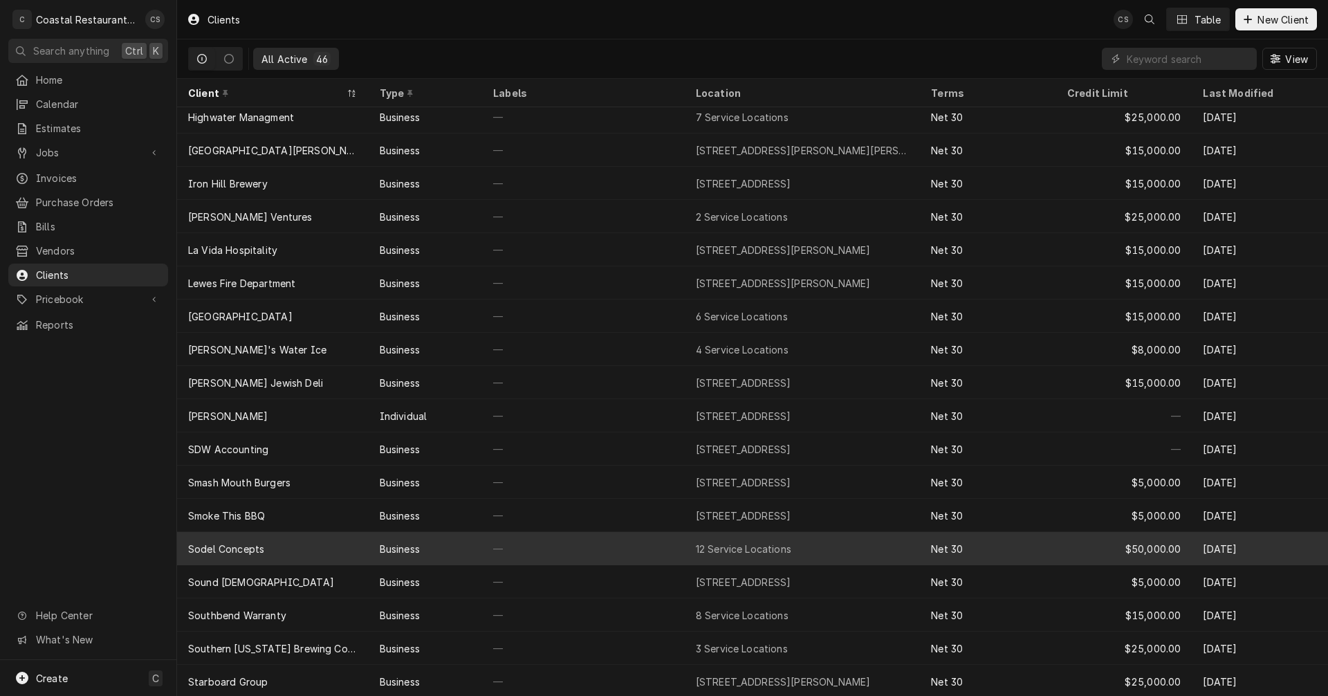
click at [293, 544] on div "Sodel Concepts" at bounding box center [273, 548] width 192 height 33
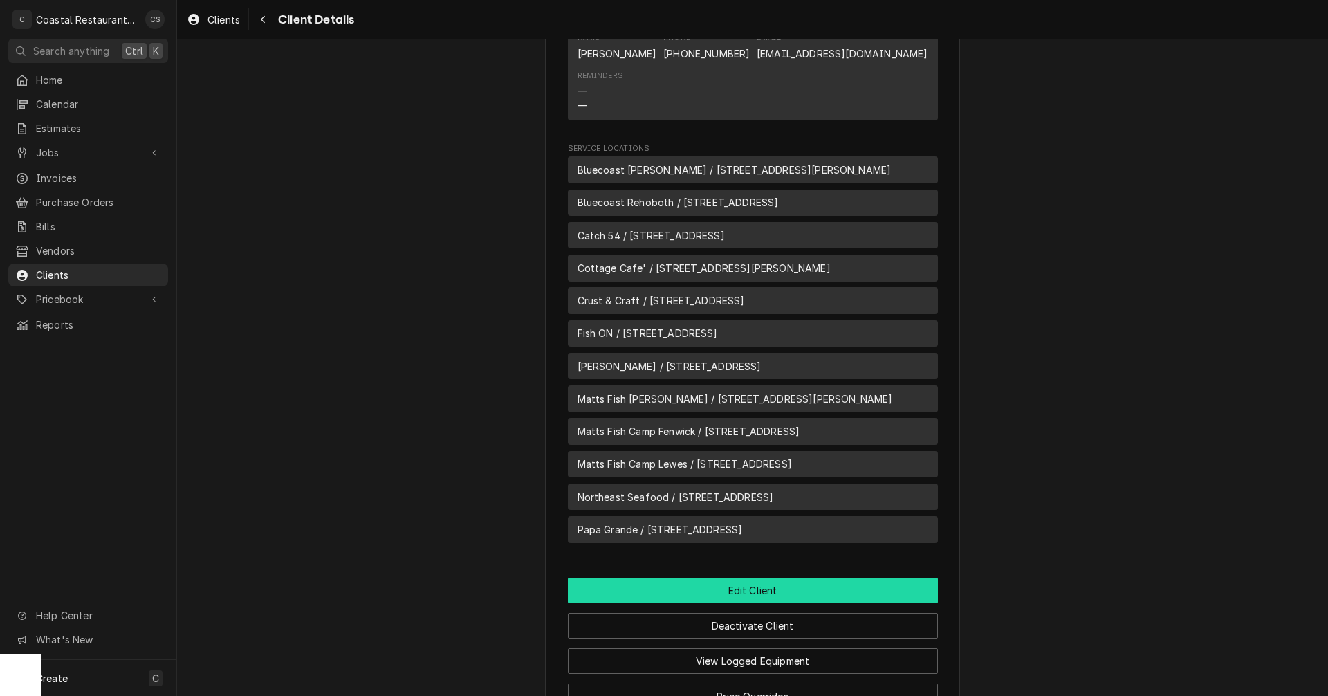
scroll to position [761, 0]
click at [752, 576] on button "Edit Client" at bounding box center [753, 589] width 370 height 26
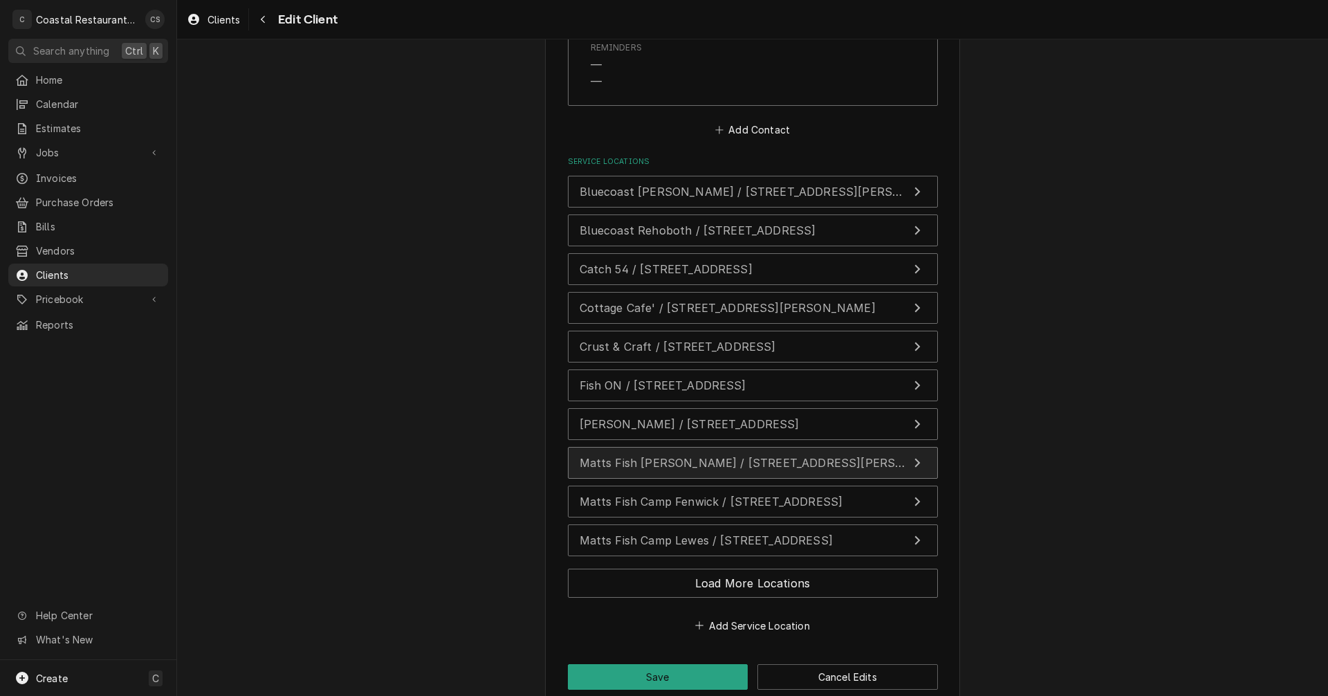
scroll to position [1774, 0]
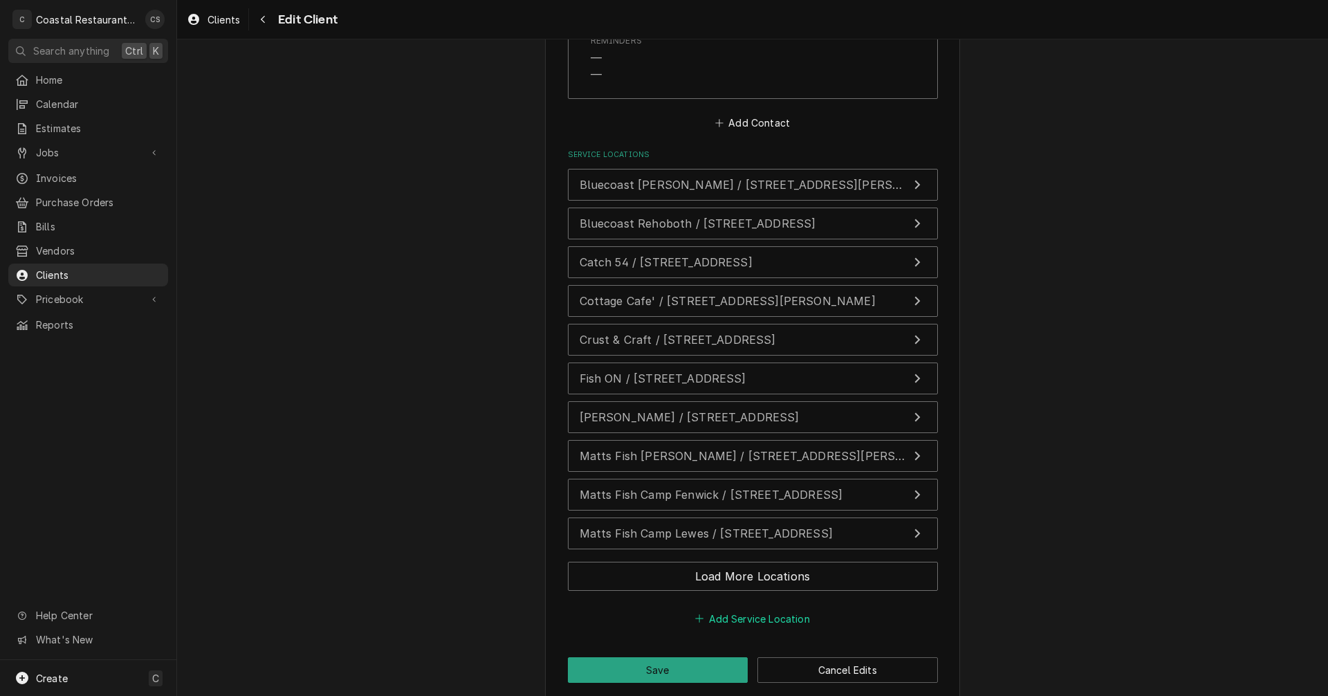
click at [751, 609] on button "Add Service Location" at bounding box center [752, 618] width 119 height 19
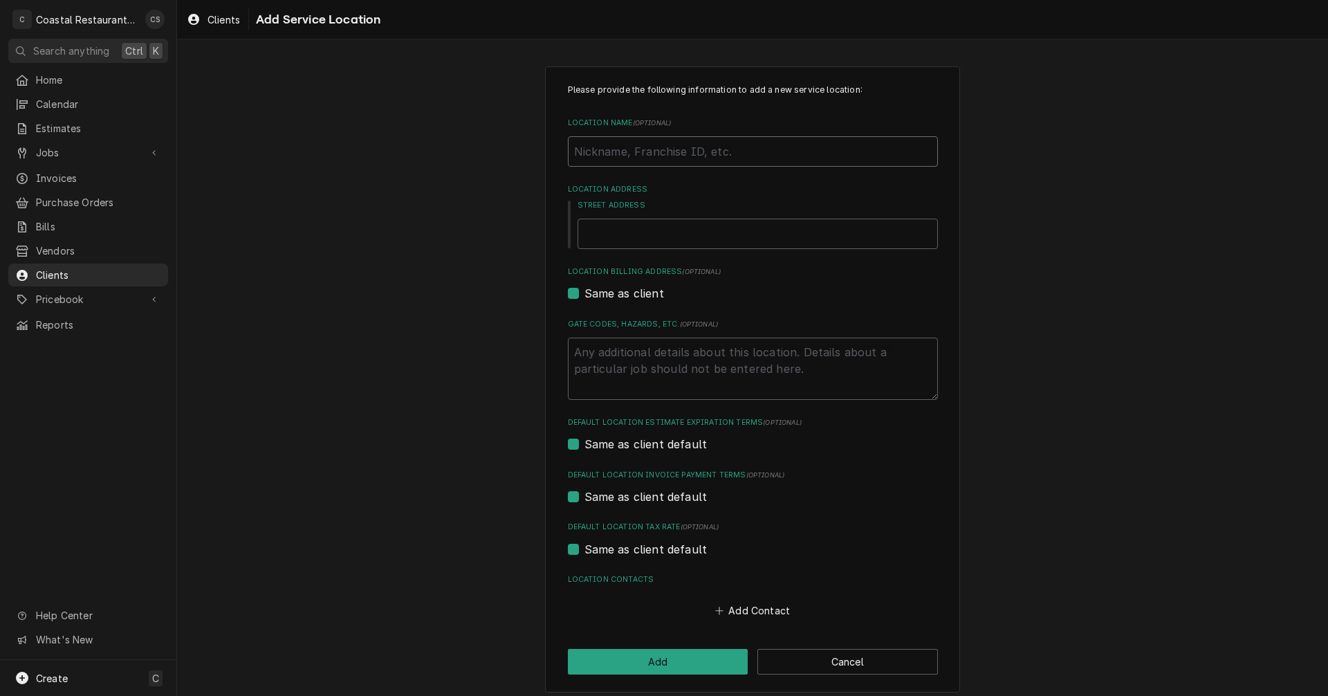
click at [597, 149] on input "Location Name ( optional )" at bounding box center [753, 151] width 370 height 30
type textarea "x"
type input "S"
type textarea "x"
type input "So"
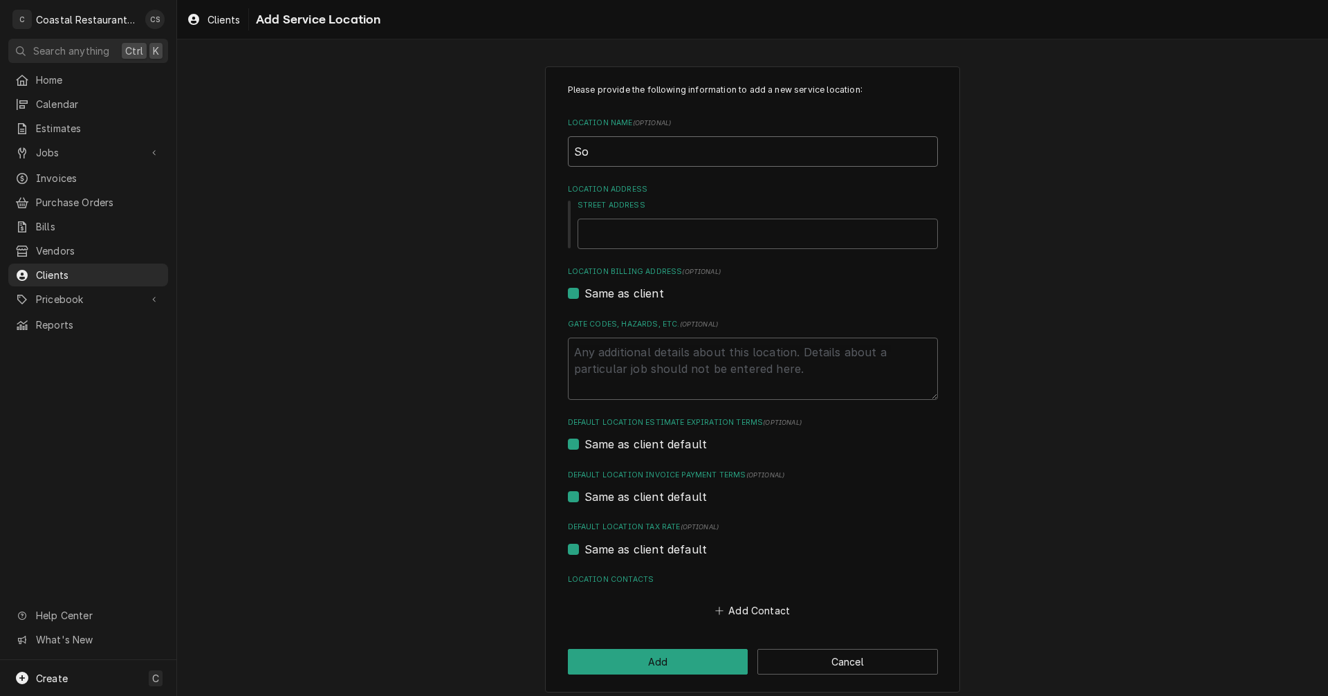
type textarea "x"
type input "Sod"
type textarea "x"
type input "Sode"
type textarea "x"
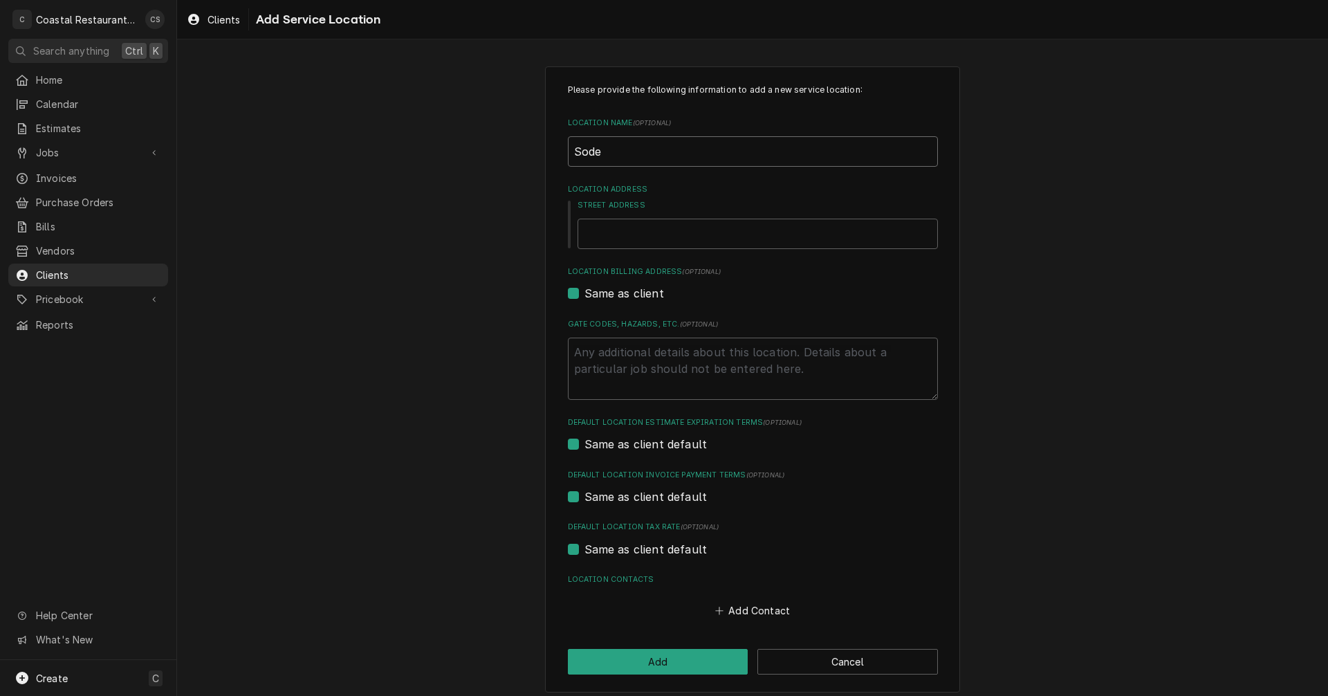
type input "Sodel"
type textarea "x"
type input "Sodel"
type textarea "x"
type input "Sodel O"
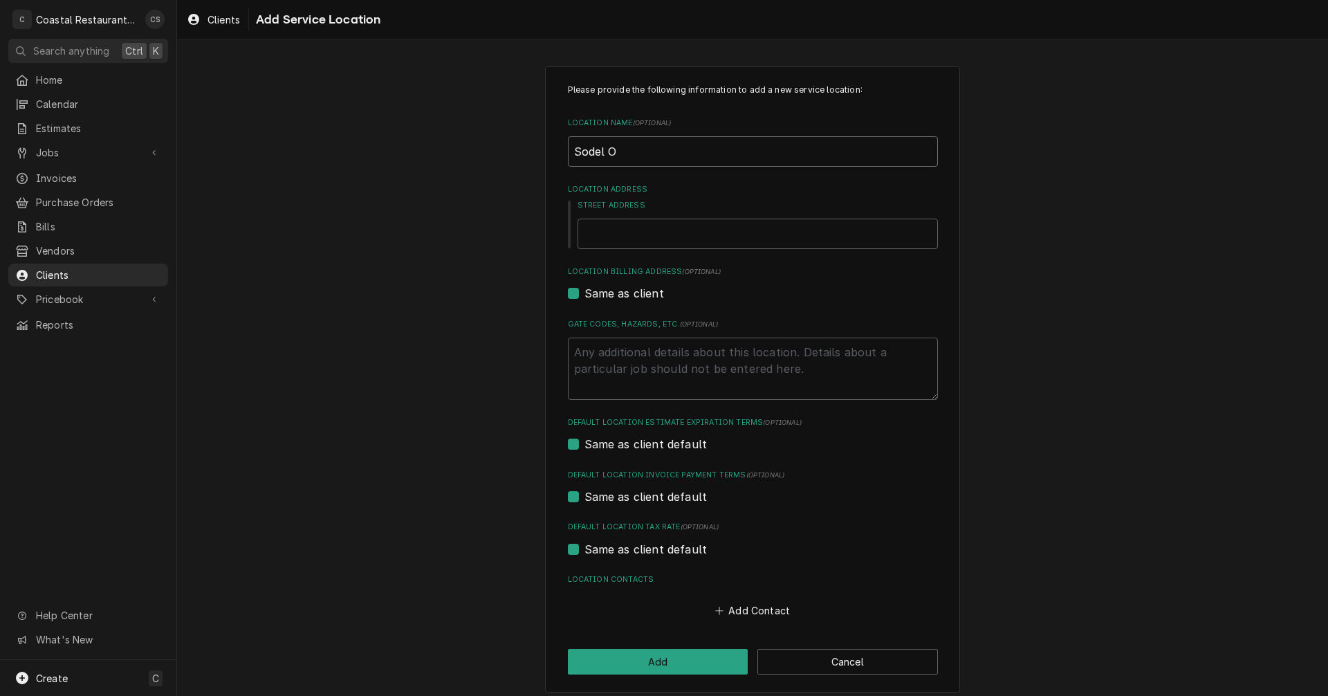
type textarea "x"
type input "Sodel"
type textarea "x"
type input "Sodel M"
type textarea "x"
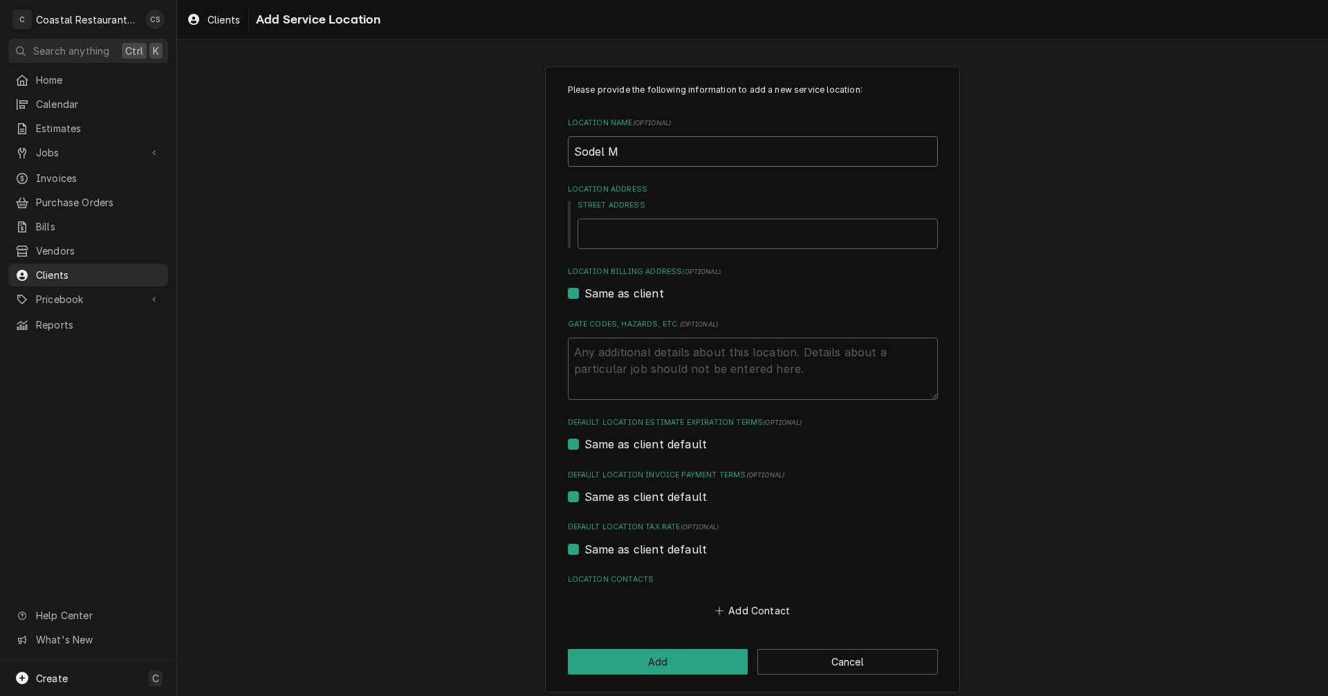
type input "Sodel Ma"
type textarea "x"
type input "Sodel Mai"
type textarea "x"
type input "Sodel Main"
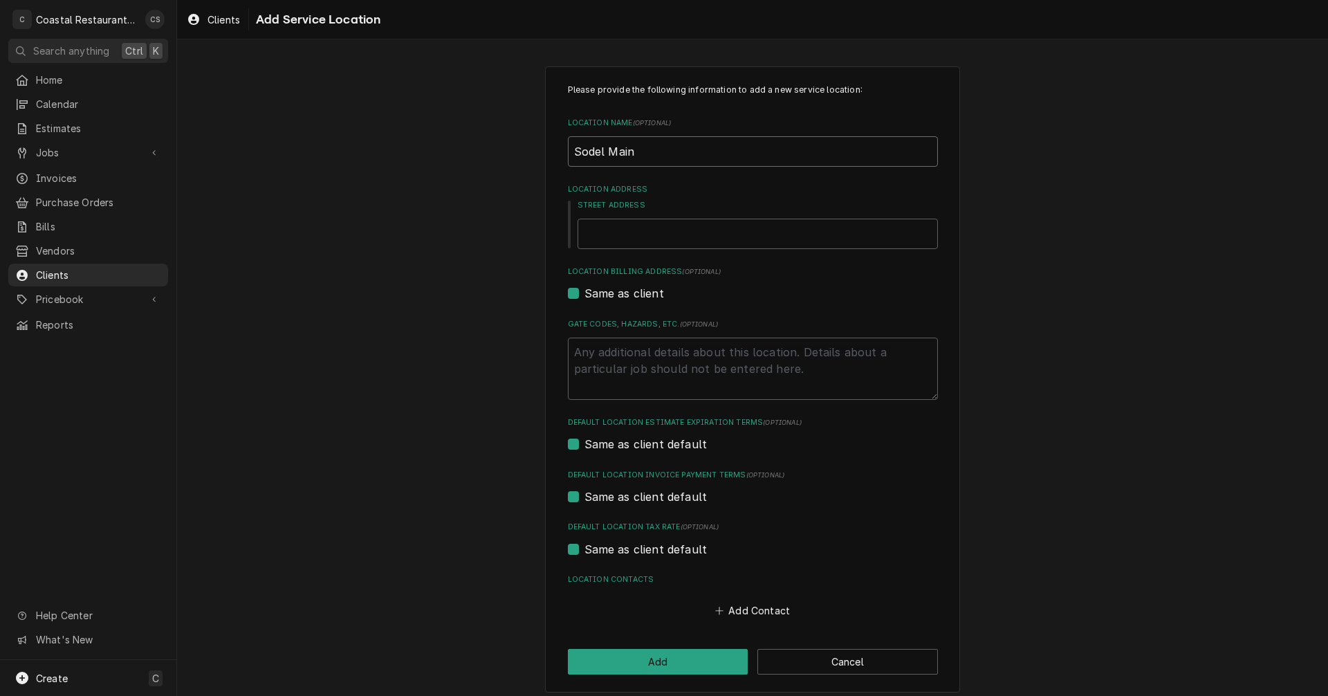
type textarea "x"
type input "Sodel Main"
type textarea "x"
type input "Sodel Main O"
type textarea "x"
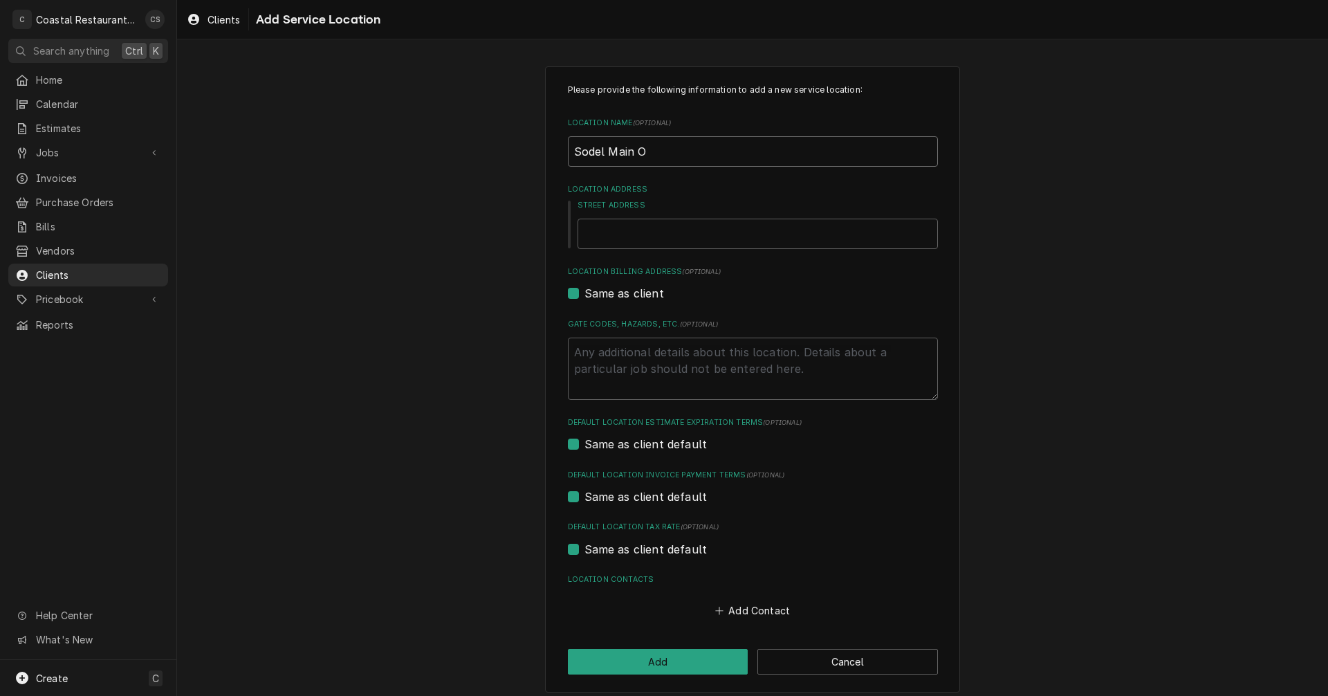
type input "Sodel Main Of"
type textarea "x"
type input "Sodel Main Off"
type textarea "x"
type input "Sodel Main Offi"
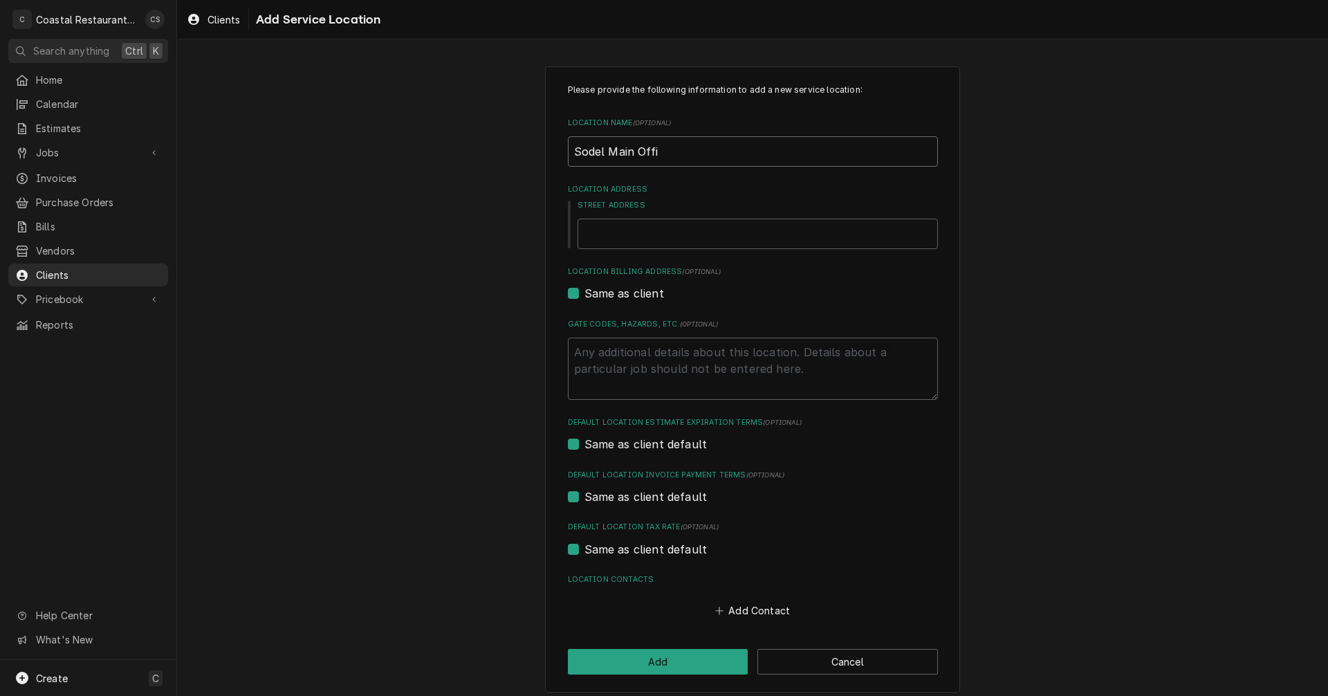
type textarea "x"
type input "Sodel Main Offic"
type textarea "x"
type input "Sodel Main Office"
click at [614, 228] on input "Street Address" at bounding box center [758, 234] width 360 height 30
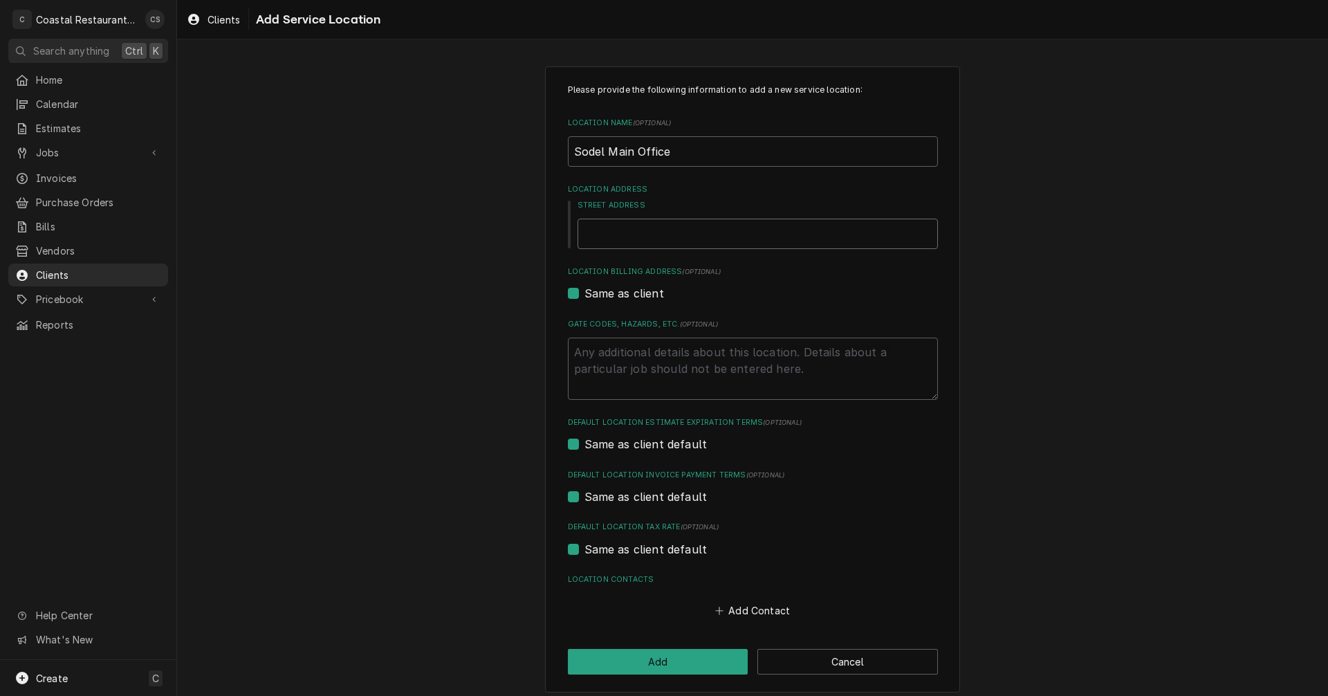
type textarea "x"
type input "2"
type textarea "x"
type input "22"
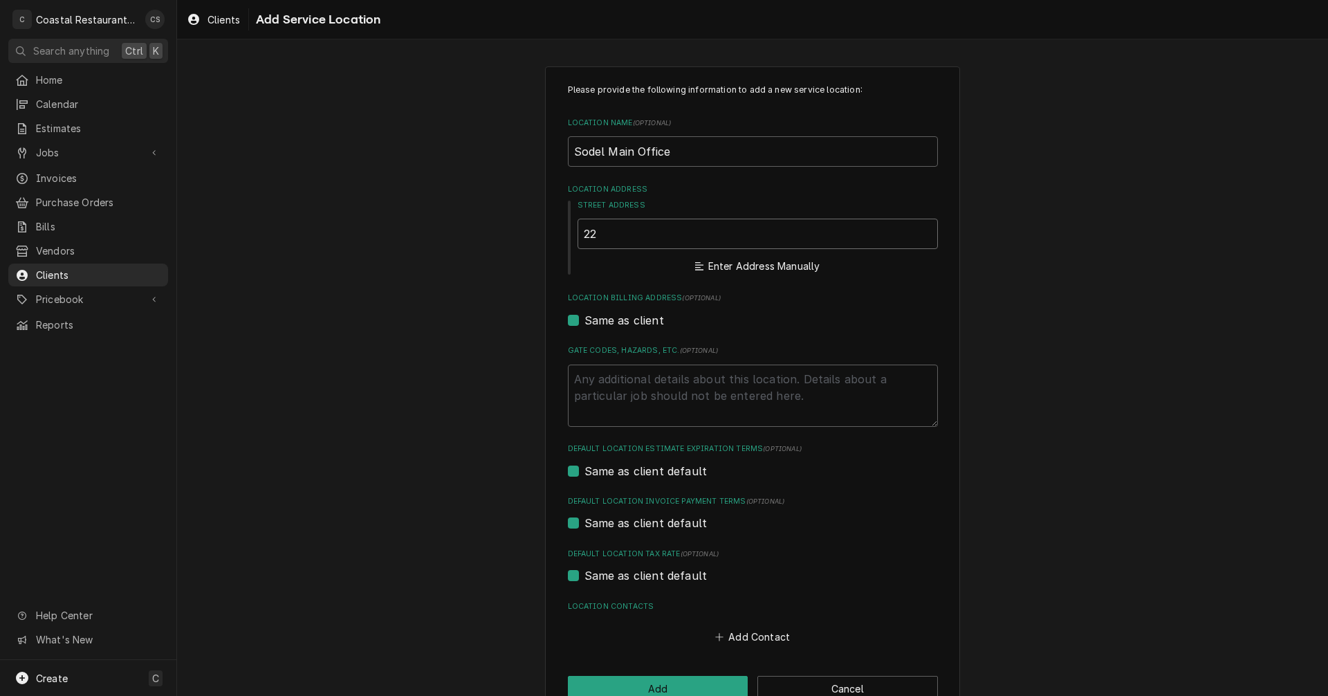
type textarea "x"
type input "220"
type textarea "x"
type input "220"
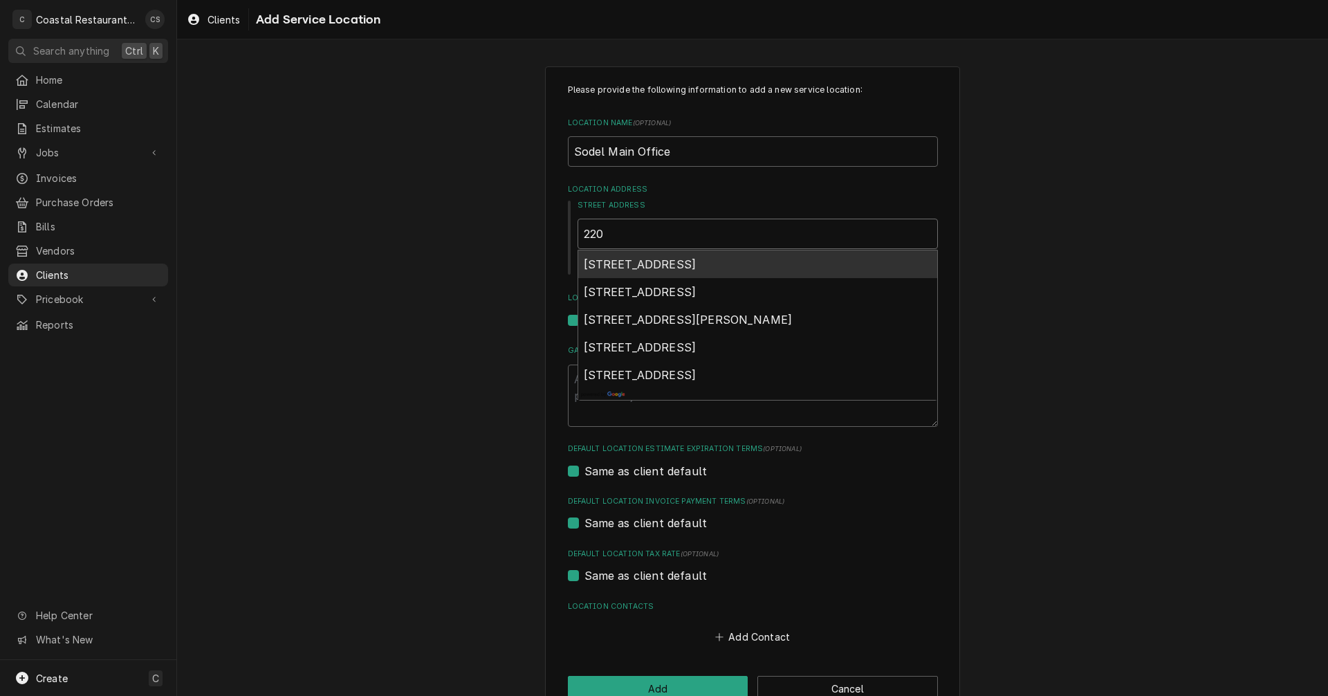
type textarea "x"
type input "220 R"
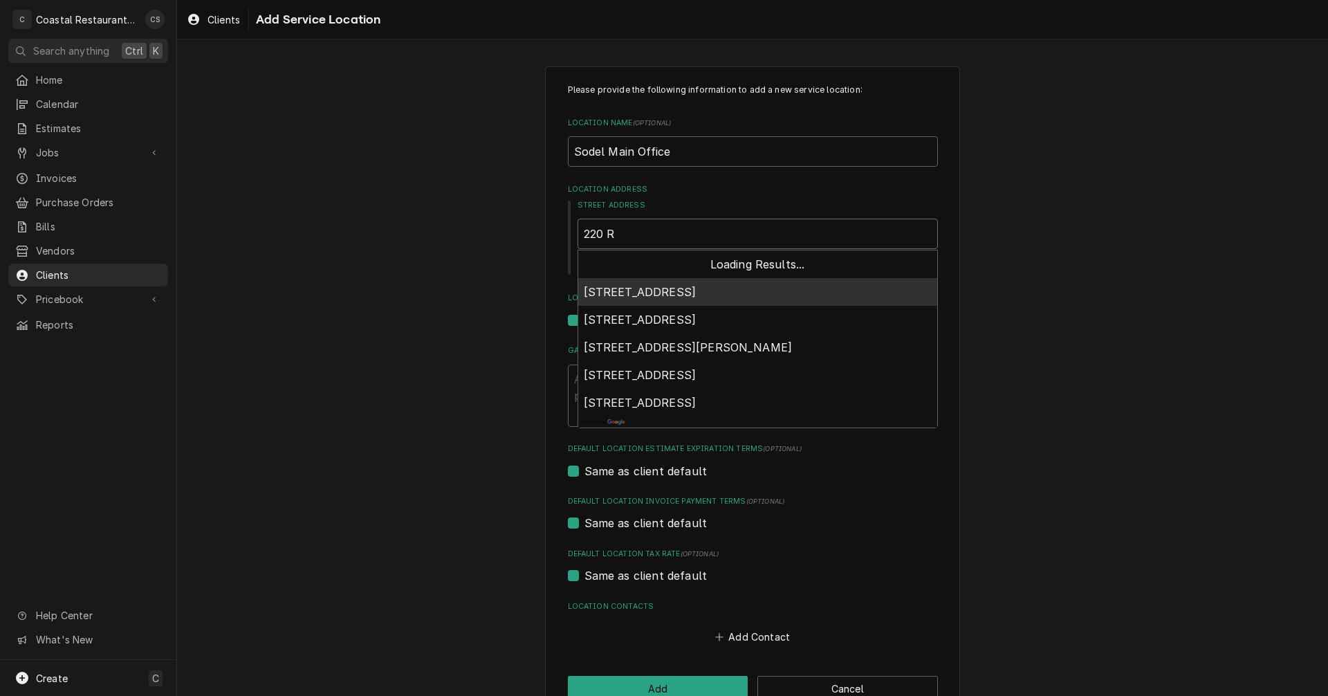
type textarea "x"
type input "220 Re"
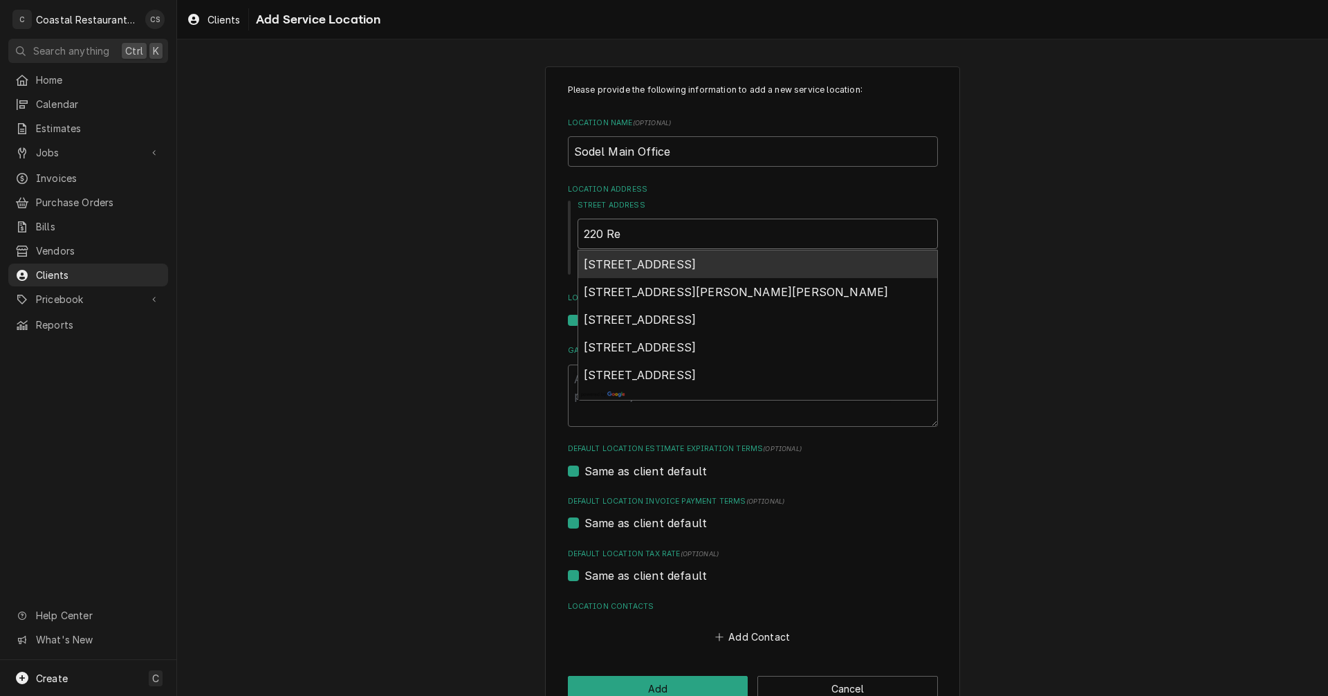
click at [626, 261] on span "220 Rehoboth Avenue, Rehoboth Beach, DE, USA" at bounding box center [640, 264] width 113 height 14
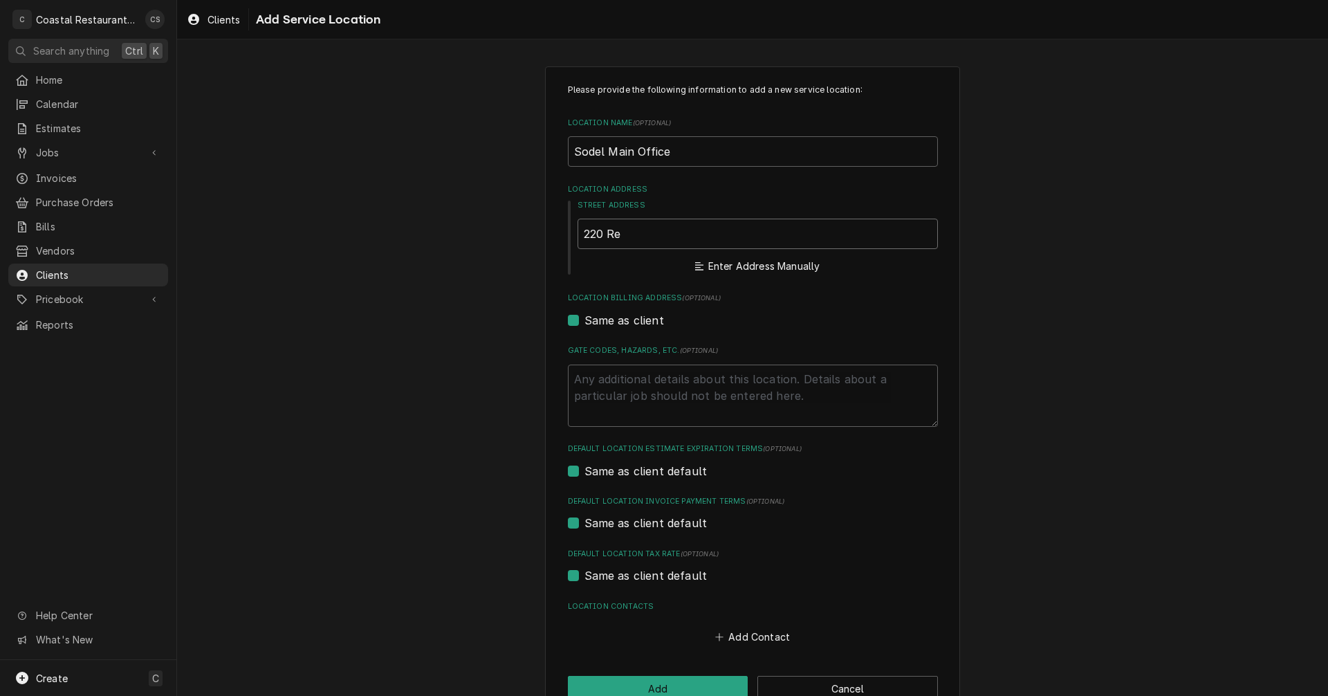
type textarea "x"
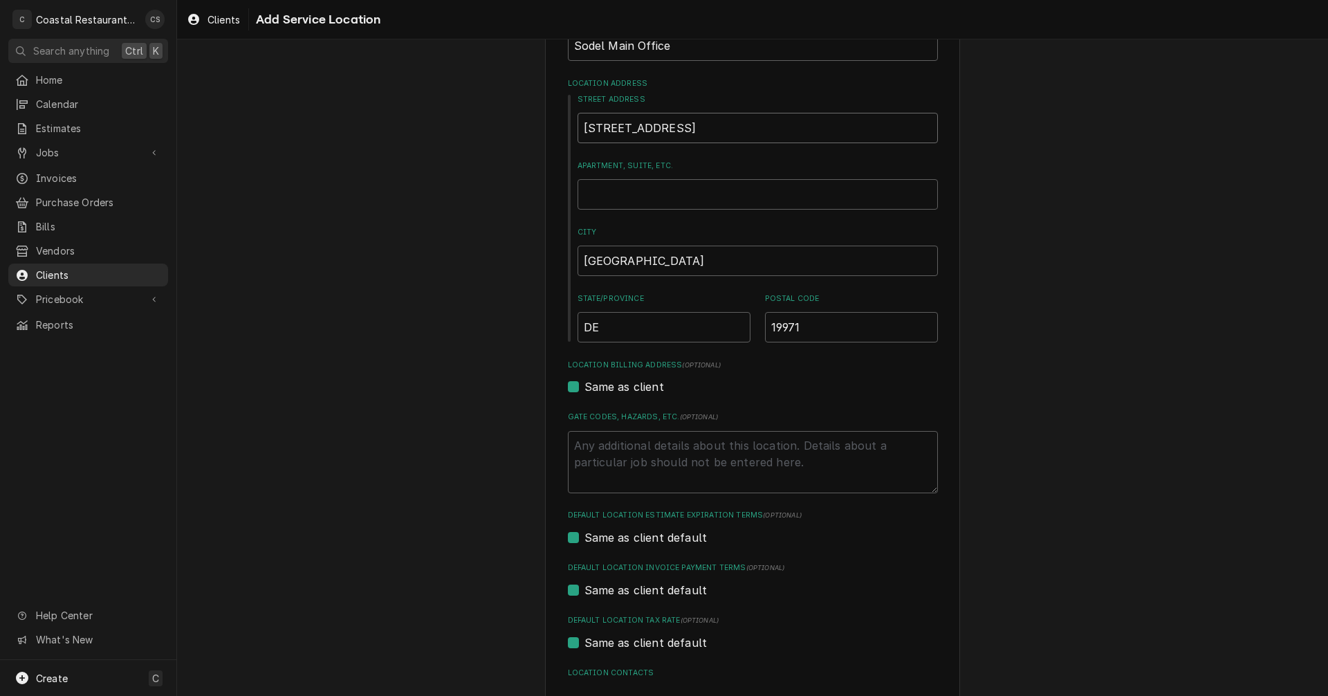
scroll to position [208, 0]
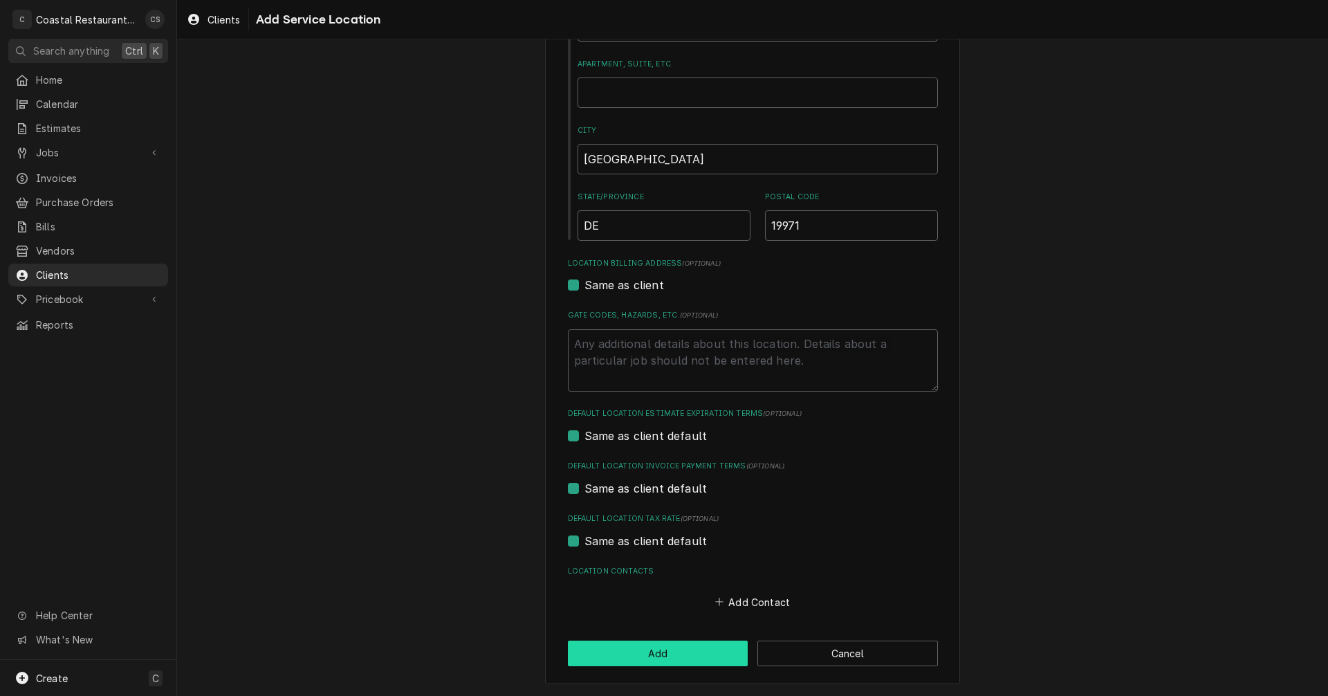
type input "220 Rehoboth Ave"
click at [684, 657] on button "Add" at bounding box center [658, 654] width 181 height 26
type textarea "x"
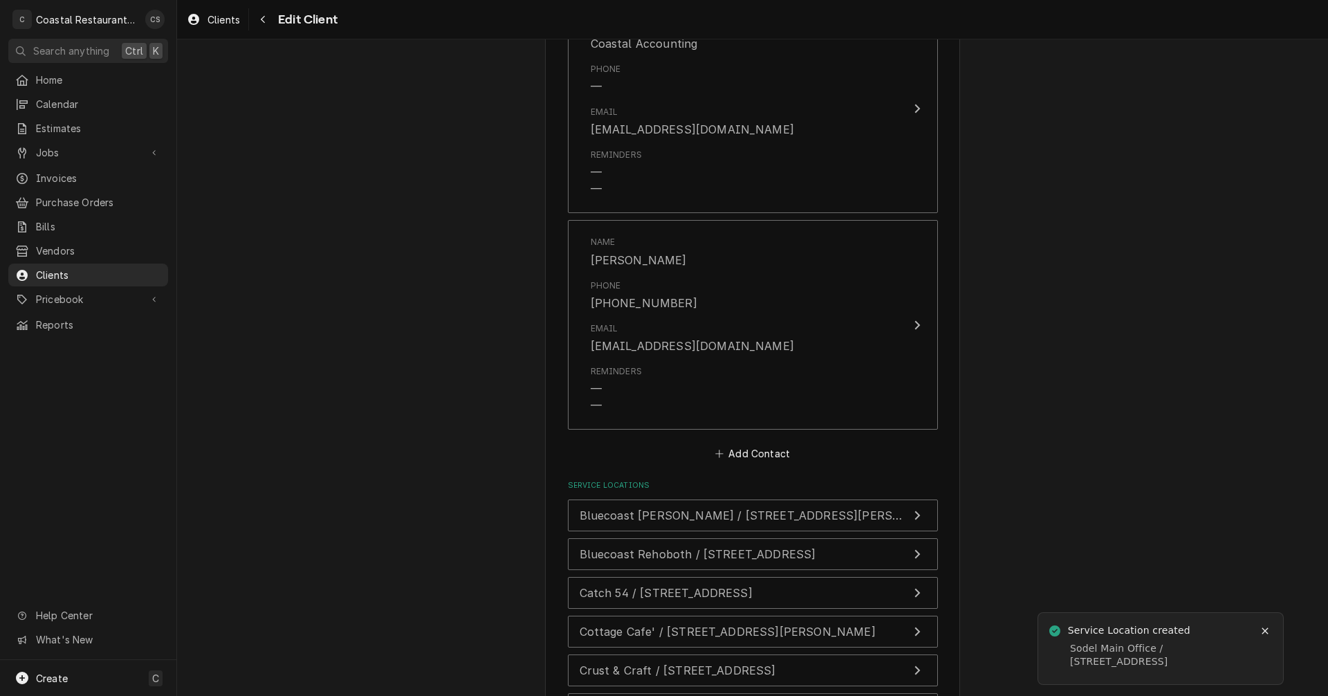
scroll to position [1774, 0]
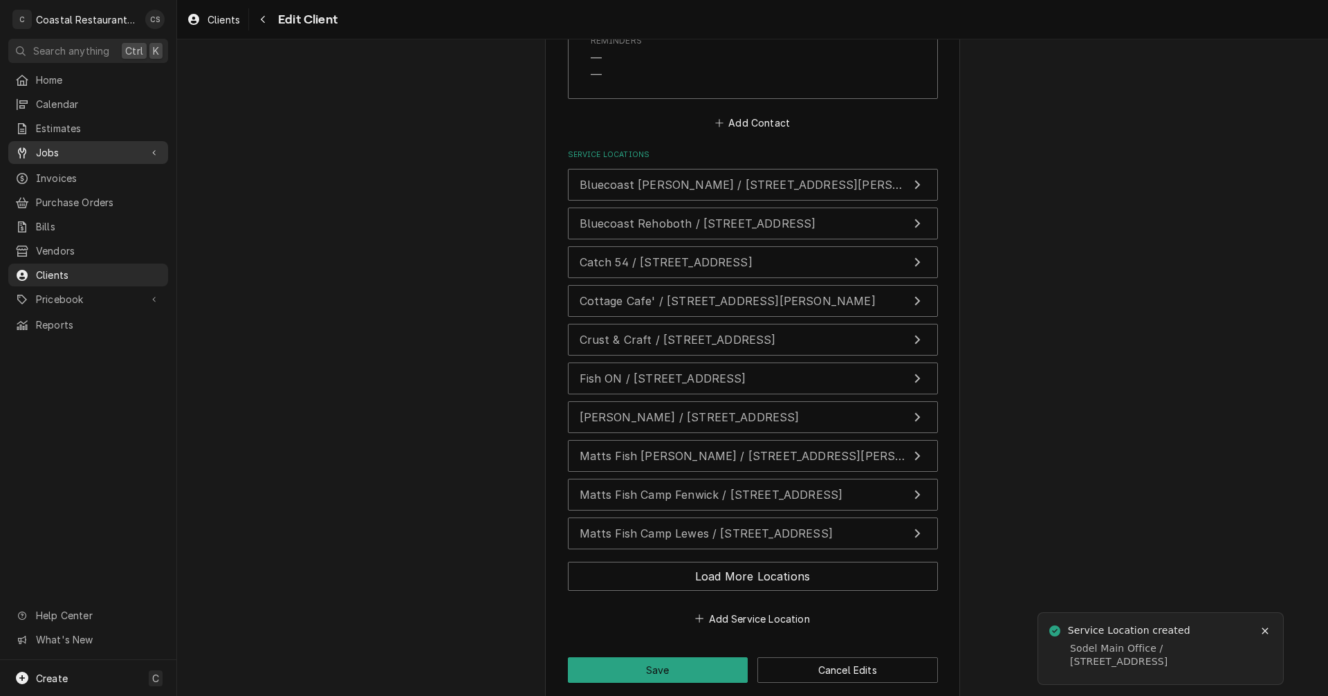
click at [67, 147] on span "Jobs" at bounding box center [88, 152] width 104 height 15
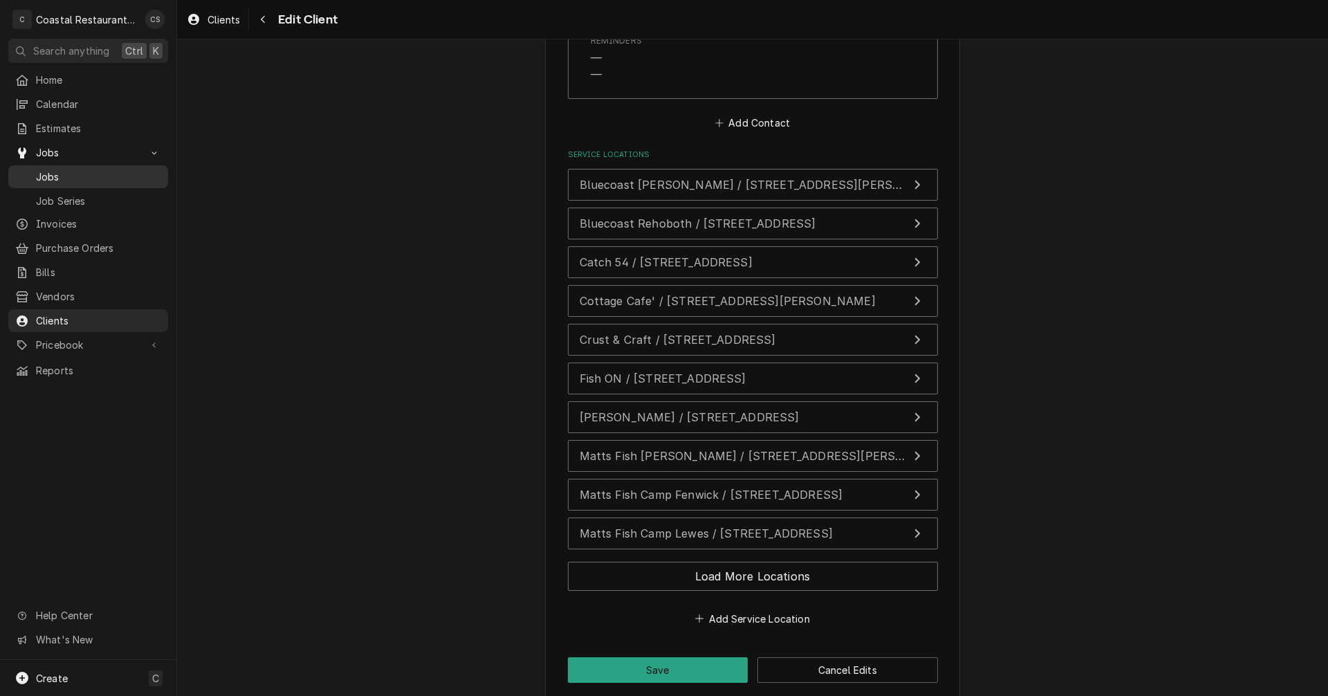
click at [62, 170] on span "Jobs" at bounding box center [98, 176] width 125 height 15
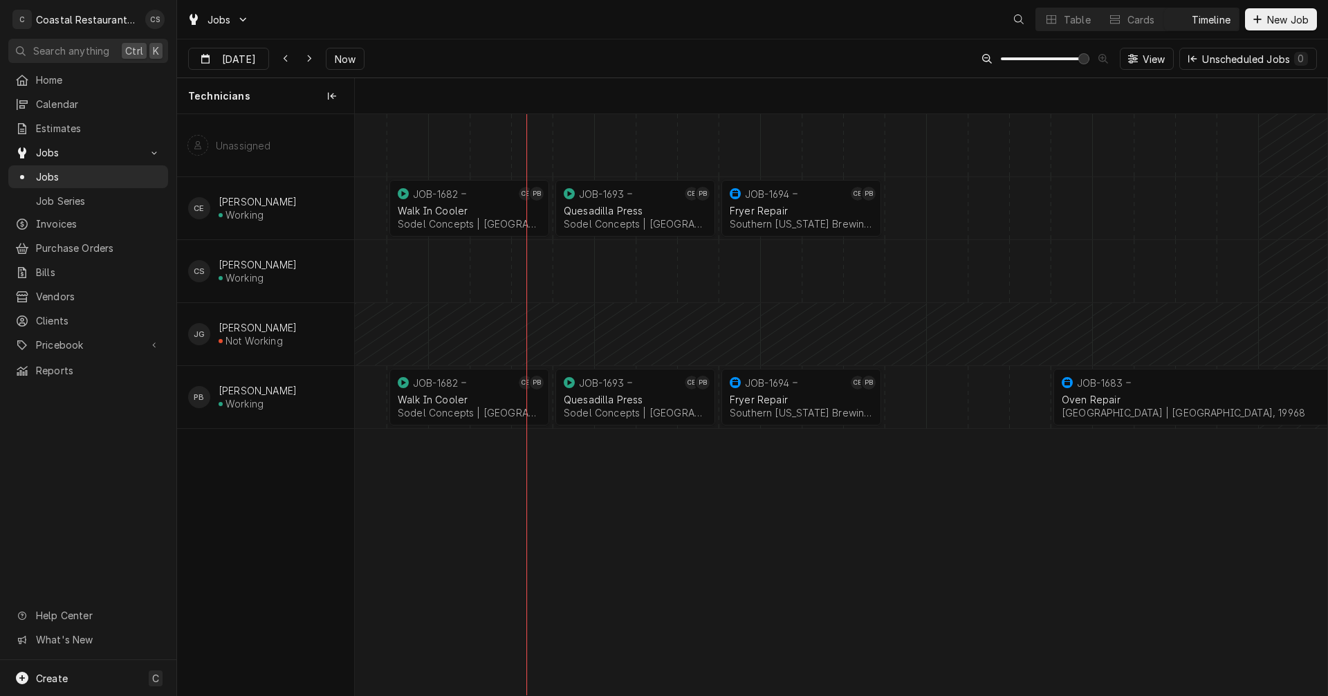
scroll to position [0, 19267]
click at [910, 396] on div "normal" at bounding box center [1071, 397] width 39967 height 62
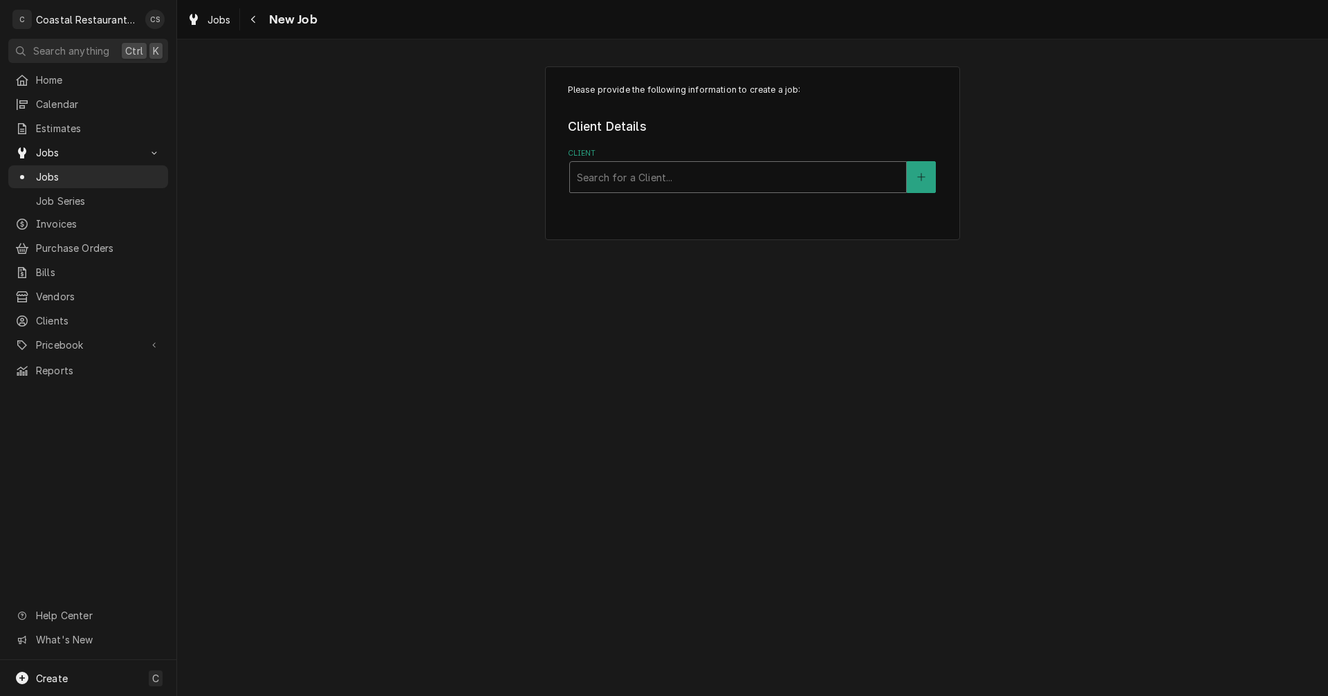
click at [622, 178] on div "Client" at bounding box center [738, 177] width 322 height 25
type input "Sode"
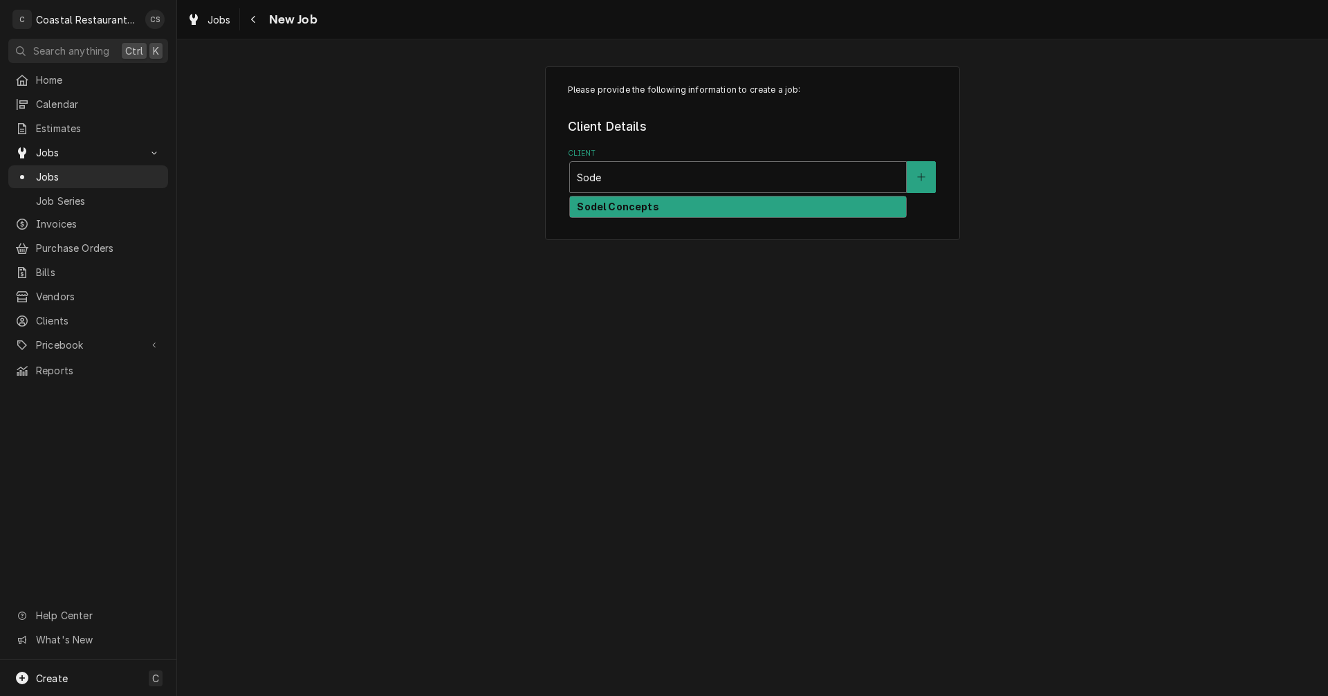
click at [624, 206] on strong "Sodel Concepts" at bounding box center [618, 207] width 82 height 12
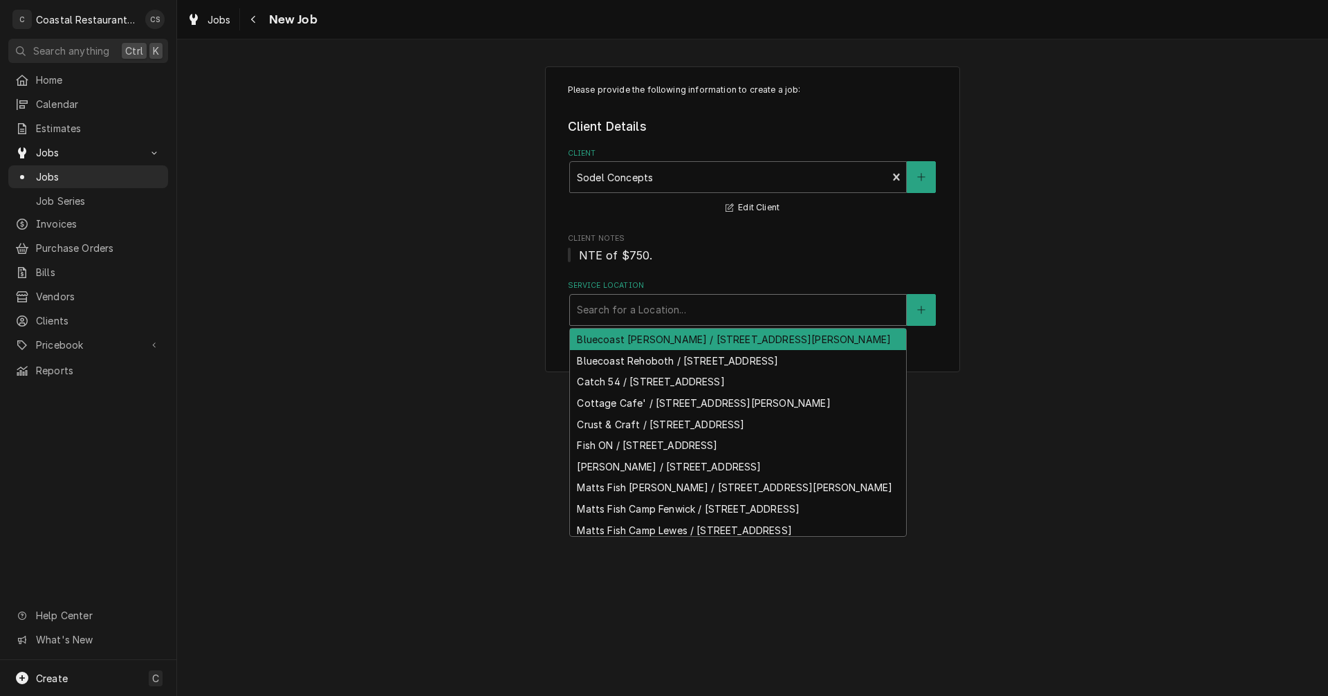
click at [616, 315] on div "Service Location" at bounding box center [738, 309] width 322 height 25
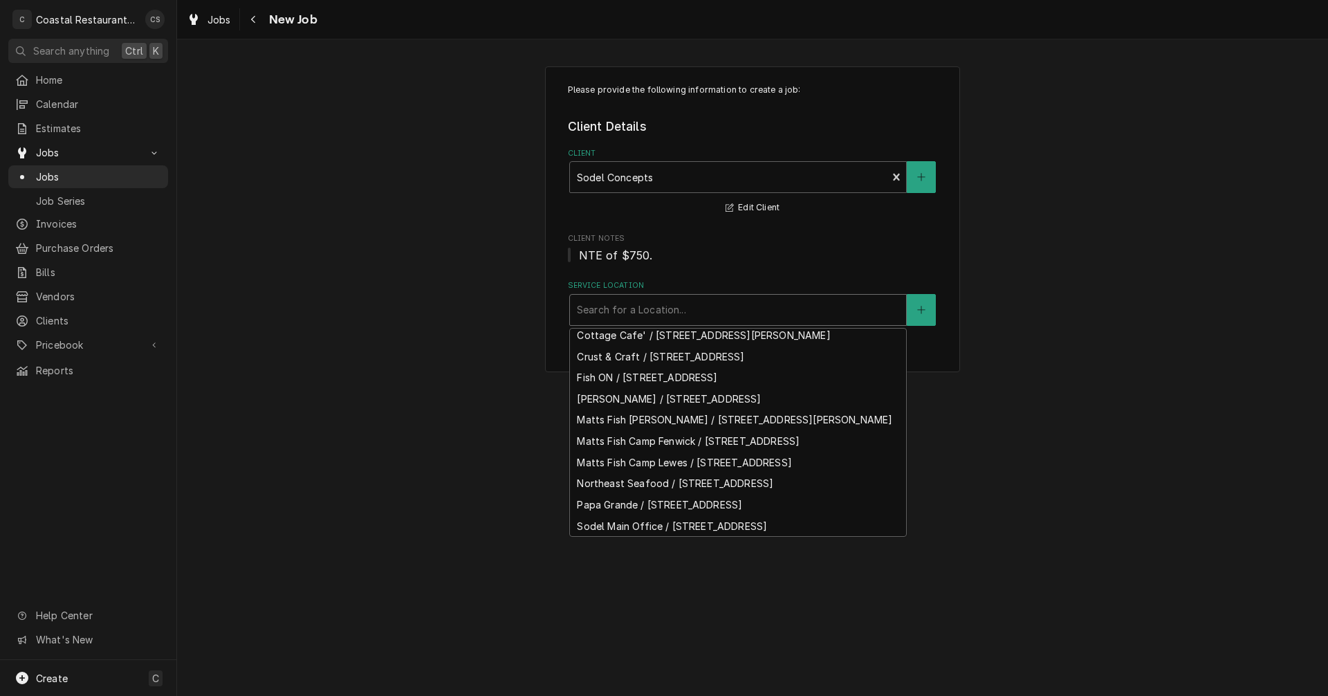
scroll to position [140, 0]
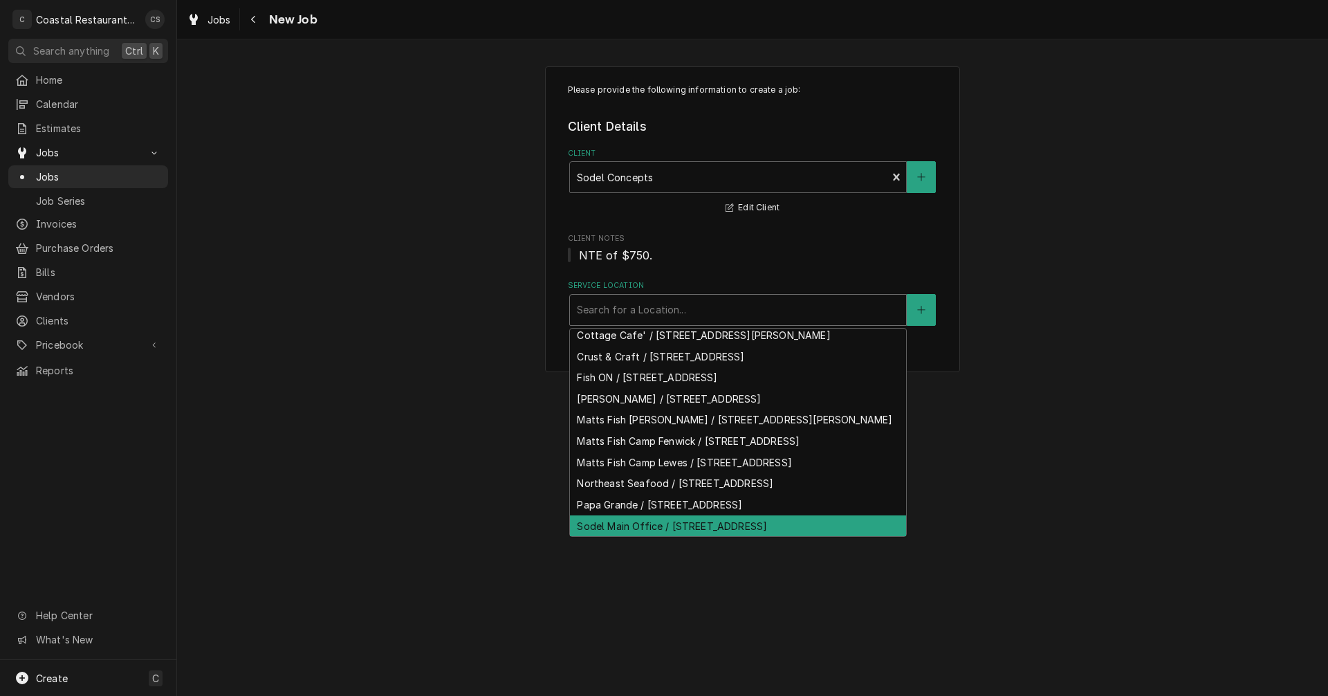
click at [633, 527] on div "Sodel Main Office / 220 Rehoboth Ave, Rehoboth Beach, DE 19971" at bounding box center [738, 525] width 336 height 21
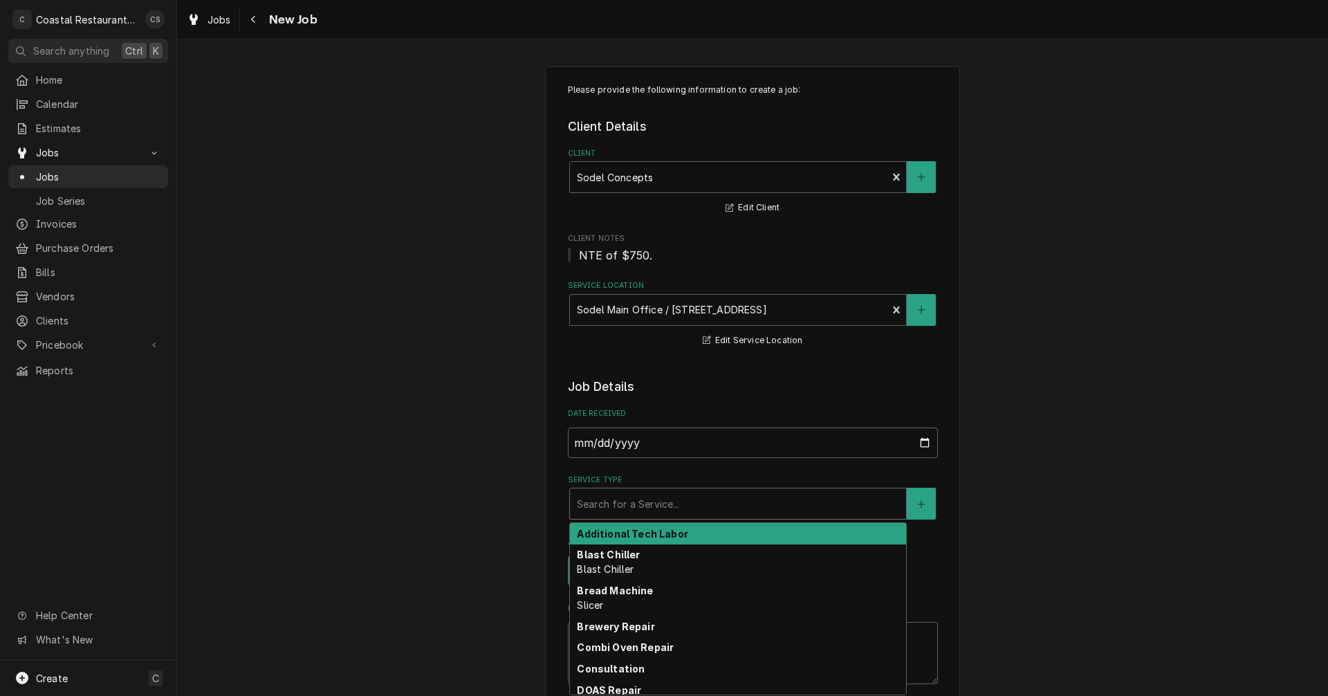
click at [627, 506] on div "Service Type" at bounding box center [738, 503] width 322 height 25
type textarea "x"
type input "H"
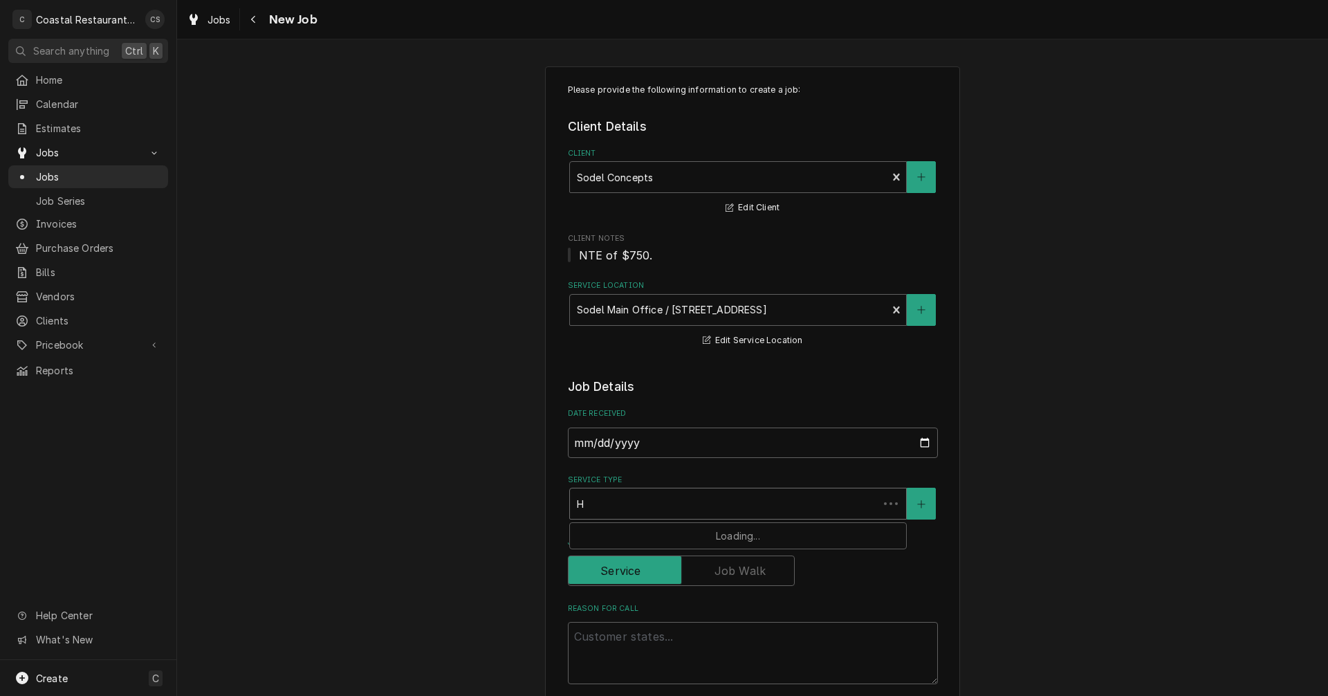
type textarea "x"
type input "HV"
type textarea "x"
type input "HVA"
type textarea "x"
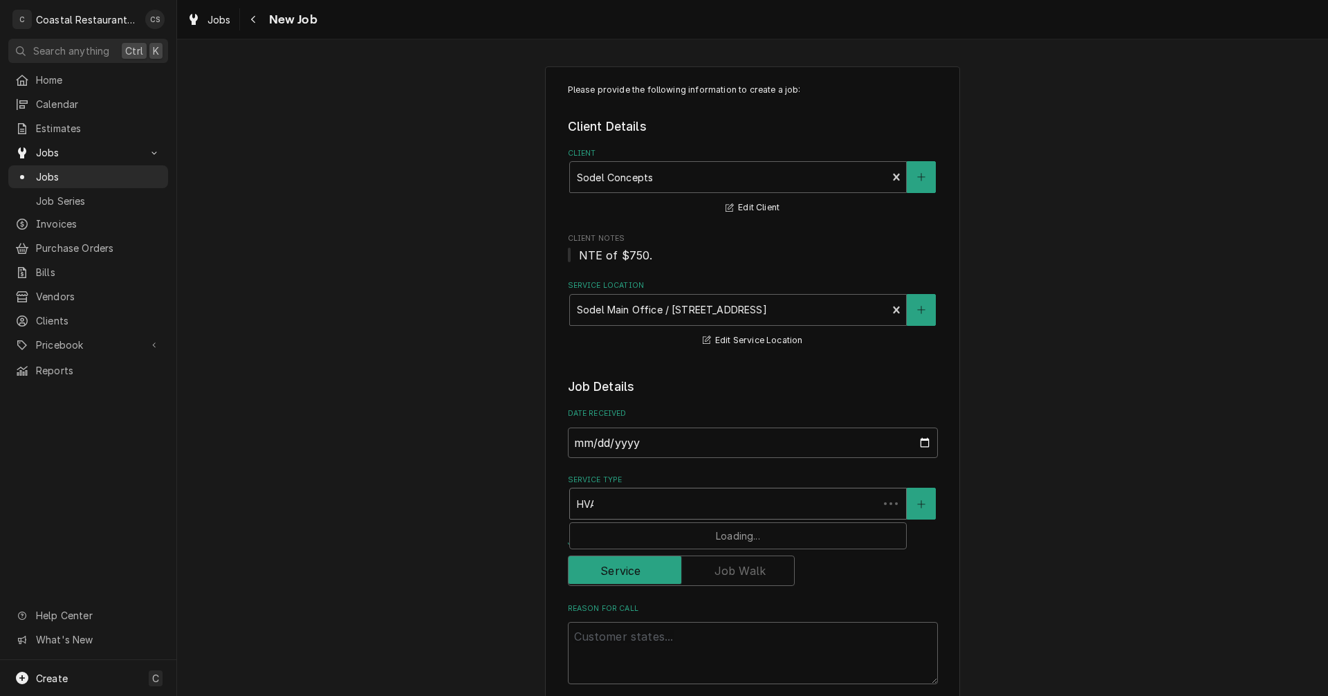
type input "HVAC"
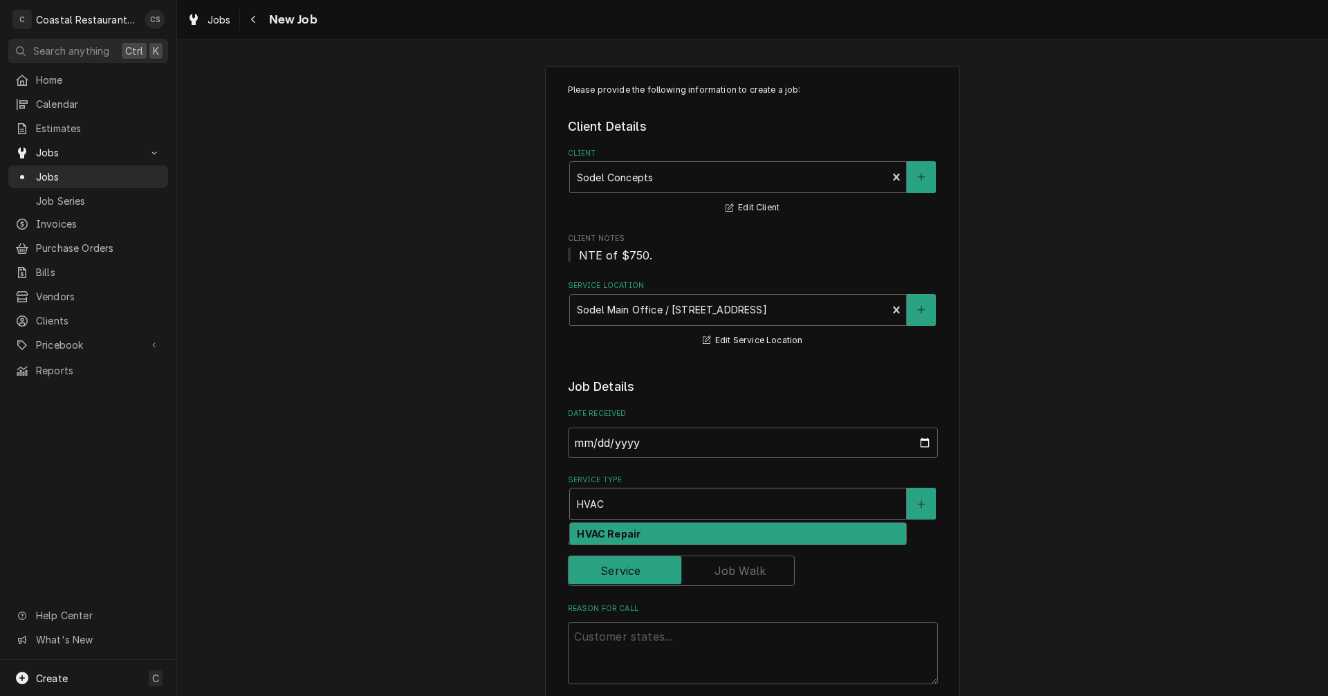
click at [616, 538] on strong "HVAC Repair" at bounding box center [609, 534] width 64 height 12
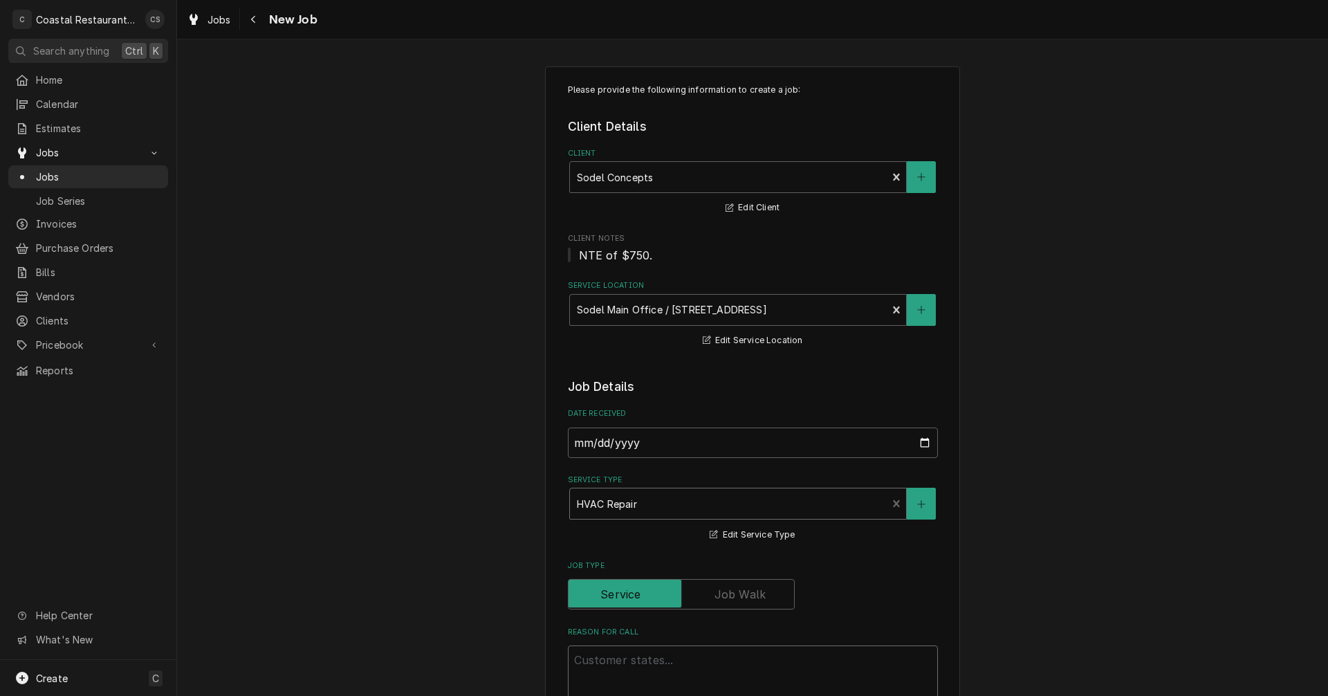
click at [618, 658] on textarea "Reason For Call" at bounding box center [753, 676] width 370 height 62
click at [618, 663] on textarea "Reason For Call" at bounding box center [753, 676] width 370 height 62
paste textarea "Work Order ID: 14252"
type textarea "x"
type textarea "Work Order ID: 14252"
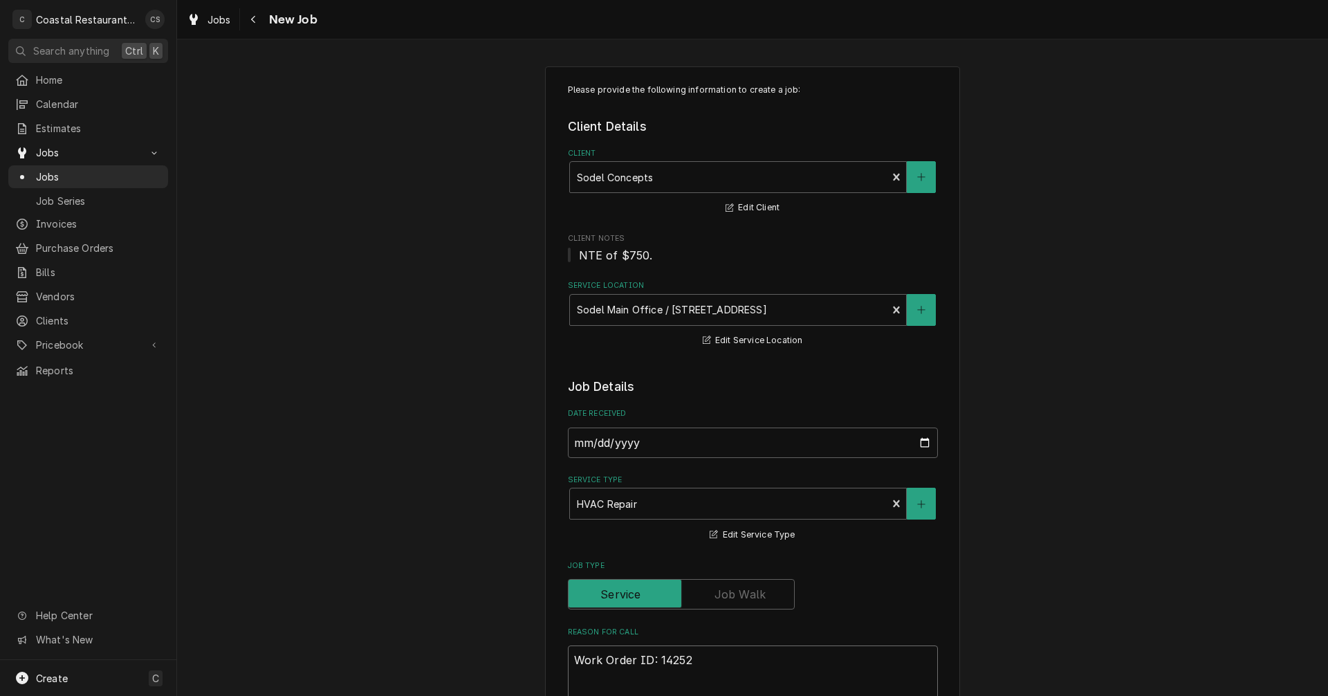
type textarea "x"
type textarea "Work Order ID: 14252"
type textarea "x"
type textarea "Work Order ID: 14252"
click at [706, 661] on textarea "Work Order ID: 14252" at bounding box center [753, 676] width 370 height 62
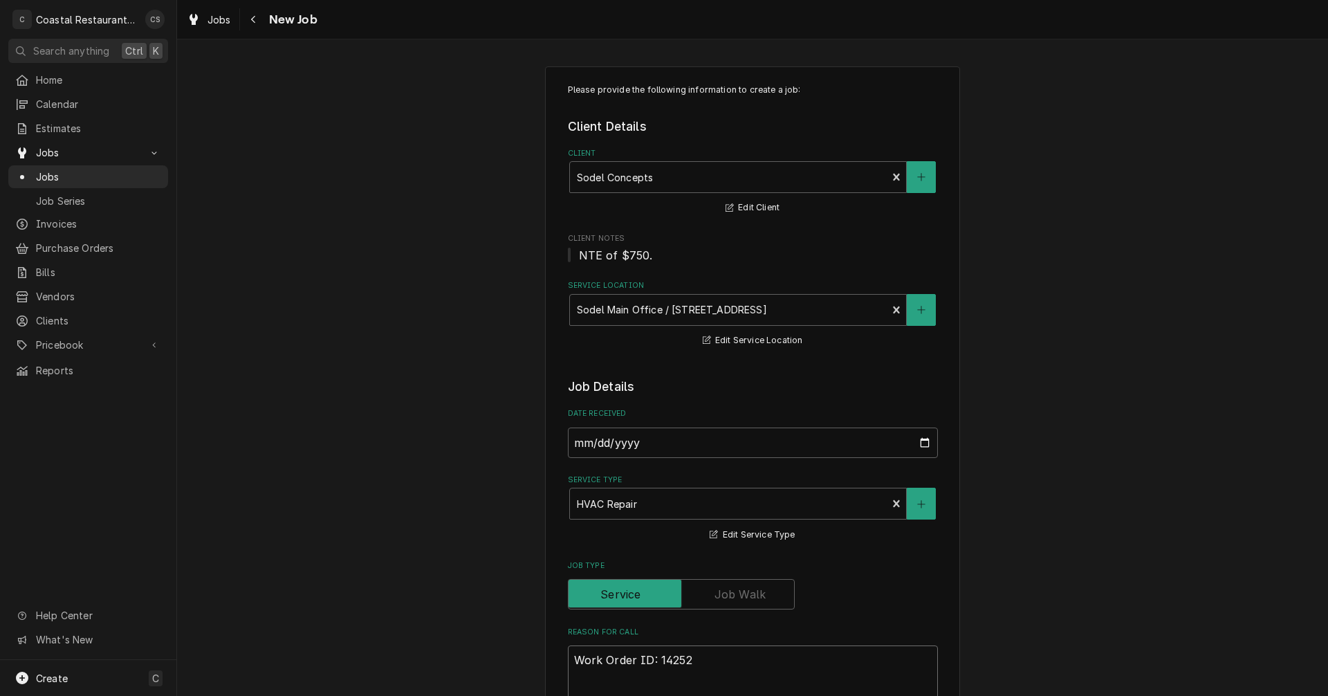
paste textarea "Our air conditioning on the SoDel side does not seem to be holding temperature,…"
type textarea "x"
type textarea "Work Order ID: 14252 Our air conditioning on the SoDel side does not seem to be…"
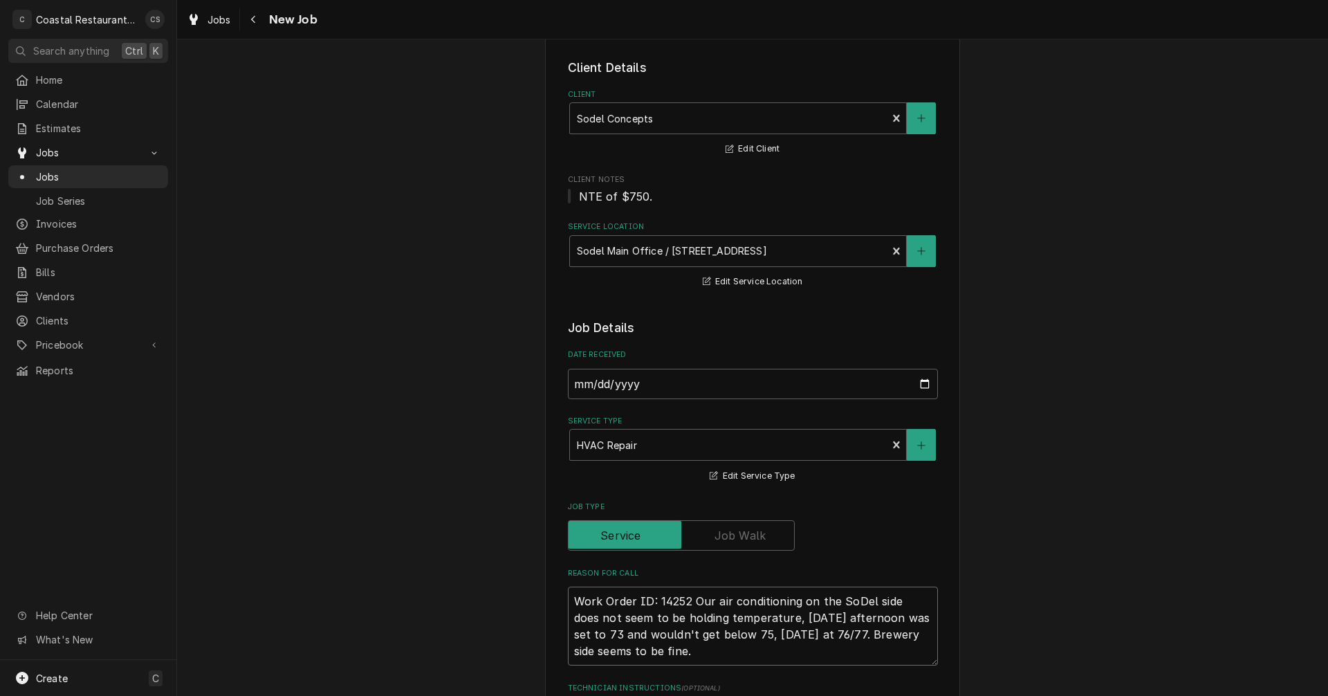
type textarea "x"
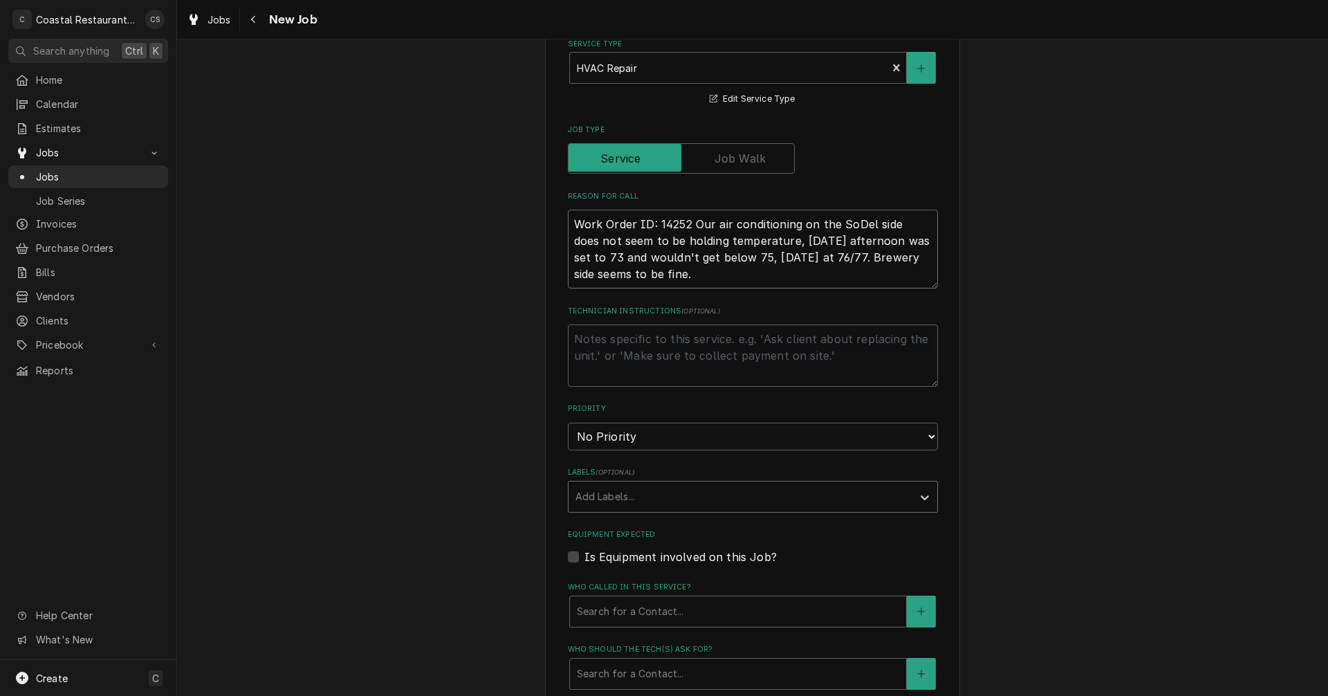
scroll to position [436, 0]
type textarea "Work Order ID: 14252 Our air conditioning on the SoDel side does not seem to be…"
click at [639, 500] on div "Labels" at bounding box center [740, 496] width 330 height 25
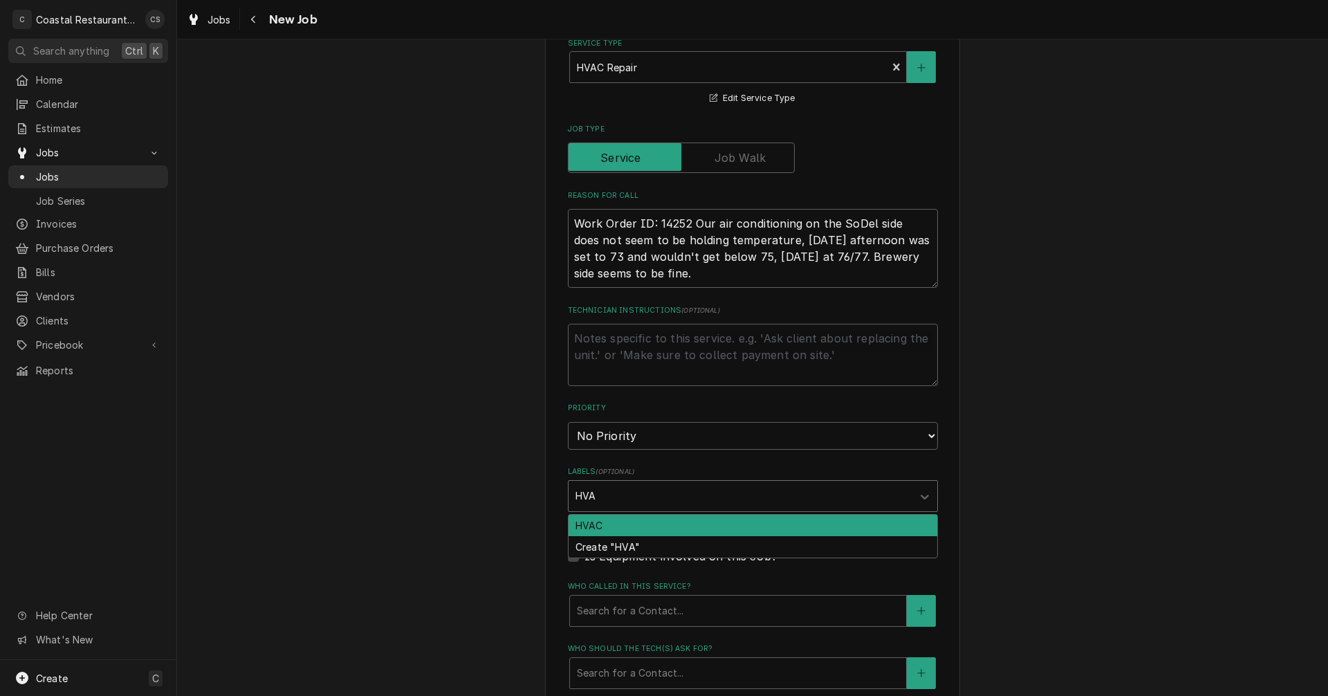
type input "HVAC"
click at [593, 524] on div "HVAC" at bounding box center [753, 525] width 369 height 21
type textarea "x"
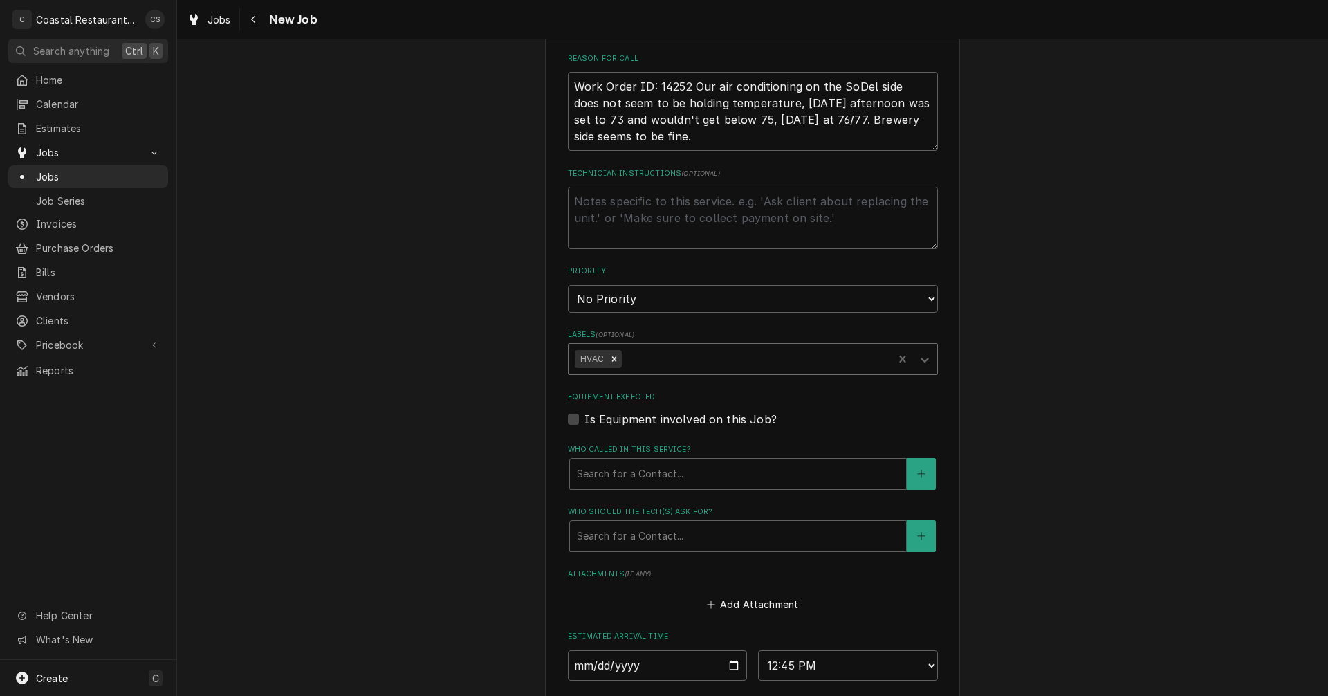
scroll to position [575, 0]
click at [618, 472] on div "Who called in this service?" at bounding box center [738, 472] width 322 height 25
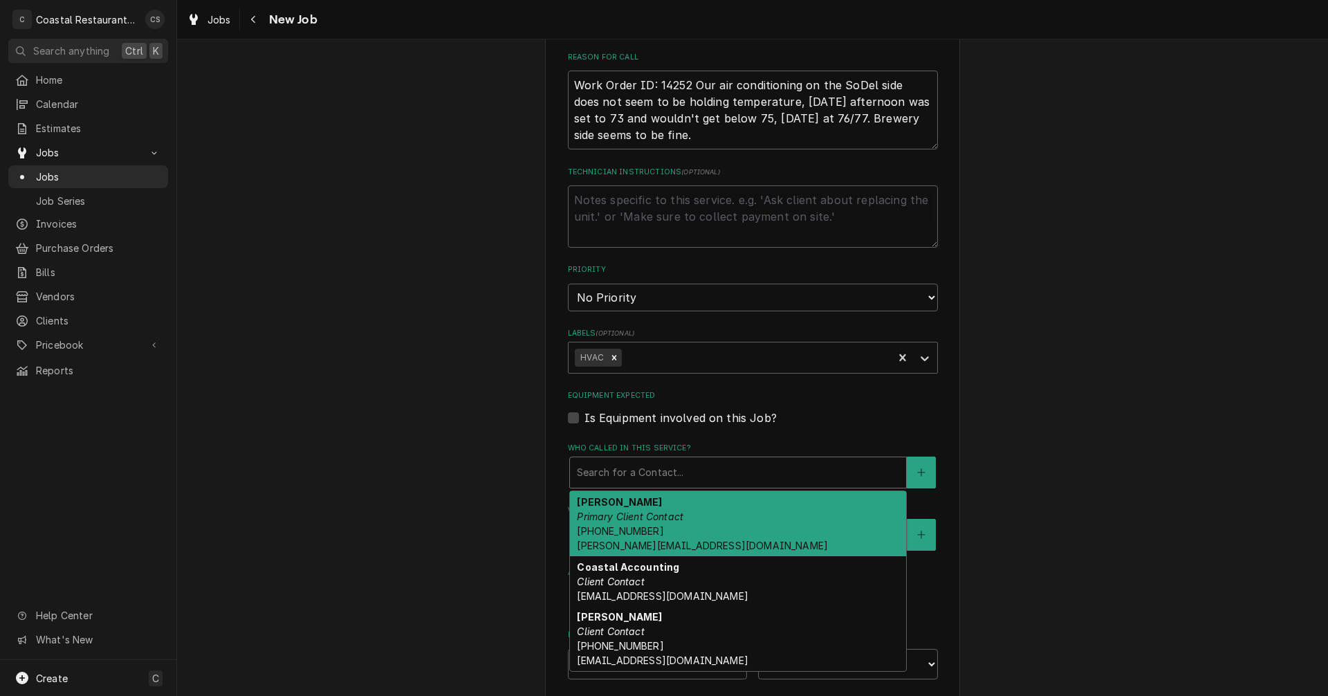
click at [623, 520] on em "Primary Client Contact" at bounding box center [630, 516] width 107 height 12
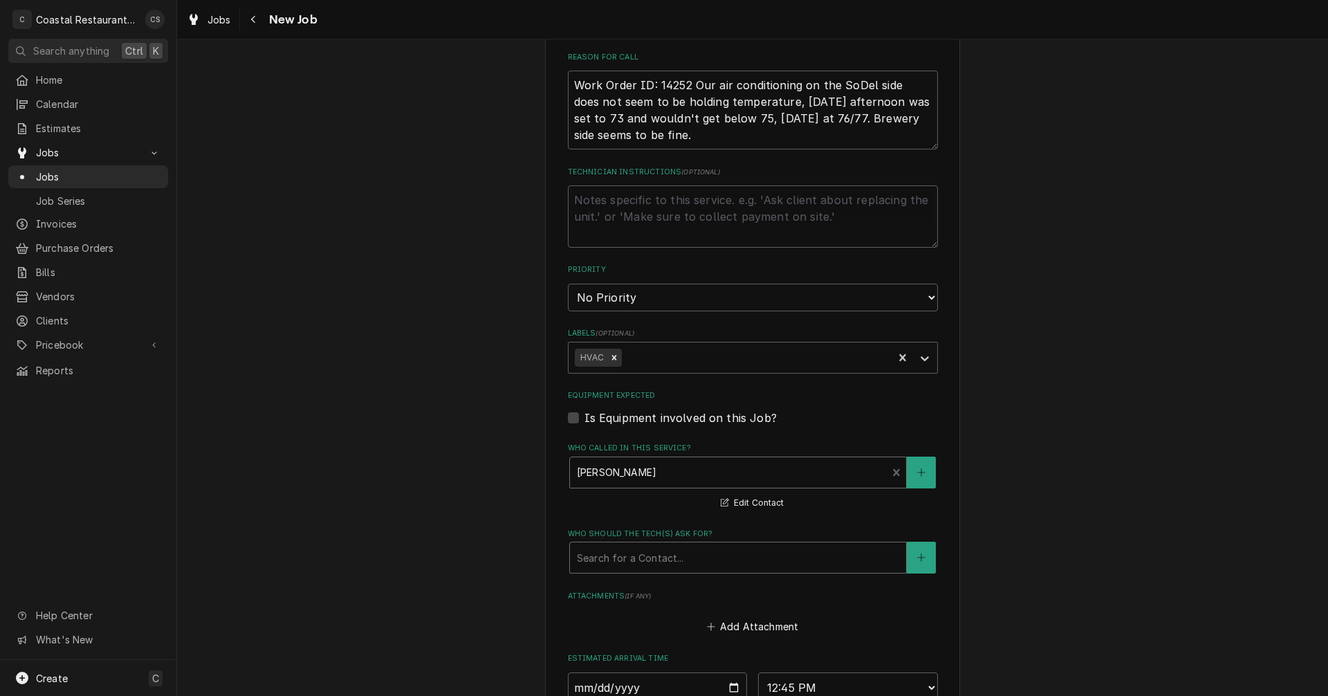
click at [627, 559] on div "Who should the tech(s) ask for?" at bounding box center [738, 557] width 322 height 25
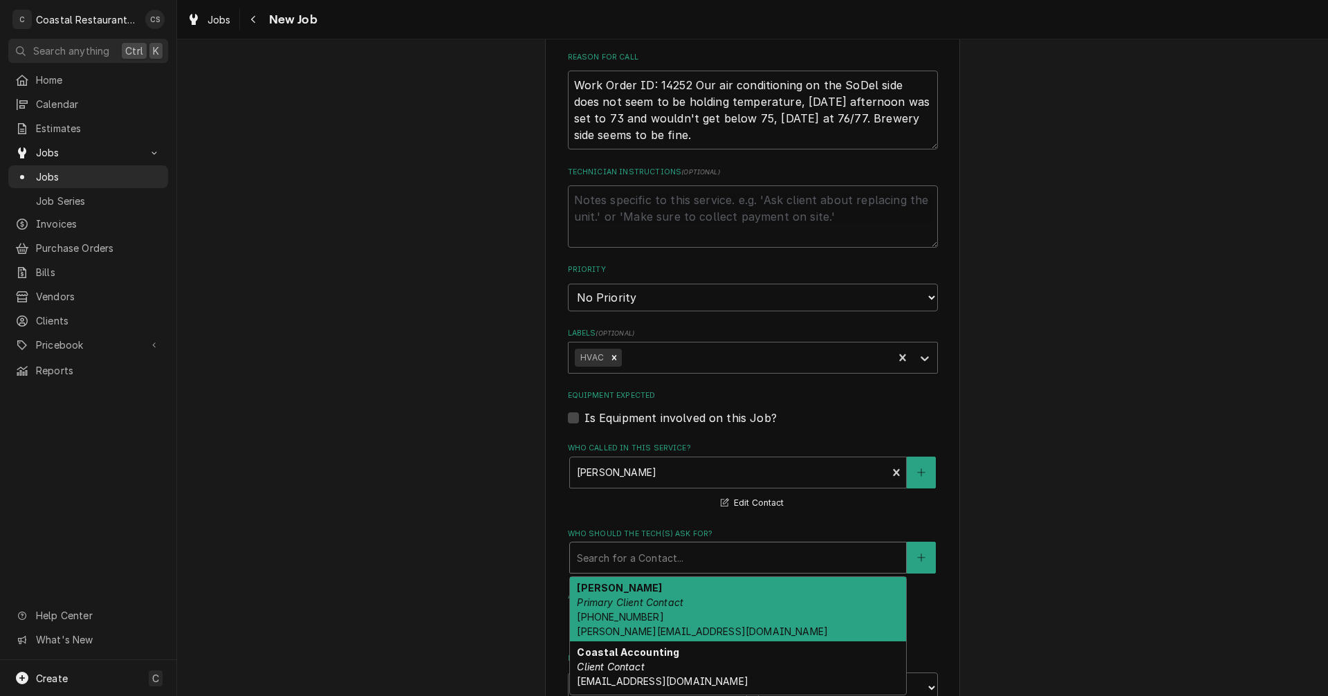
click at [619, 606] on em "Primary Client Contact" at bounding box center [630, 602] width 107 height 12
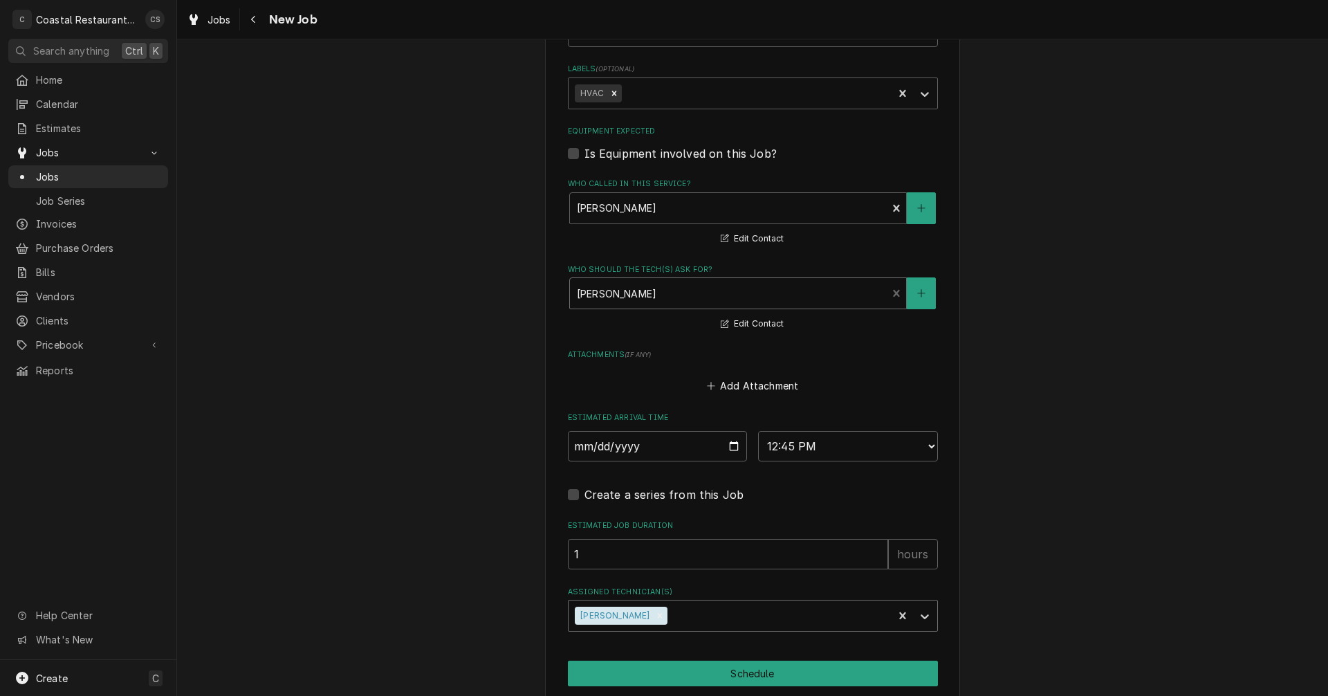
scroll to position [894, 0]
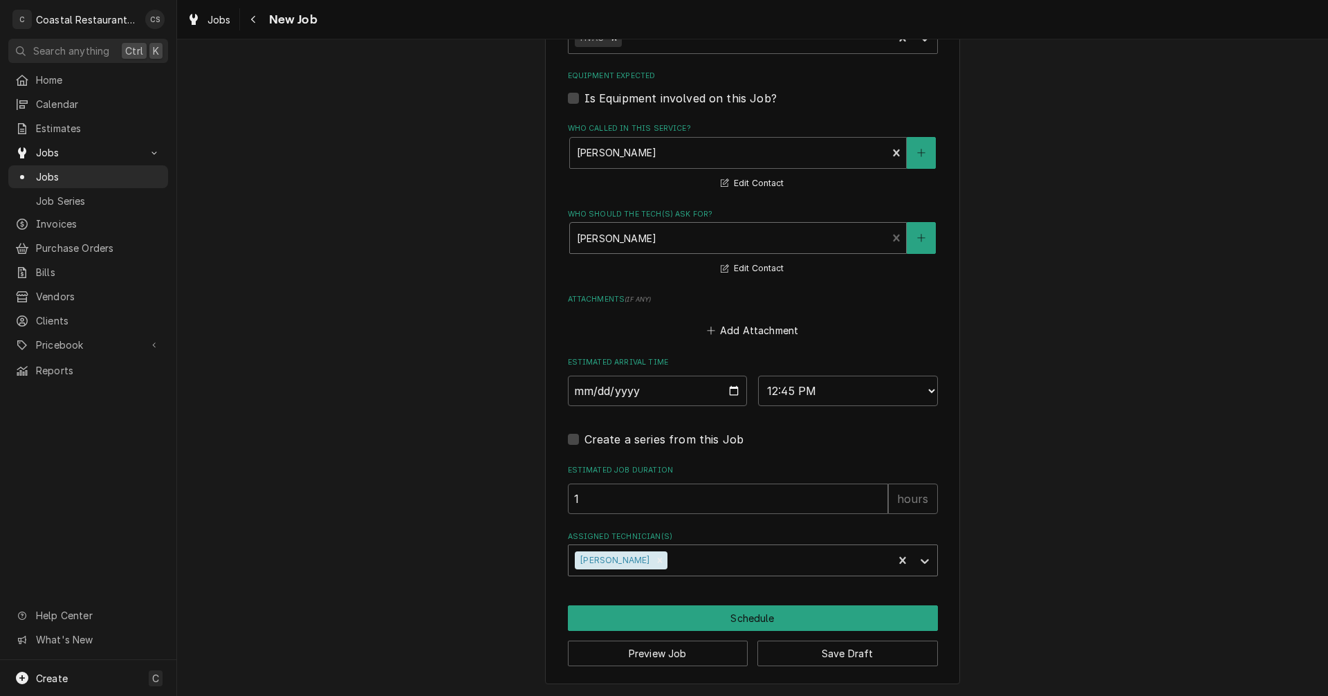
click at [670, 564] on div "Assigned Technician(s)" at bounding box center [778, 560] width 216 height 25
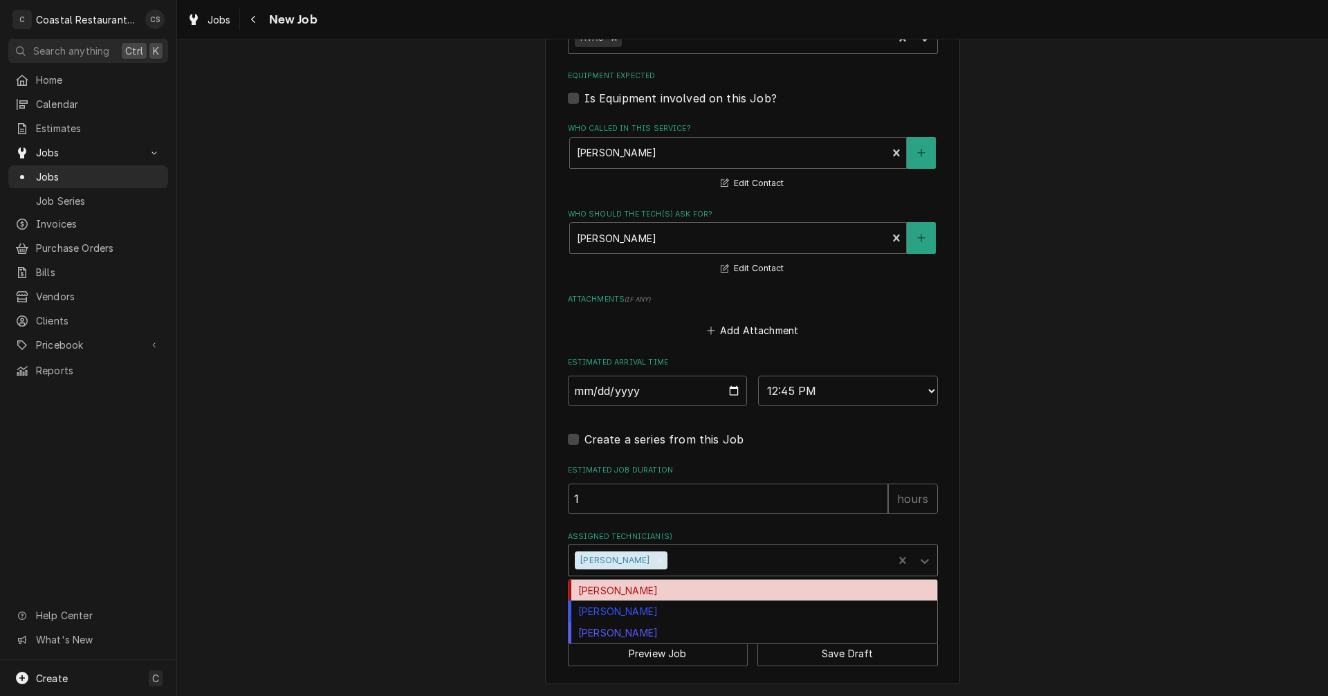
click at [649, 589] on div "Carlos Espin" at bounding box center [753, 590] width 369 height 21
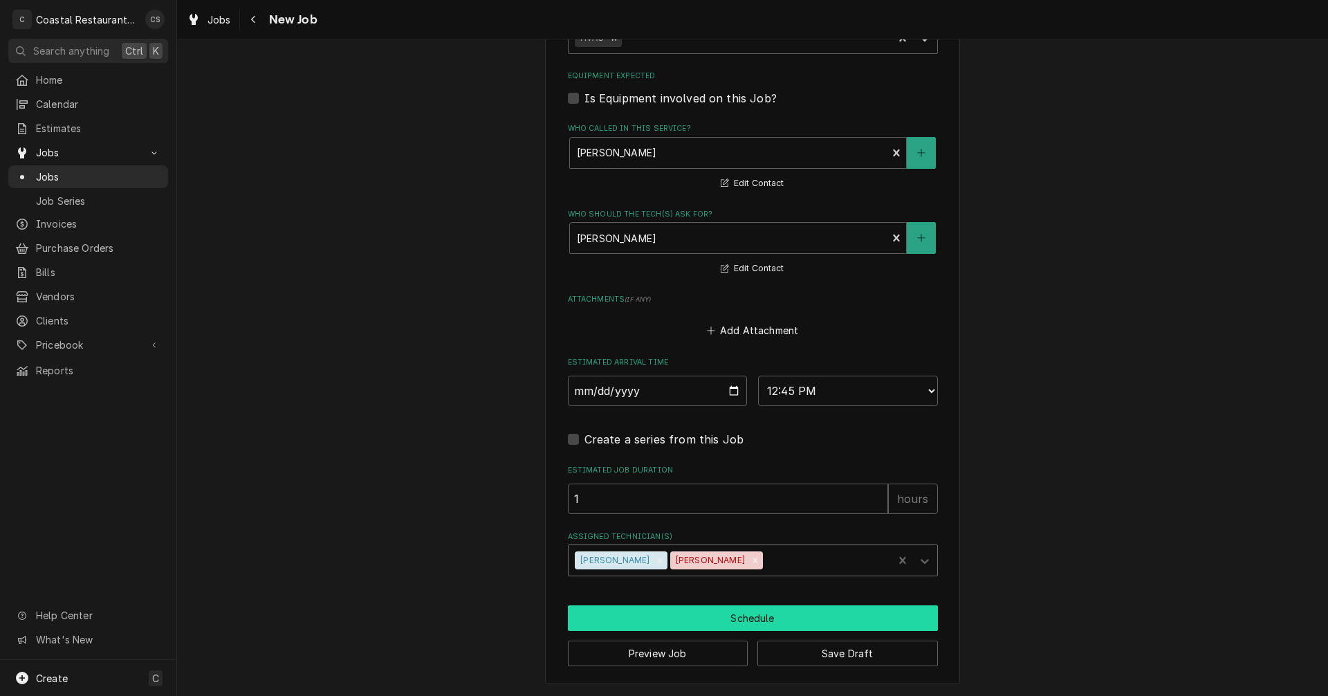
click at [712, 620] on button "Schedule" at bounding box center [753, 618] width 370 height 26
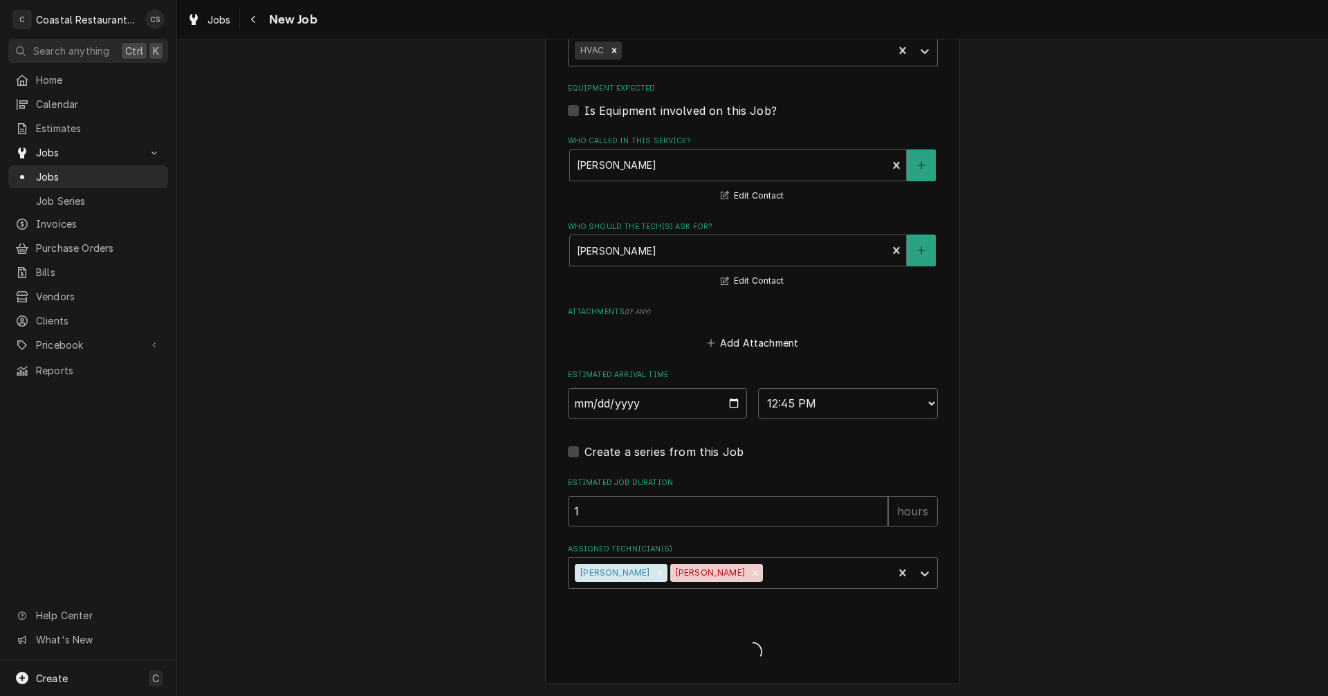
scroll to position [882, 0]
type textarea "x"
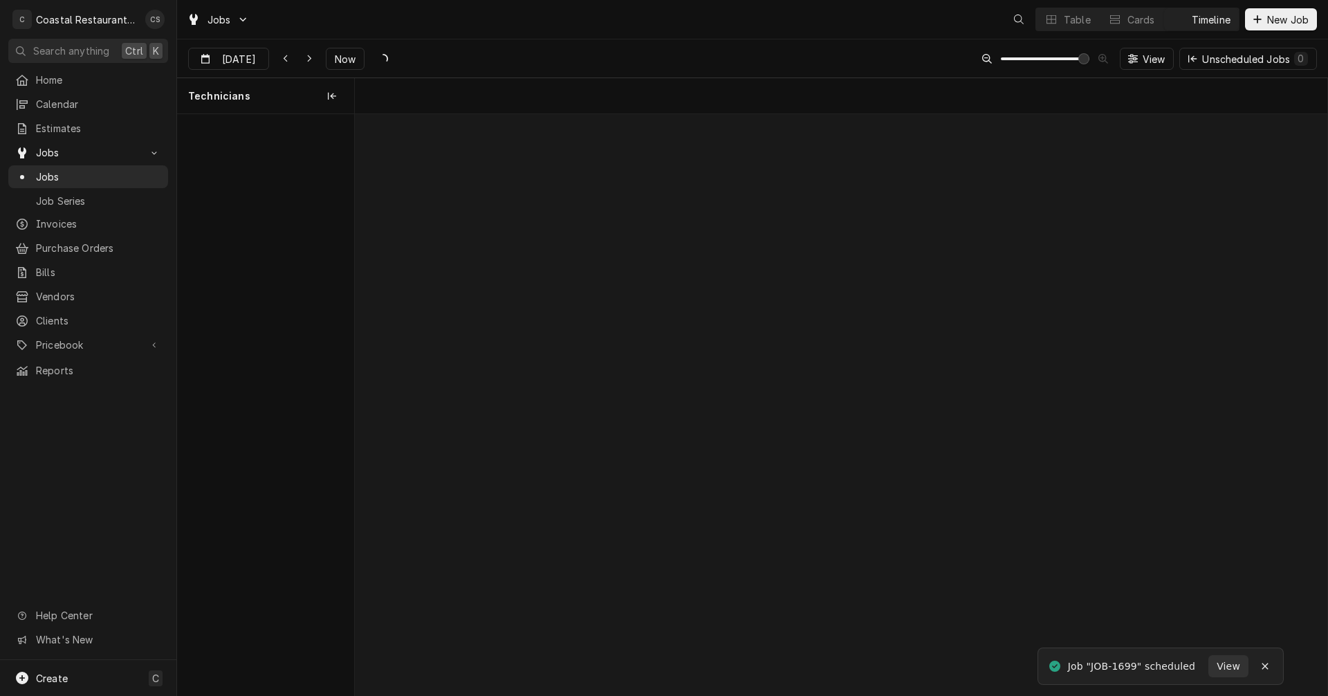
scroll to position [0, 19267]
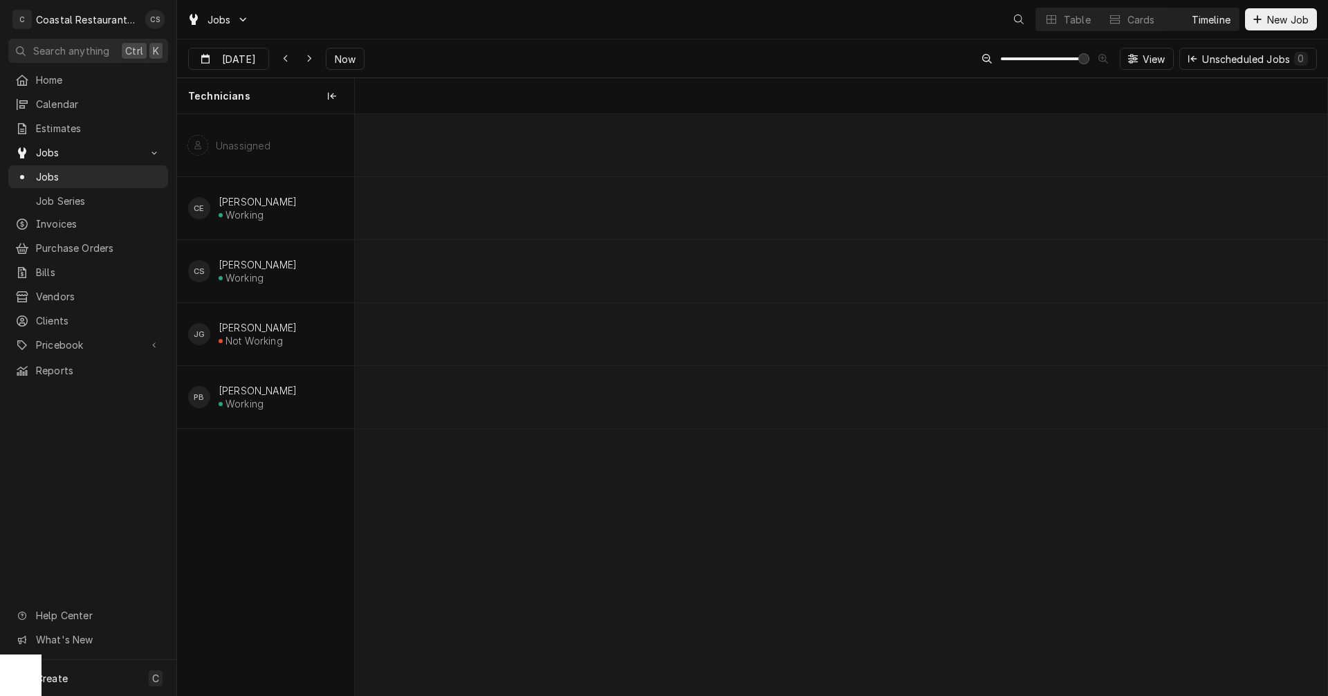
scroll to position [0, 19267]
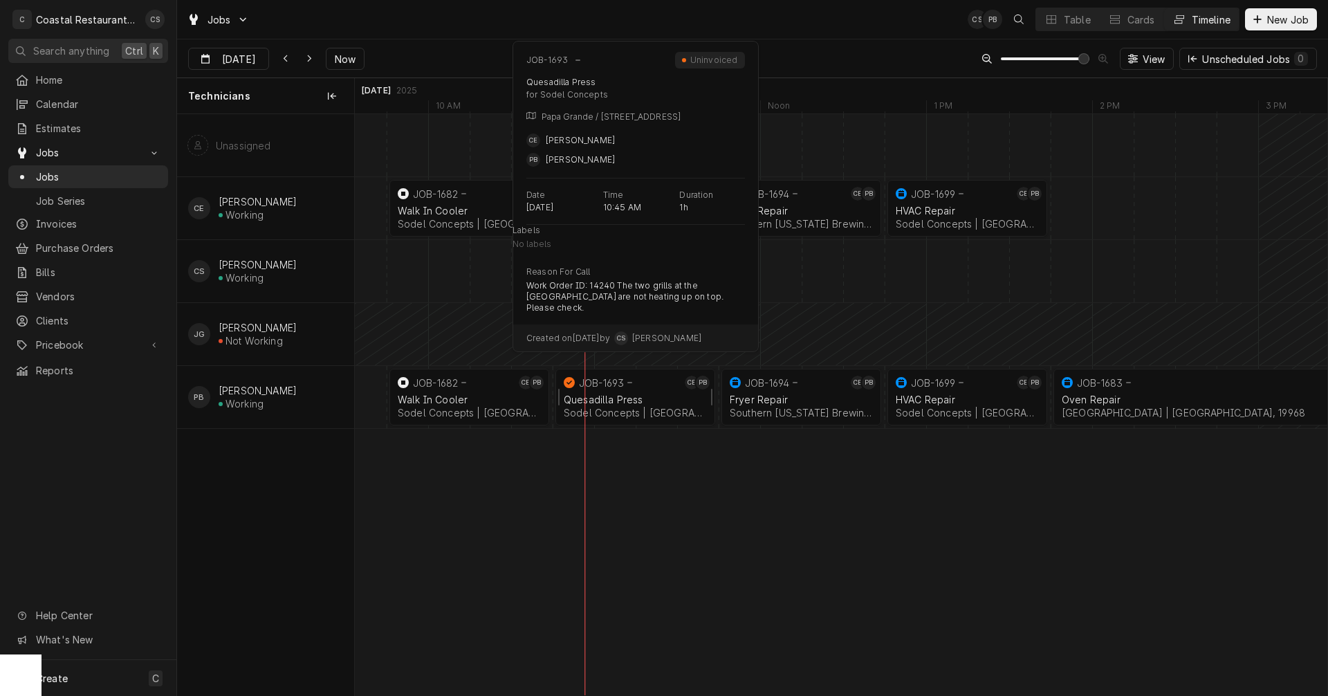
click at [625, 394] on div "Quesadilla Press" at bounding box center [635, 400] width 143 height 12
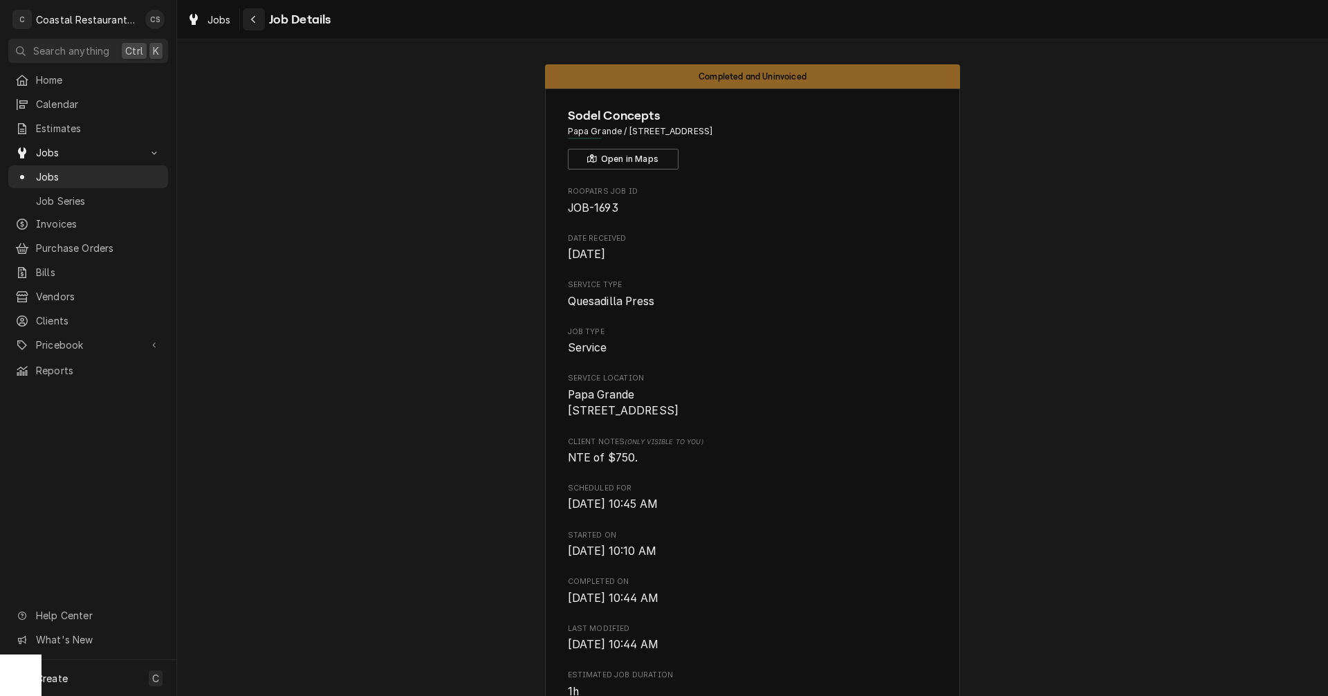
click at [256, 15] on icon "Navigate back" at bounding box center [253, 20] width 6 height 10
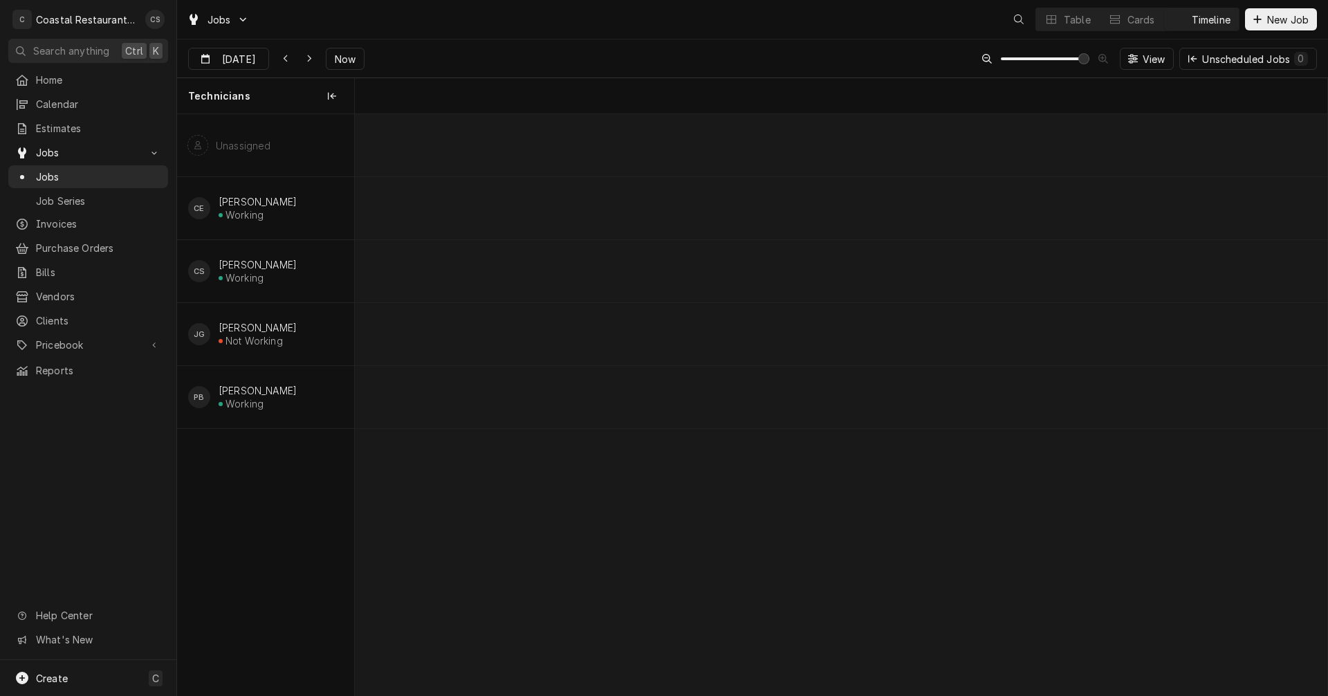
scroll to position [0, 19267]
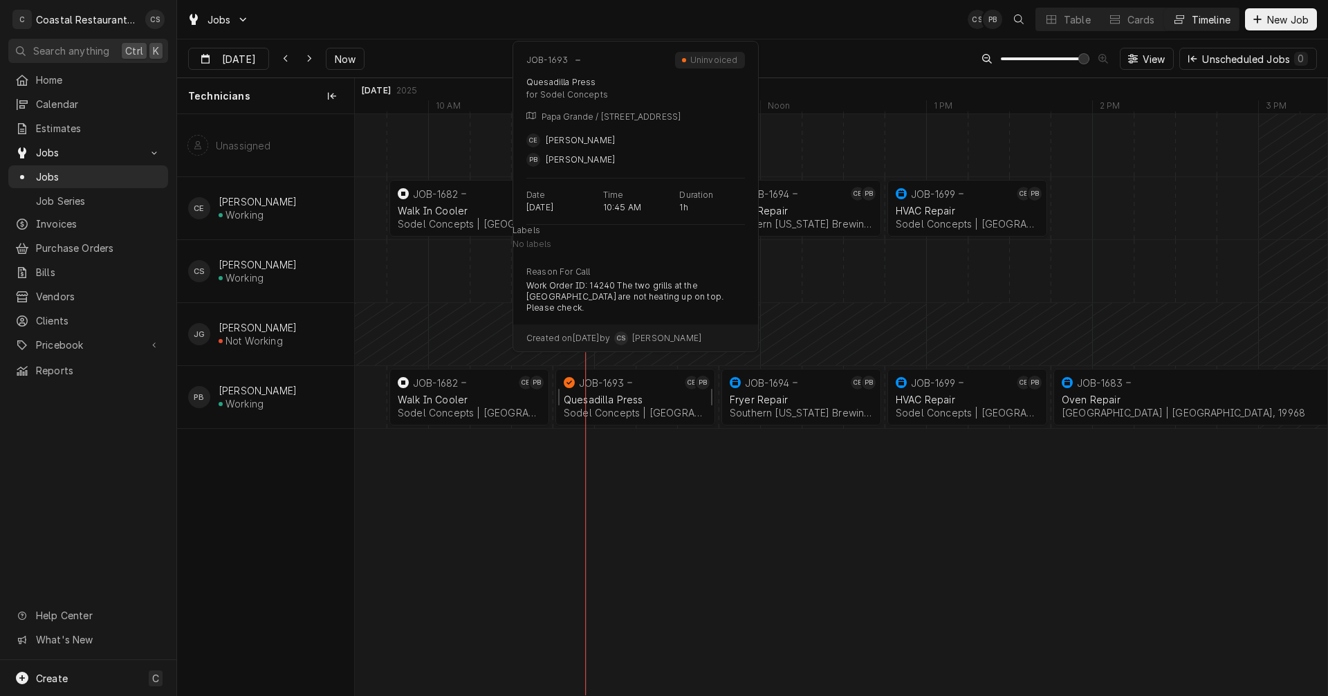
click at [624, 396] on div "Quesadilla Press" at bounding box center [635, 400] width 143 height 12
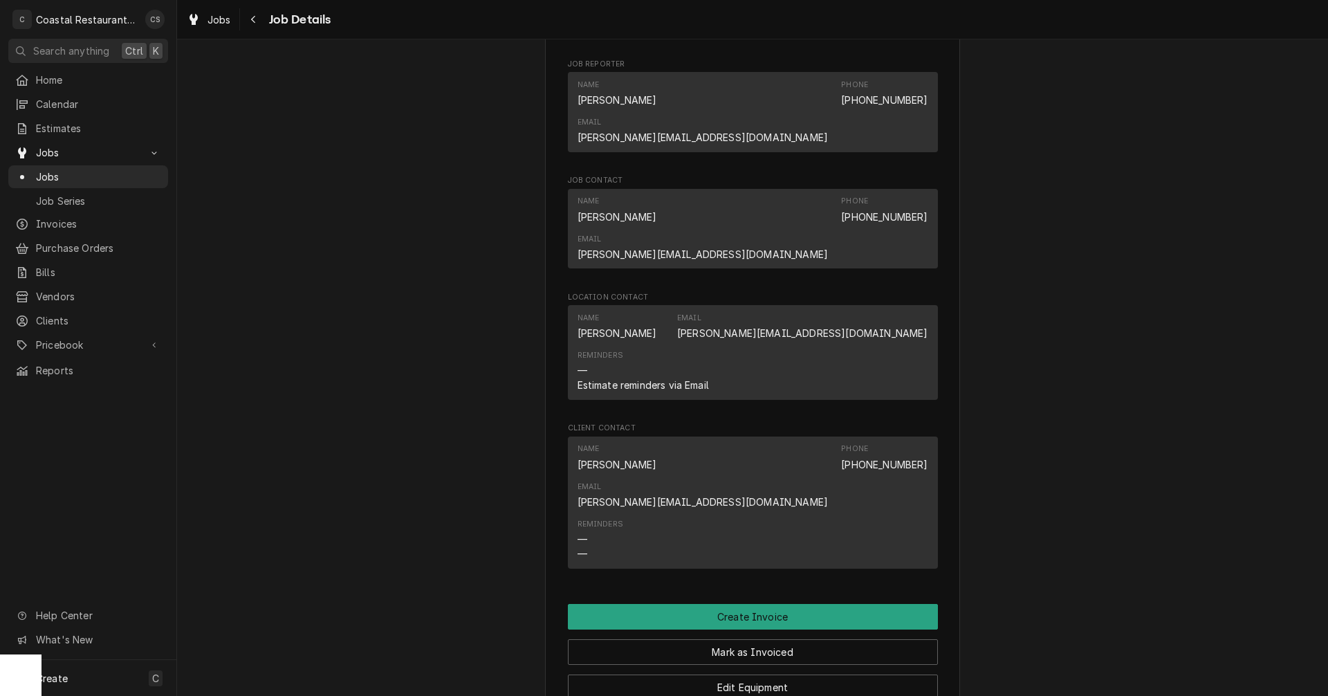
scroll to position [1107, 0]
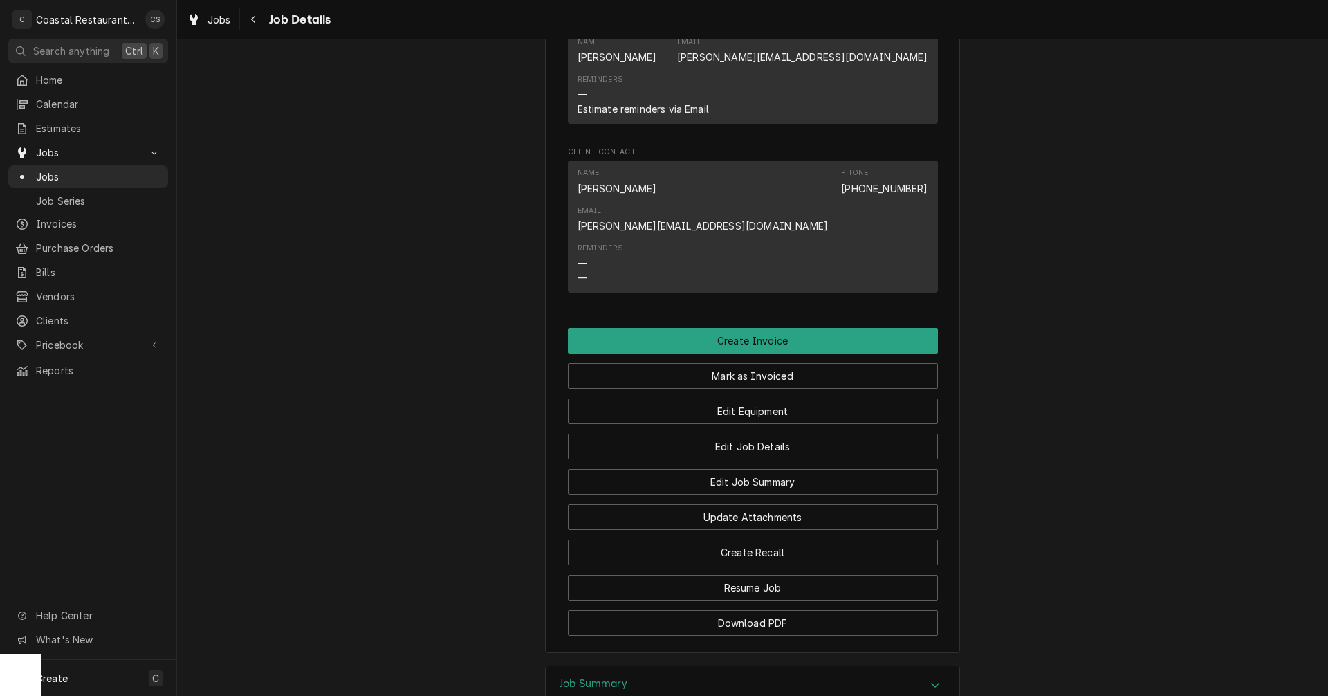
click at [622, 677] on h3 "Job Summary" at bounding box center [594, 683] width 68 height 13
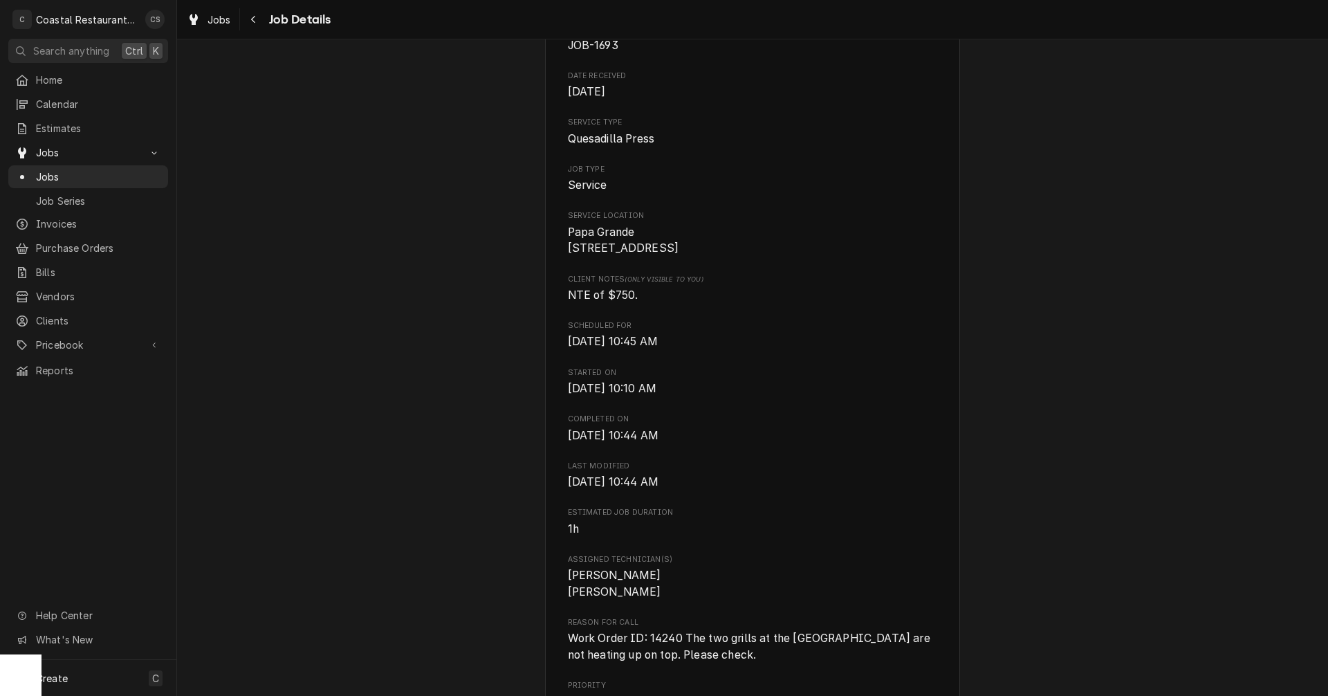
scroll to position [0, 0]
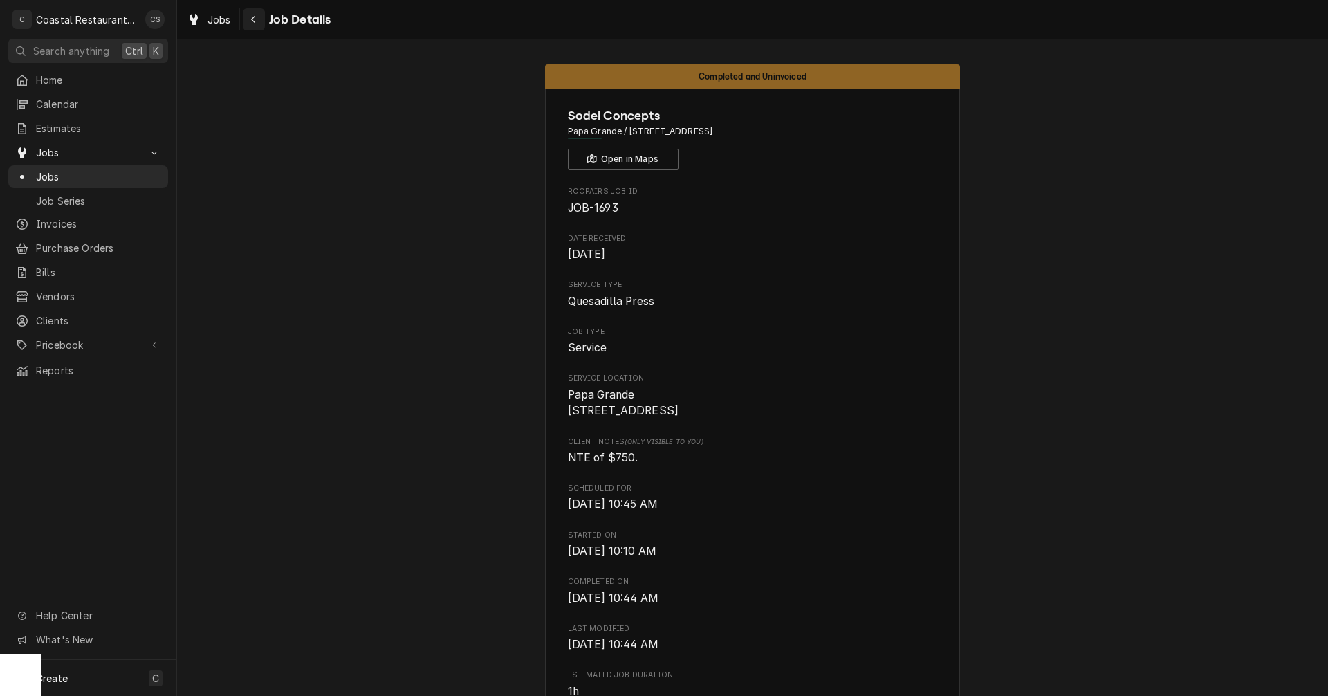
click at [255, 21] on icon "Navigate back" at bounding box center [253, 20] width 6 height 10
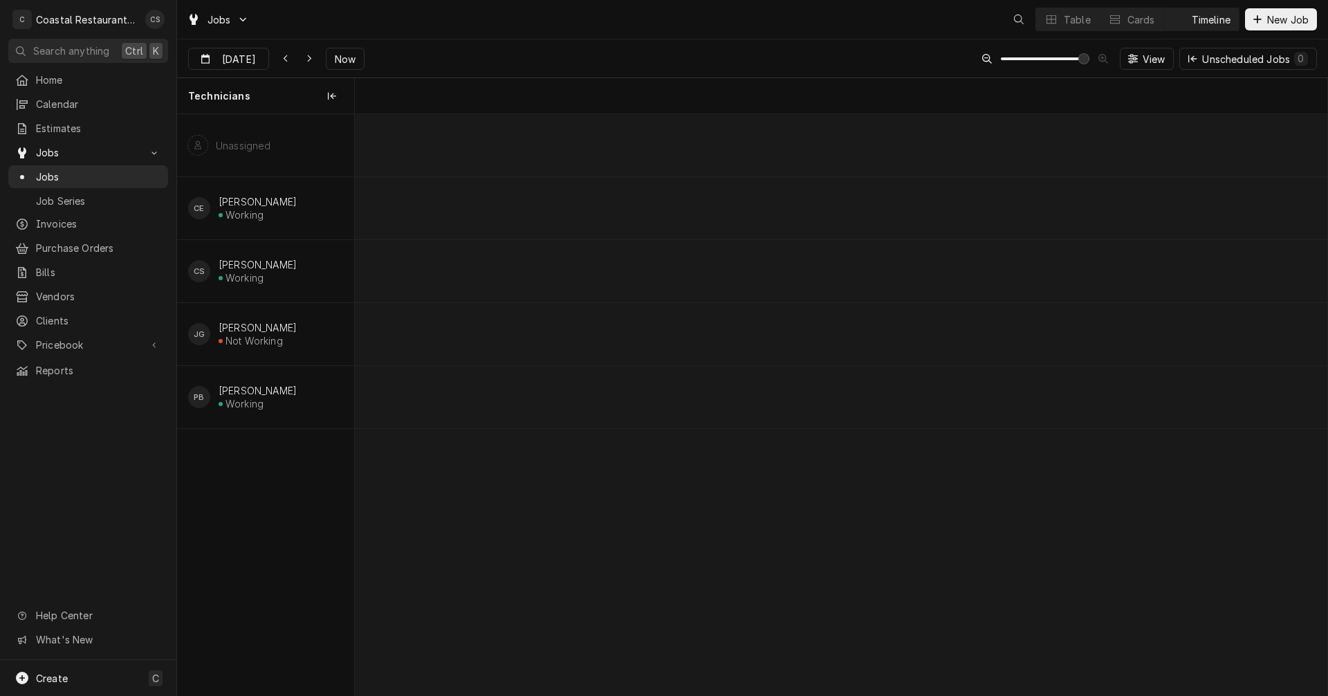
scroll to position [0, 19267]
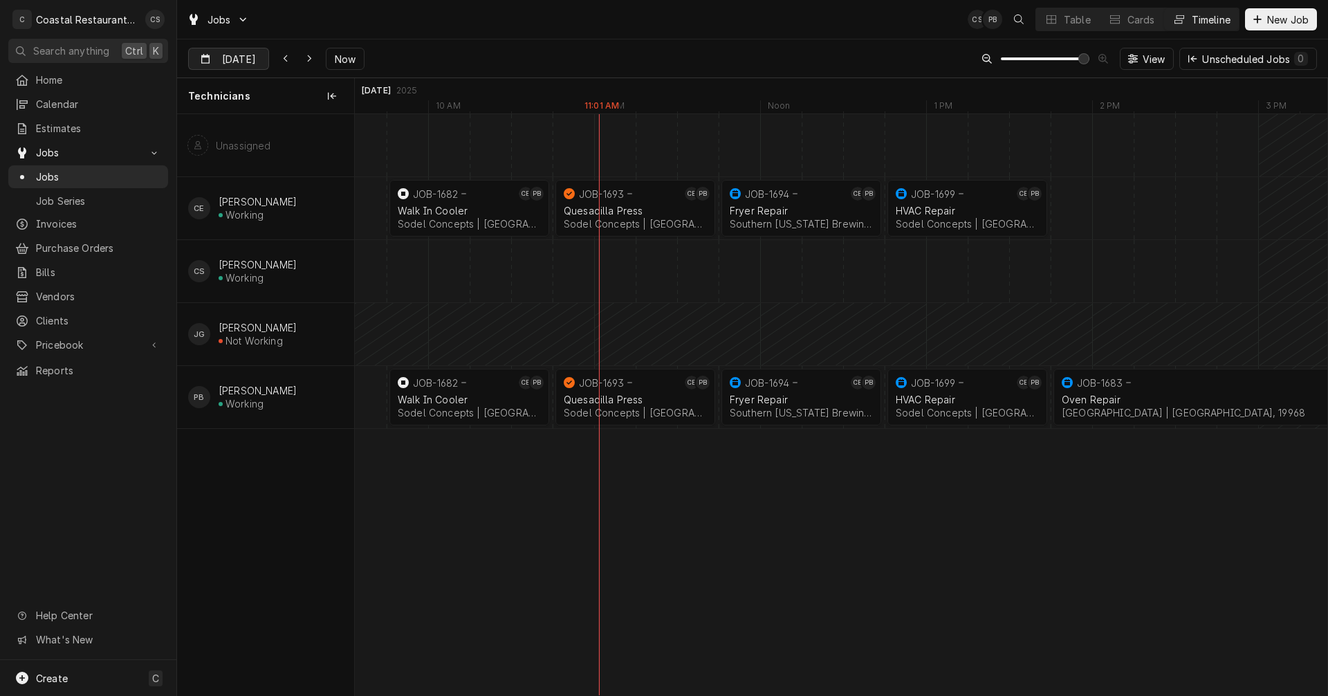
click at [243, 50] on input "[DATE]" at bounding box center [219, 61] width 60 height 27
click at [227, 248] on div "29" at bounding box center [226, 249] width 19 height 19
type input "Sep 29"
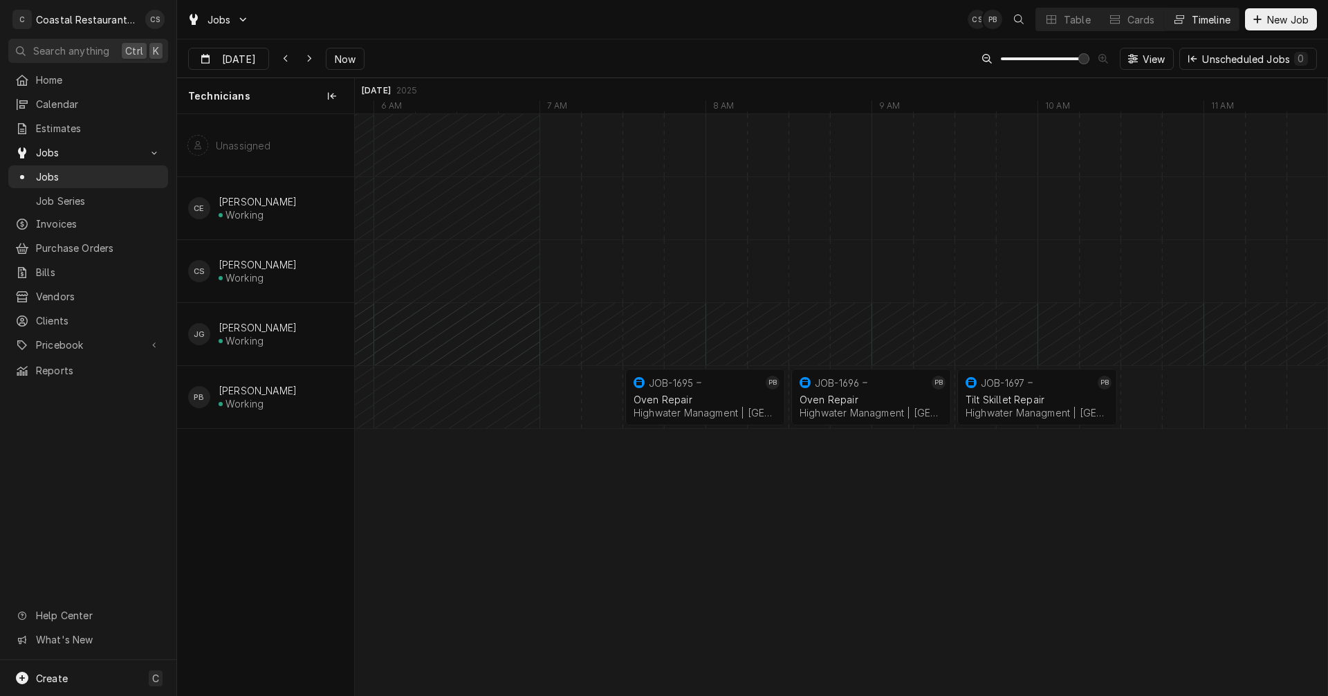
scroll to position [0, 0]
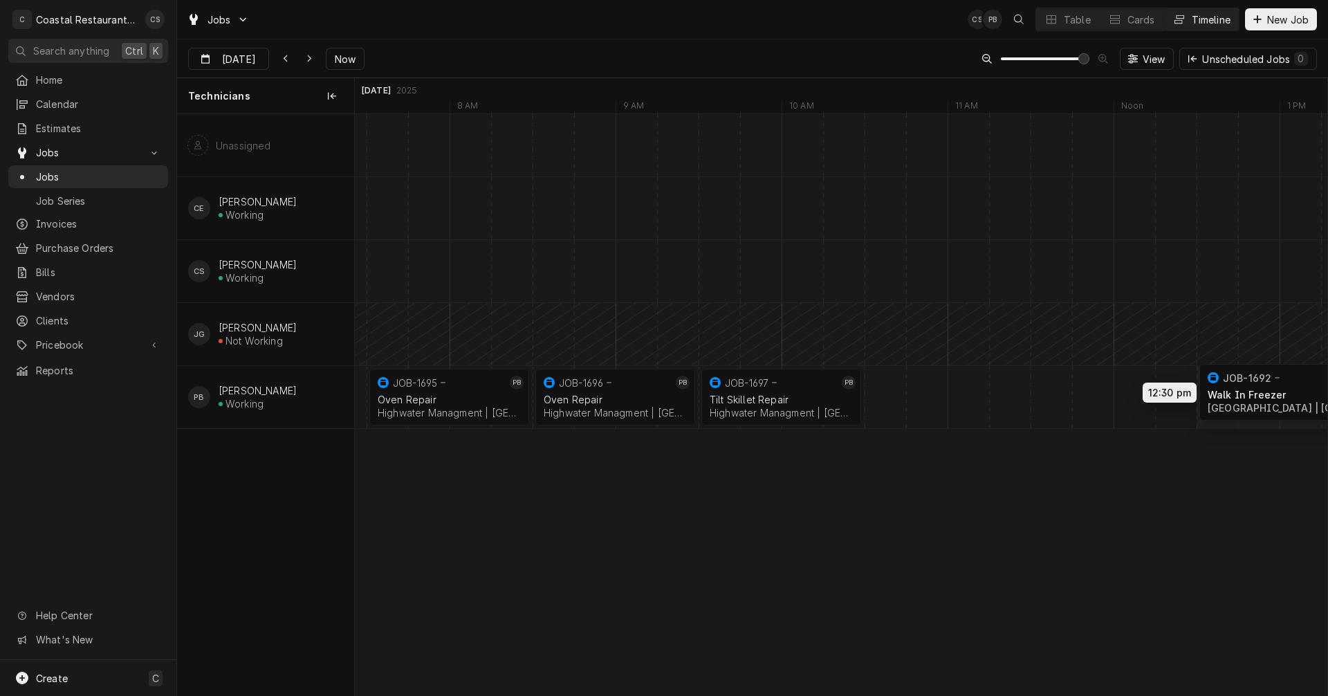
drag, startPoint x: 932, startPoint y: 392, endPoint x: 1251, endPoint y: 387, distance: 319.6
click at [1251, 387] on div "12:30 PM 2:00 PM JOB-1692 PB Walk In Freezer Cape Henlopen School District | Mi…" at bounding box center [841, 404] width 973 height 581
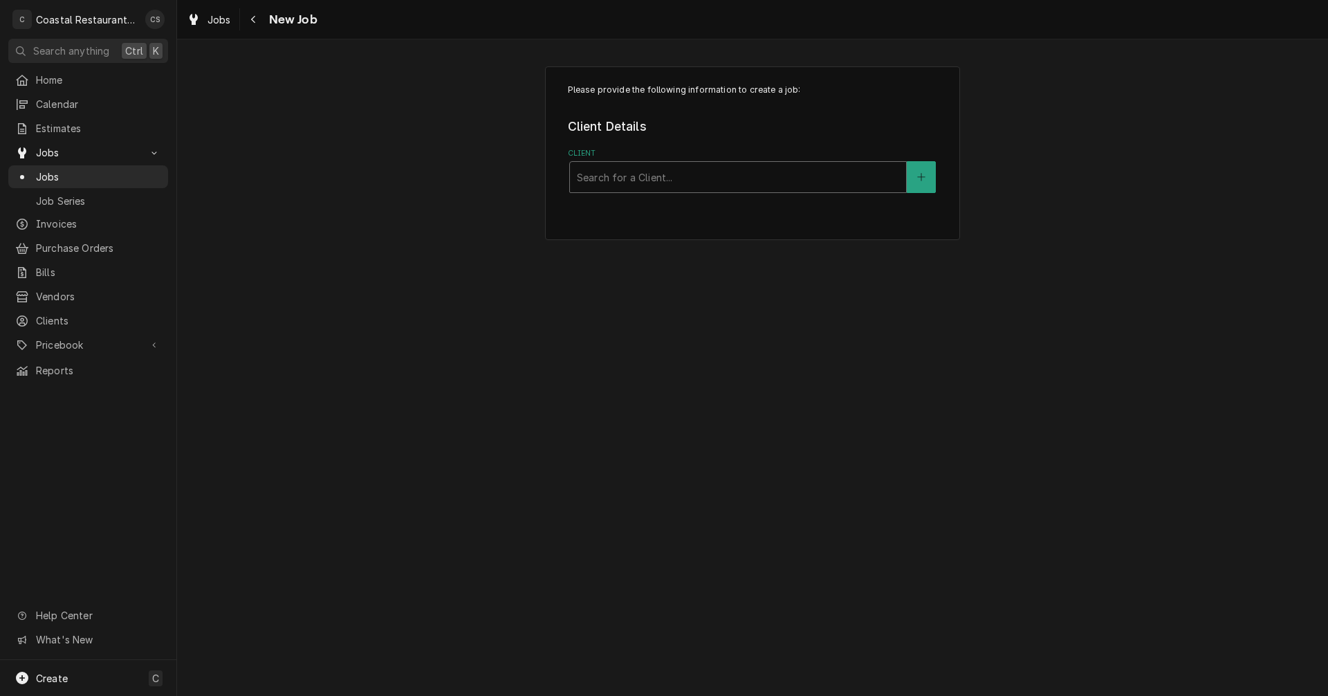
click at [676, 174] on div "Client" at bounding box center [738, 177] width 322 height 25
type input "Highwater"
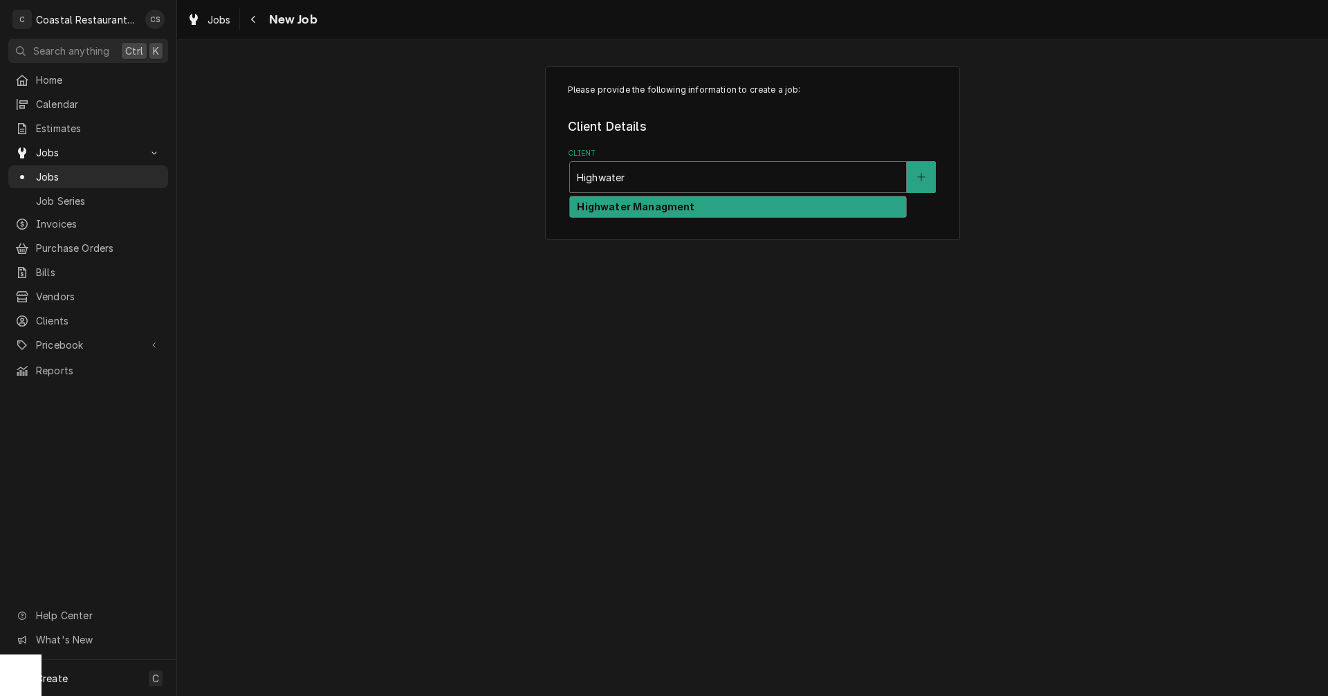
click at [622, 210] on strong "Highwater Managment" at bounding box center [636, 207] width 118 height 12
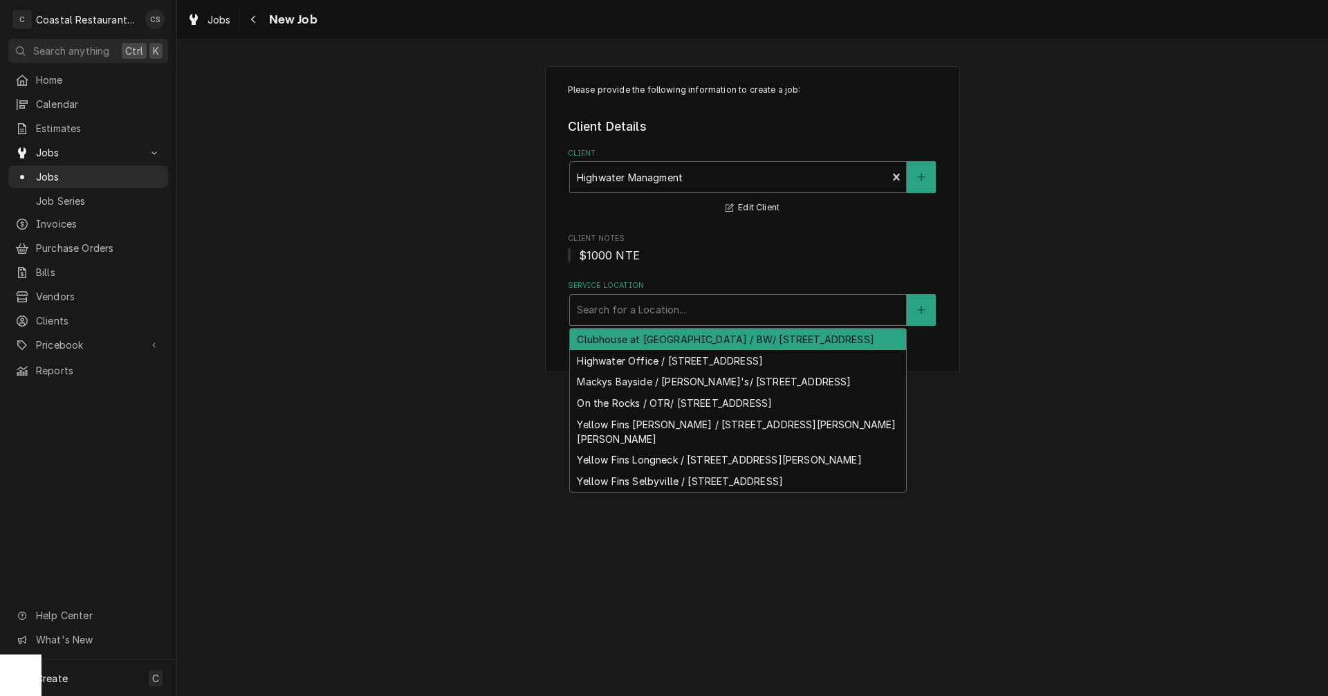
click at [617, 310] on div "Service Location" at bounding box center [738, 309] width 322 height 25
click at [623, 342] on div "Clubhouse at Baywood / BW/ 32267 Clubhouse Way, Millsboro, DE 19966" at bounding box center [738, 339] width 336 height 21
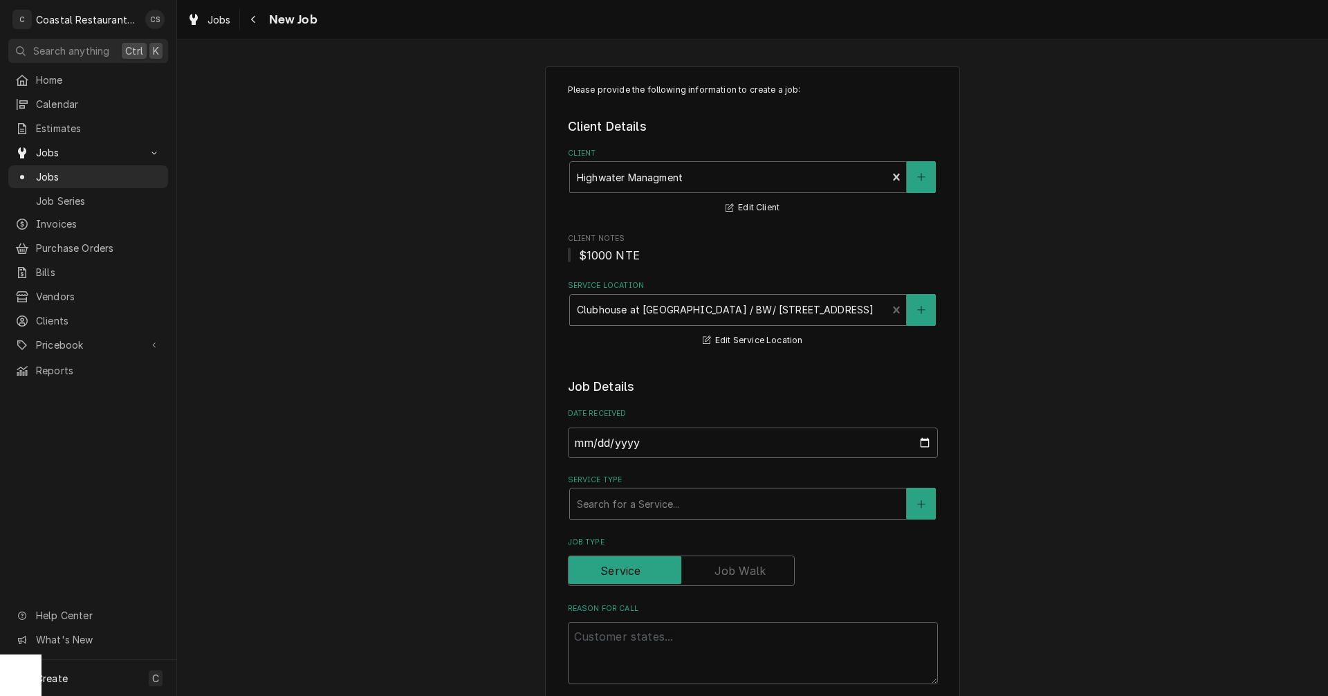
click at [618, 501] on div "Service Type" at bounding box center [738, 503] width 322 height 25
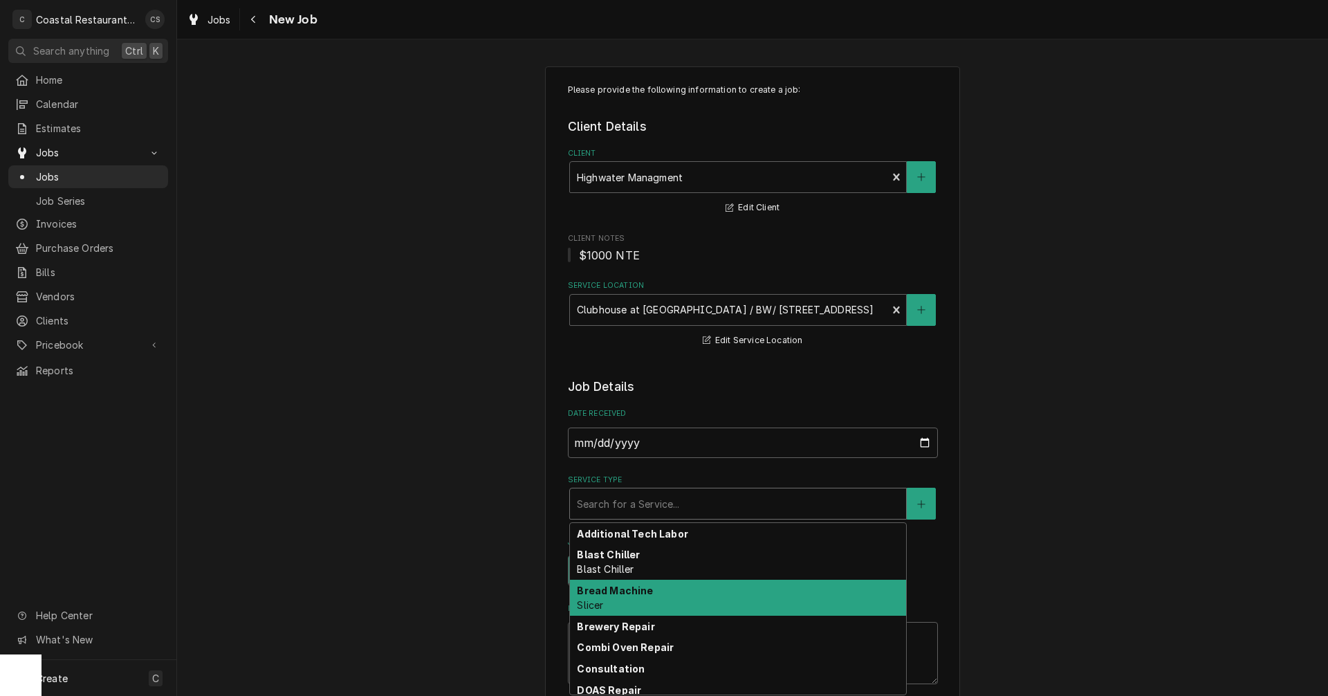
type textarea "x"
type input "R"
type textarea "x"
type input "Re"
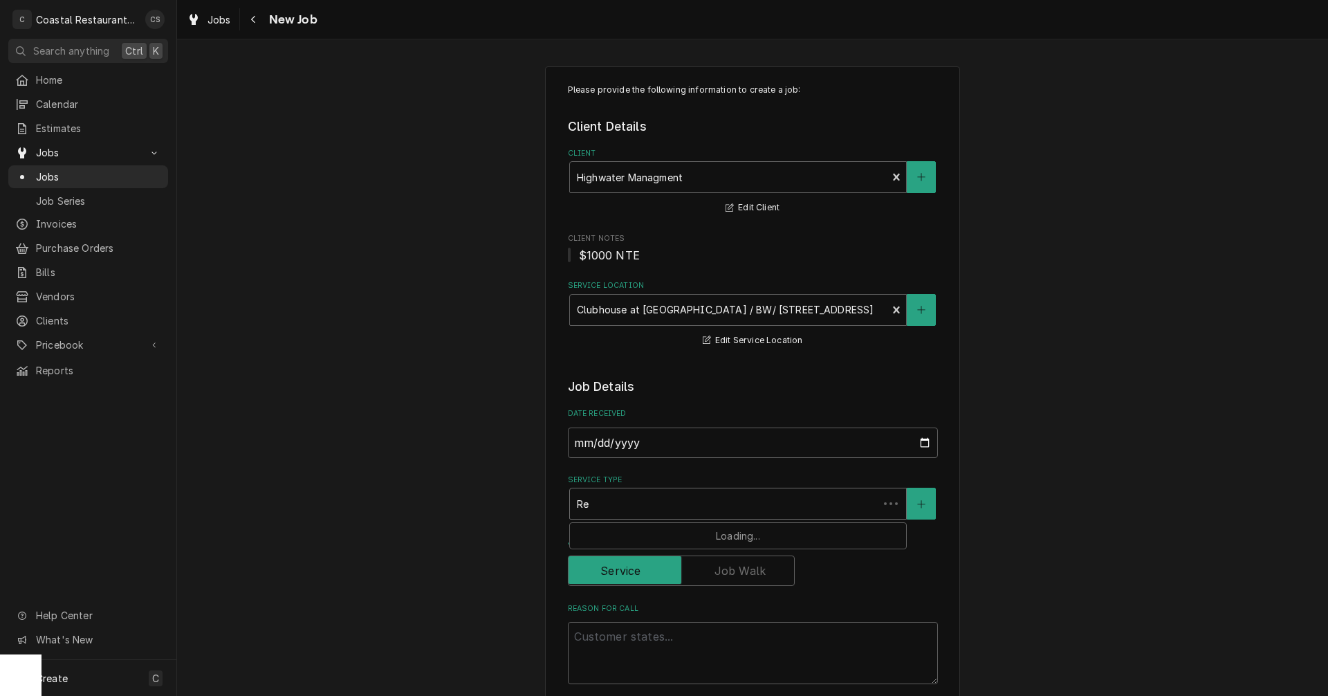
type textarea "x"
type input "Ref"
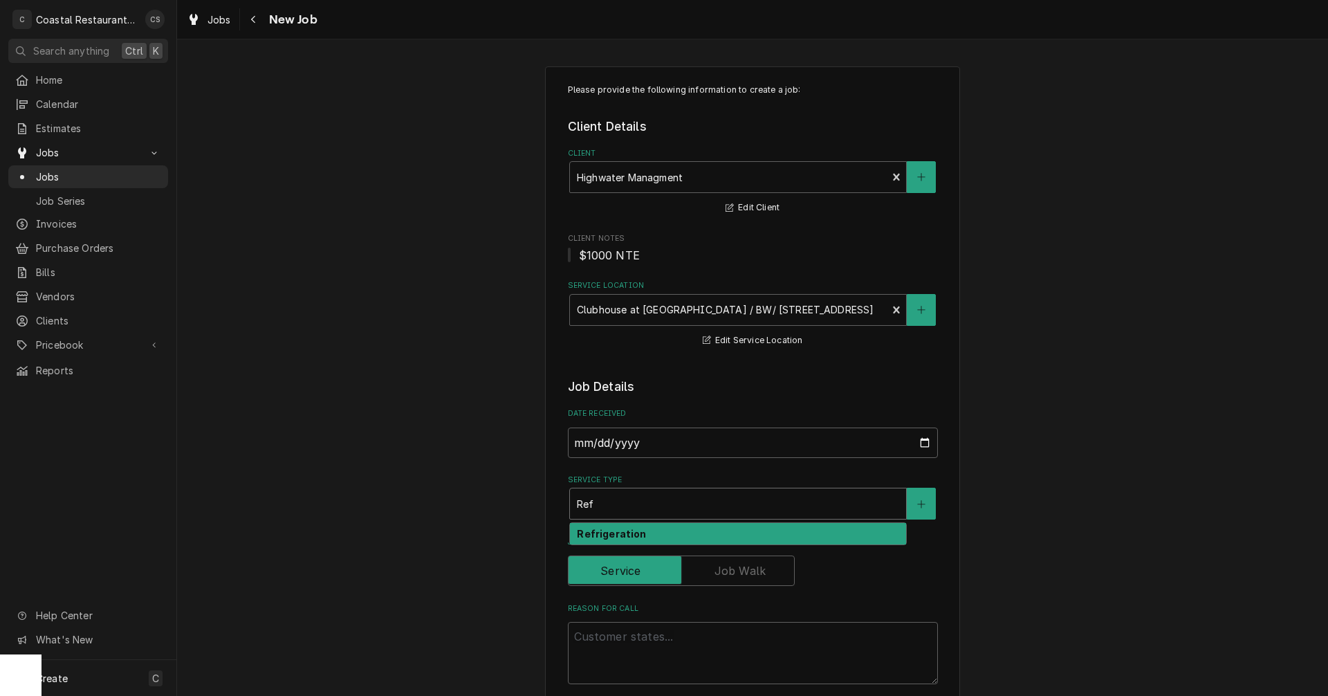
click at [592, 533] on strong "Refrigeration" at bounding box center [611, 534] width 69 height 12
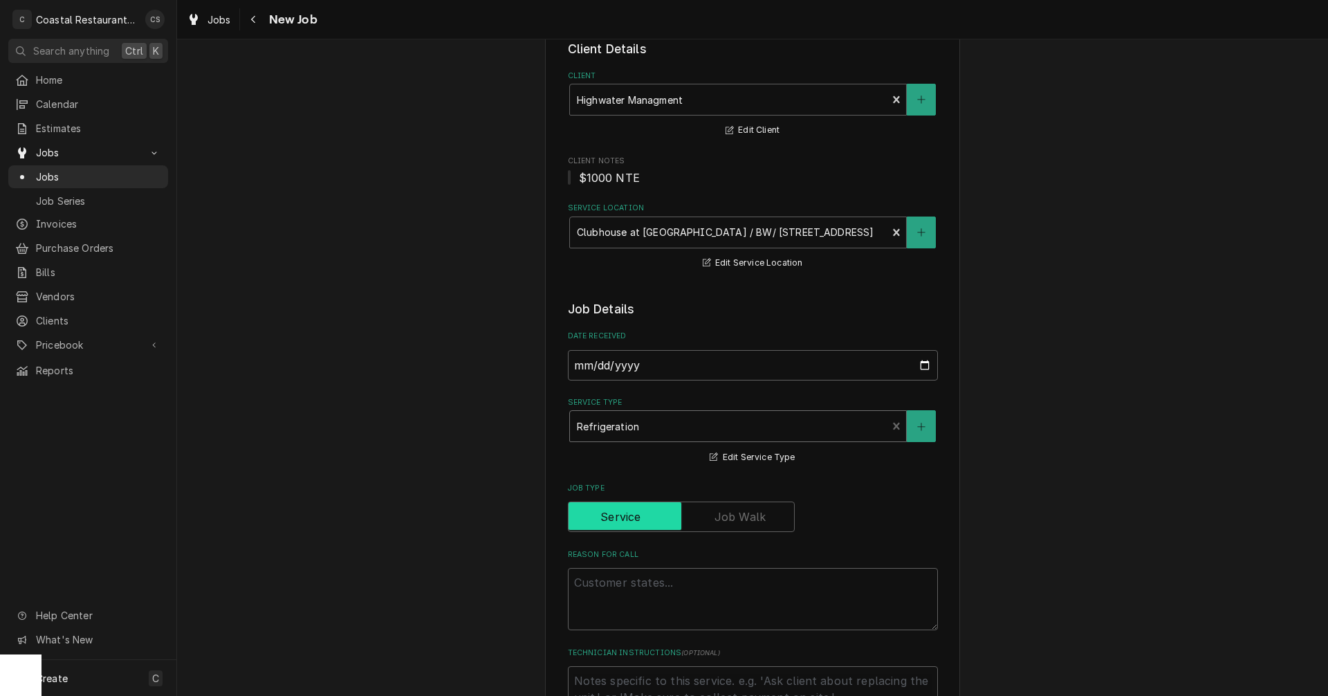
scroll to position [208, 0]
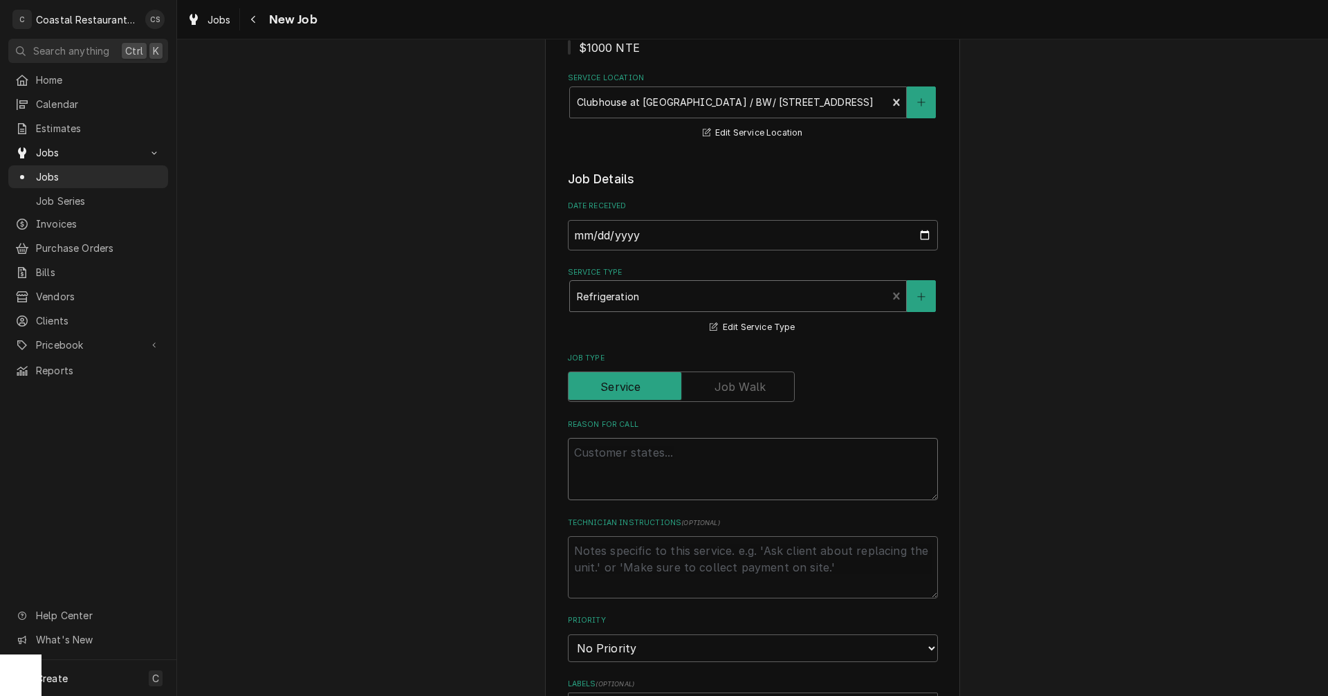
click at [626, 454] on textarea "Reason For Call" at bounding box center [753, 469] width 370 height 62
click at [596, 450] on textarea "Reason For Call" at bounding box center [753, 469] width 370 height 62
paste textarea "At the 36 Rehoboth Avenue location we currently have a mug chiller that is down…"
type textarea "x"
type textarea "At the 36 Rehoboth Avenue location we currently have a mug chiller that is down…"
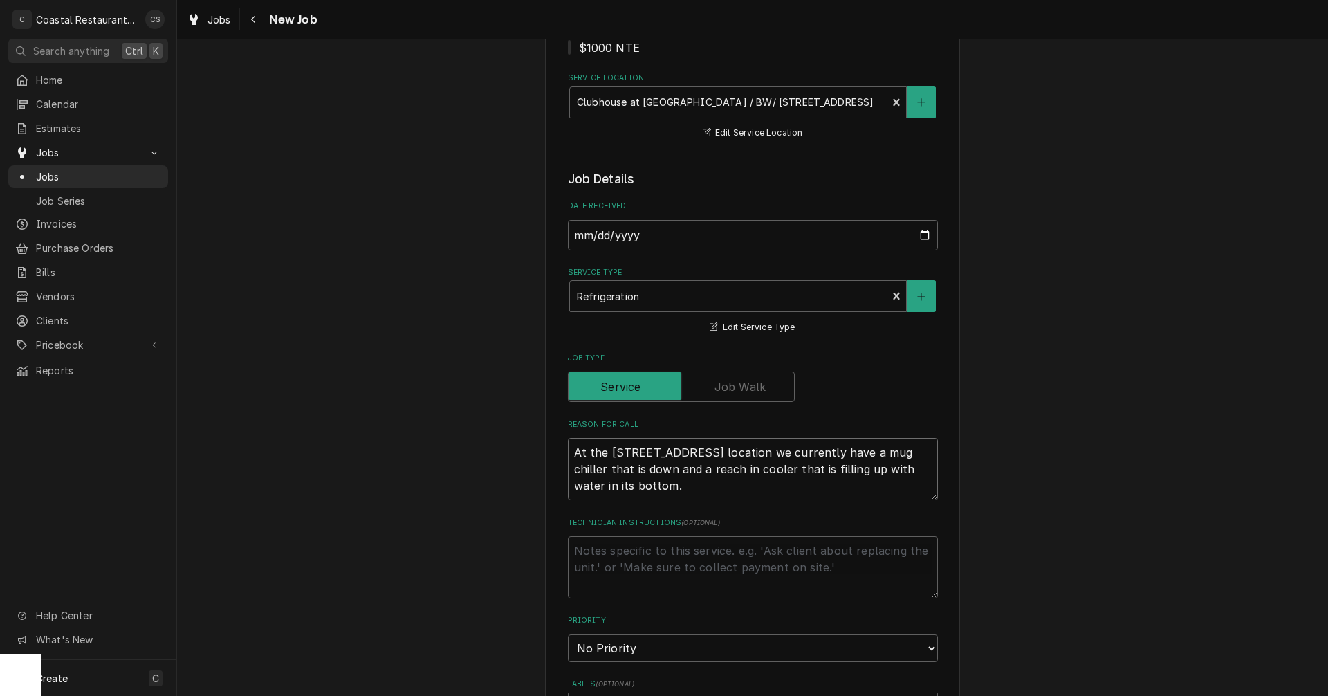
drag, startPoint x: 666, startPoint y: 491, endPoint x: 558, endPoint y: 450, distance: 116.3
click at [558, 450] on div "Please provide the following information to create a job: Client Details Client…" at bounding box center [752, 583] width 415 height 1449
type textarea "x"
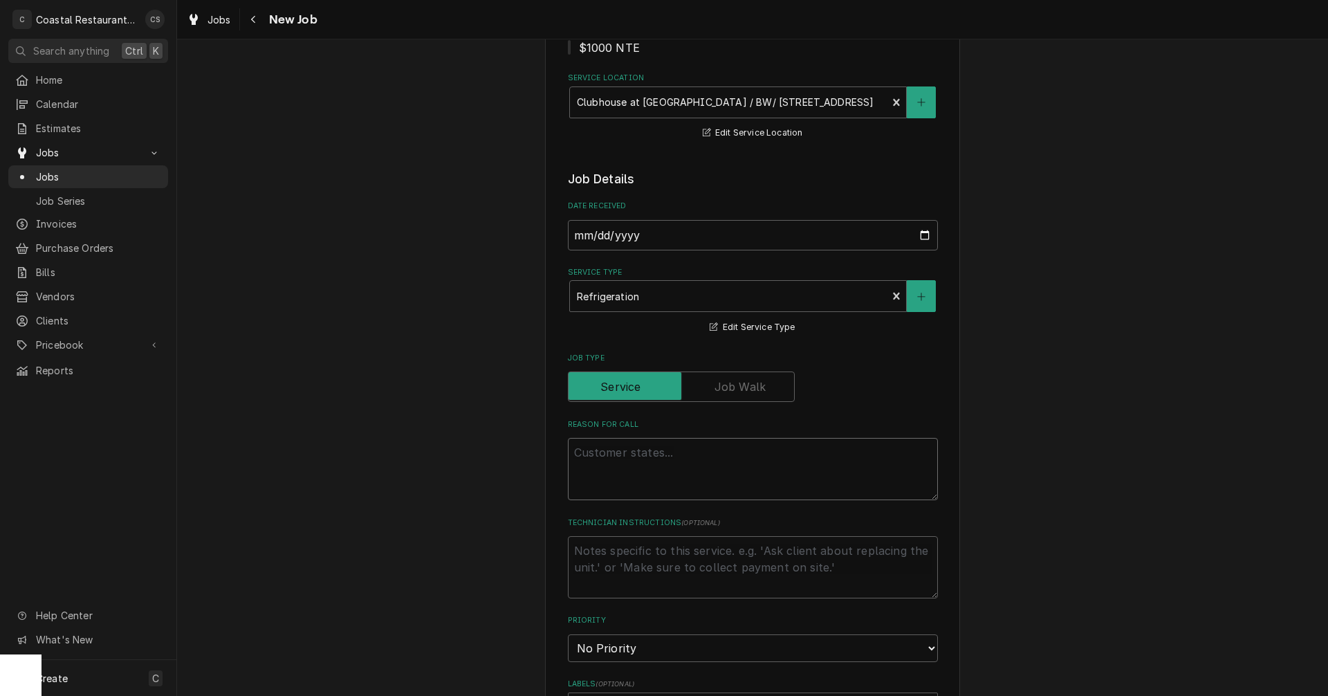
drag, startPoint x: 665, startPoint y: 450, endPoint x: 775, endPoint y: 478, distance: 112.7
click at [665, 450] on textarea "Reason For Call" at bounding box center [753, 469] width 370 height 62
click at [614, 453] on textarea "Reason For Call" at bounding box center [753, 469] width 370 height 62
paste textarea "Work Order ID: 2615"
type textarea "x"
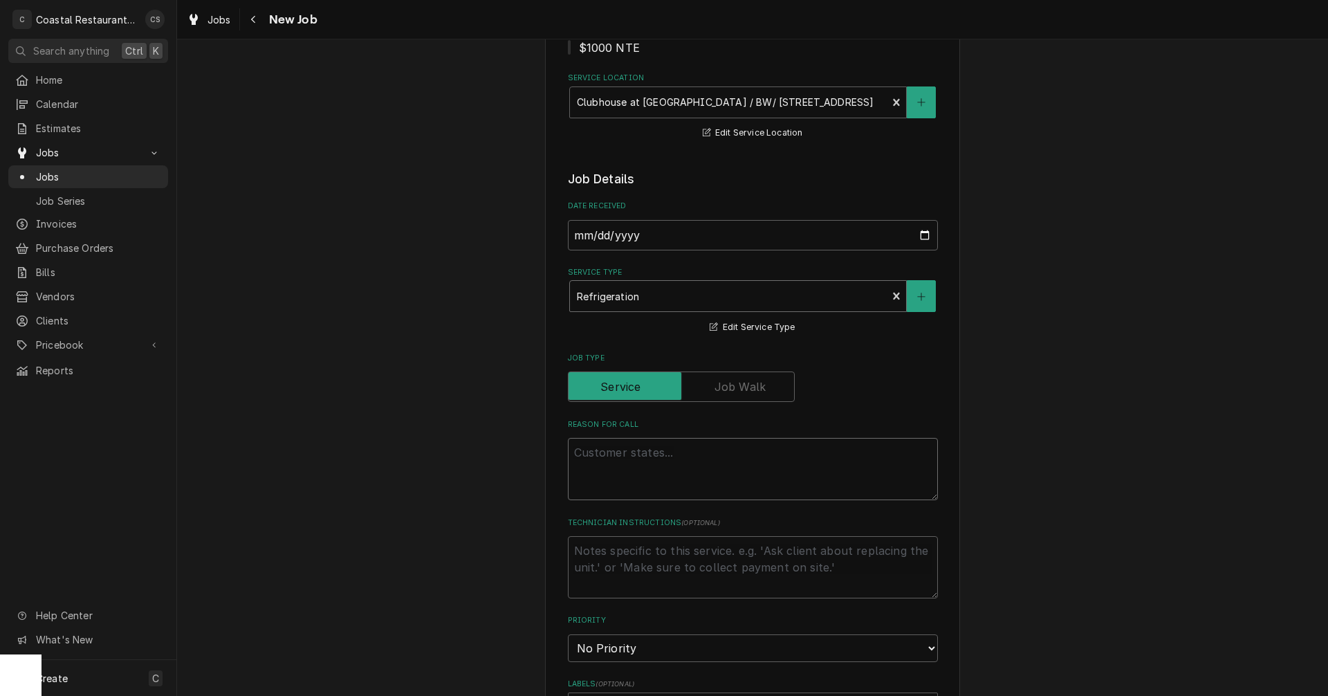
type textarea "Work Order ID: 2615"
type textarea "x"
type textarea "Work Order ID: 2615"
type textarea "x"
type textarea "Work Order ID: 2615"
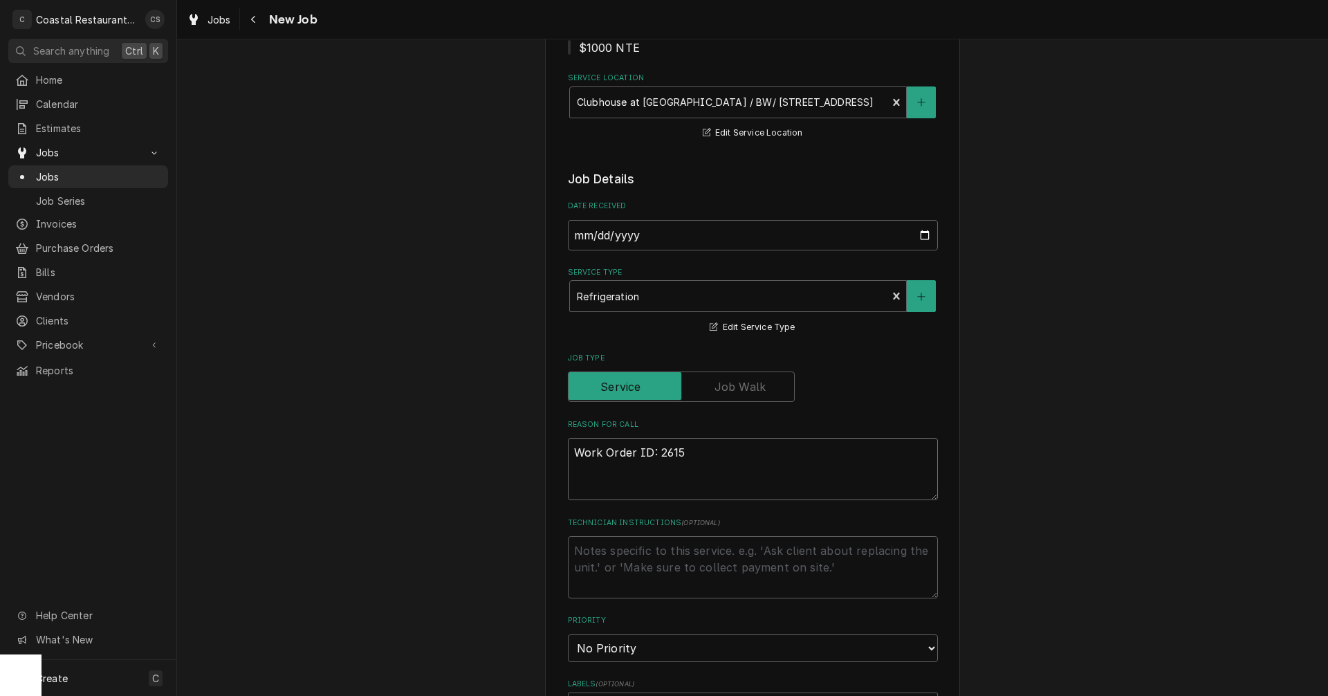
drag, startPoint x: 701, startPoint y: 453, endPoint x: 572, endPoint y: 452, distance: 129.4
click at [572, 452] on textarea "Work Order ID: 2615" at bounding box center [753, 469] width 370 height 62
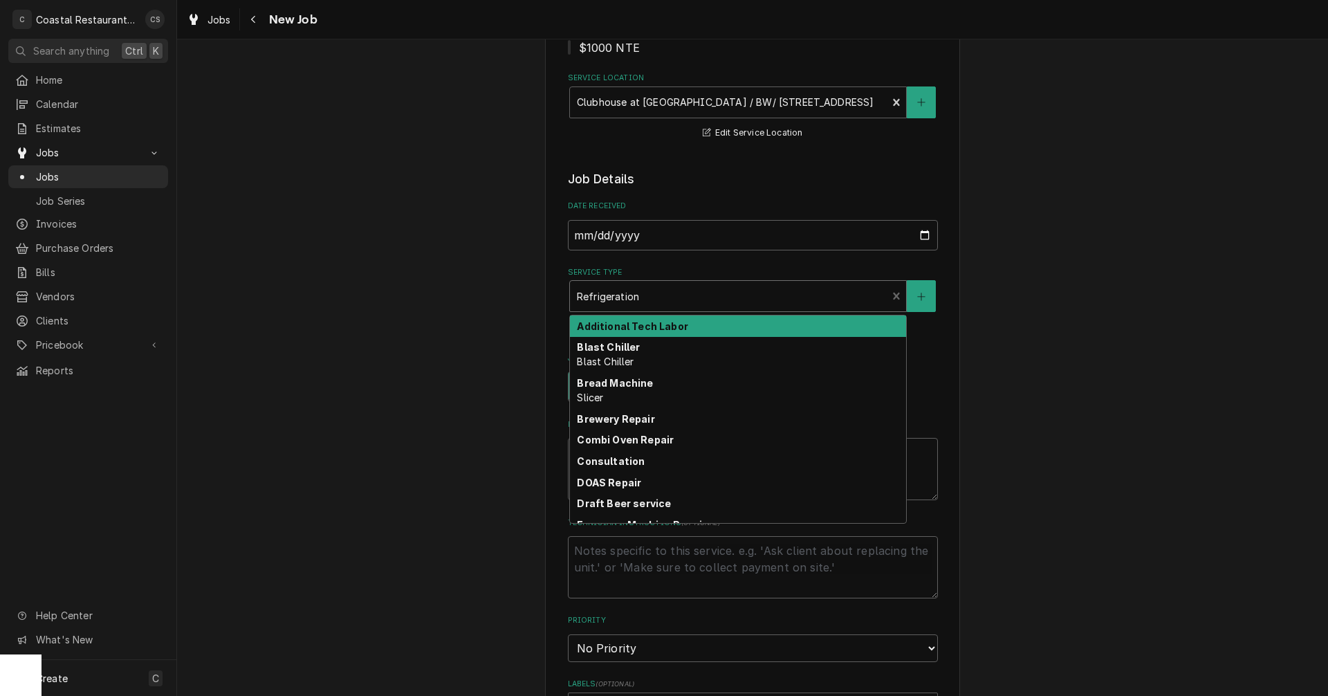
click at [637, 284] on div "Service Type" at bounding box center [729, 296] width 304 height 25
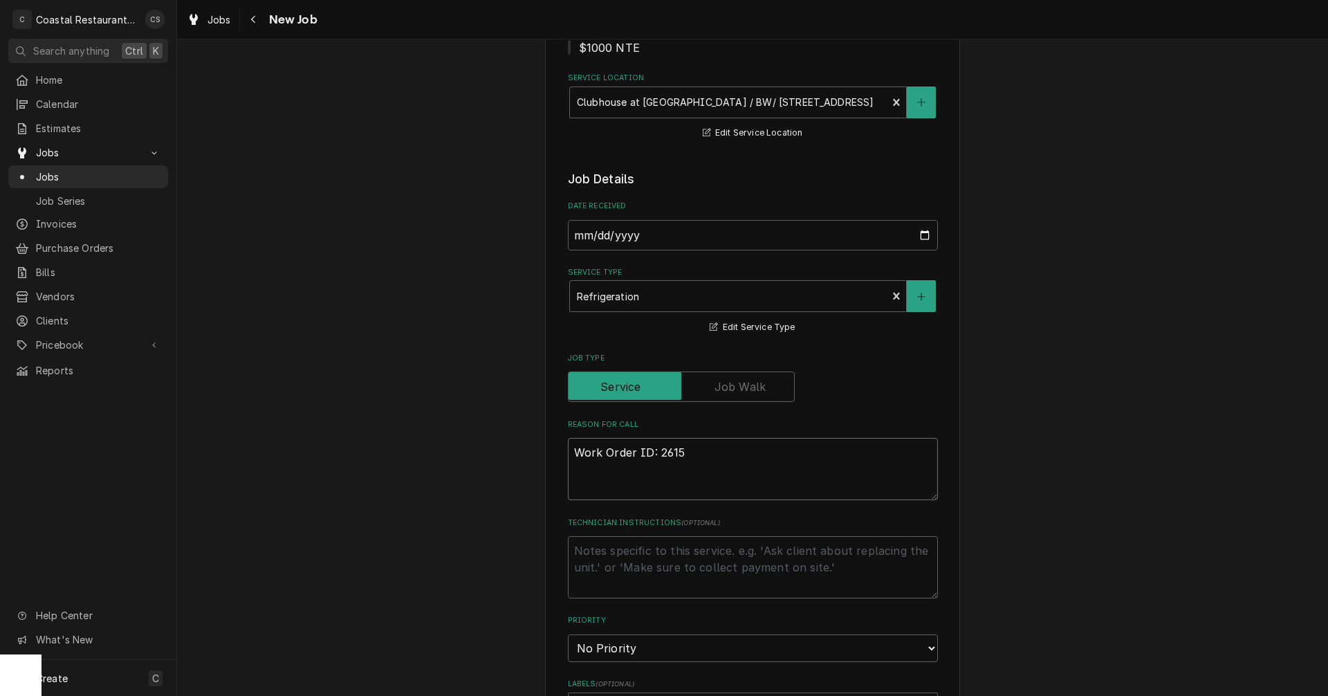
click at [688, 452] on textarea "Work Order ID: 2615" at bounding box center [753, 469] width 370 height 62
click at [689, 450] on textarea "Work Order ID: 2615" at bounding box center [753, 469] width 370 height 62
paste textarea "Floral cooler still not working right"
type textarea "x"
type textarea "Work Order ID: 2615 Floral cooler still not working right"
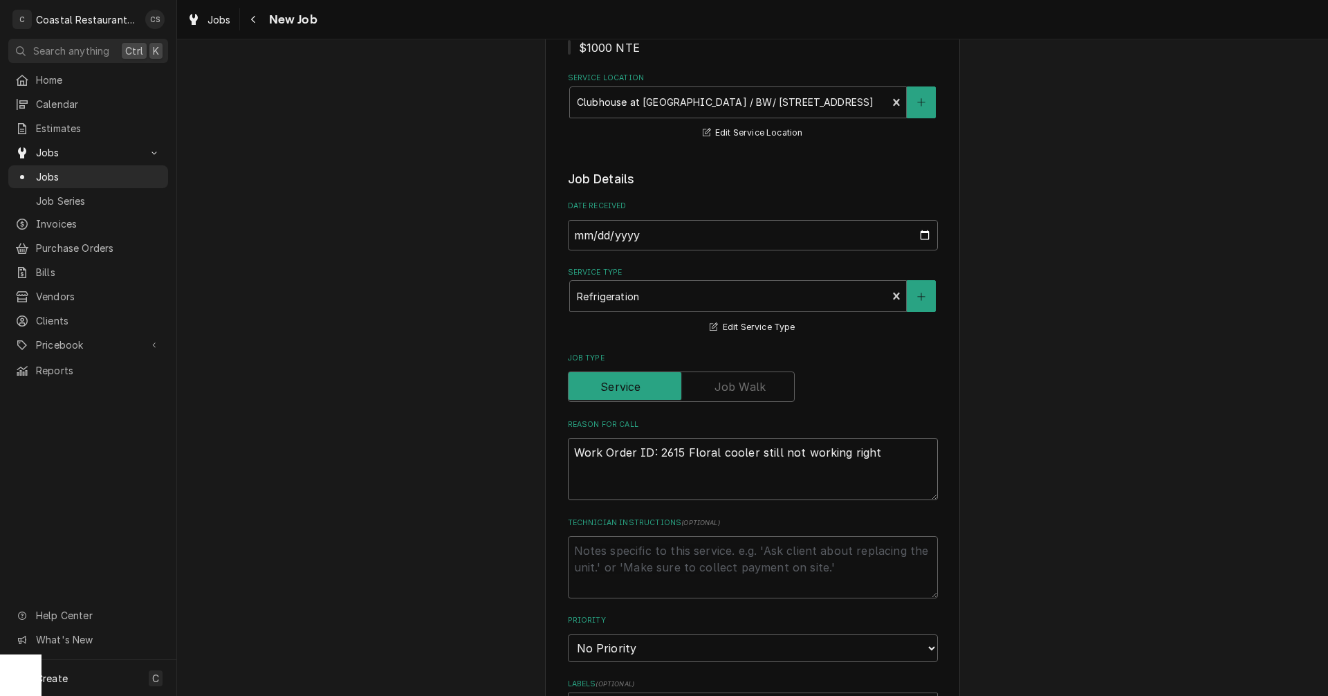
type textarea "x"
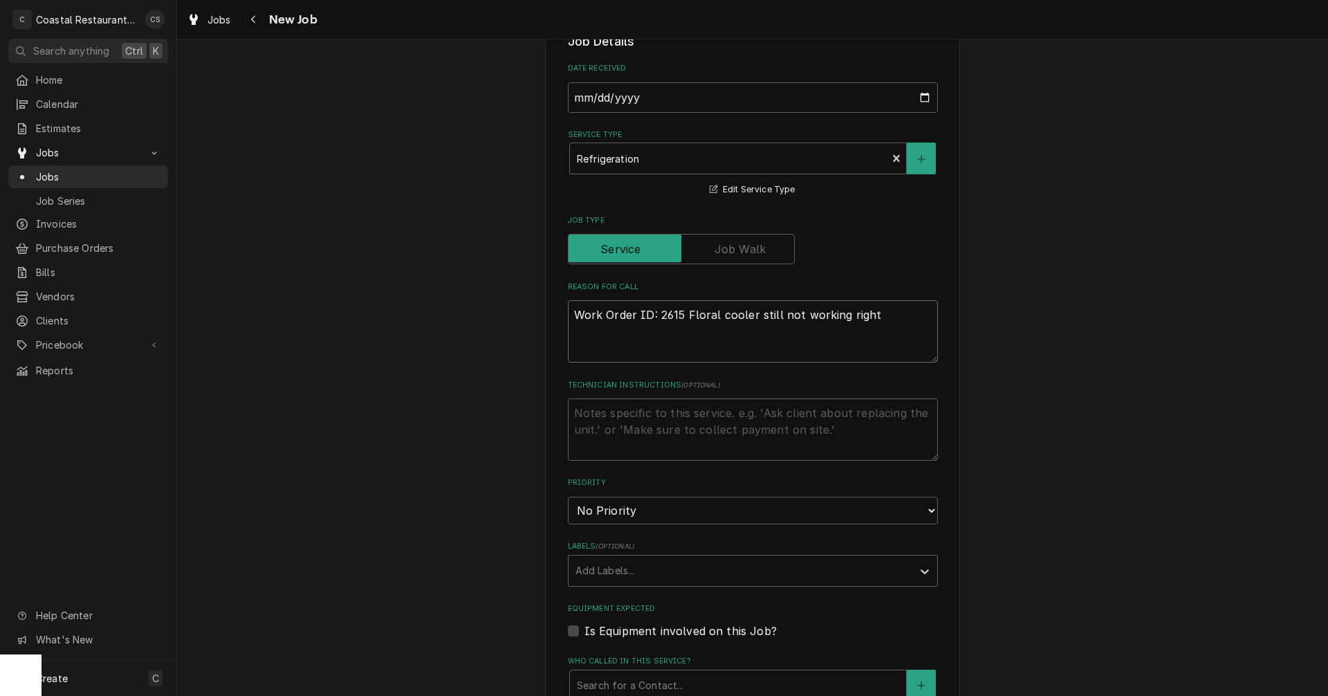
scroll to position [346, 0]
type textarea "Work Order ID: 2615 Floral cooler still not working right"
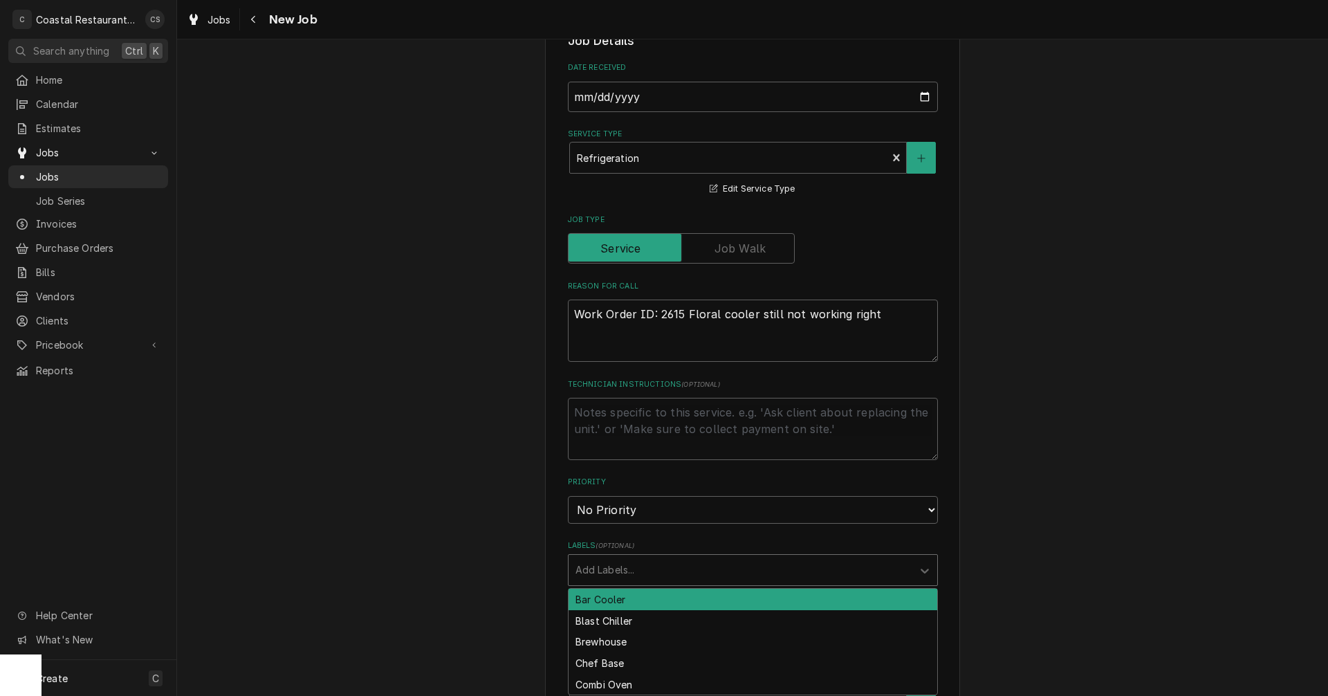
click at [609, 573] on div "Labels" at bounding box center [740, 570] width 330 height 25
type input "walk"
click at [613, 599] on div "Walk in Cooler" at bounding box center [753, 599] width 369 height 21
type textarea "x"
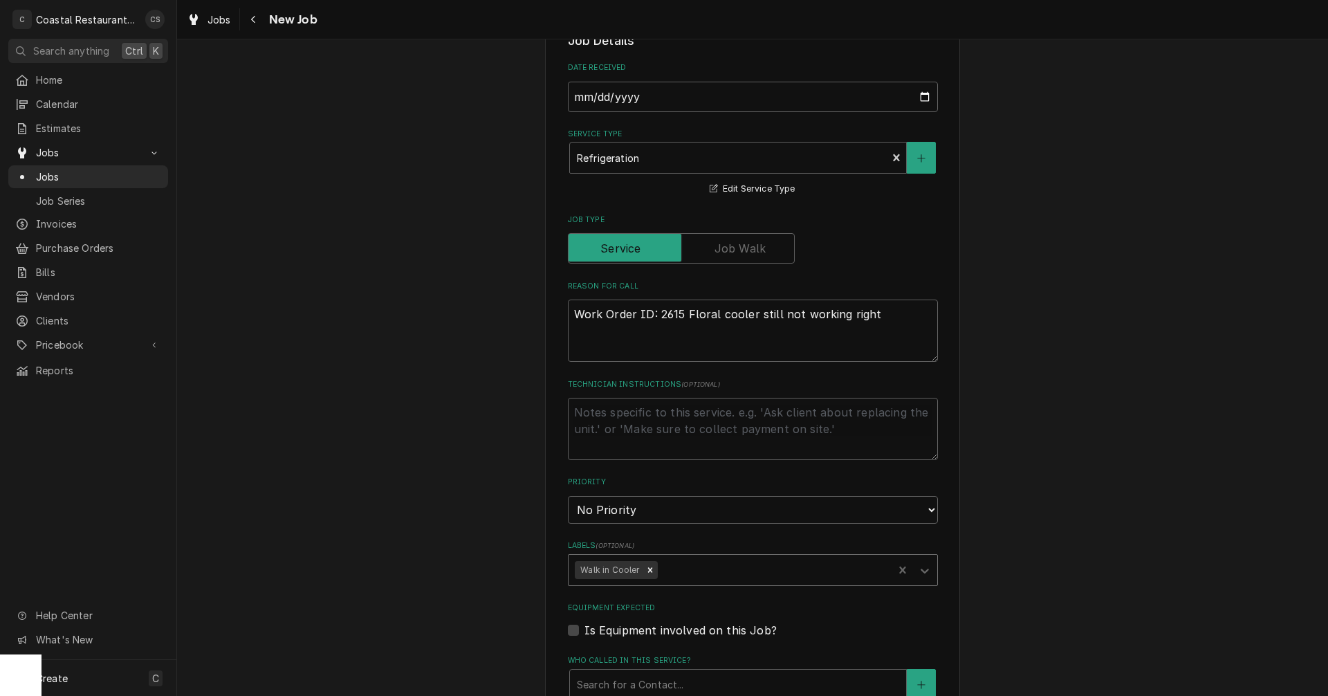
scroll to position [484, 0]
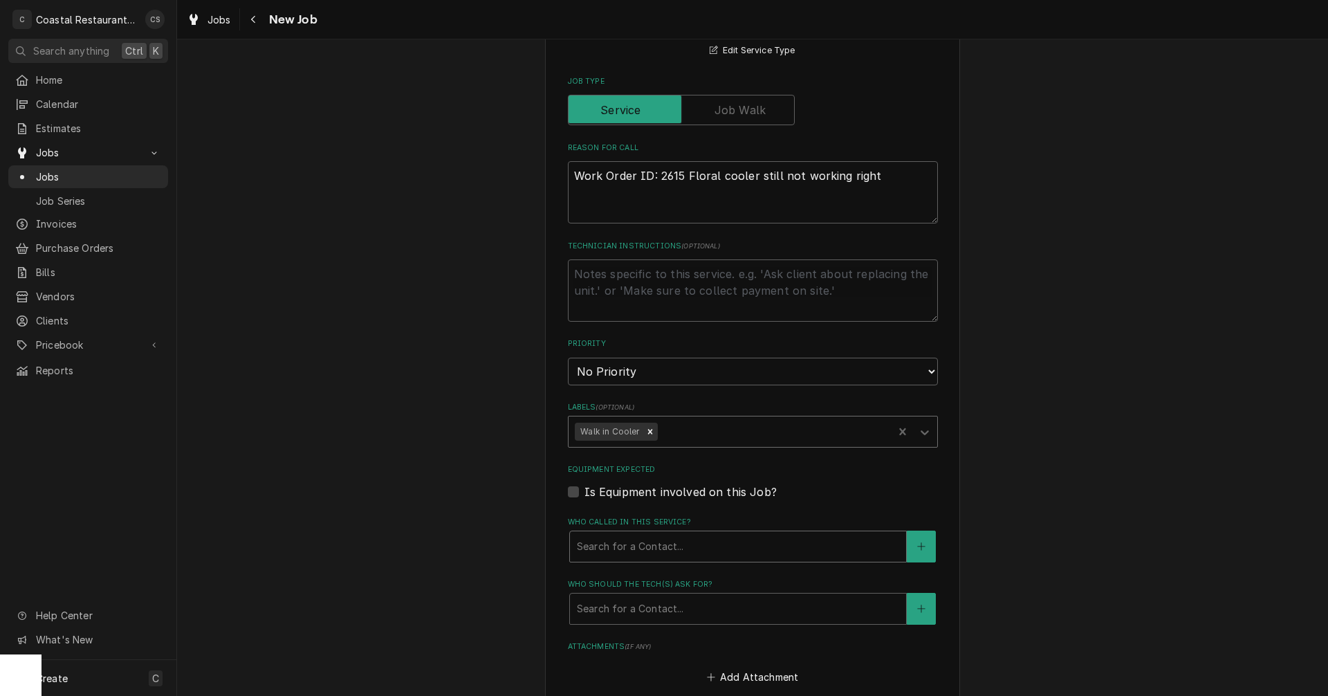
click at [647, 548] on div "Who called in this service?" at bounding box center [738, 546] width 322 height 25
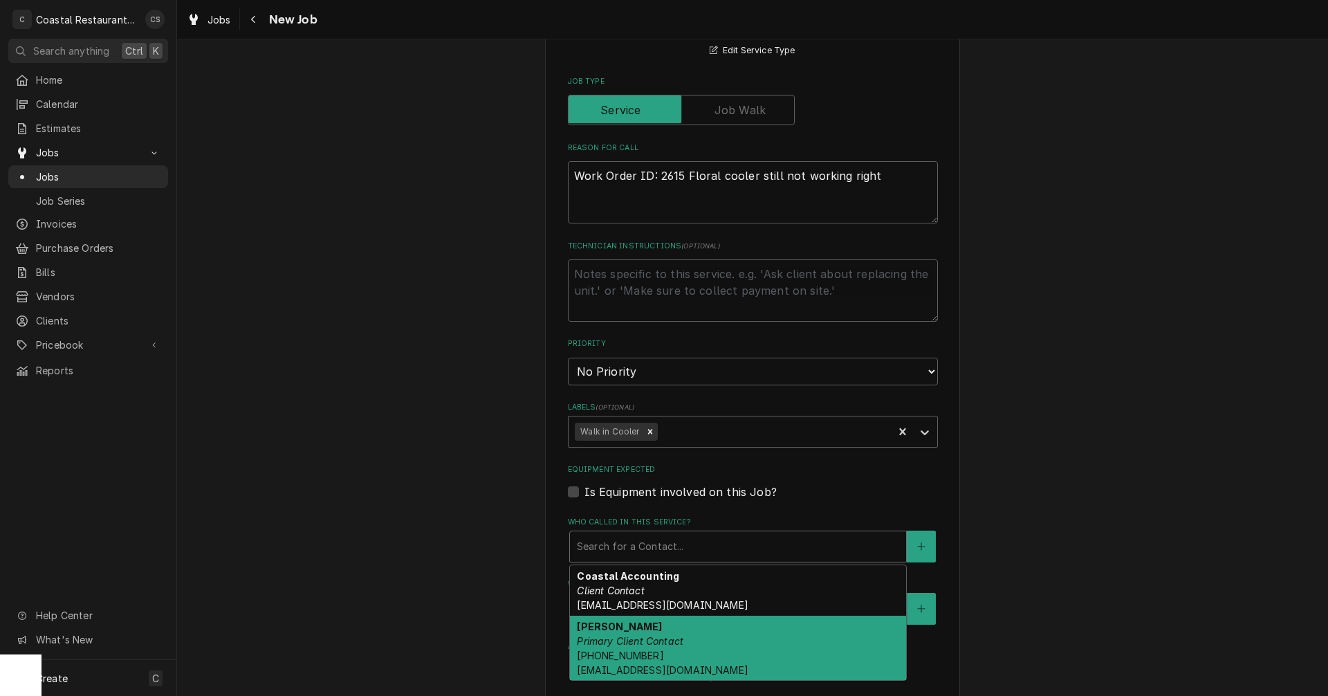
click at [634, 634] on div "Dan Wheeler Primary Client Contact (302) 245-7570 DanW@highwatermanagement.com" at bounding box center [738, 648] width 336 height 65
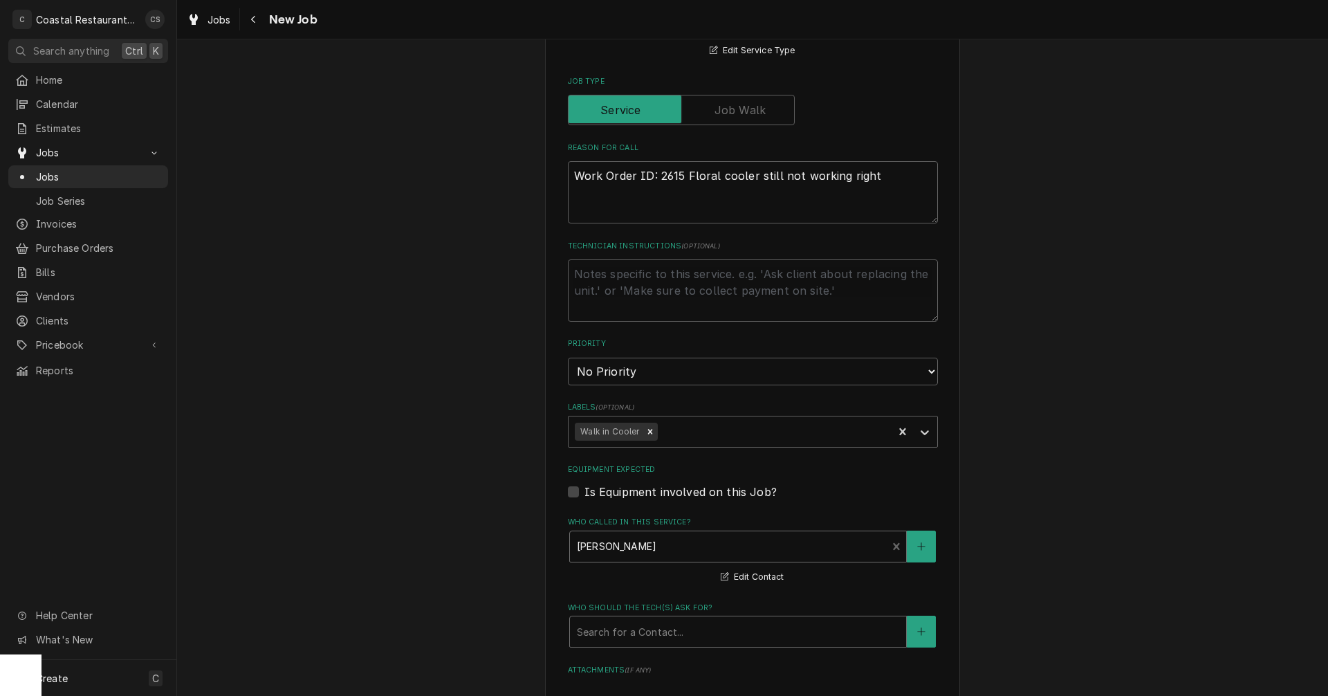
click at [638, 638] on div "Who should the tech(s) ask for?" at bounding box center [738, 631] width 322 height 25
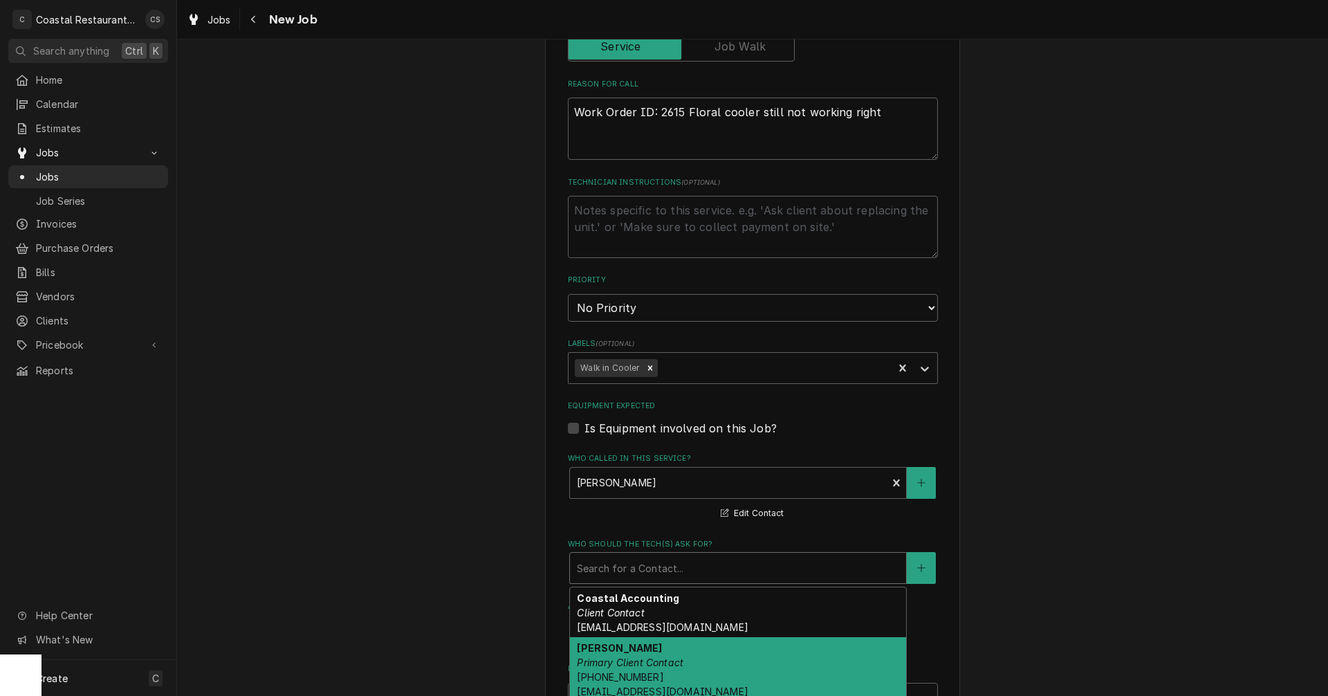
scroll to position [623, 0]
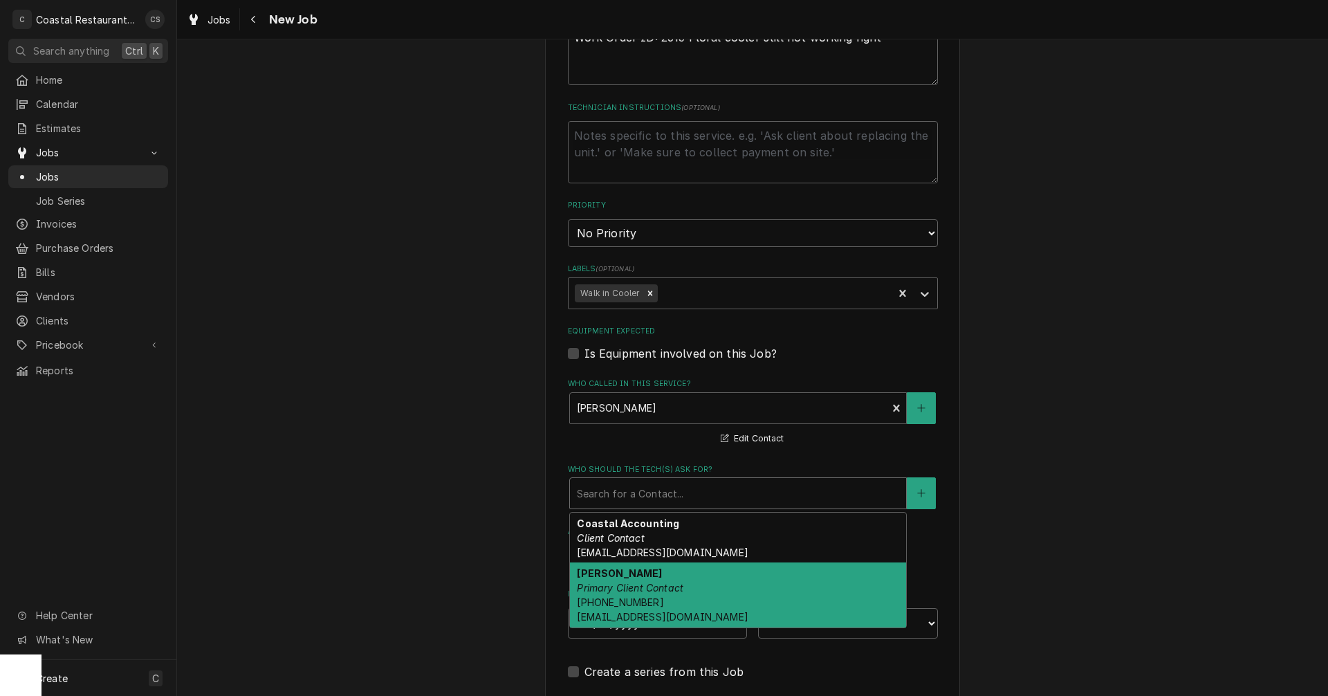
click at [634, 605] on span "(302) 245-7570 DanW@highwatermanagement.com" at bounding box center [662, 609] width 171 height 26
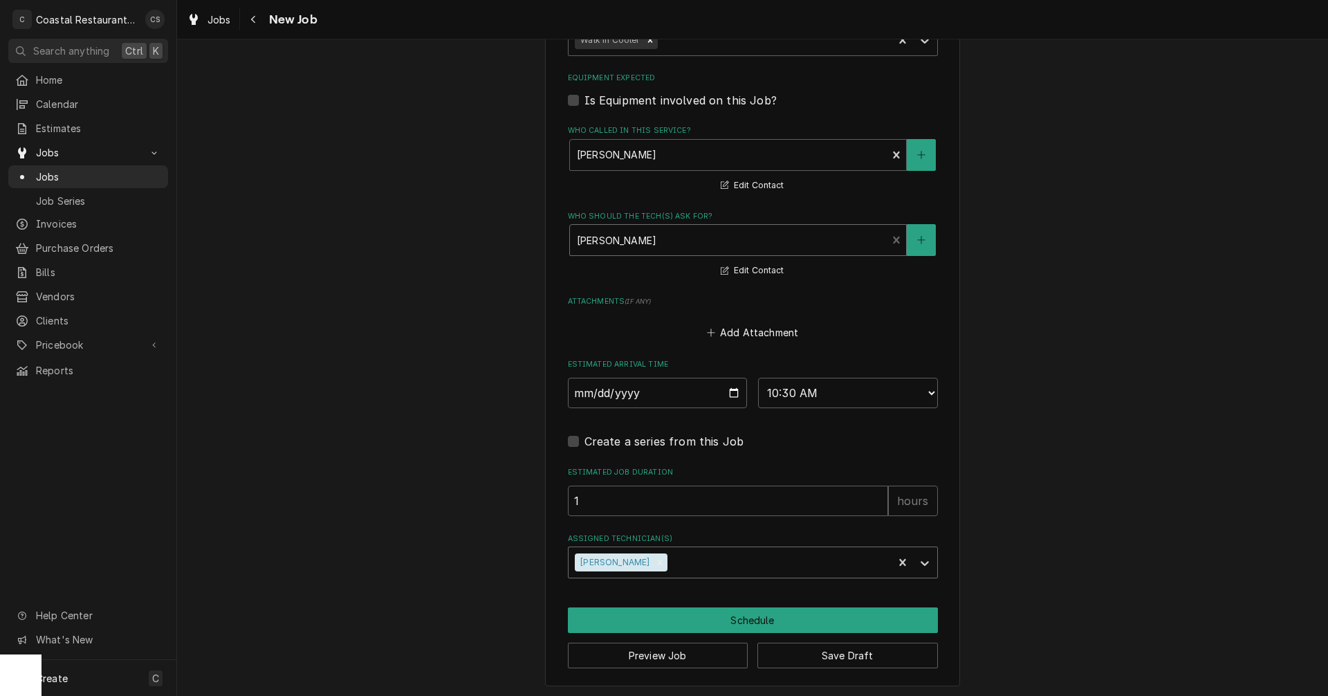
scroll to position [878, 0]
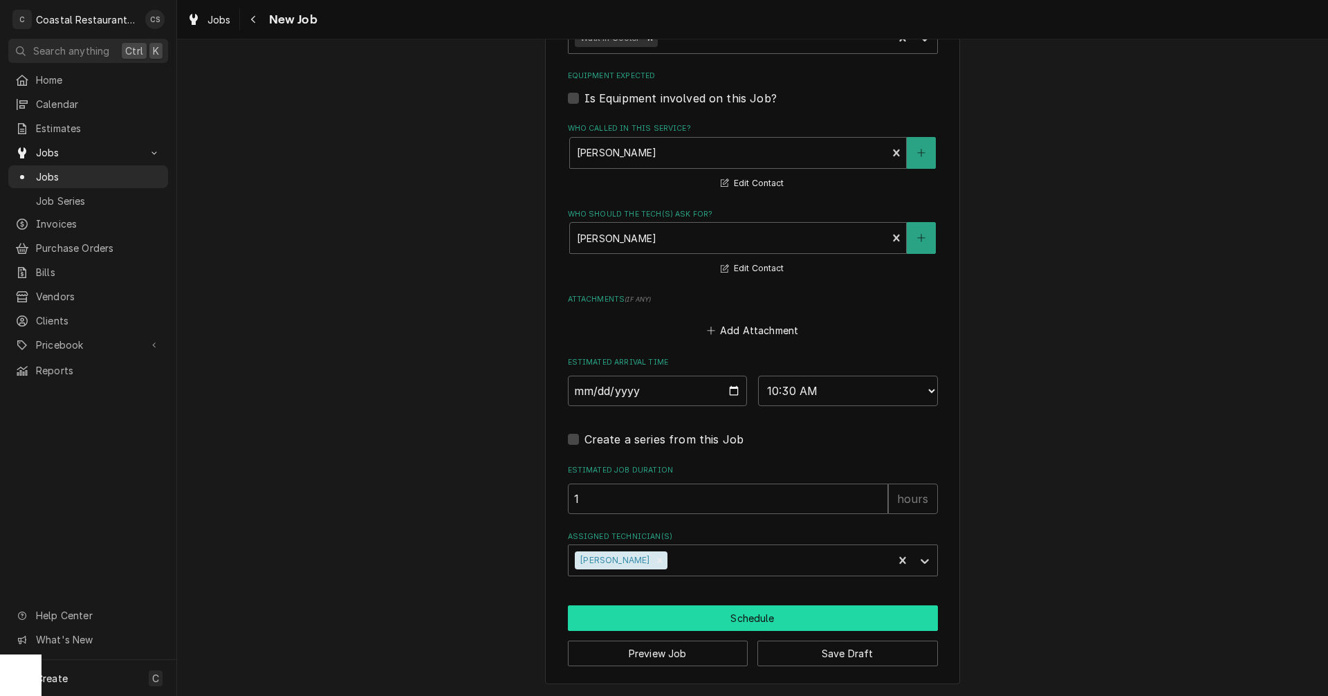
click at [715, 616] on button "Schedule" at bounding box center [753, 618] width 370 height 26
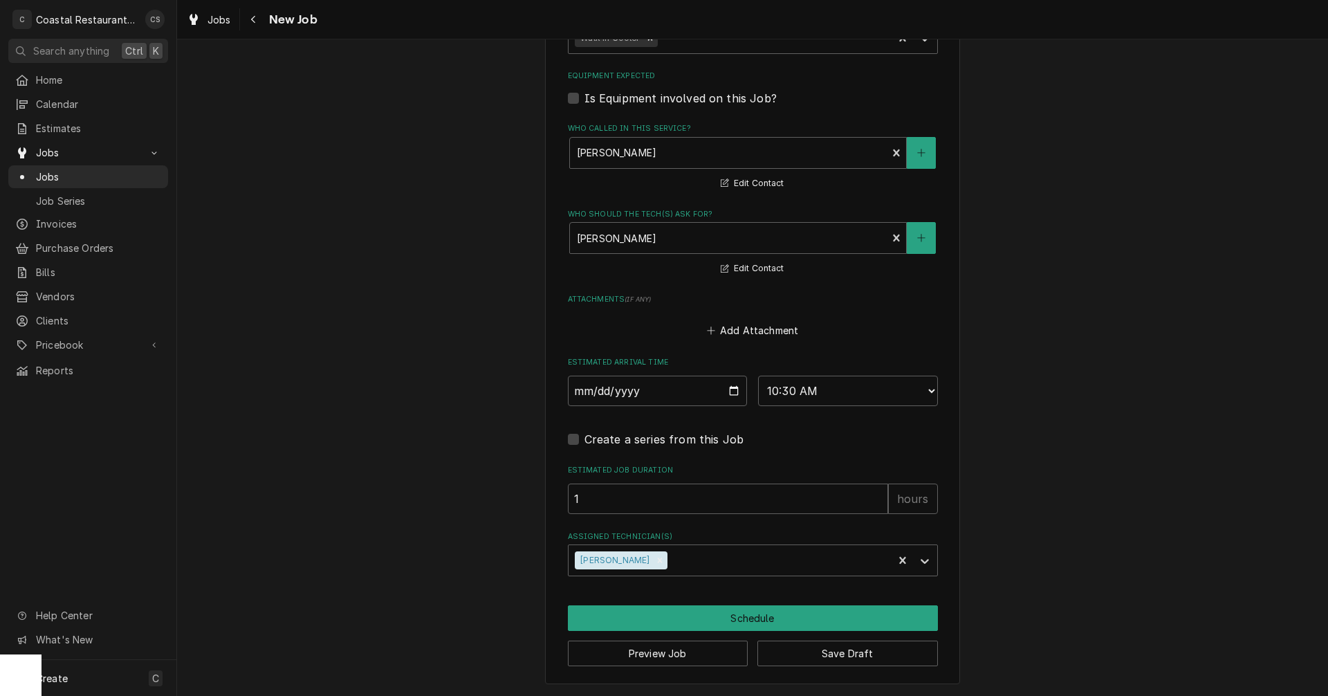
scroll to position [865, 0]
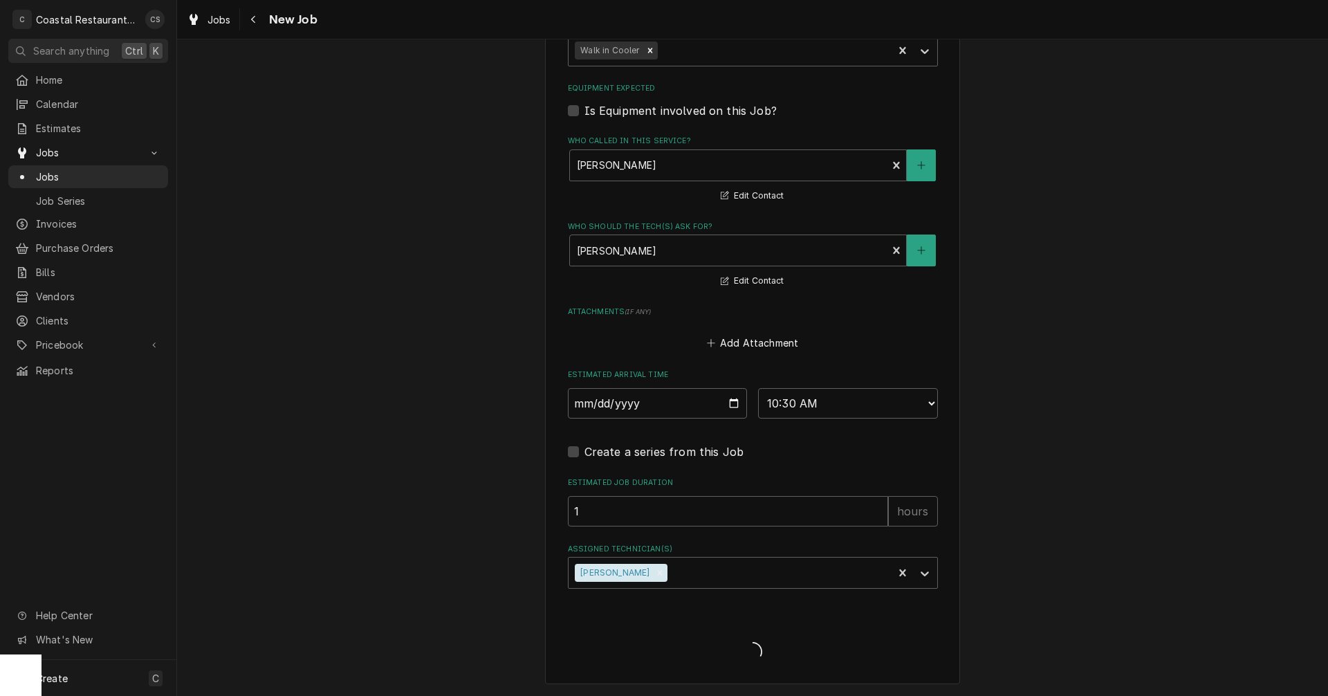
type textarea "x"
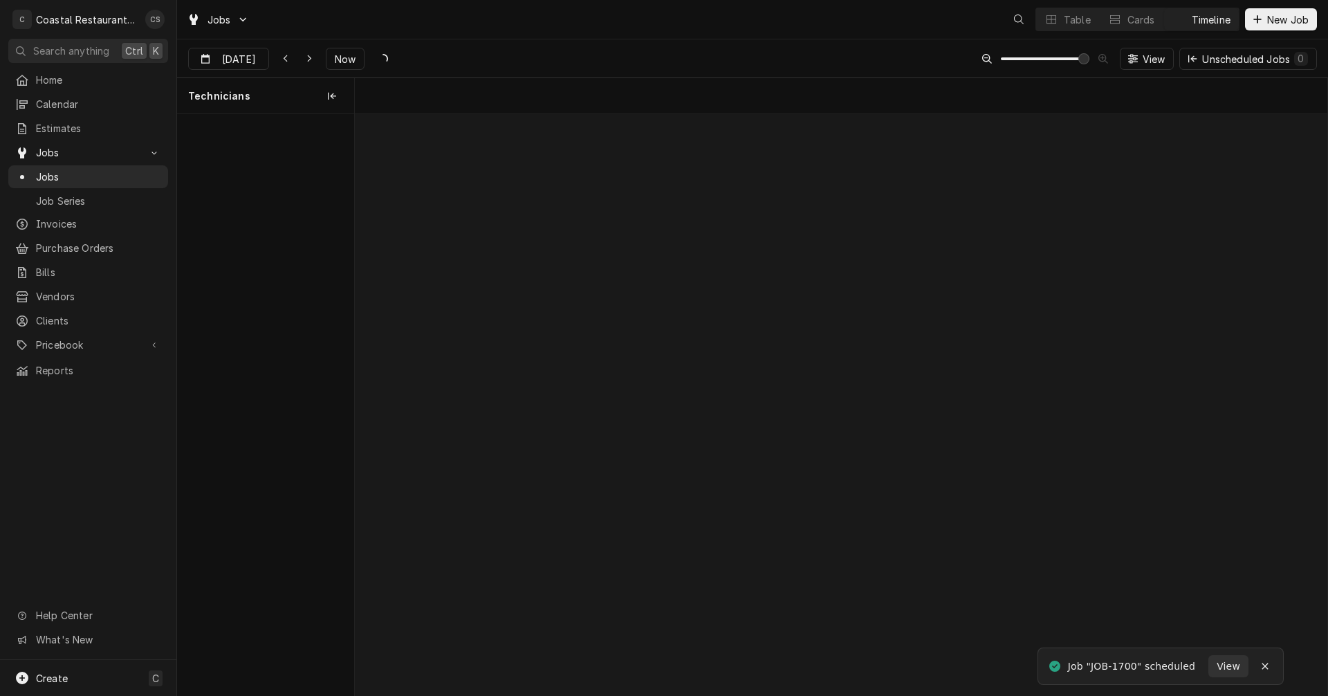
scroll to position [0, 19287]
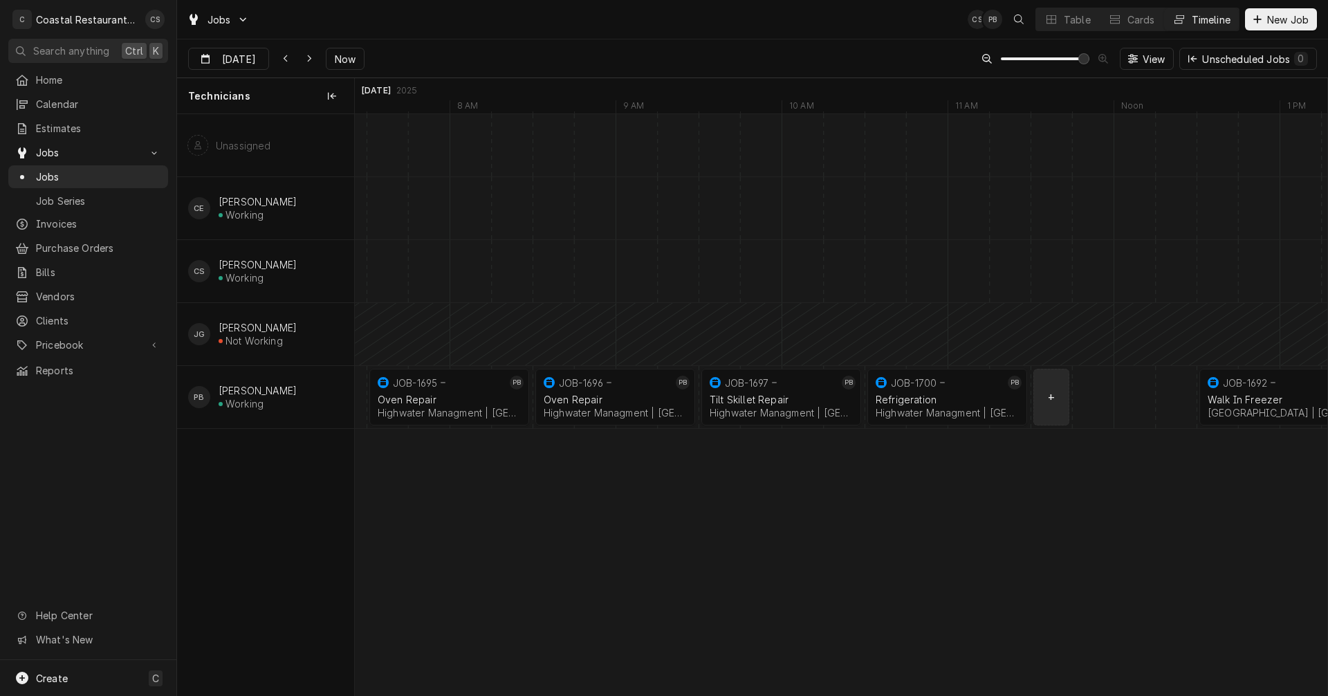
click at [1042, 407] on div "normal" at bounding box center [1072, 397] width 40008 height 62
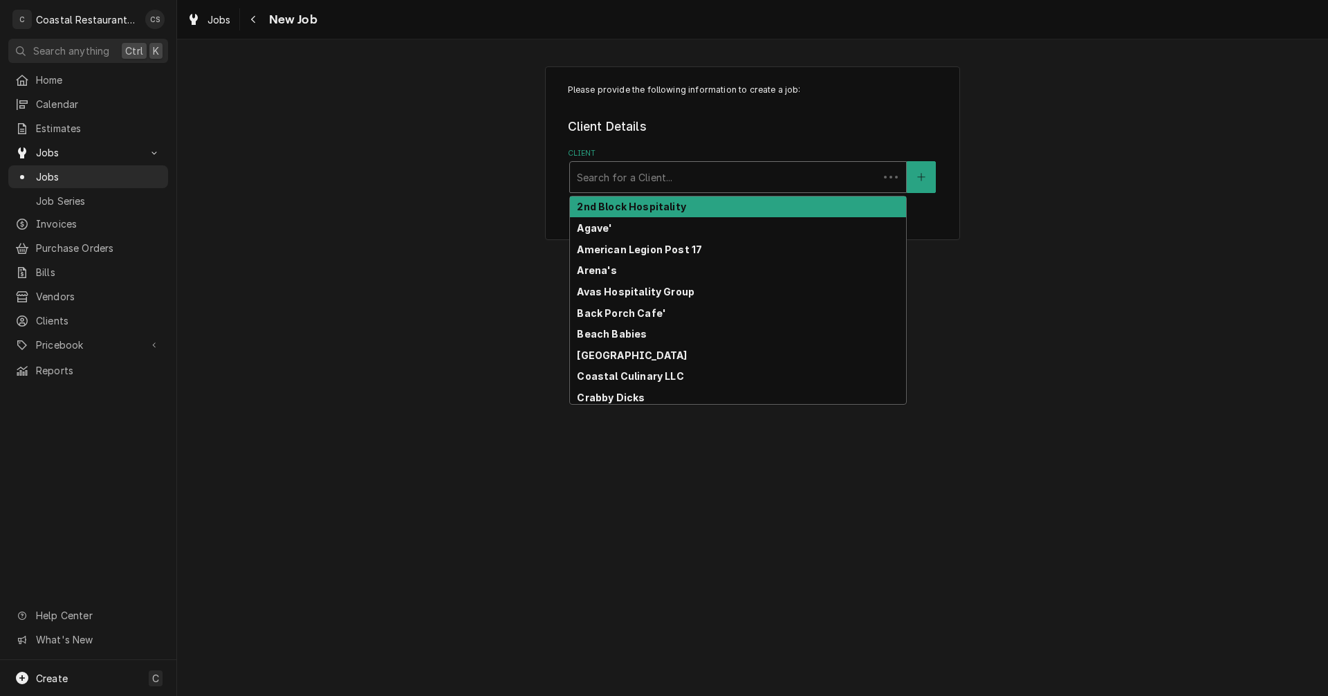
click at [665, 176] on div "Client" at bounding box center [724, 177] width 295 height 25
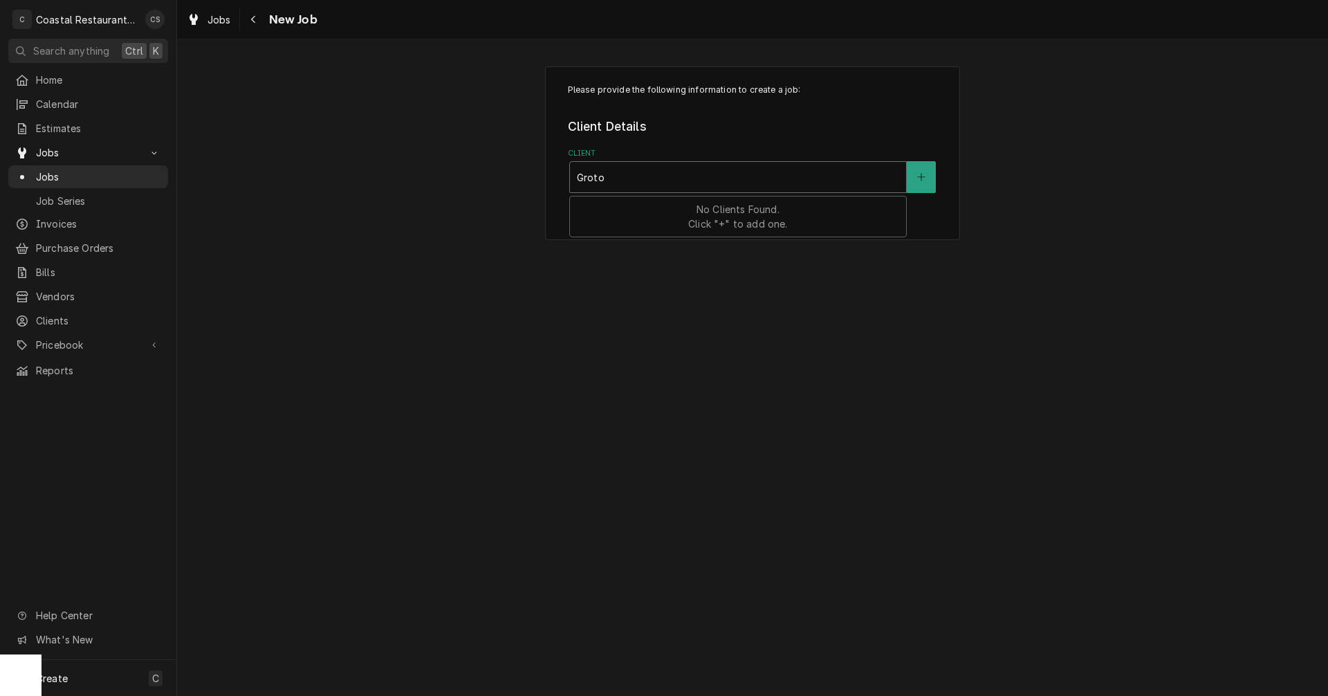
type input "Grot"
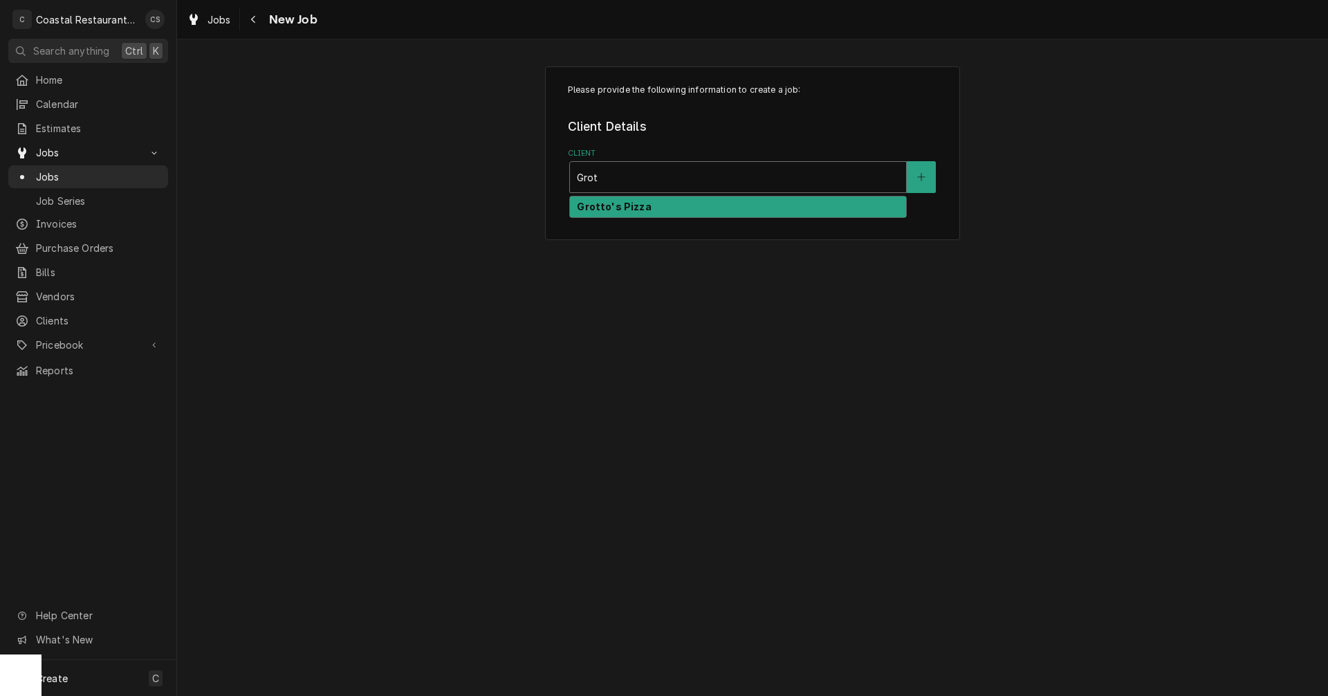
click at [620, 205] on strong "Grotto's Pizza" at bounding box center [614, 207] width 74 height 12
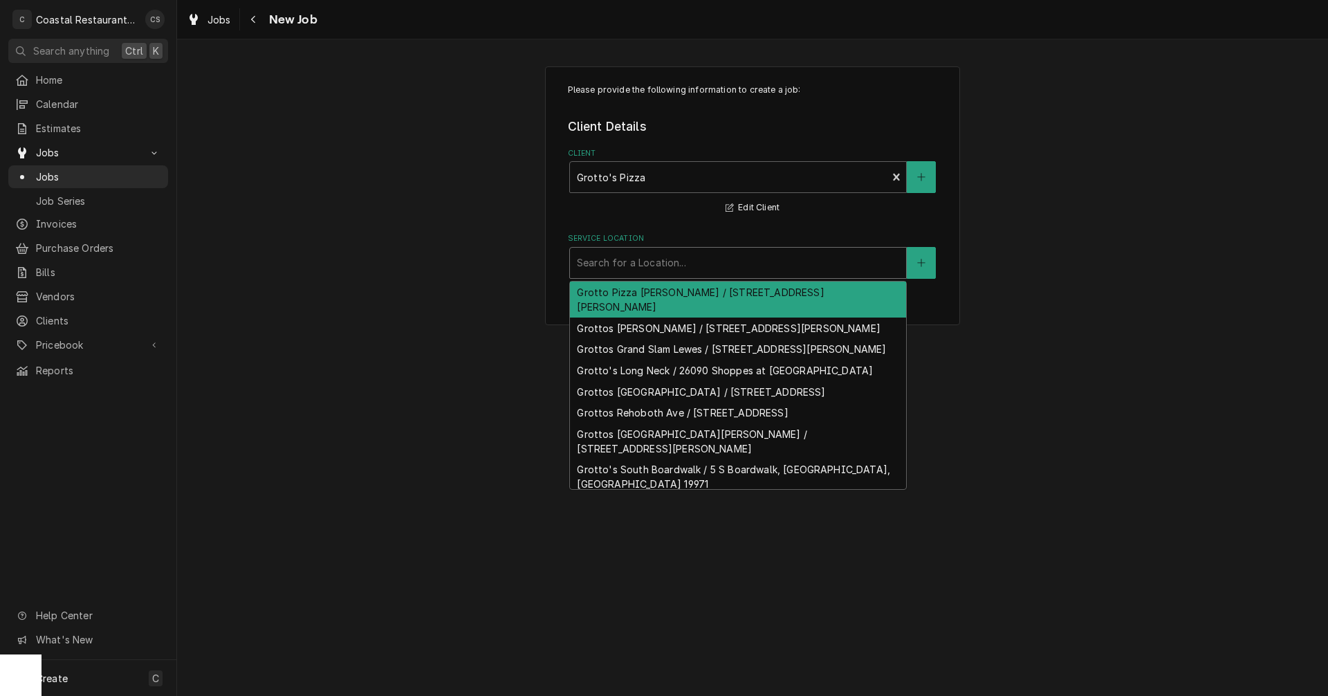
click at [657, 264] on div "Service Location" at bounding box center [738, 262] width 322 height 25
type input "Re"
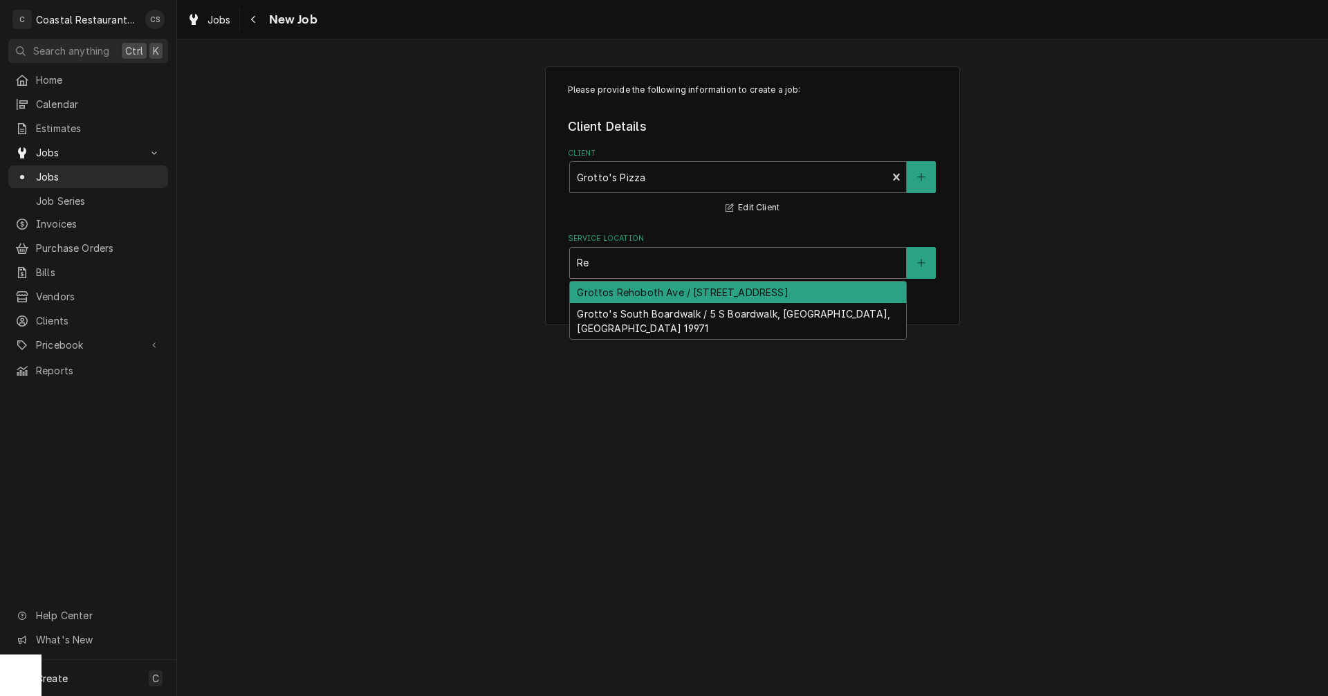
click at [644, 294] on div "Grottos Rehoboth Ave / 36 Rehoboth Ave, Rehoboth Beach, DE 19971" at bounding box center [738, 292] width 336 height 21
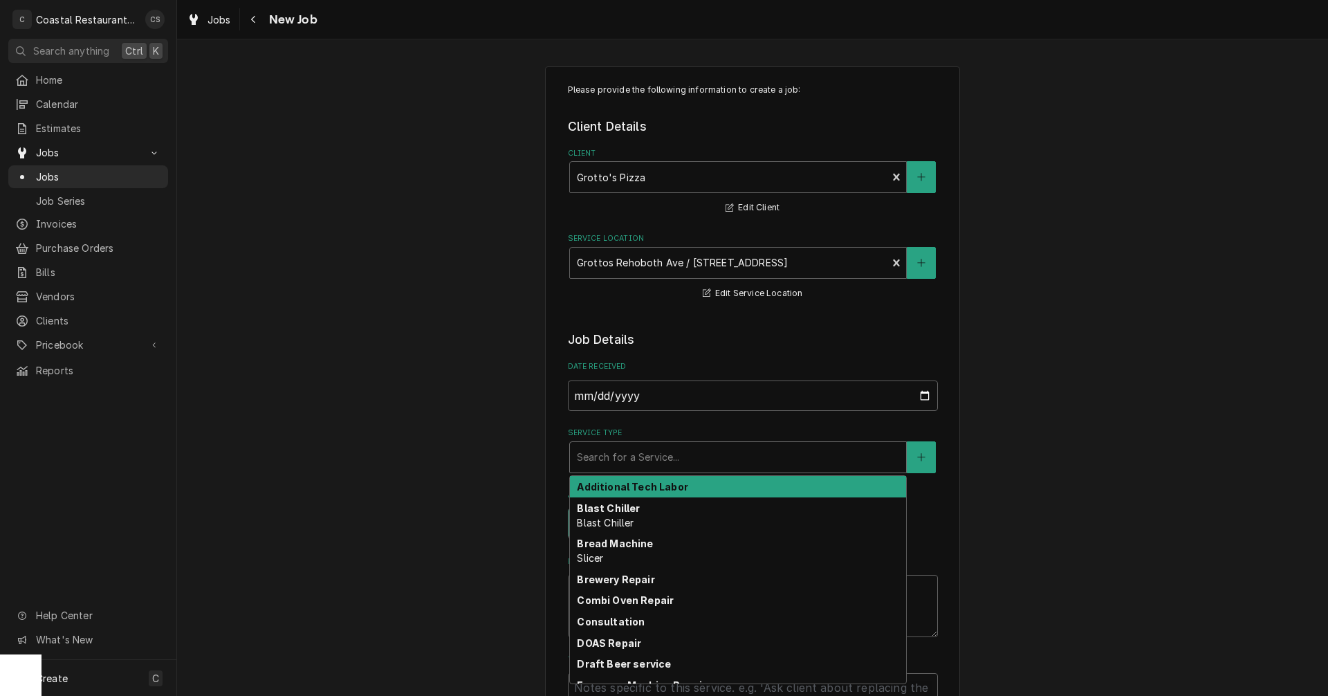
click at [605, 454] on div "Service Type" at bounding box center [738, 457] width 322 height 25
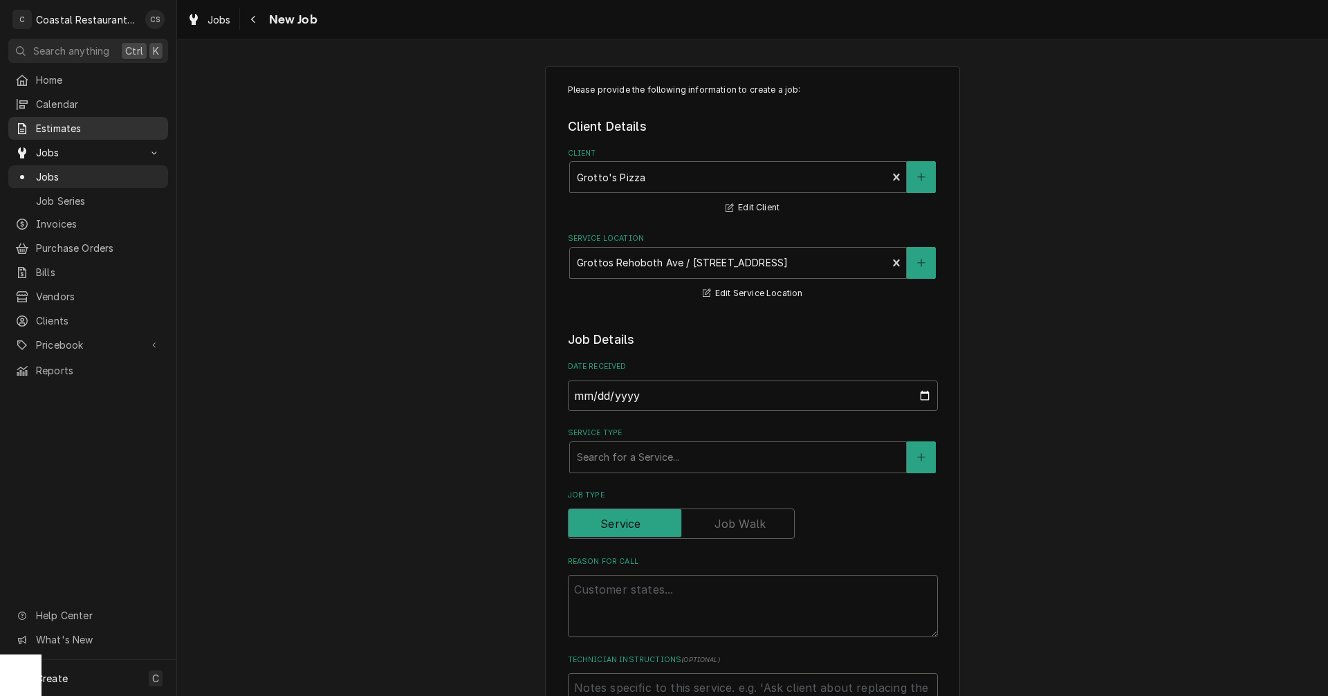
click at [68, 121] on span "Estimates" at bounding box center [98, 128] width 125 height 15
